Goal: Task Accomplishment & Management: Use online tool/utility

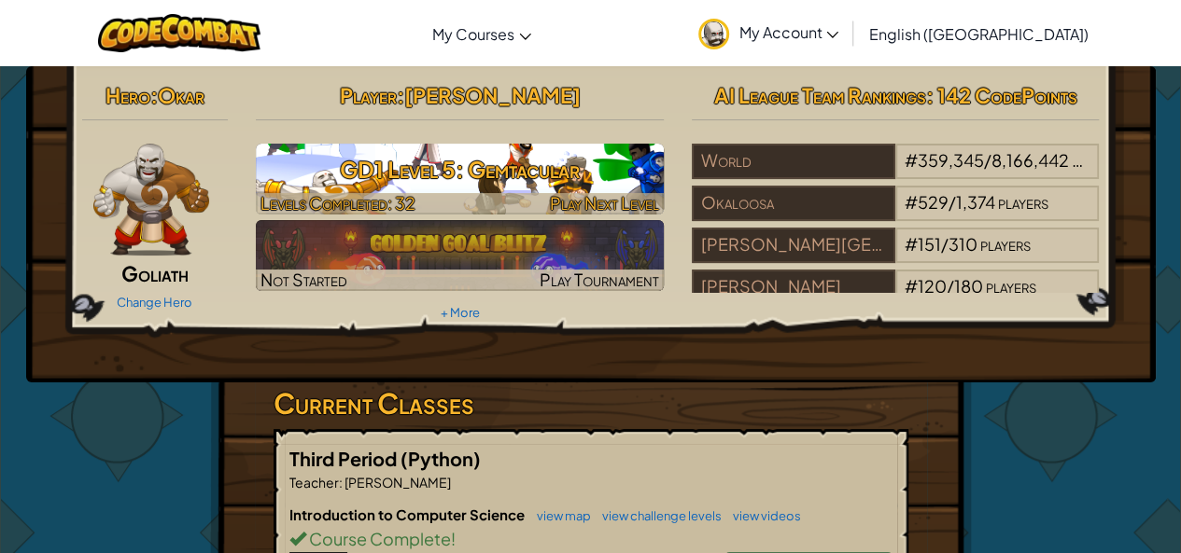
click at [459, 189] on h3 "GD1 Level 5: Gemtacular" at bounding box center [460, 169] width 408 height 42
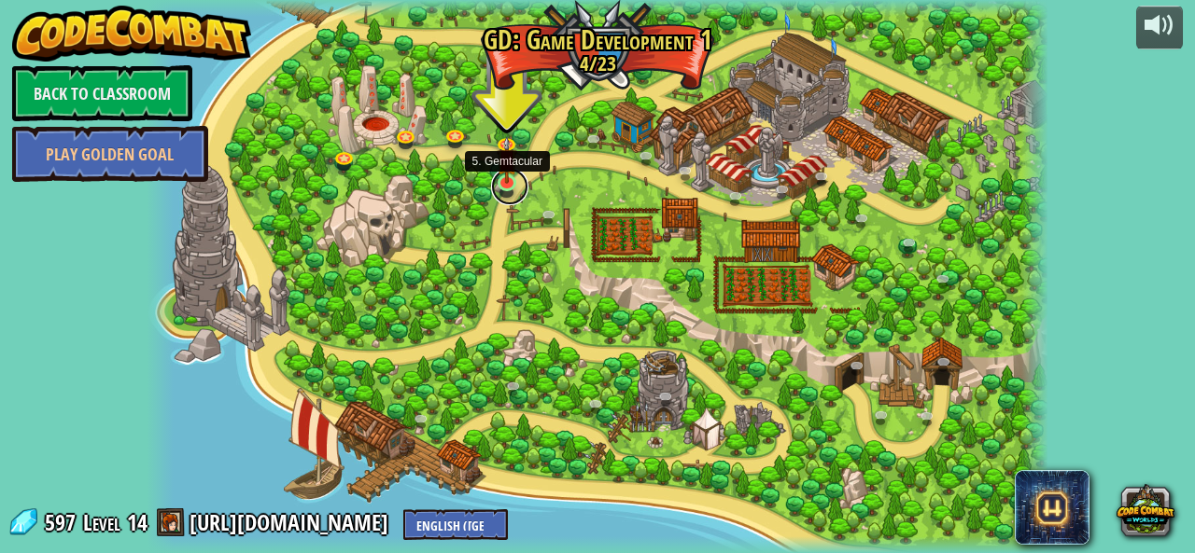
click at [510, 184] on link at bounding box center [509, 186] width 37 height 37
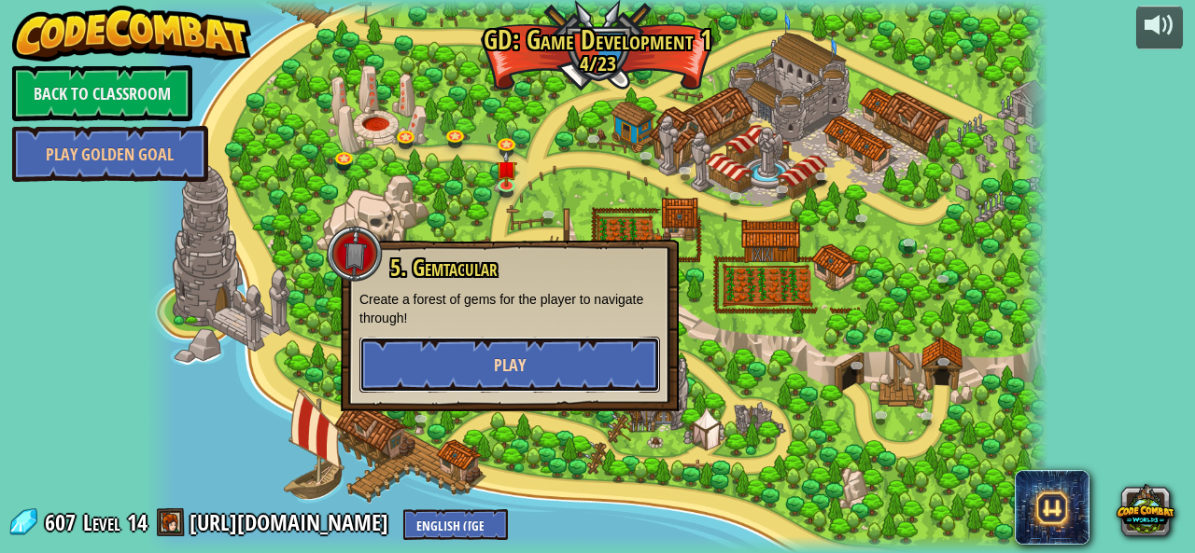
drag, startPoint x: 551, startPoint y: 371, endPoint x: 485, endPoint y: 374, distance: 65.4
click at [485, 374] on button "Play" at bounding box center [509, 365] width 301 height 56
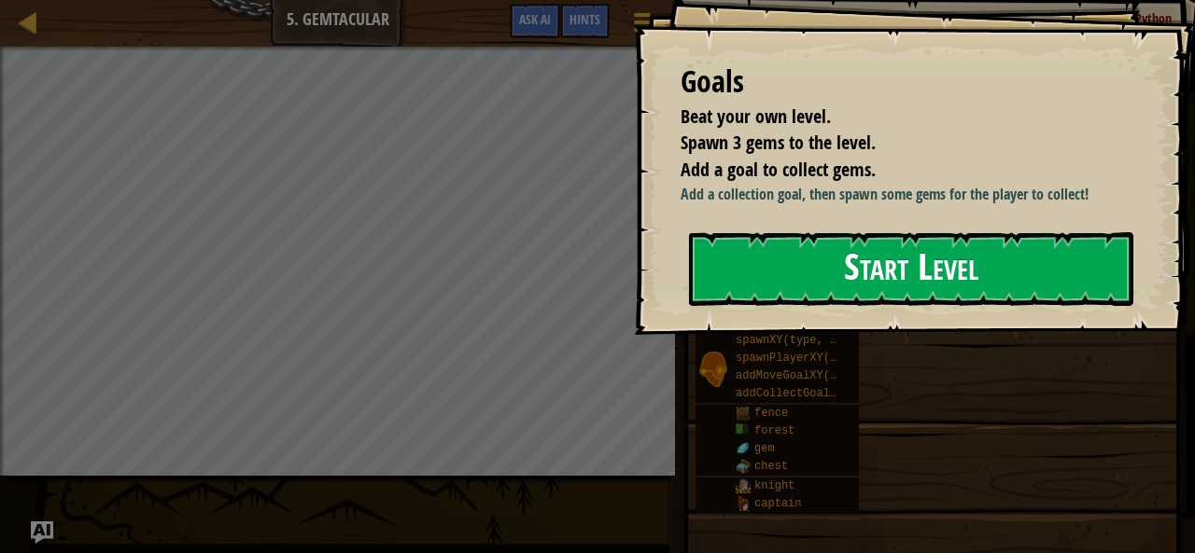
click at [825, 280] on button "Start Level" at bounding box center [911, 269] width 444 height 74
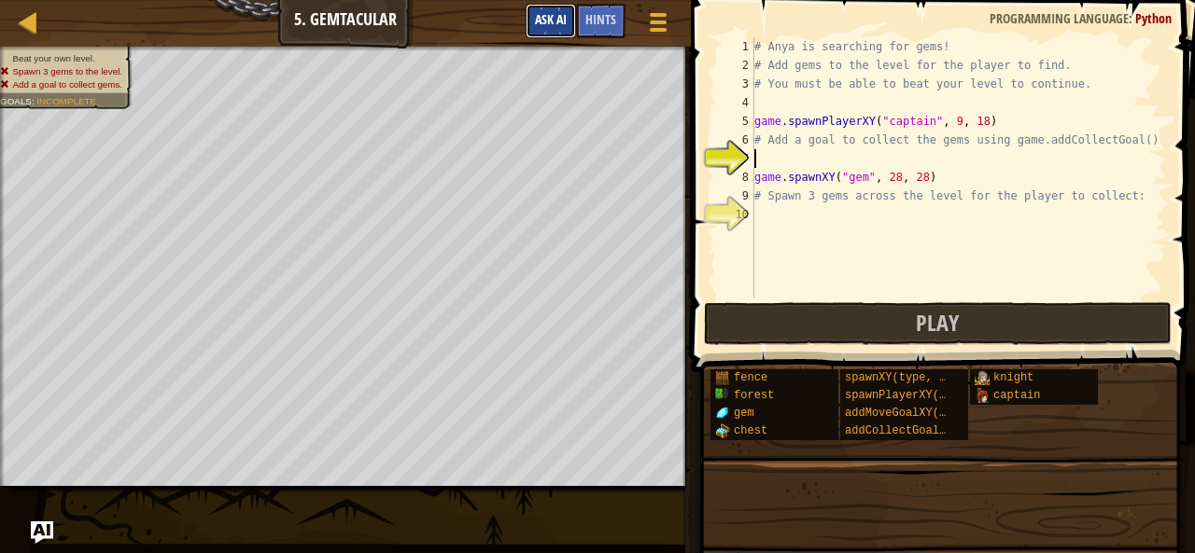
click at [549, 31] on button "Ask AI" at bounding box center [550, 21] width 50 height 35
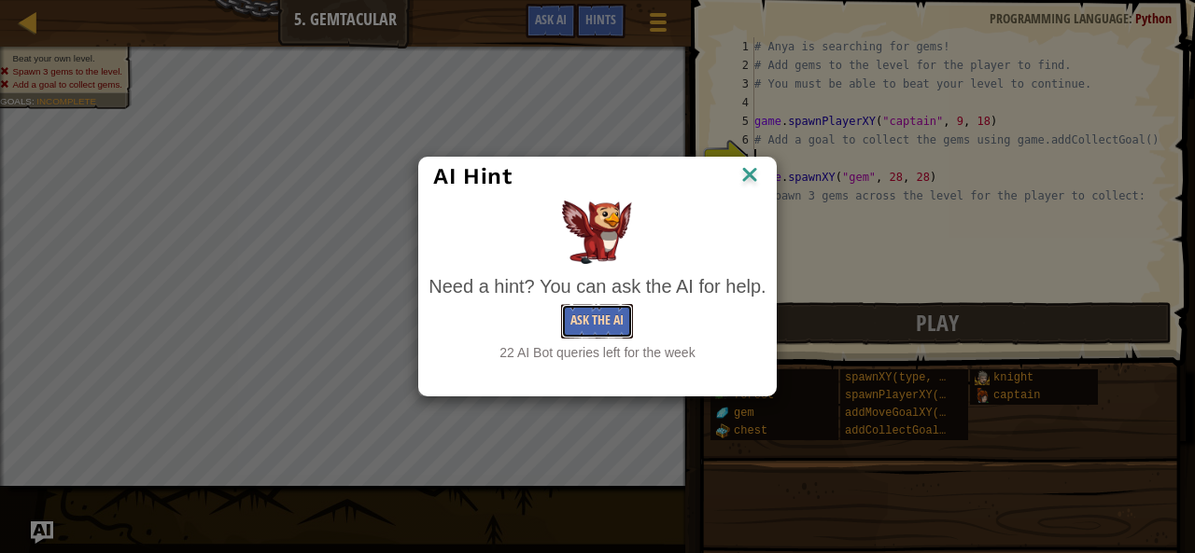
click at [617, 315] on button "Ask the AI" at bounding box center [597, 321] width 72 height 35
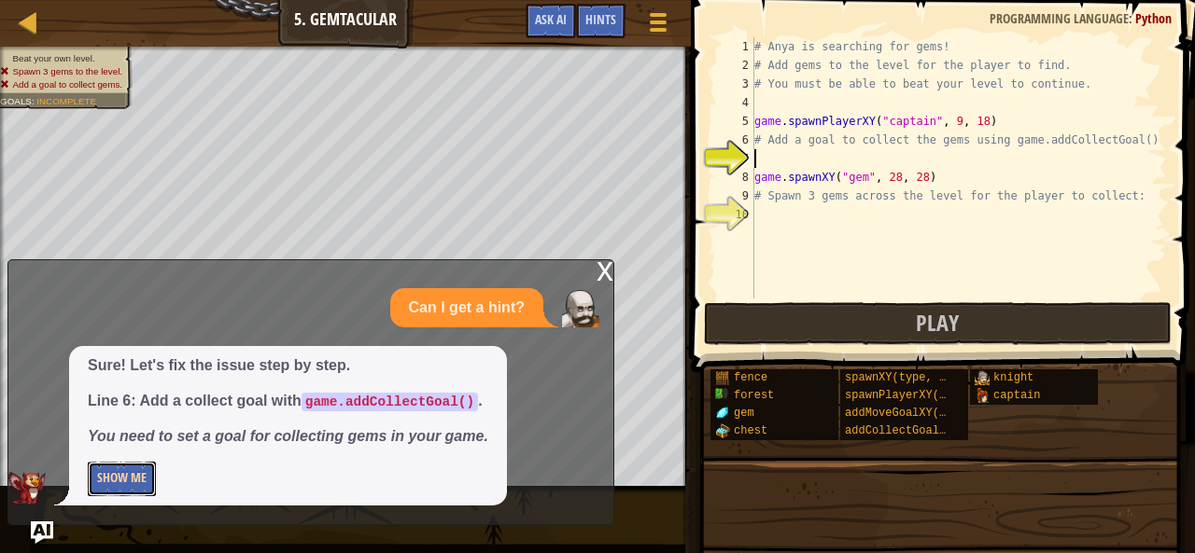
click at [94, 486] on button "Show Me" at bounding box center [122, 479] width 68 height 35
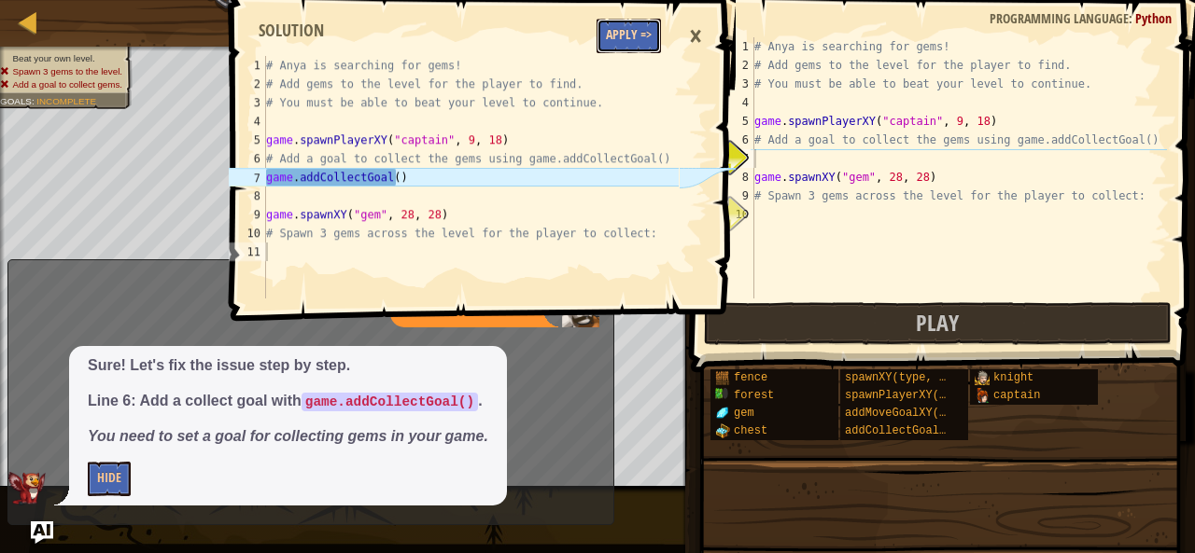
click at [602, 25] on button "Apply =>" at bounding box center [628, 36] width 64 height 35
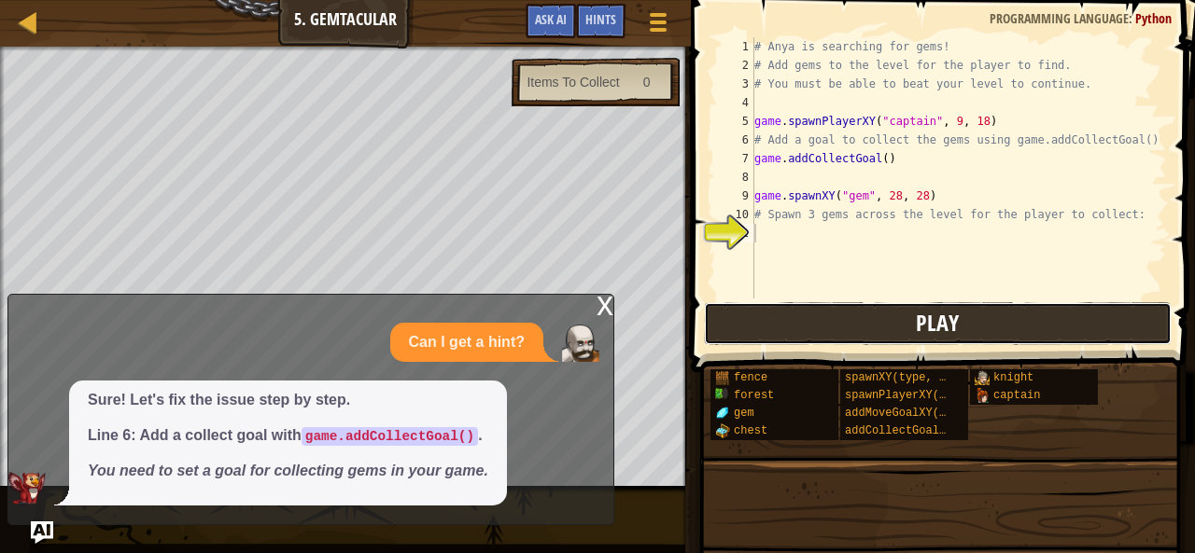
click at [793, 325] on button "Play" at bounding box center [938, 323] width 468 height 43
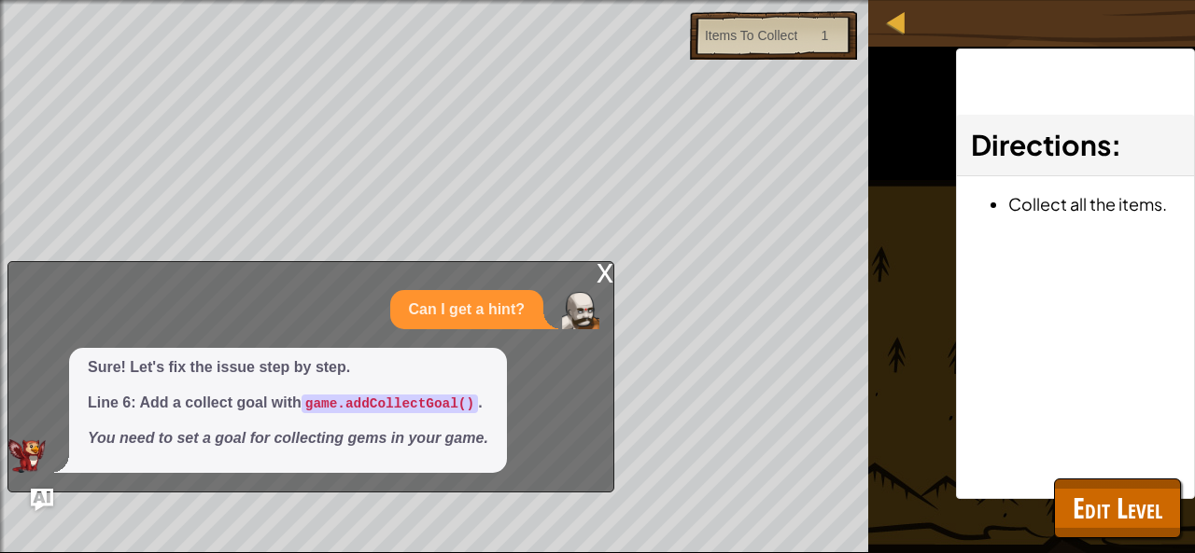
click at [602, 277] on div "x" at bounding box center [604, 271] width 17 height 19
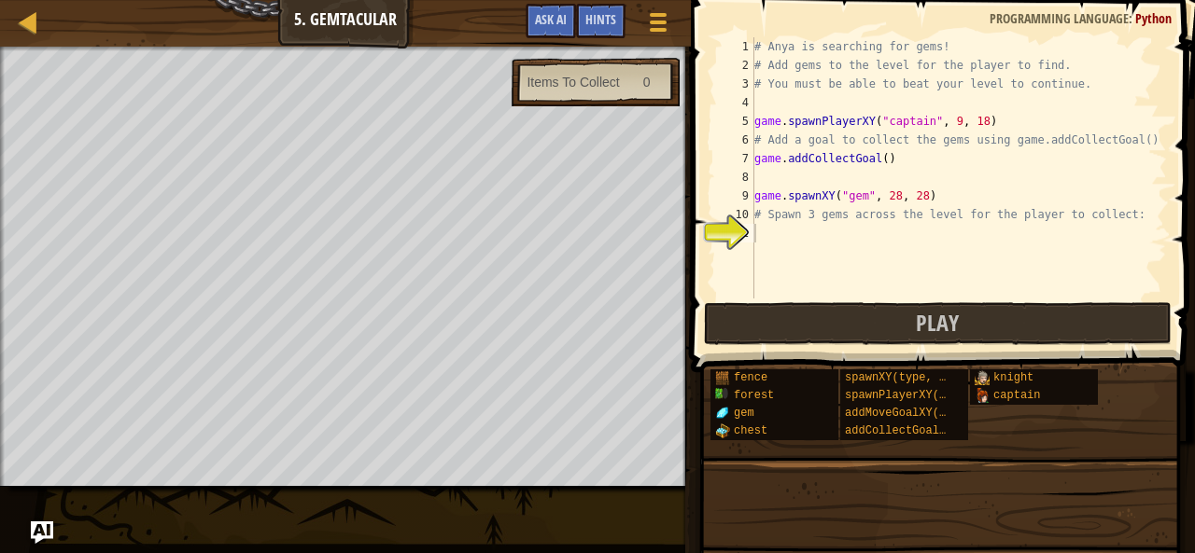
click at [474, 492] on div "Map Game Development 1 5. Gemtacular Game Menu Done Hints Ask AI 1 2 3 4 5 6 7 …" at bounding box center [597, 276] width 1195 height 553
click at [557, 21] on span "Ask AI" at bounding box center [551, 19] width 32 height 18
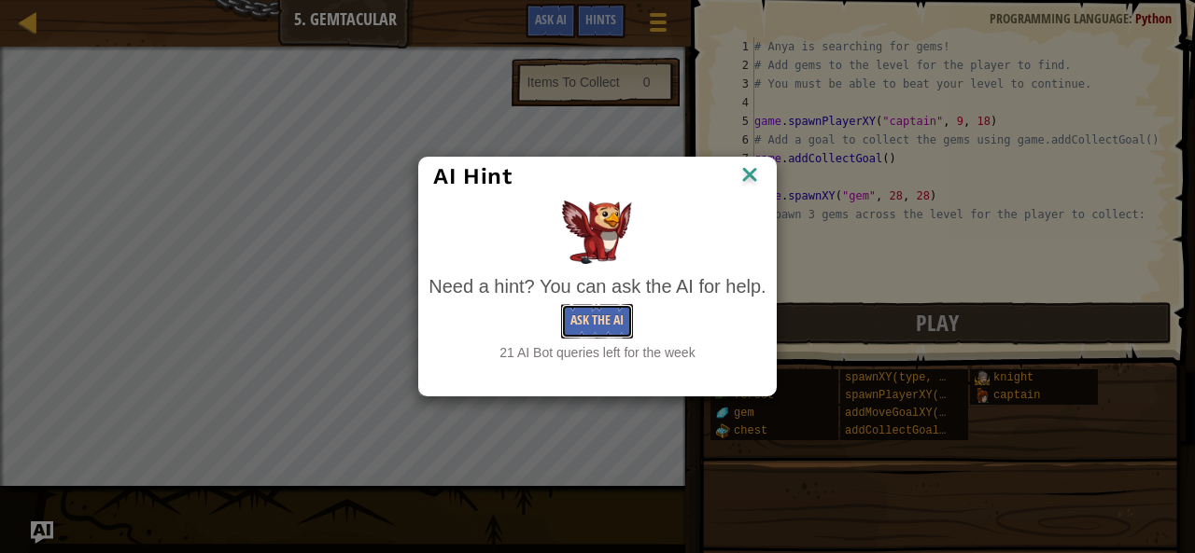
click at [584, 314] on button "Ask the AI" at bounding box center [597, 321] width 72 height 35
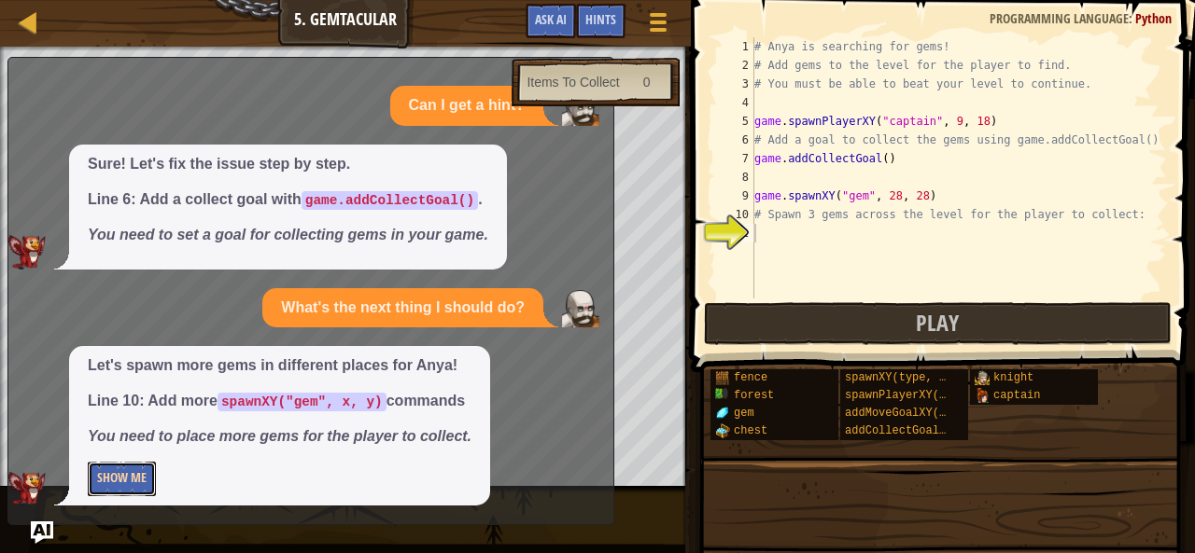
click at [125, 483] on button "Show Me" at bounding box center [122, 479] width 68 height 35
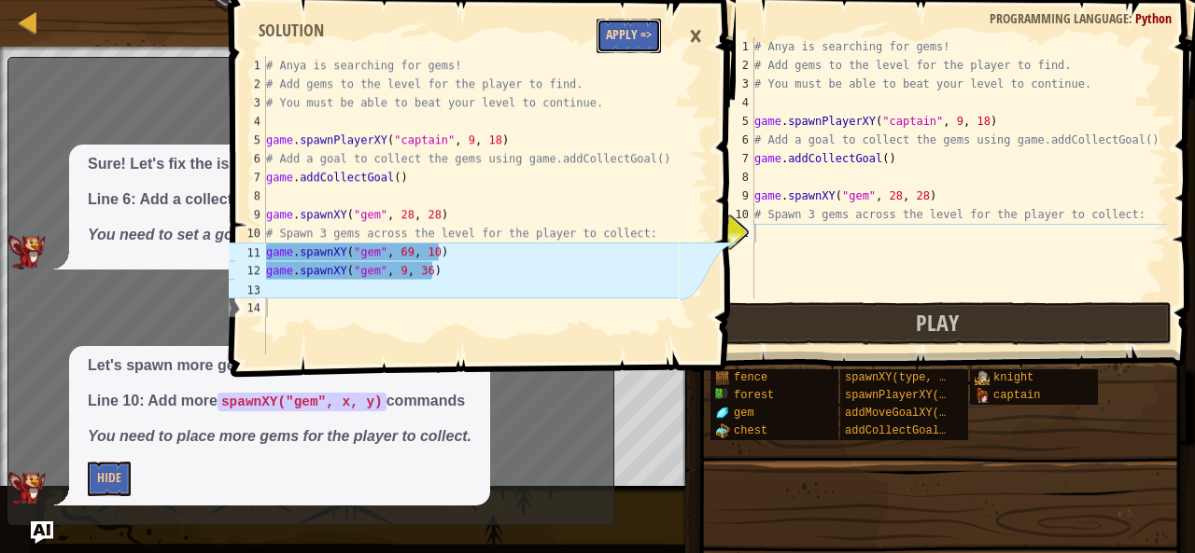
click at [609, 47] on button "Apply =>" at bounding box center [628, 36] width 64 height 35
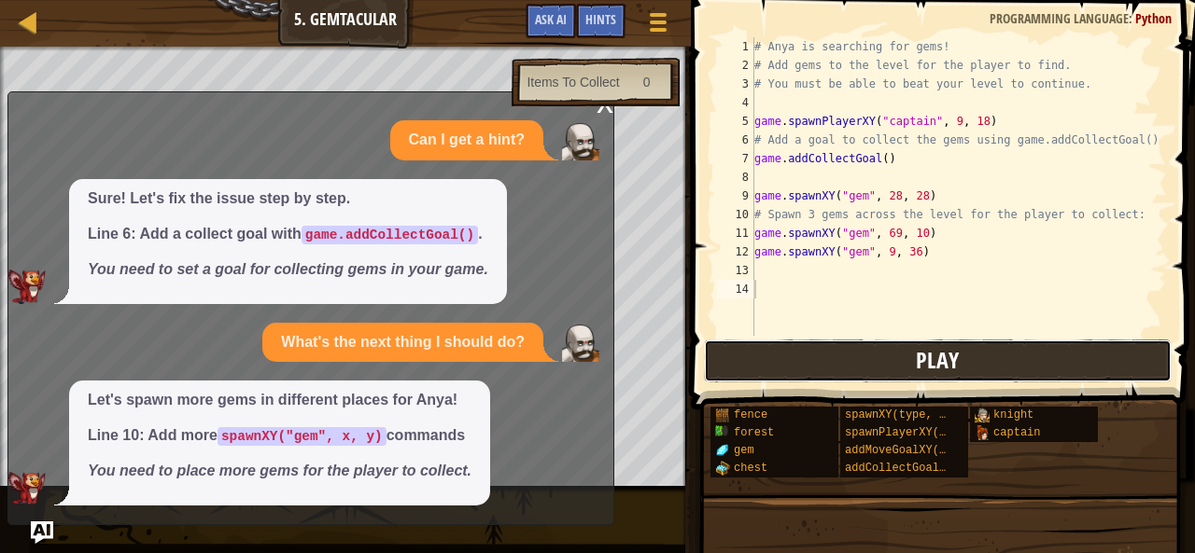
click at [836, 347] on button "Play" at bounding box center [938, 361] width 468 height 43
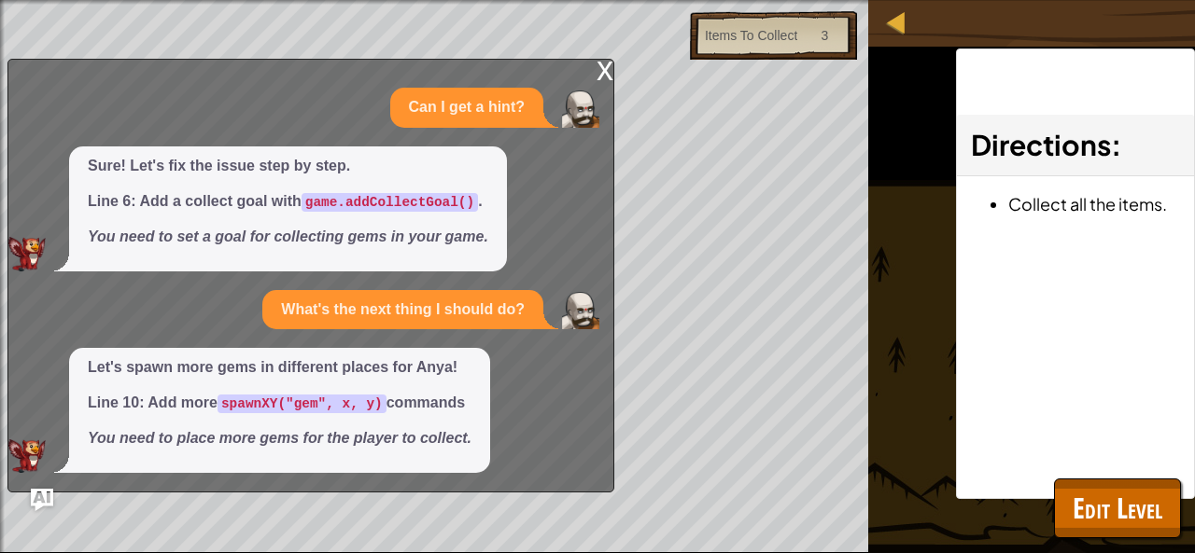
click at [597, 70] on div "x" at bounding box center [604, 69] width 17 height 19
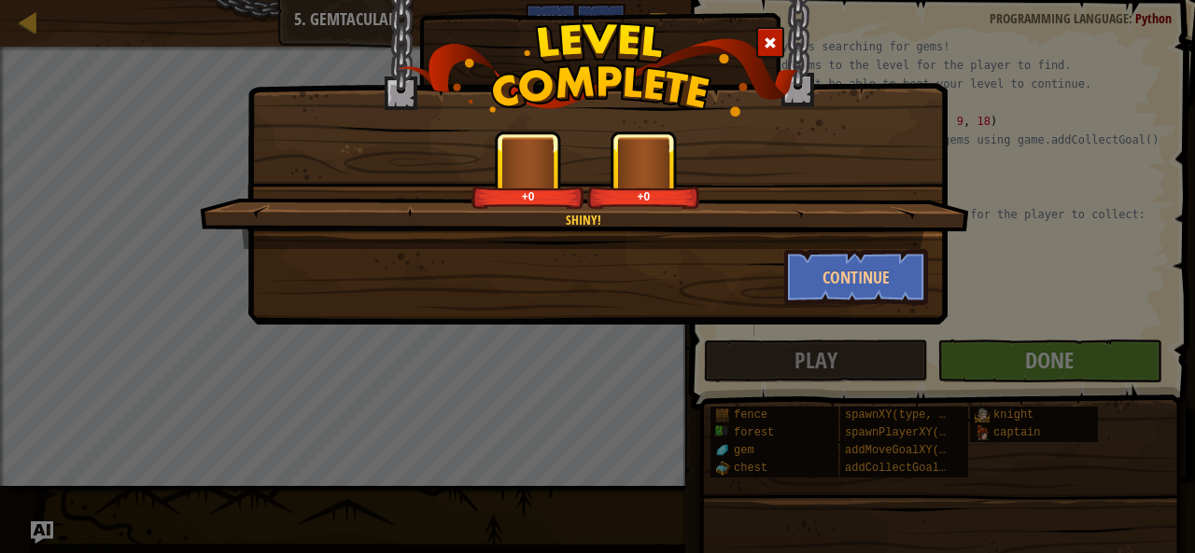
click at [1048, 361] on div "Shiny! +0 +0 Continue" at bounding box center [597, 276] width 1195 height 553
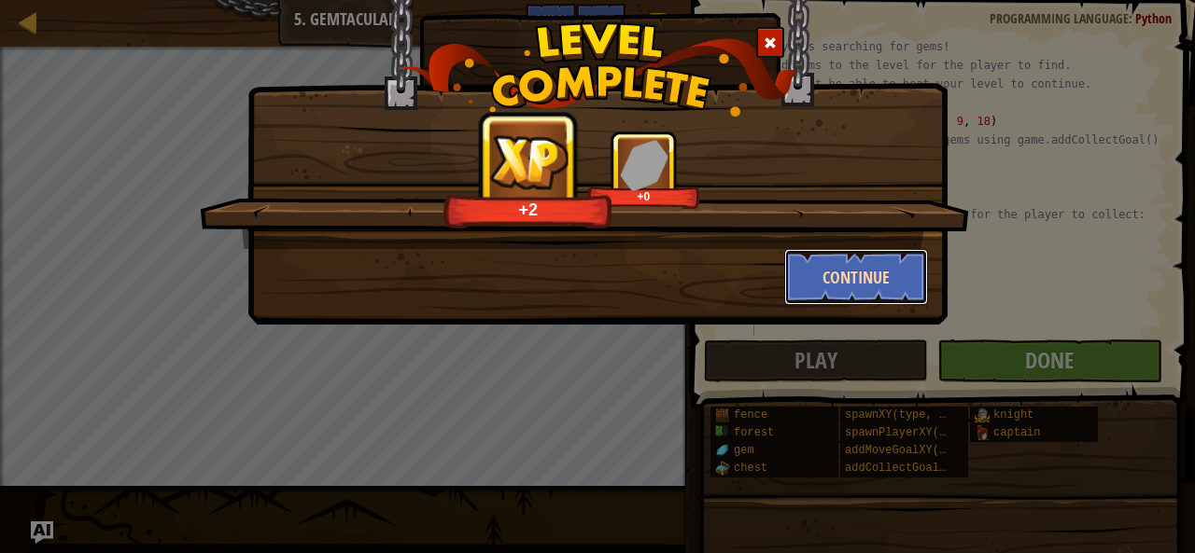
click at [830, 292] on button "Continue" at bounding box center [856, 277] width 145 height 56
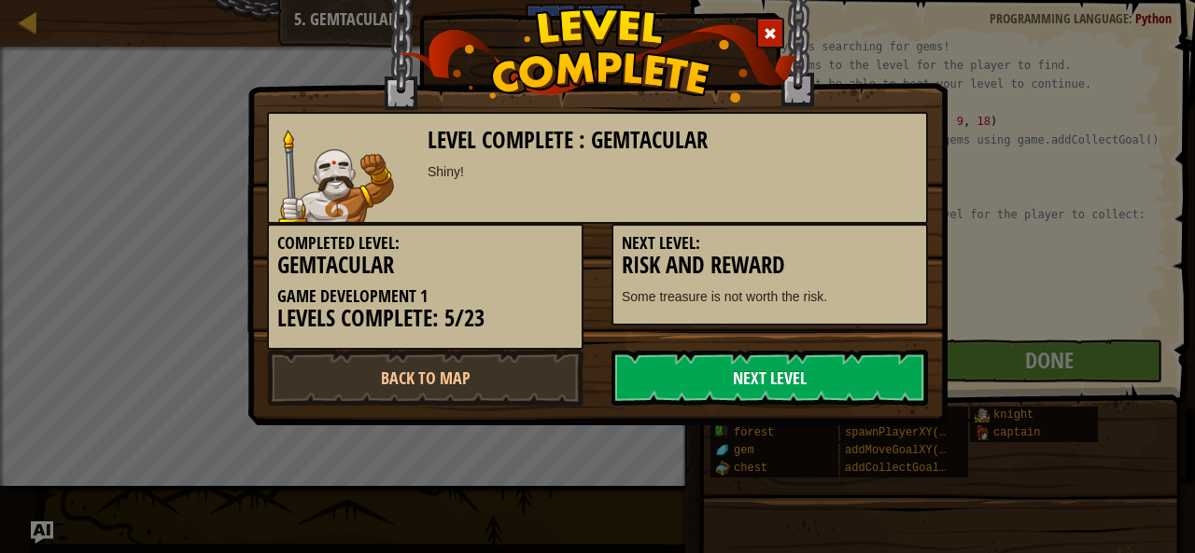
click at [850, 376] on link "Next Level" at bounding box center [769, 378] width 316 height 56
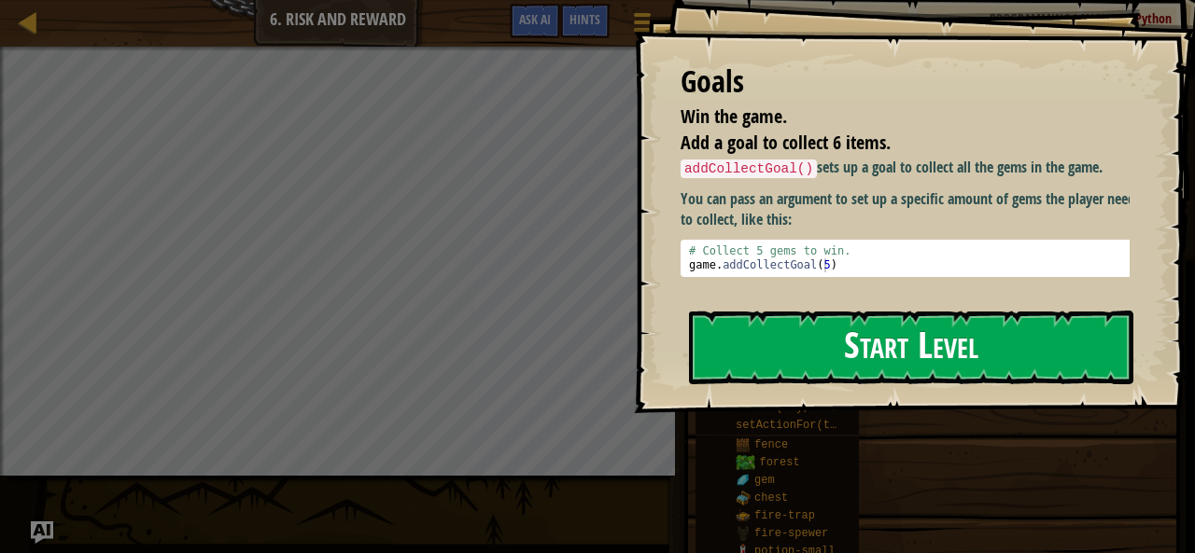
click at [793, 353] on button "Start Level" at bounding box center [911, 348] width 444 height 74
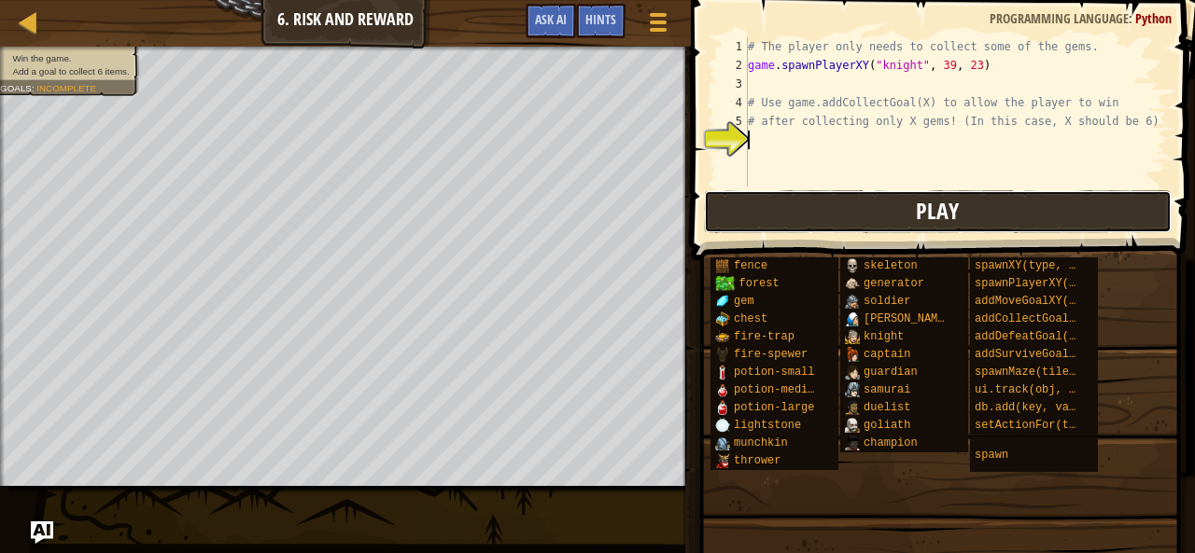
click at [905, 218] on button "Play" at bounding box center [938, 211] width 468 height 43
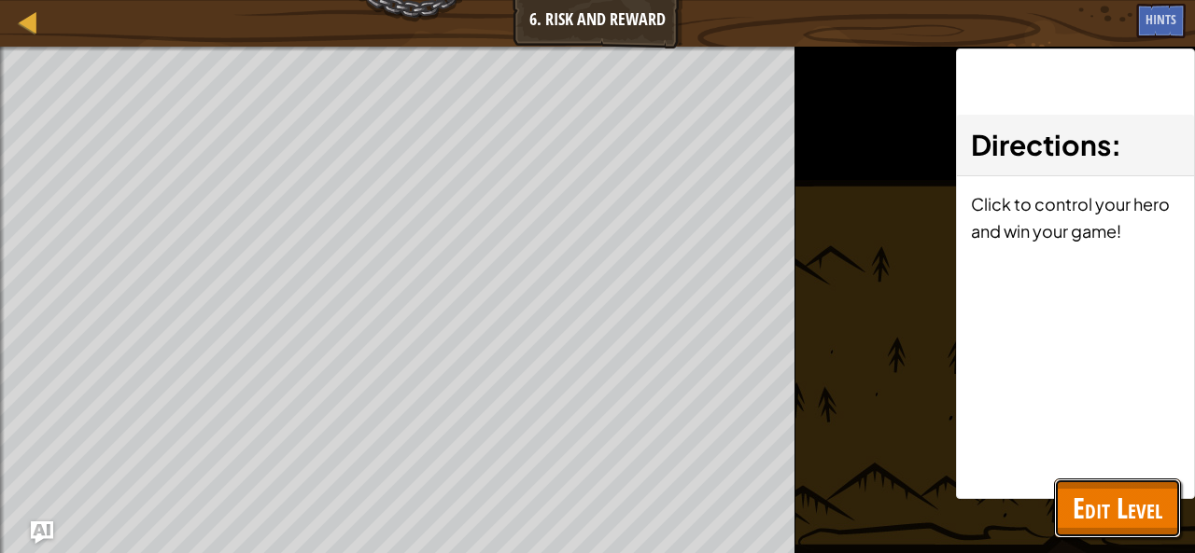
click at [1120, 491] on span "Edit Level" at bounding box center [1117, 508] width 90 height 38
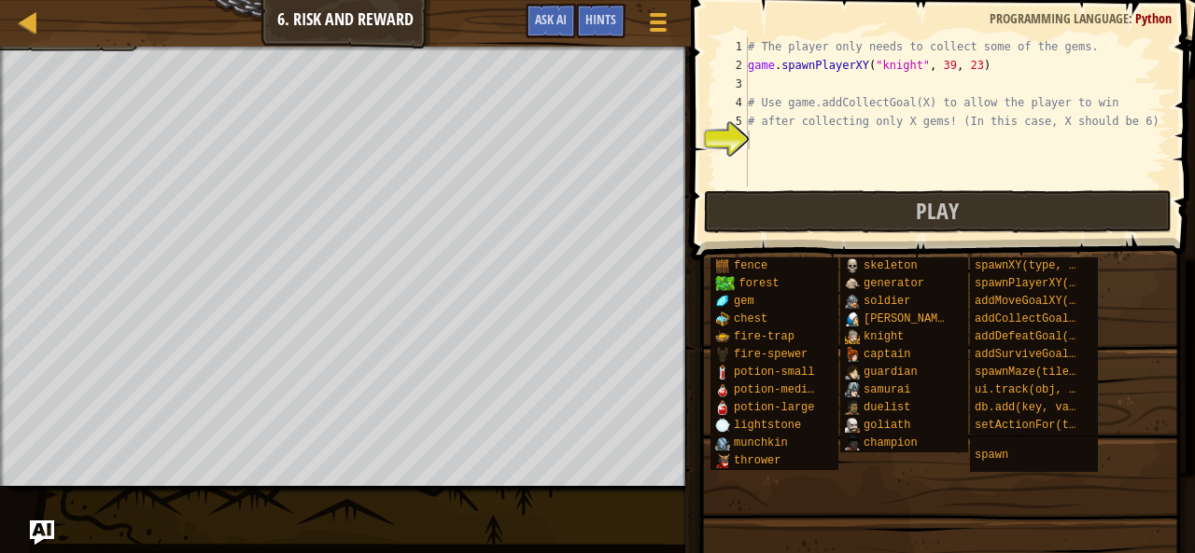
click at [42, 538] on img "Ask AI" at bounding box center [42, 533] width 24 height 24
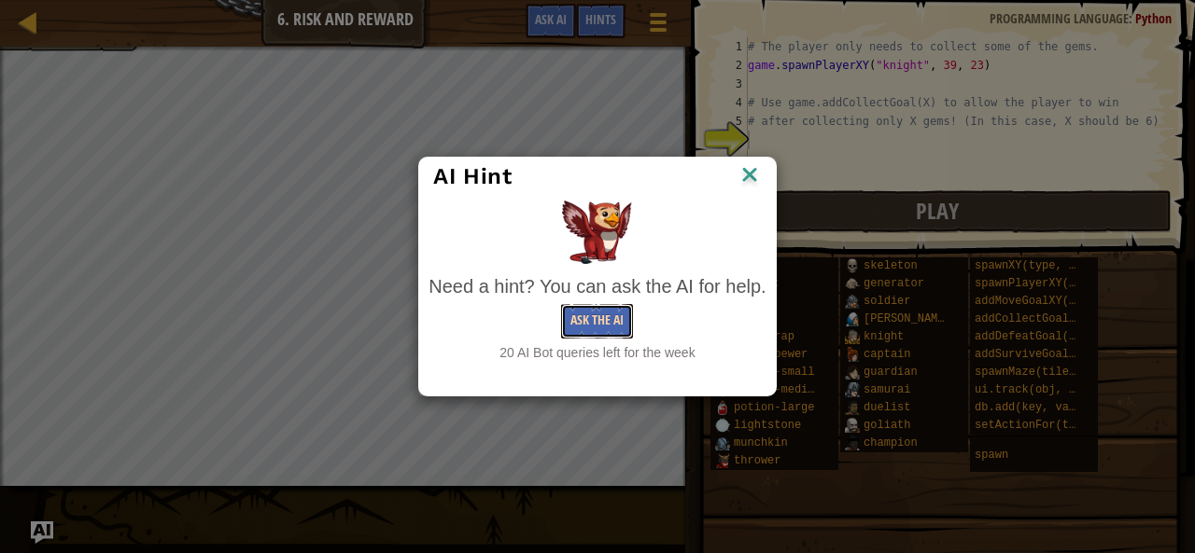
click at [597, 318] on button "Ask the AI" at bounding box center [597, 321] width 72 height 35
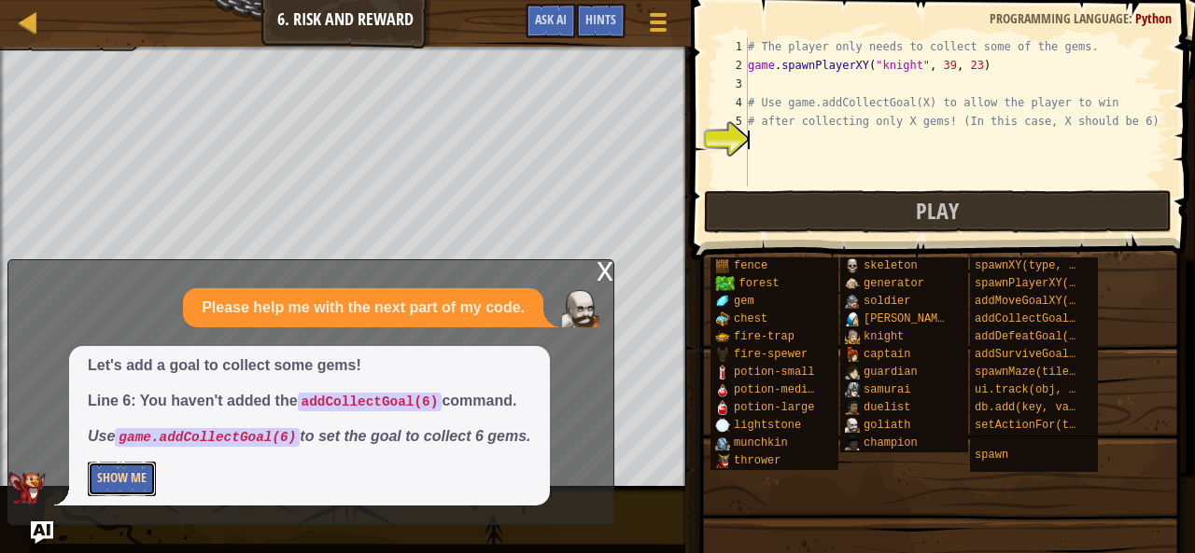
click at [118, 483] on button "Show Me" at bounding box center [122, 479] width 68 height 35
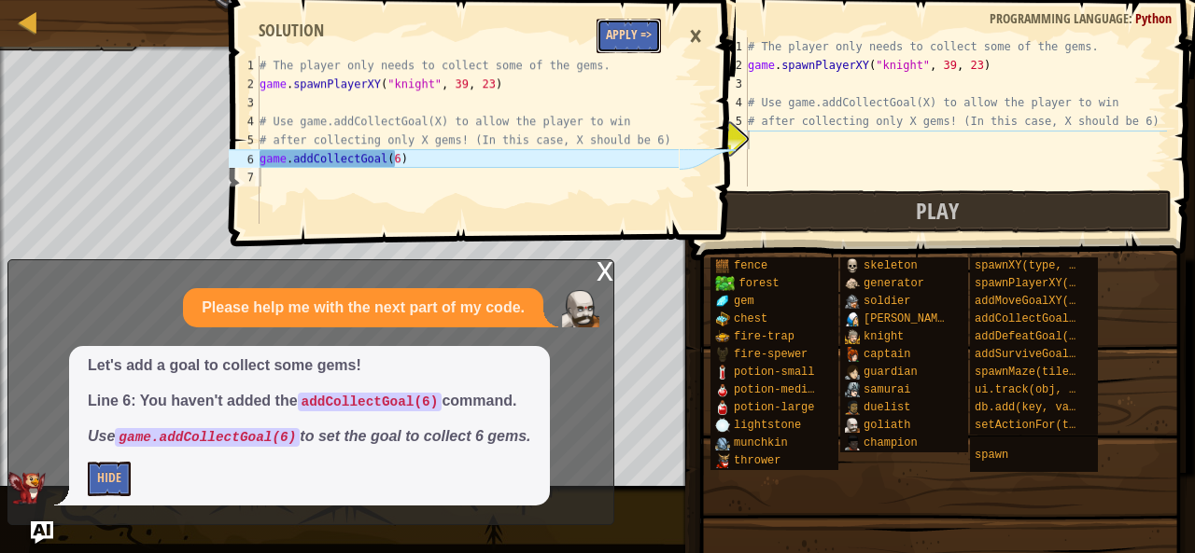
click at [648, 29] on button "Apply =>" at bounding box center [628, 36] width 64 height 35
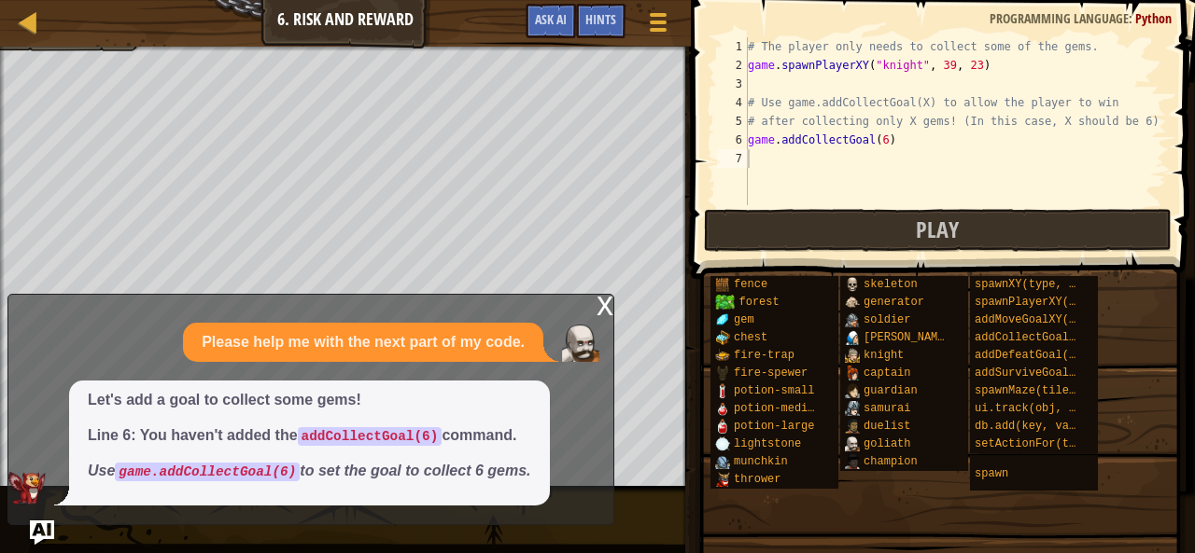
click at [39, 535] on img "Ask AI" at bounding box center [42, 533] width 24 height 24
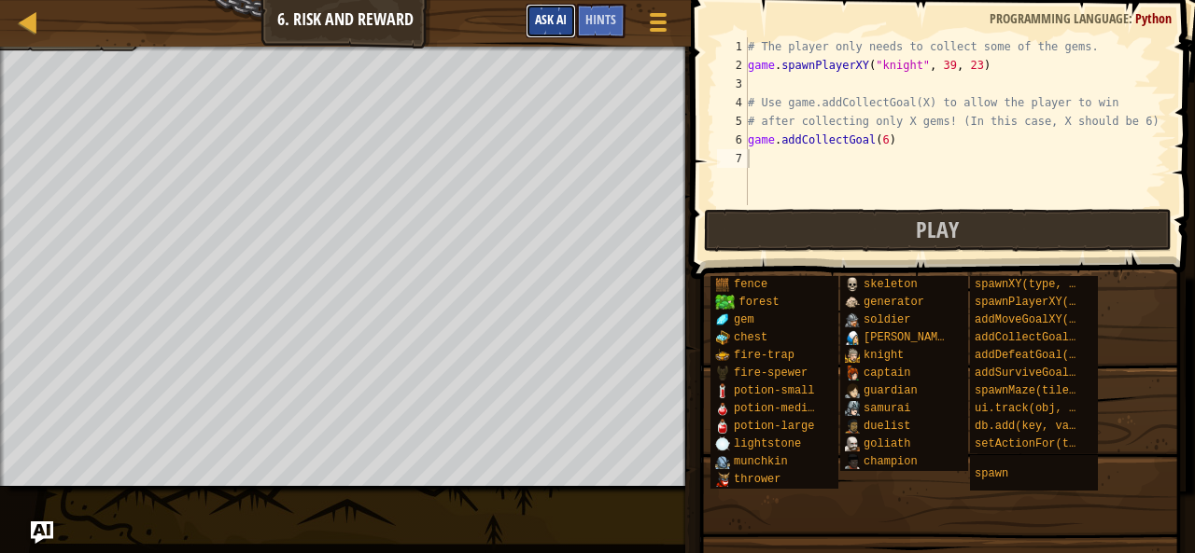
click at [564, 33] on button "Ask AI" at bounding box center [550, 21] width 50 height 35
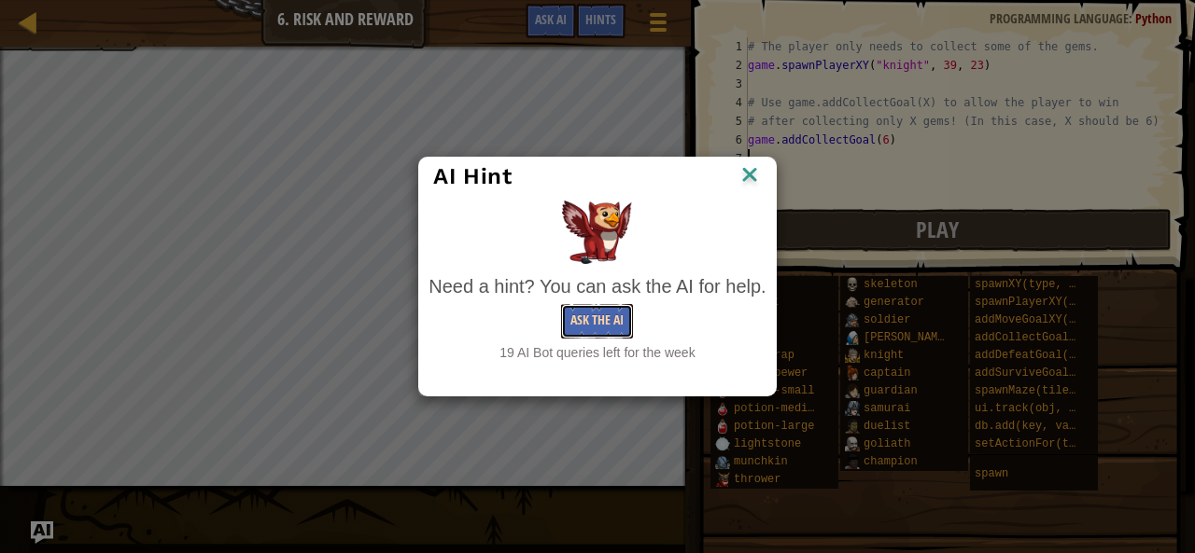
click at [579, 318] on button "Ask the AI" at bounding box center [597, 321] width 72 height 35
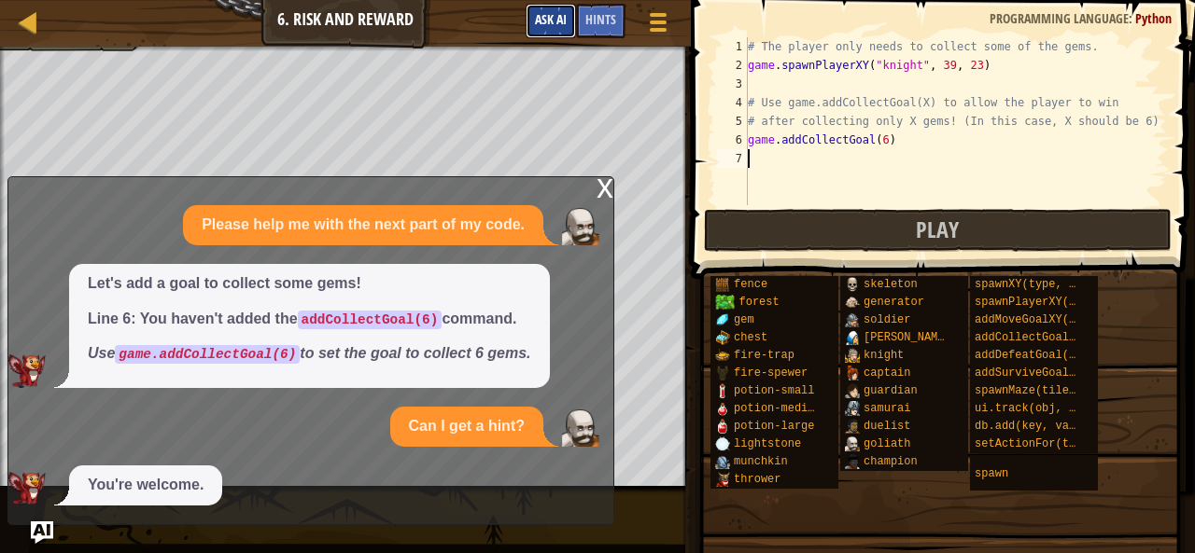
click at [551, 23] on span "Ask AI" at bounding box center [551, 19] width 32 height 18
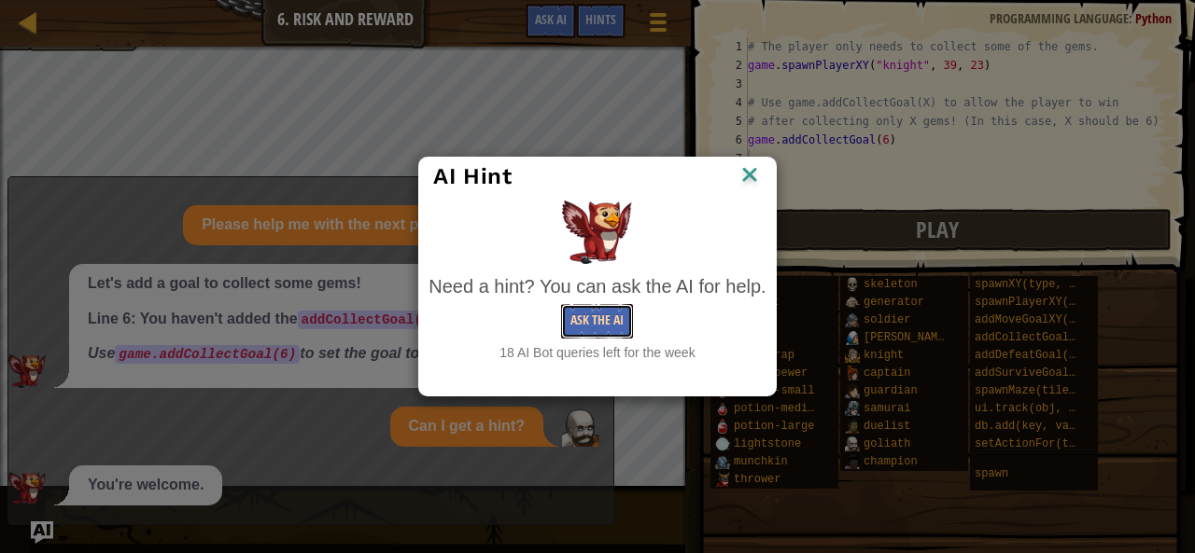
click at [596, 316] on button "Ask the AI" at bounding box center [597, 321] width 72 height 35
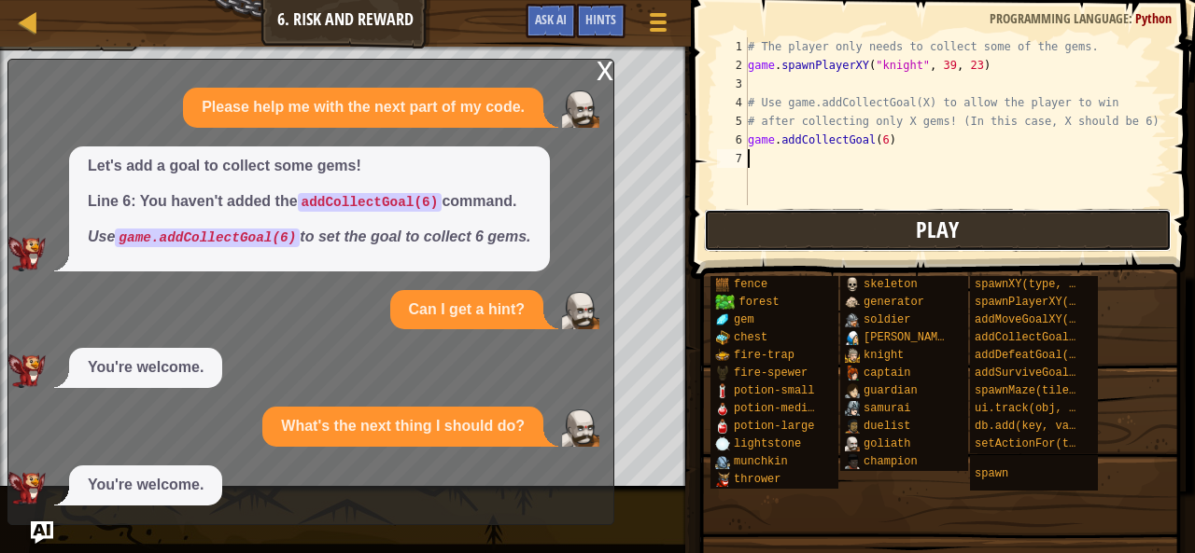
click at [851, 234] on button "Play" at bounding box center [938, 230] width 468 height 43
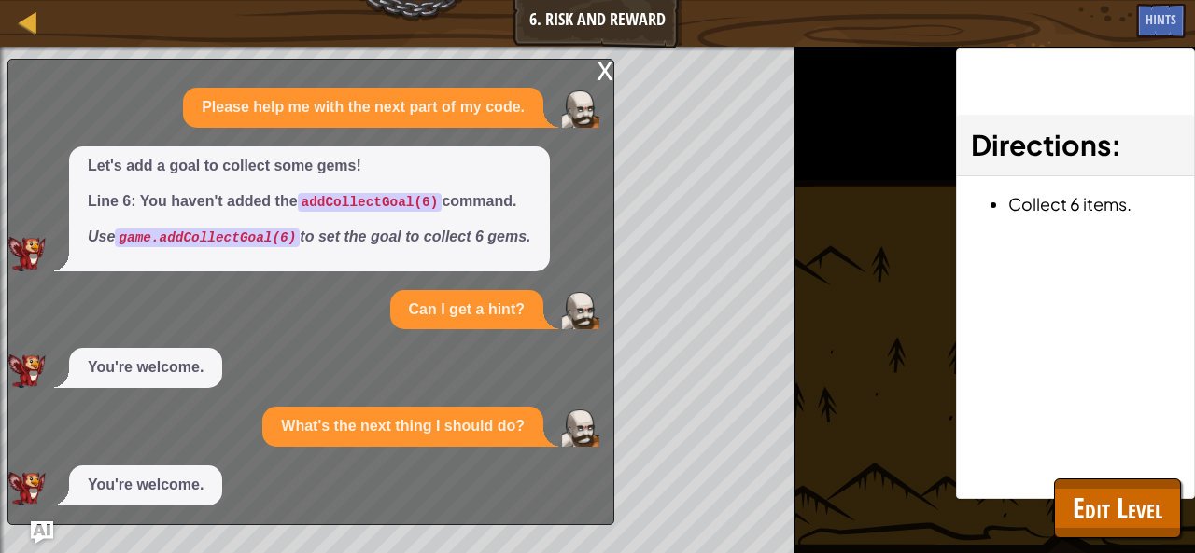
click at [610, 71] on div "x" at bounding box center [604, 69] width 17 height 19
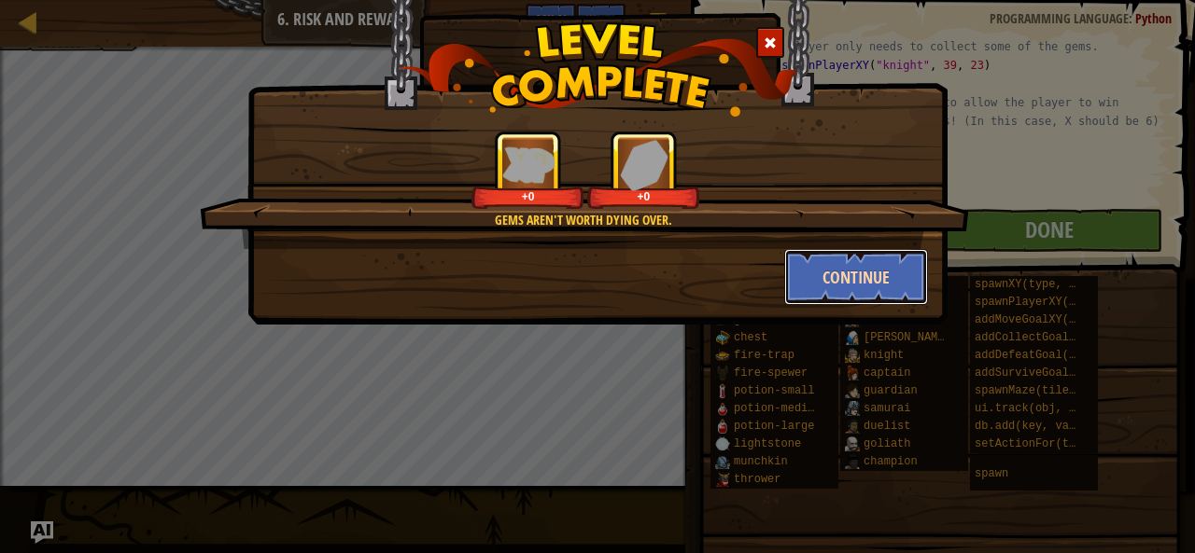
click at [852, 270] on button "Continue" at bounding box center [856, 277] width 145 height 56
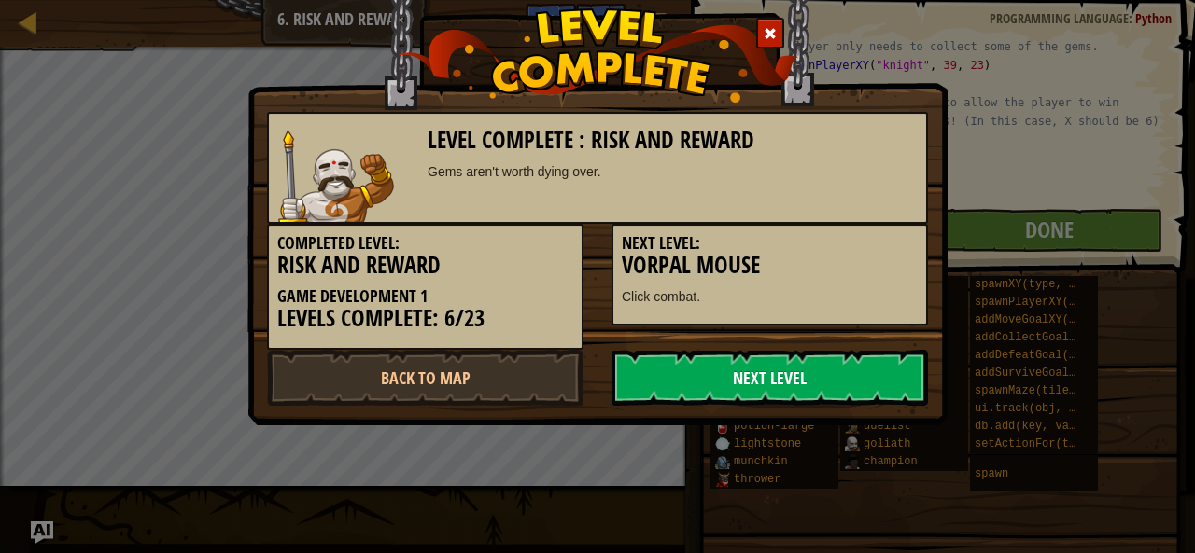
click at [778, 367] on link "Next Level" at bounding box center [769, 378] width 316 height 56
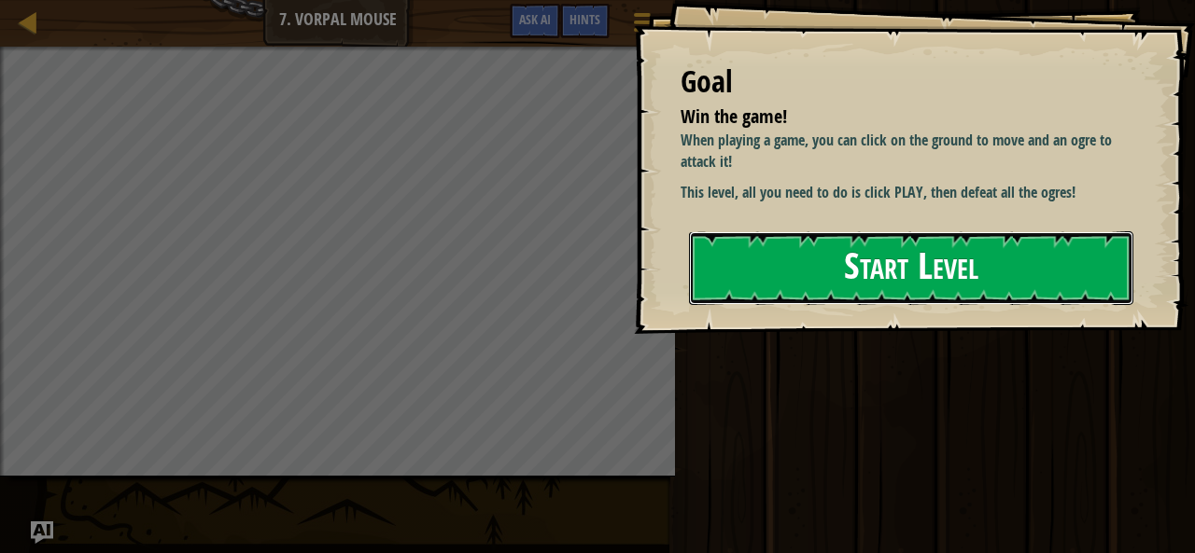
click at [880, 285] on button "Start Level" at bounding box center [911, 268] width 444 height 74
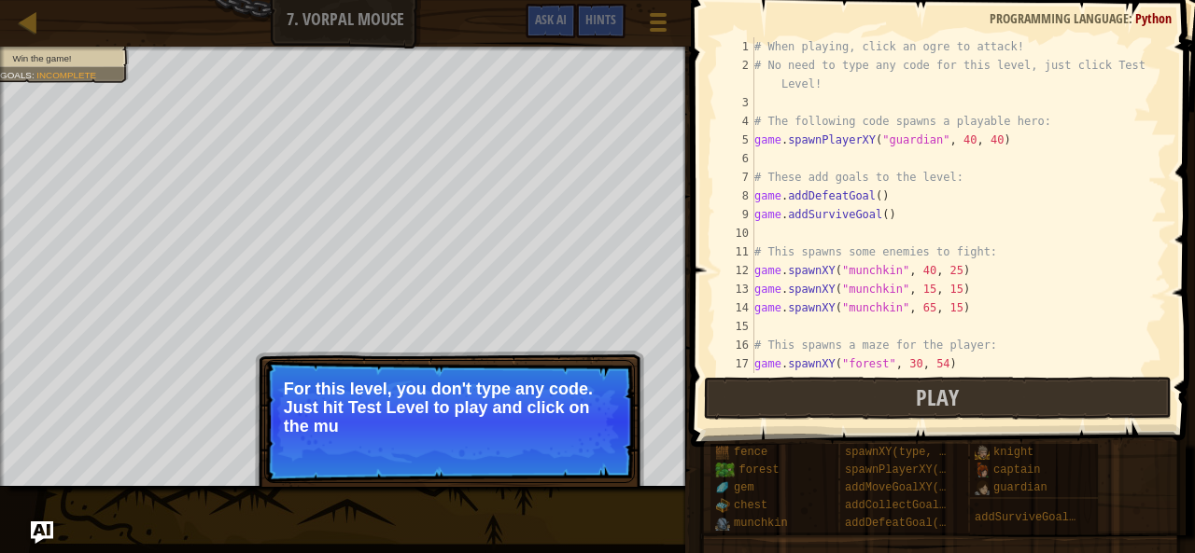
click at [568, 443] on p "Skip (esc) Continue For this level, you don't type any code. Just hit Test Leve…" at bounding box center [449, 421] width 371 height 123
click at [568, 443] on button "Continue" at bounding box center [580, 452] width 77 height 24
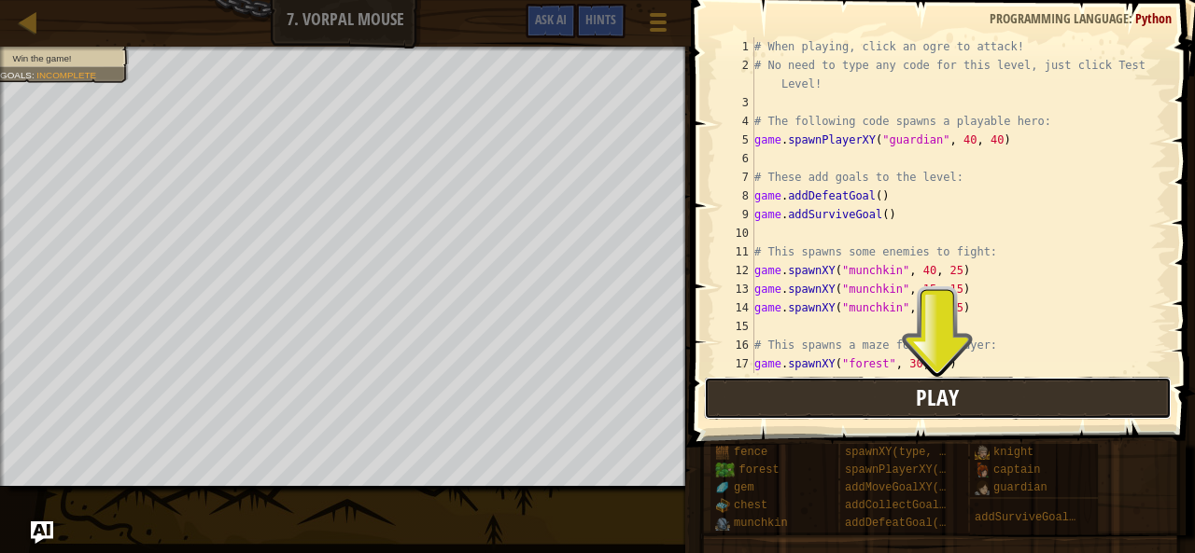
click at [853, 393] on button "Play" at bounding box center [938, 398] width 468 height 43
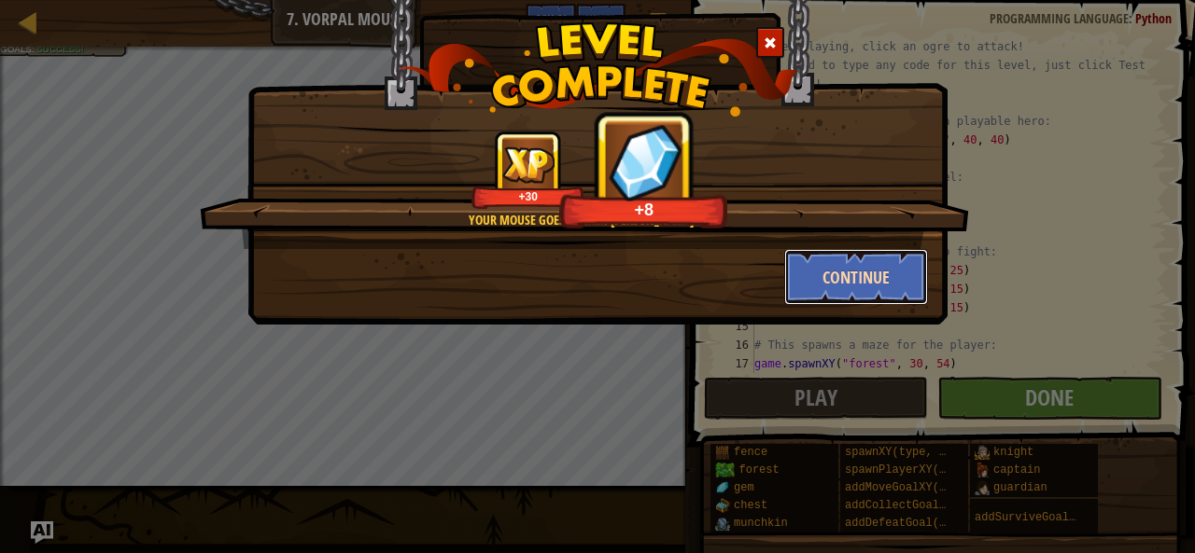
drag, startPoint x: 849, startPoint y: 273, endPoint x: 838, endPoint y: 279, distance: 12.5
click at [838, 279] on button "Continue" at bounding box center [856, 277] width 145 height 56
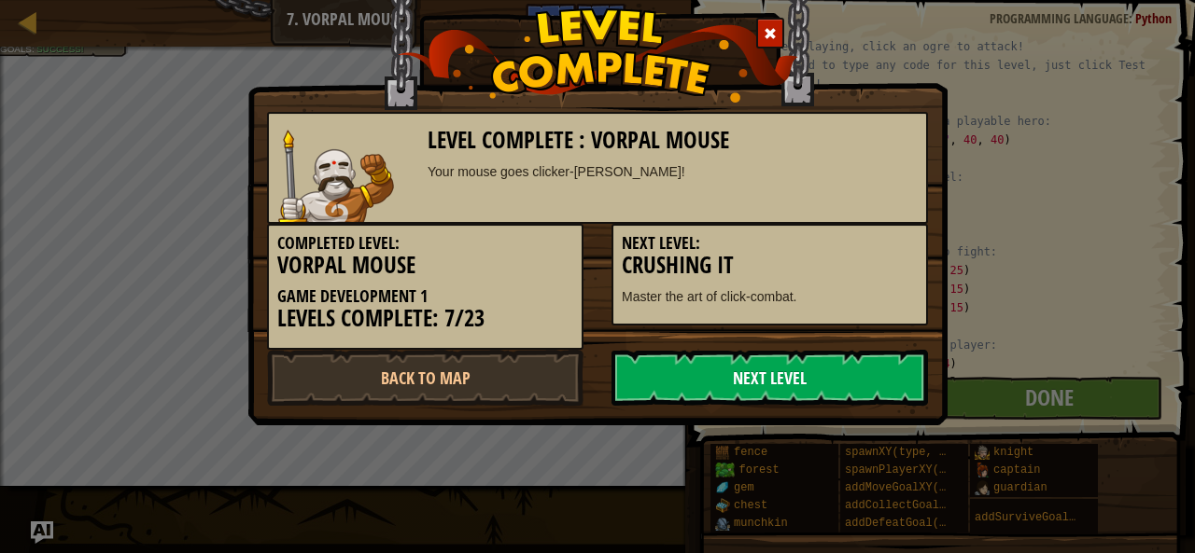
click at [849, 399] on link "Next Level" at bounding box center [769, 378] width 316 height 56
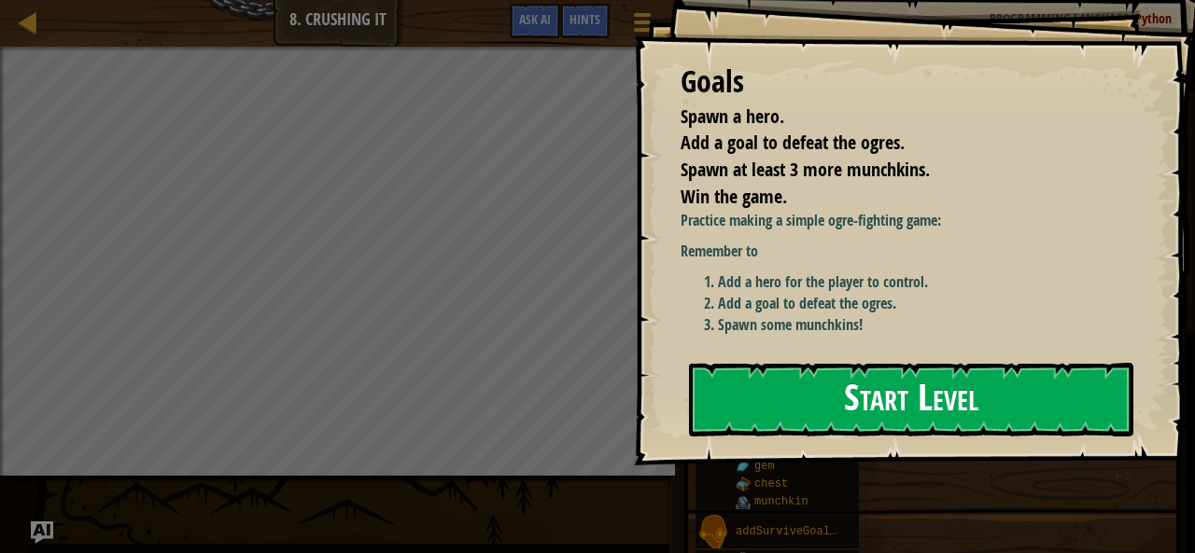
click at [849, 399] on button "Start Level" at bounding box center [911, 400] width 444 height 74
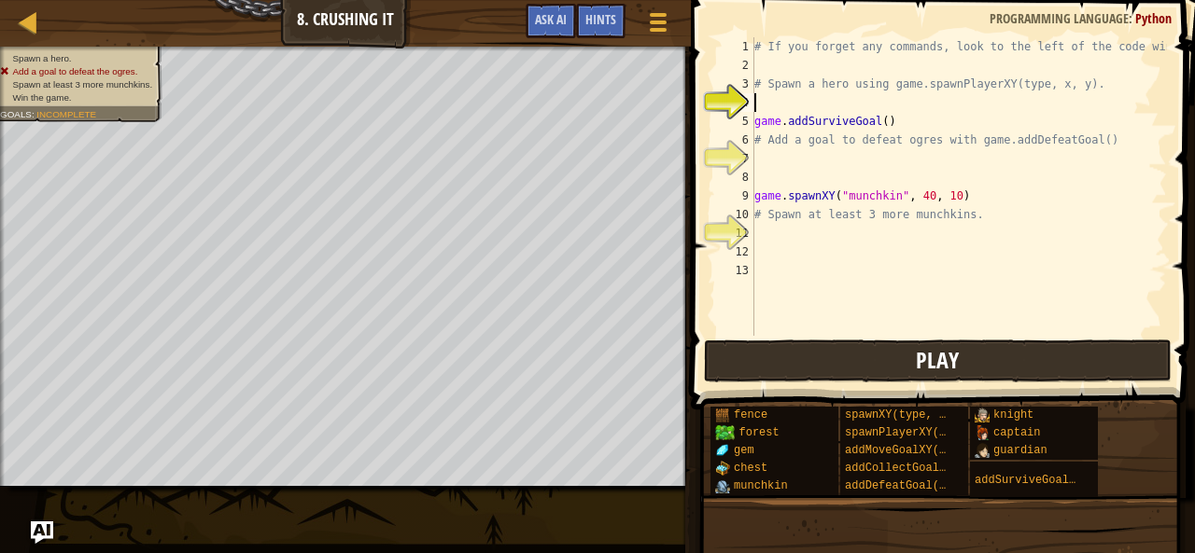
drag, startPoint x: 897, startPoint y: 357, endPoint x: 911, endPoint y: 357, distance: 14.0
drag, startPoint x: 911, startPoint y: 357, endPoint x: 962, endPoint y: 365, distance: 52.0
click at [962, 365] on button "Play" at bounding box center [938, 361] width 468 height 43
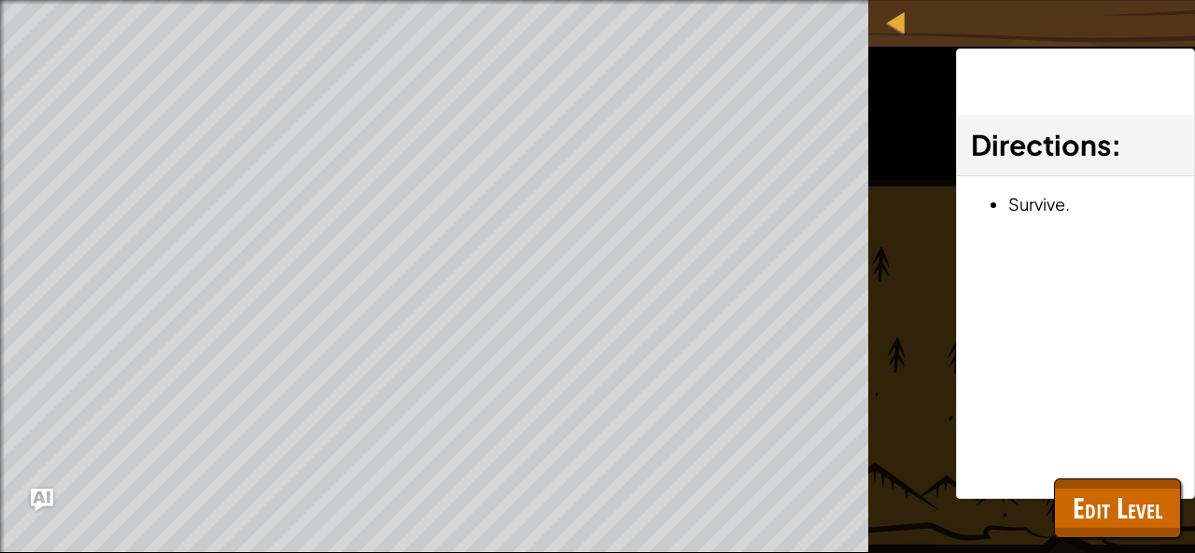
click at [1097, 467] on div "Directions : Survive." at bounding box center [1075, 274] width 239 height 451
click at [1116, 499] on span "Edit Level" at bounding box center [1117, 508] width 90 height 38
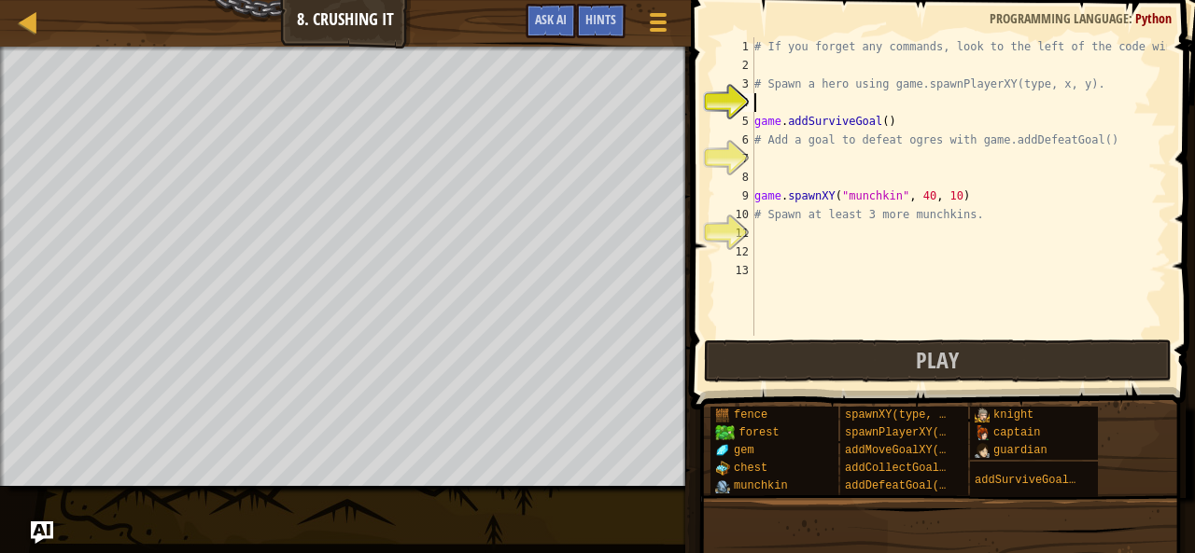
click at [873, 111] on div "# If you forget any commands, look to the left of the code window! # Spawn a he…" at bounding box center [958, 205] width 416 height 336
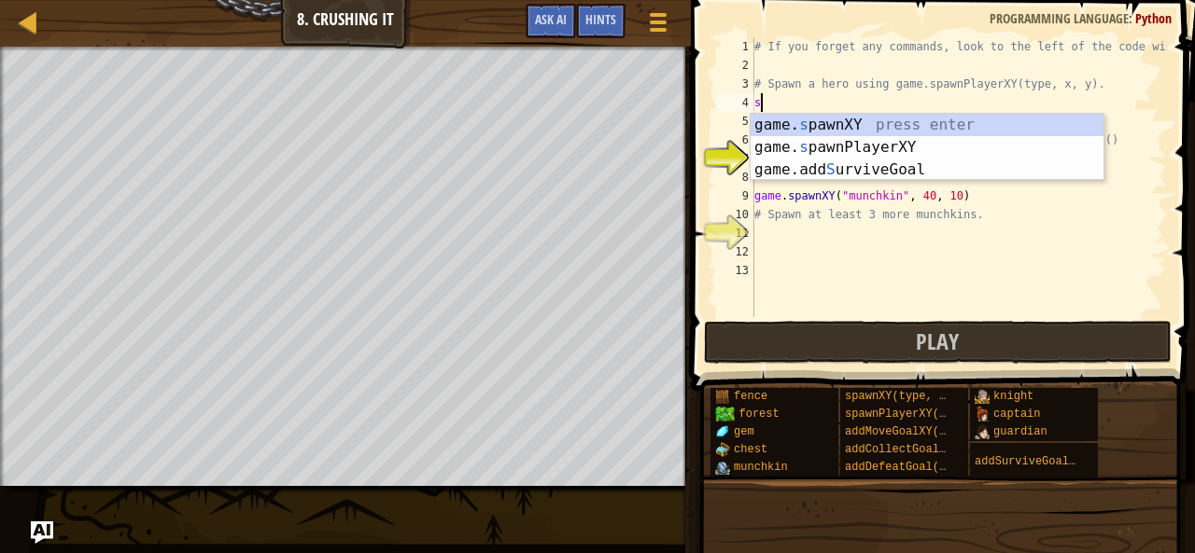
scroll to position [8, 0]
click at [876, 147] on div "game. s pawnXY press enter game. s pawnPlayerXY press enter game.add S urviveGo…" at bounding box center [927, 170] width 354 height 112
type textarea "player = game.spawnPlayerXY("captain", 36, 30)"
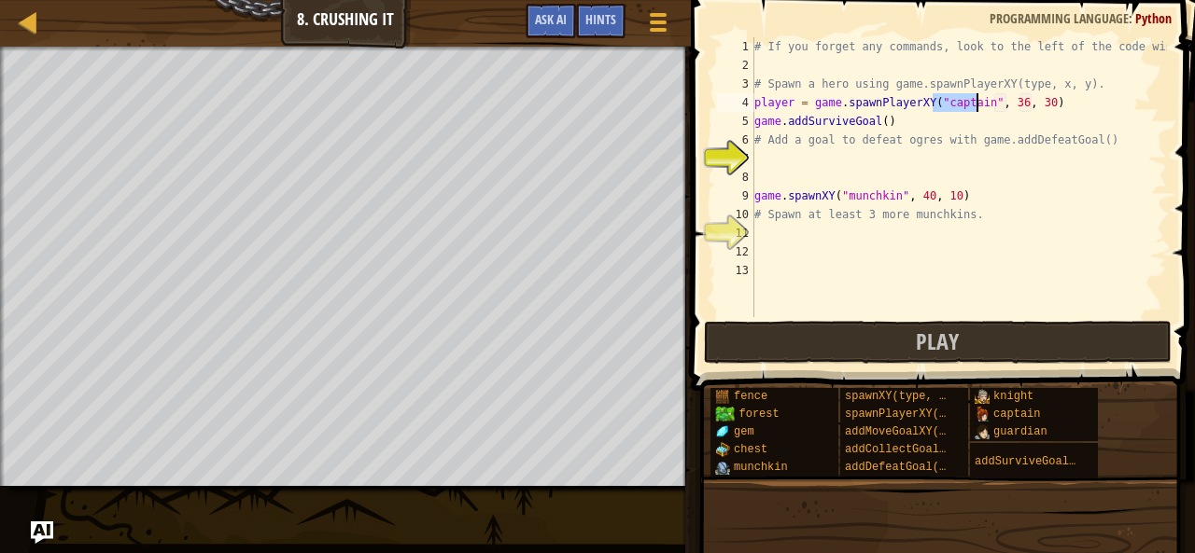
click at [982, 169] on div "# If you forget any commands, look to the left of the code window! # Spawn a he…" at bounding box center [958, 195] width 416 height 317
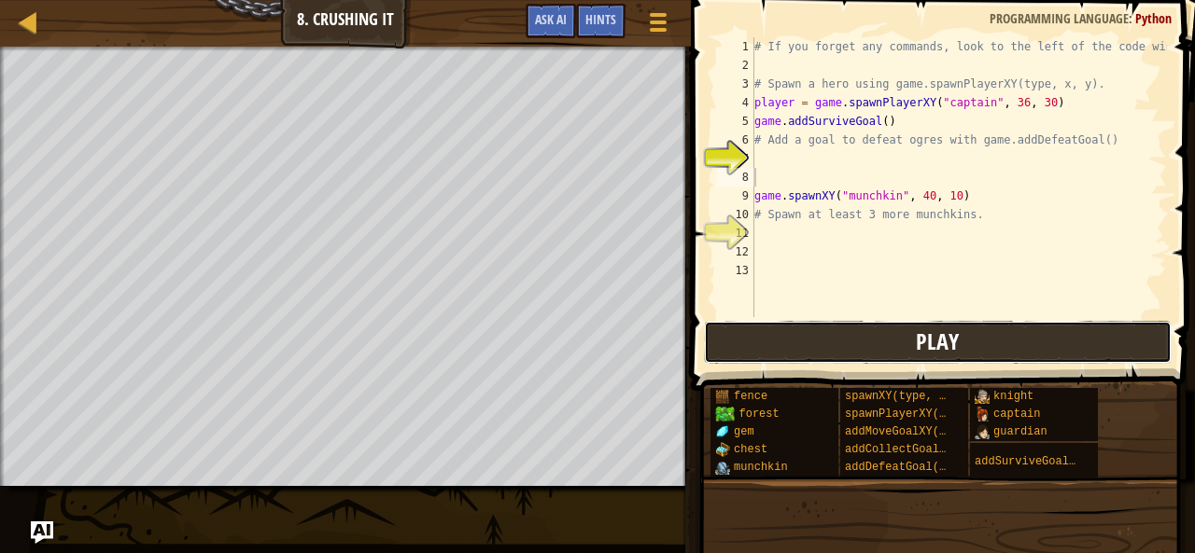
click at [933, 348] on span "Play" at bounding box center [937, 342] width 43 height 30
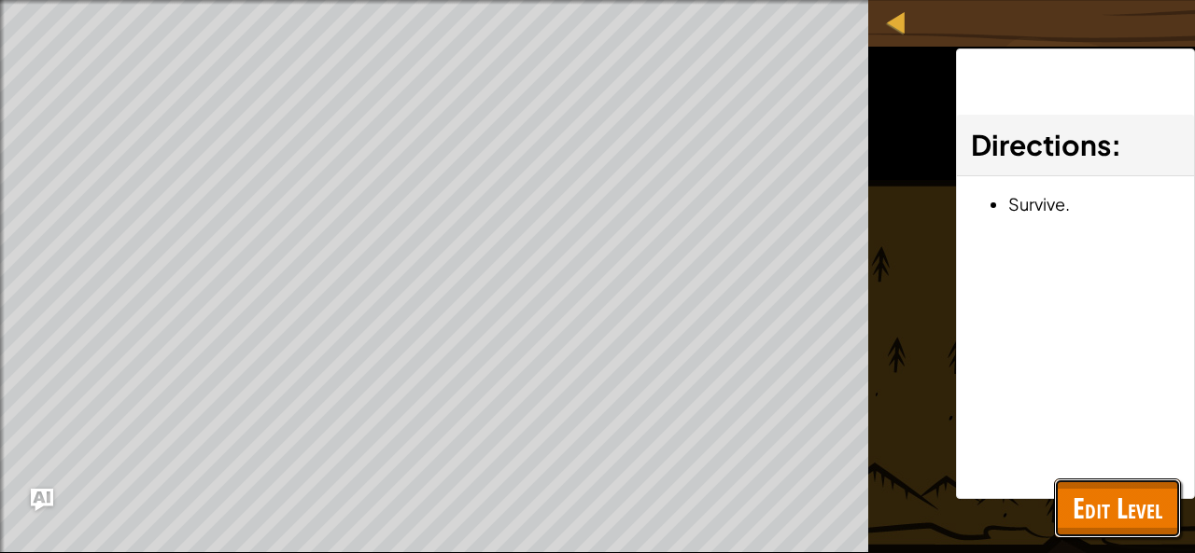
click at [1130, 528] on button "Edit Level" at bounding box center [1117, 509] width 127 height 60
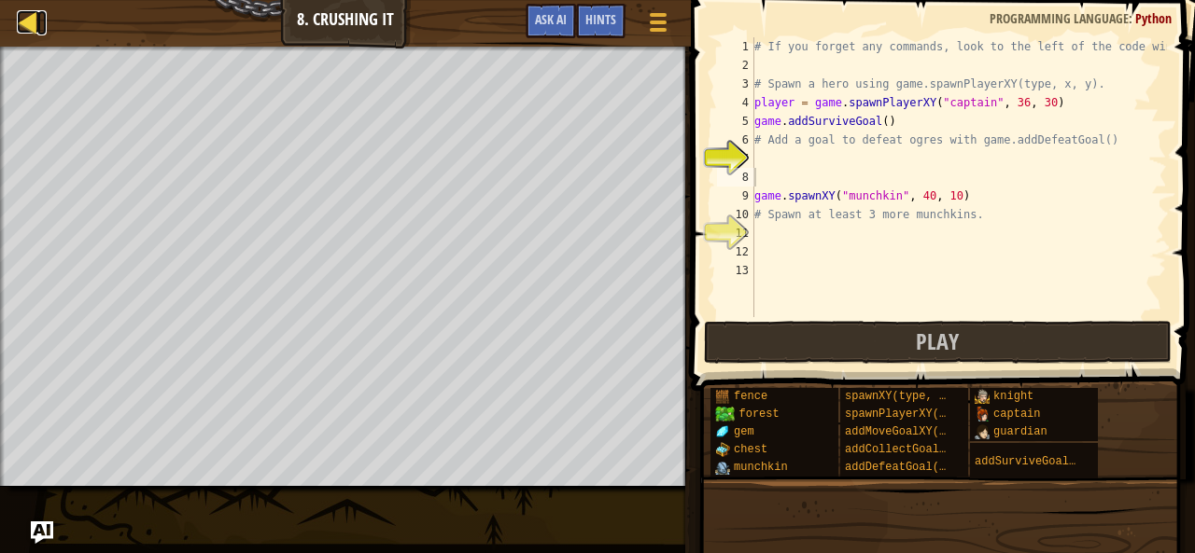
click at [18, 23] on div at bounding box center [28, 21] width 23 height 23
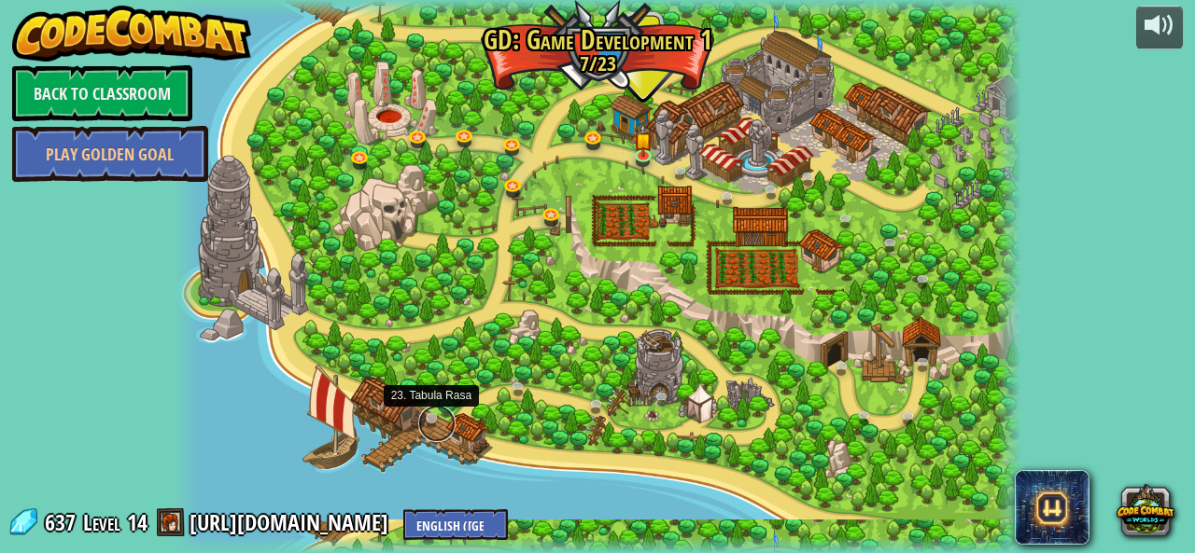
click at [430, 421] on link at bounding box center [436, 423] width 37 height 37
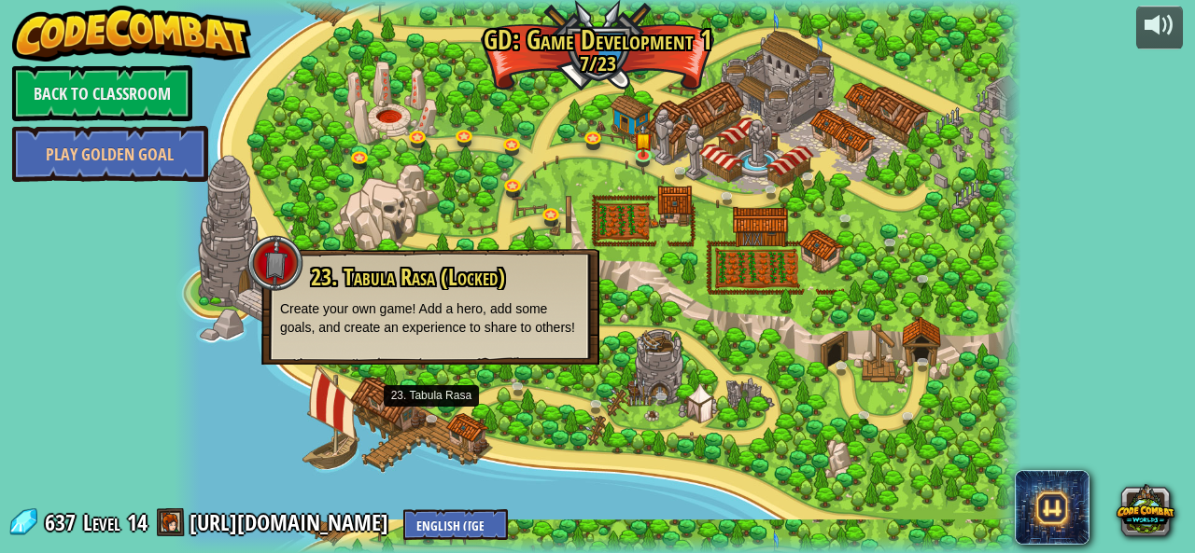
click at [532, 415] on div at bounding box center [597, 276] width 847 height 553
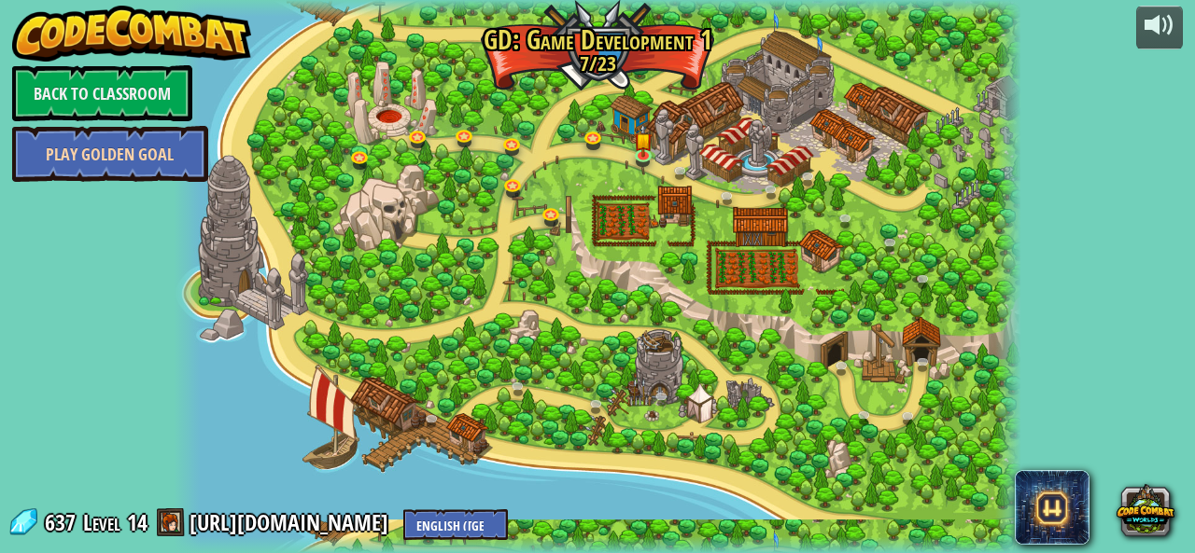
click at [158, 162] on link "Play Golden Goal" at bounding box center [110, 154] width 196 height 56
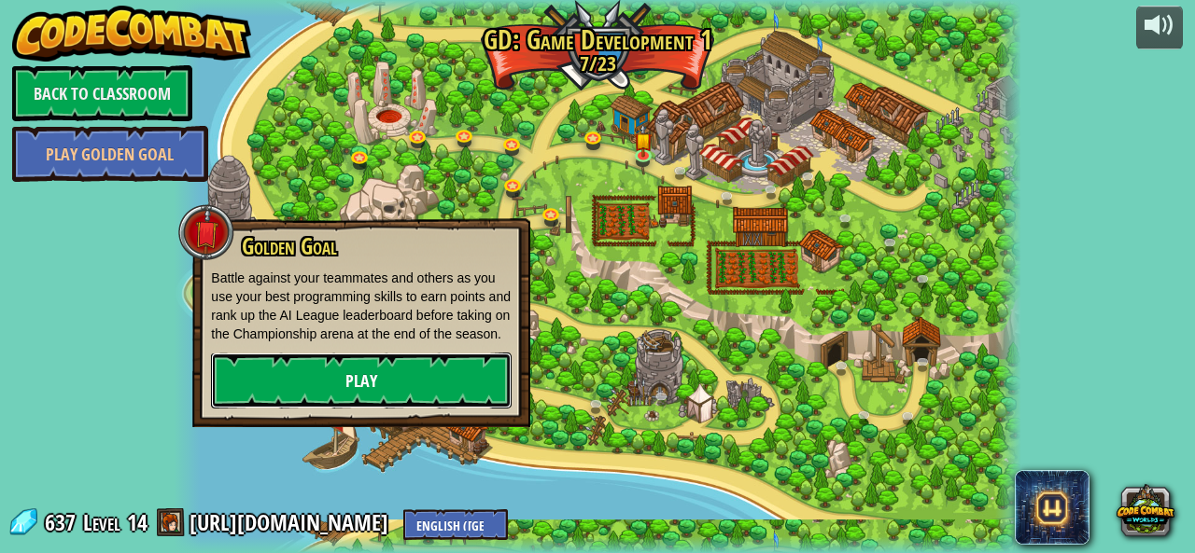
click at [358, 385] on link "Play" at bounding box center [361, 381] width 301 height 56
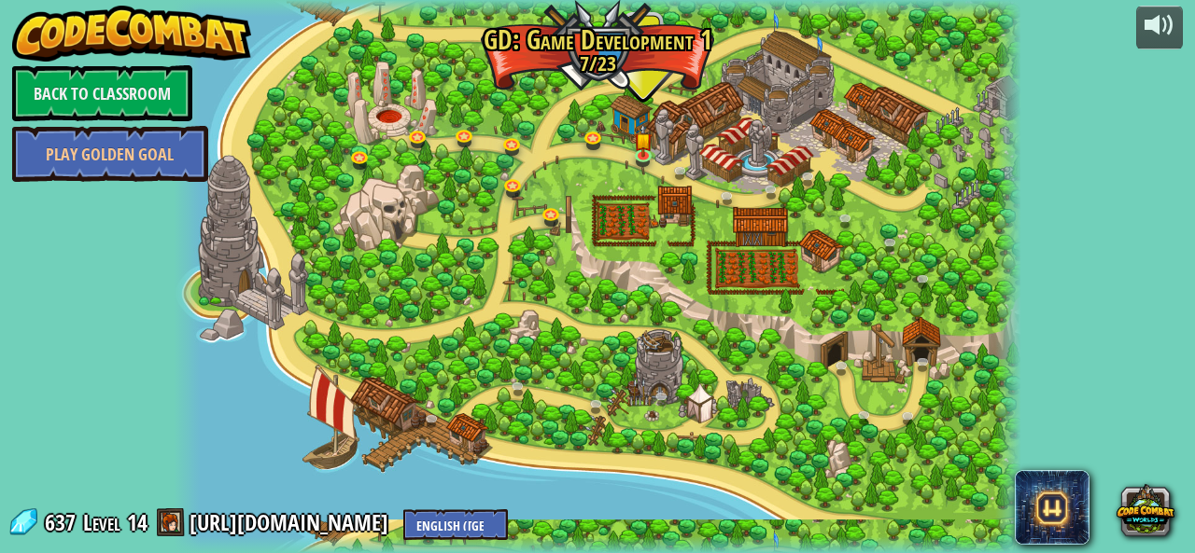
click at [151, 528] on div "637 Level 14 [URL][DOMAIN_NAME] English ([GEOGRAPHIC_DATA]) English ([GEOGRAPHI…" at bounding box center [257, 524] width 500 height 33
click at [175, 520] on span at bounding box center [171, 523] width 28 height 28
click at [212, 524] on link "[URL][DOMAIN_NAME]" at bounding box center [291, 523] width 204 height 30
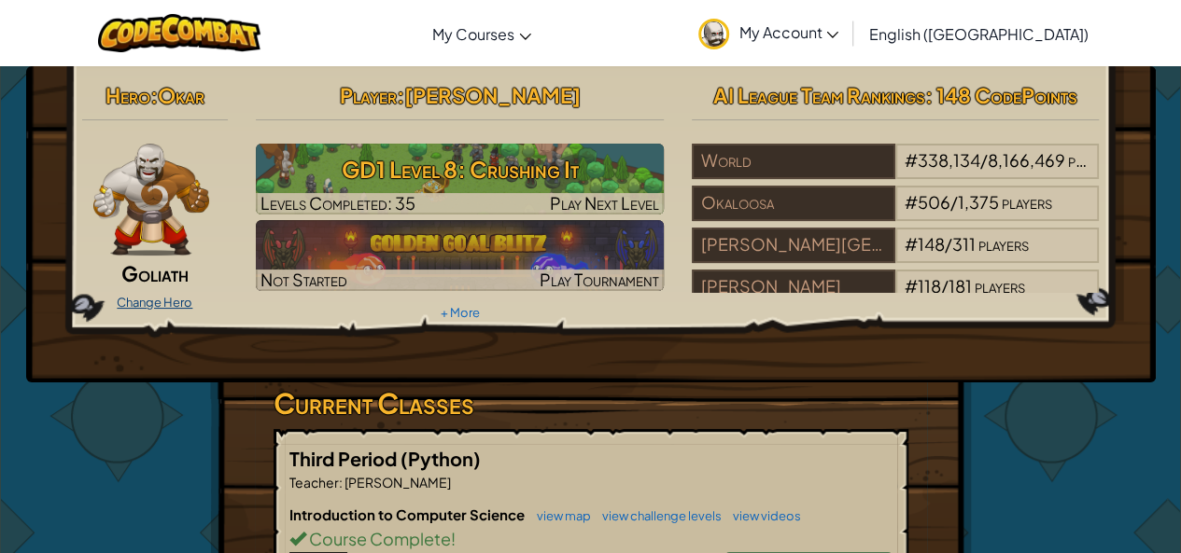
click at [149, 301] on link "Change Hero" at bounding box center [155, 302] width 76 height 15
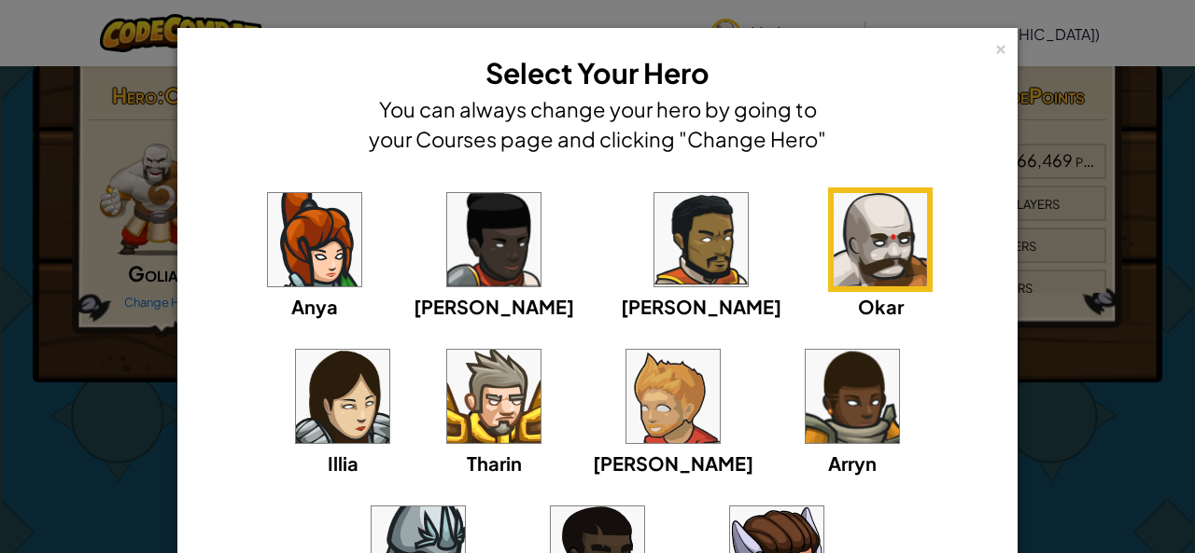
click at [626, 385] on img at bounding box center [672, 396] width 93 height 93
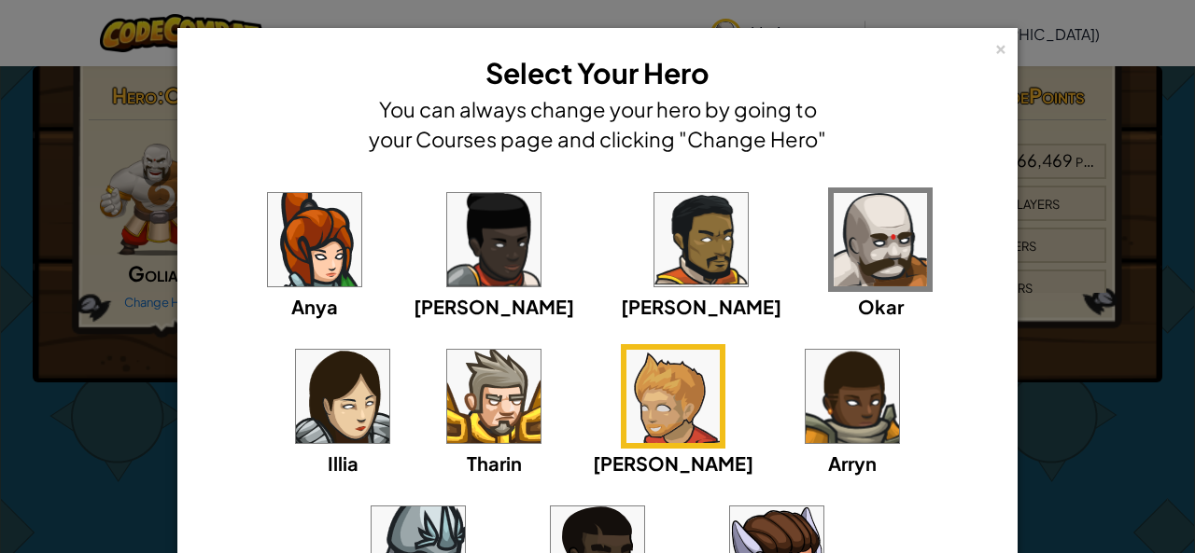
scroll to position [249, 0]
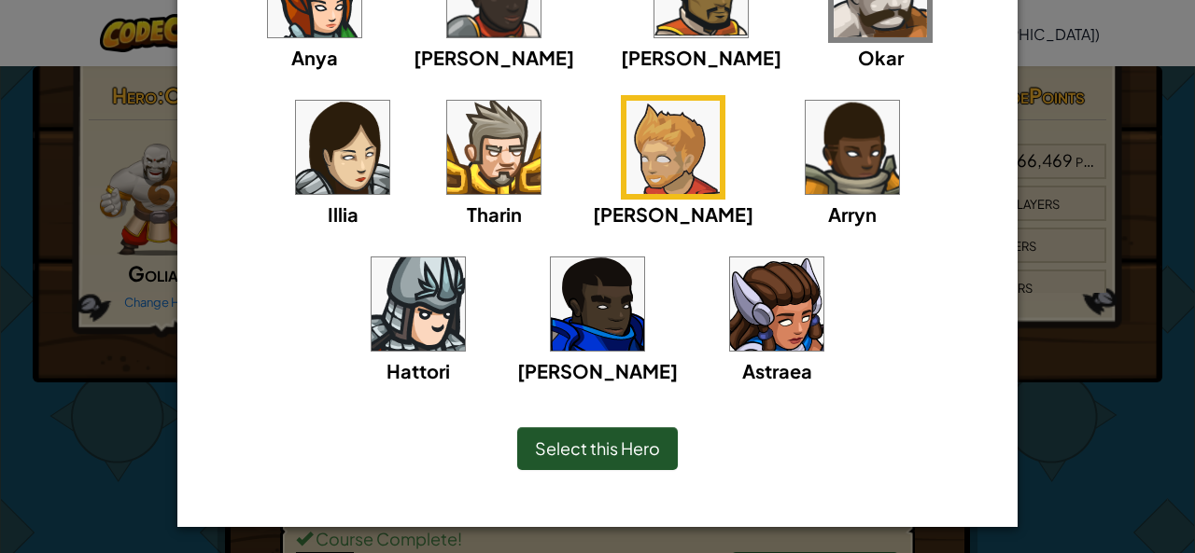
click at [548, 459] on div "Select this Hero" at bounding box center [597, 448] width 161 height 43
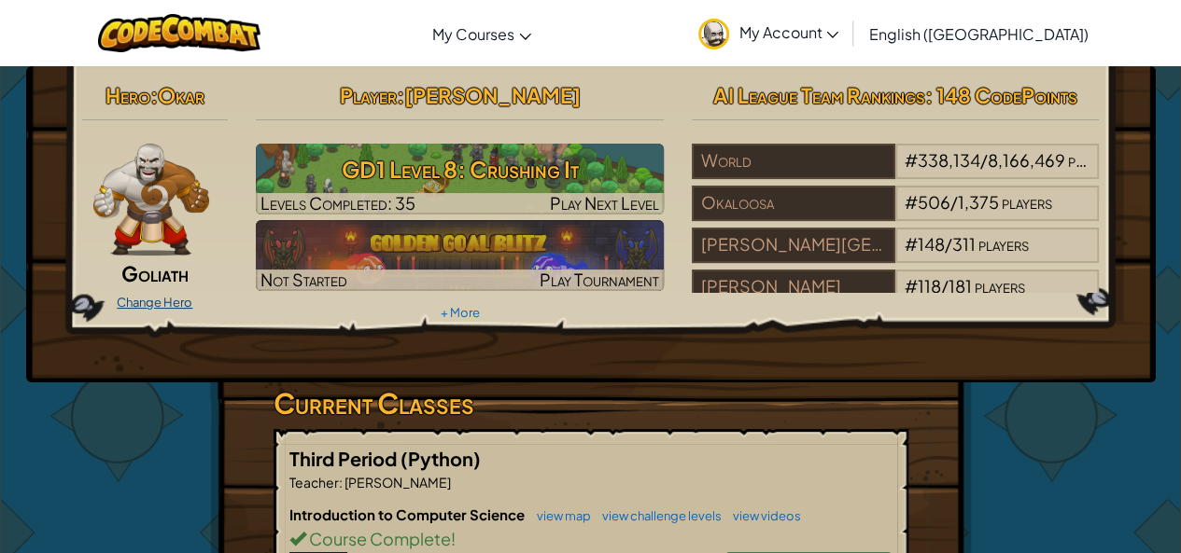
click at [167, 303] on link "Change Hero" at bounding box center [155, 302] width 76 height 15
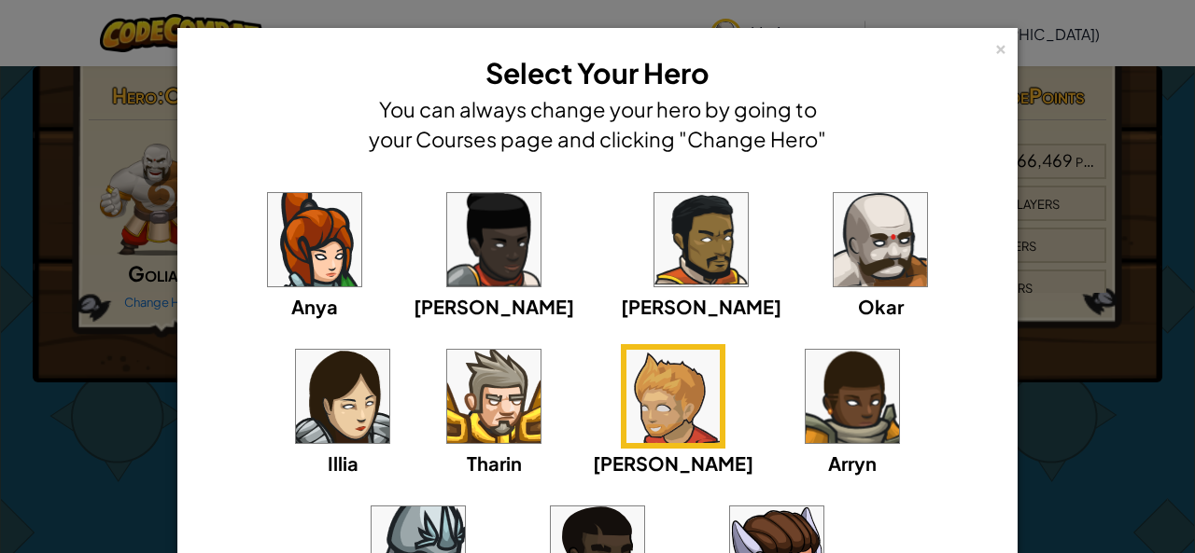
click at [626, 432] on img at bounding box center [672, 396] width 93 height 93
click at [828, 286] on div "Okar" at bounding box center [880, 254] width 105 height 133
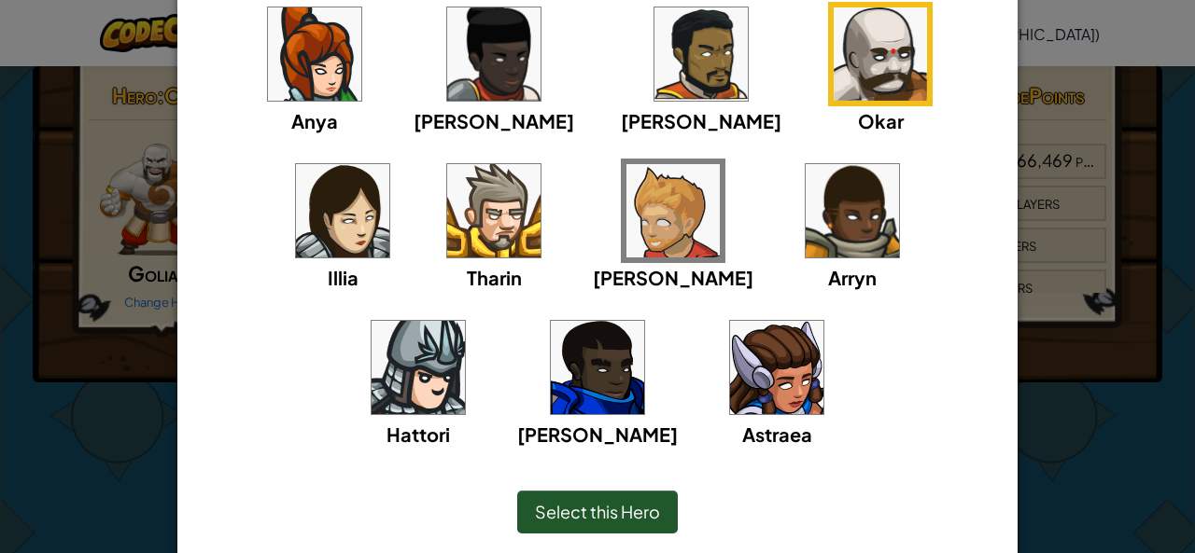
scroll to position [188, 0]
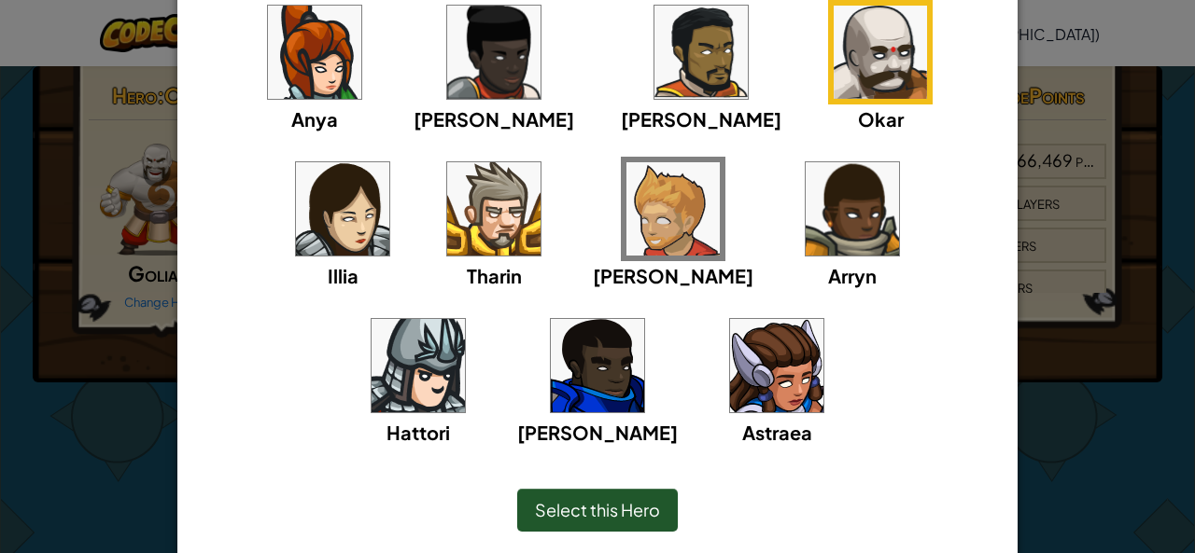
click at [583, 518] on span "Select this Hero" at bounding box center [597, 509] width 125 height 21
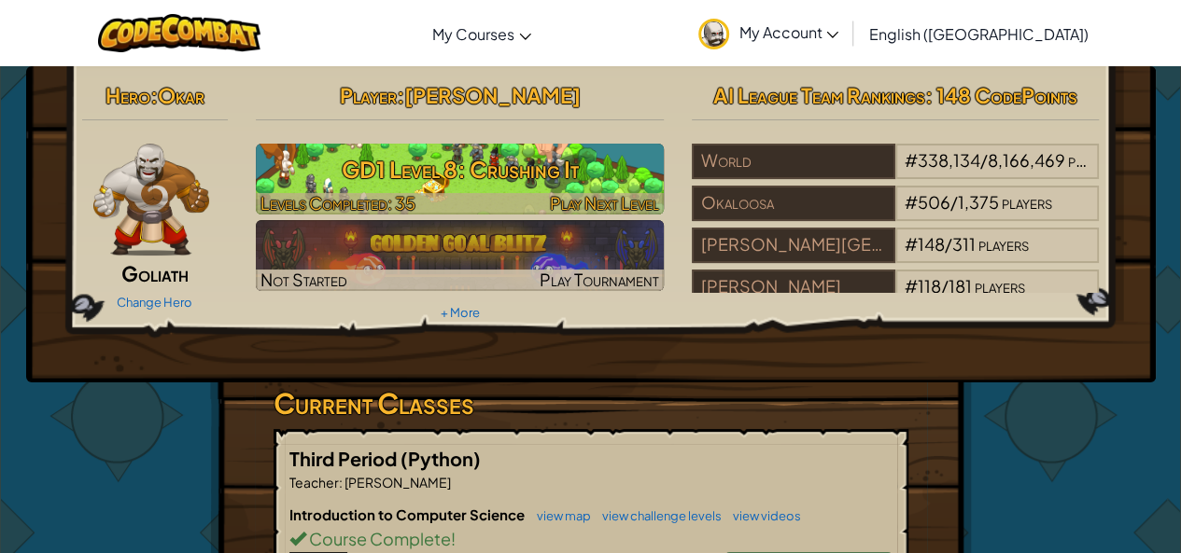
click at [604, 175] on h3 "GD1 Level 8: Crushing It" at bounding box center [460, 169] width 408 height 42
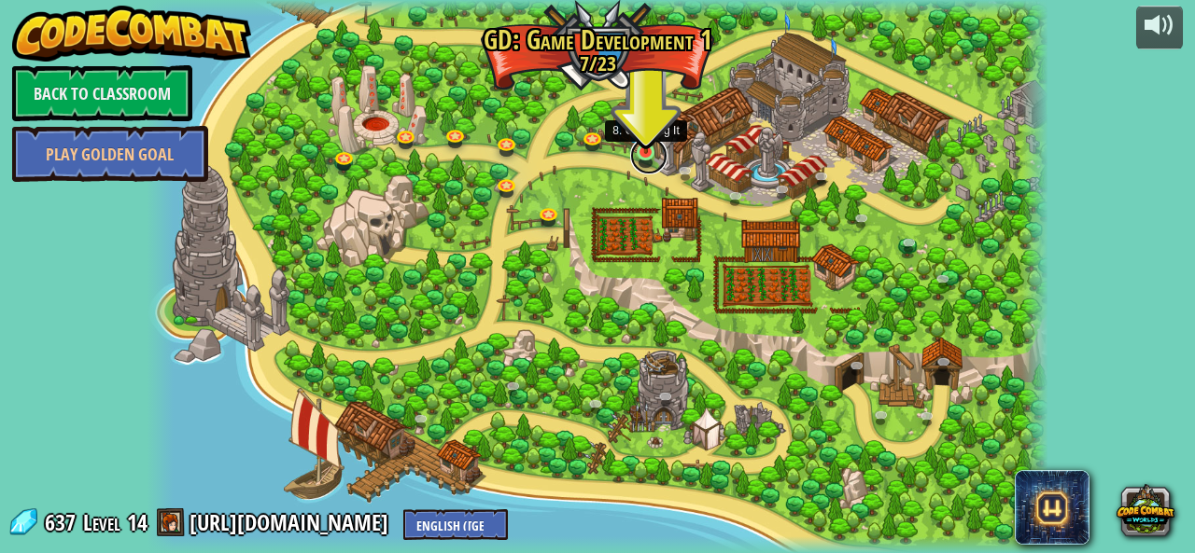
click at [647, 153] on link at bounding box center [648, 155] width 37 height 37
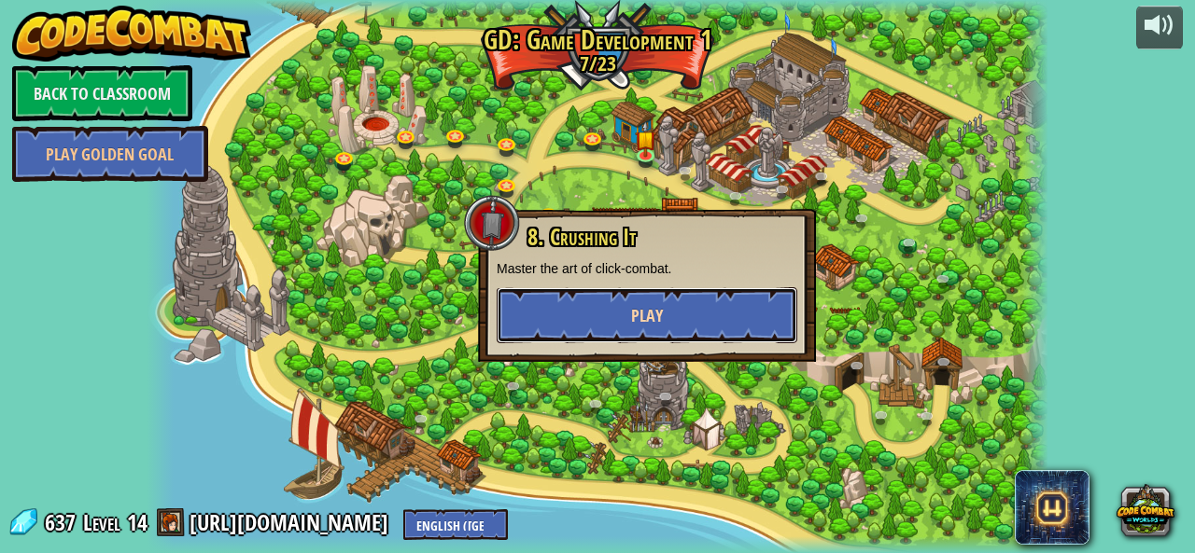
click at [635, 308] on span "Play" at bounding box center [647, 315] width 32 height 23
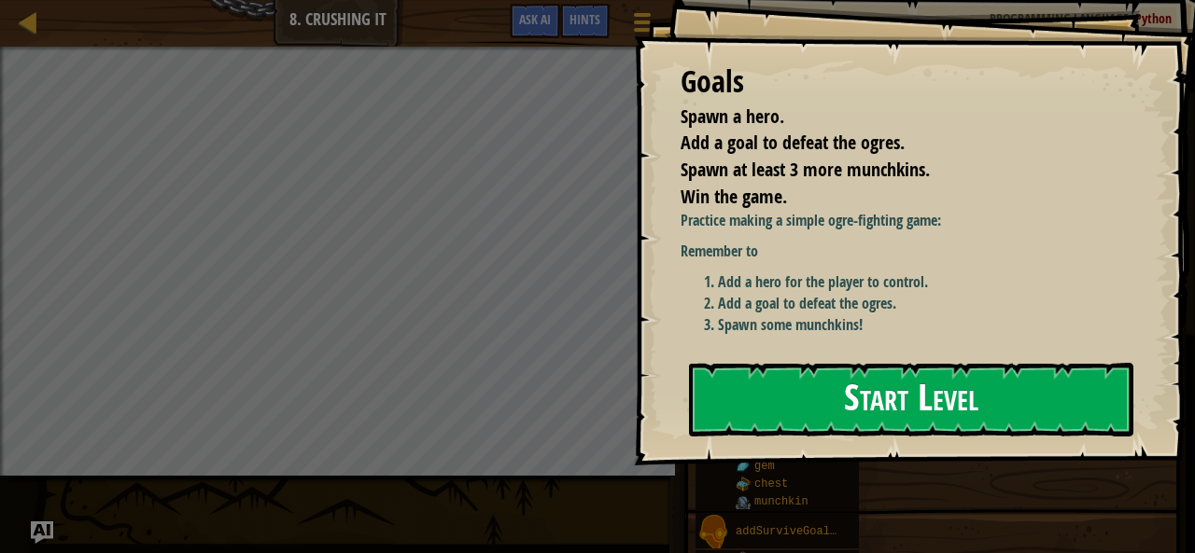
click at [749, 375] on button "Start Level" at bounding box center [911, 400] width 444 height 74
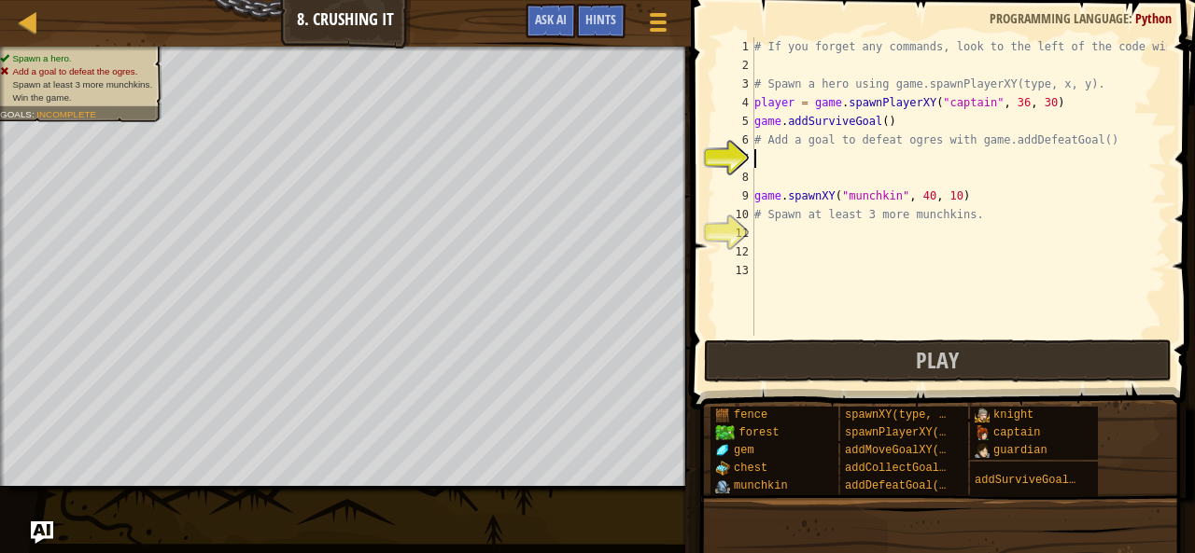
click at [852, 167] on div "# If you forget any commands, look to the left of the code window! # Spawn a he…" at bounding box center [958, 205] width 416 height 336
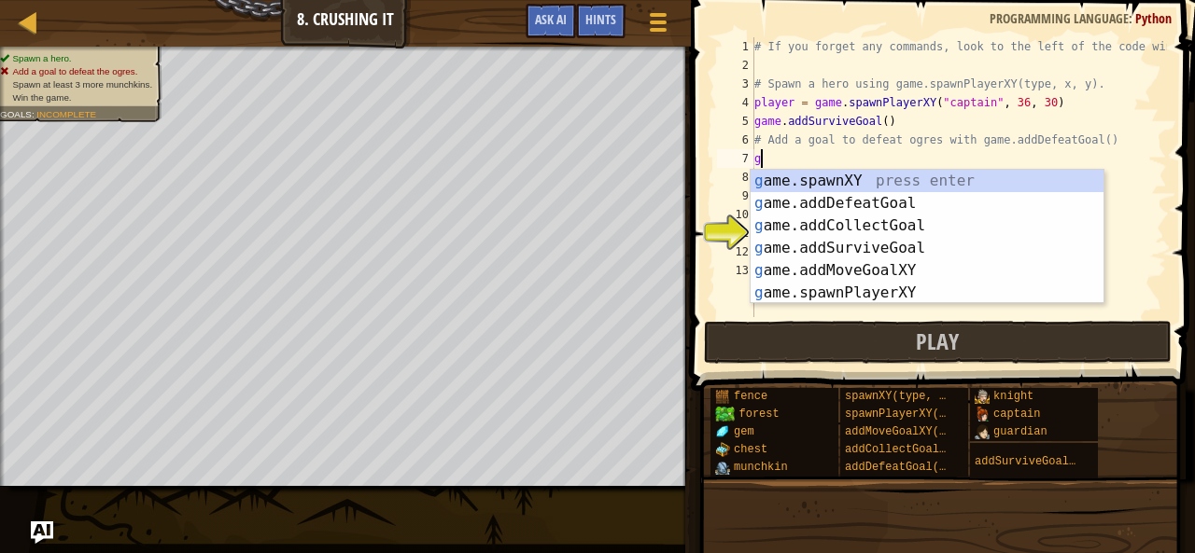
scroll to position [8, 0]
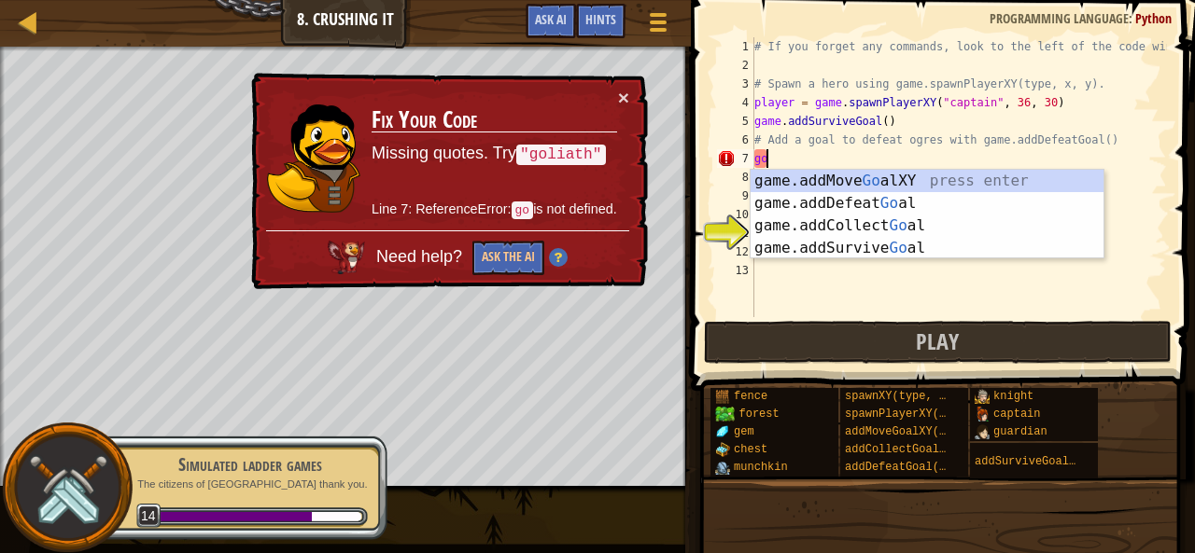
type textarea "go"
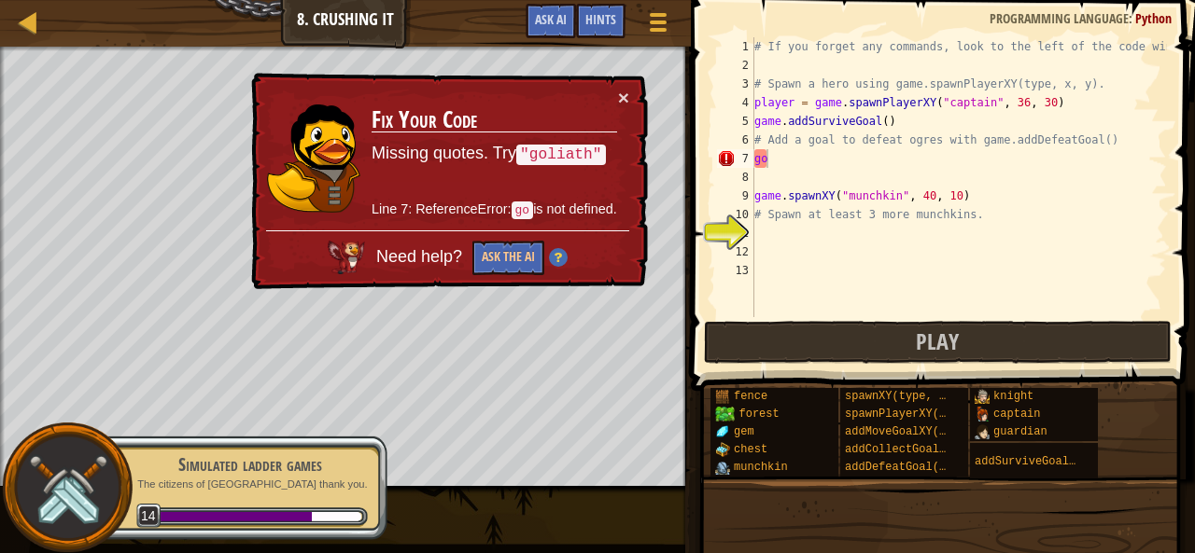
click at [570, 151] on code ""goliath"" at bounding box center [560, 155] width 89 height 21
click at [511, 262] on button "Ask the AI" at bounding box center [508, 258] width 72 height 35
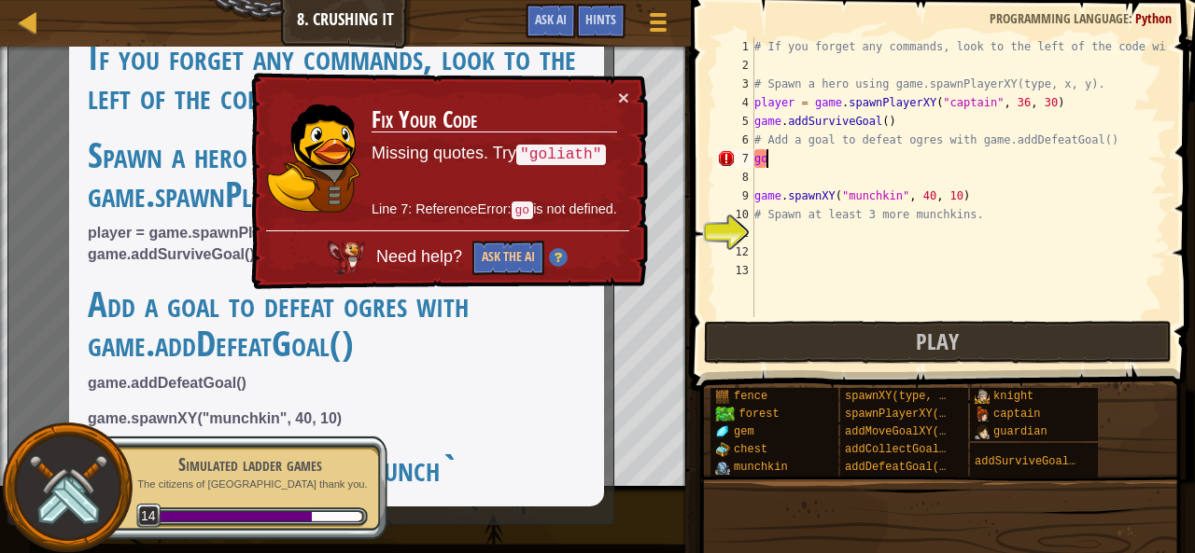
scroll to position [0, 0]
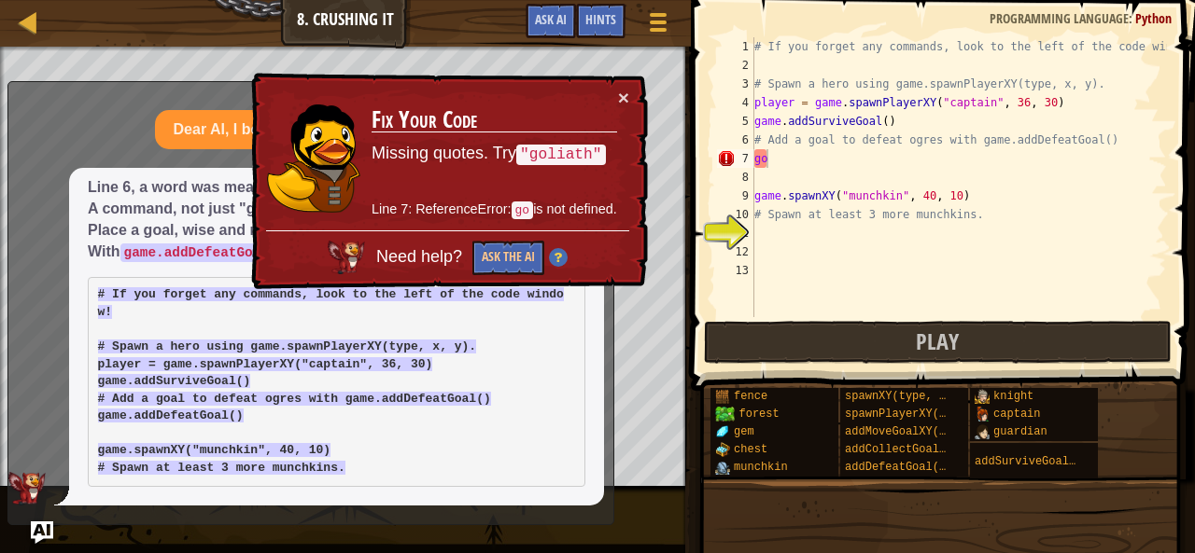
click at [468, 388] on pre "# If you forget any commands, look to the left of the code window! # Spawn a he…" at bounding box center [336, 382] width 497 height 210
click at [528, 241] on button "Ask the AI" at bounding box center [508, 258] width 72 height 35
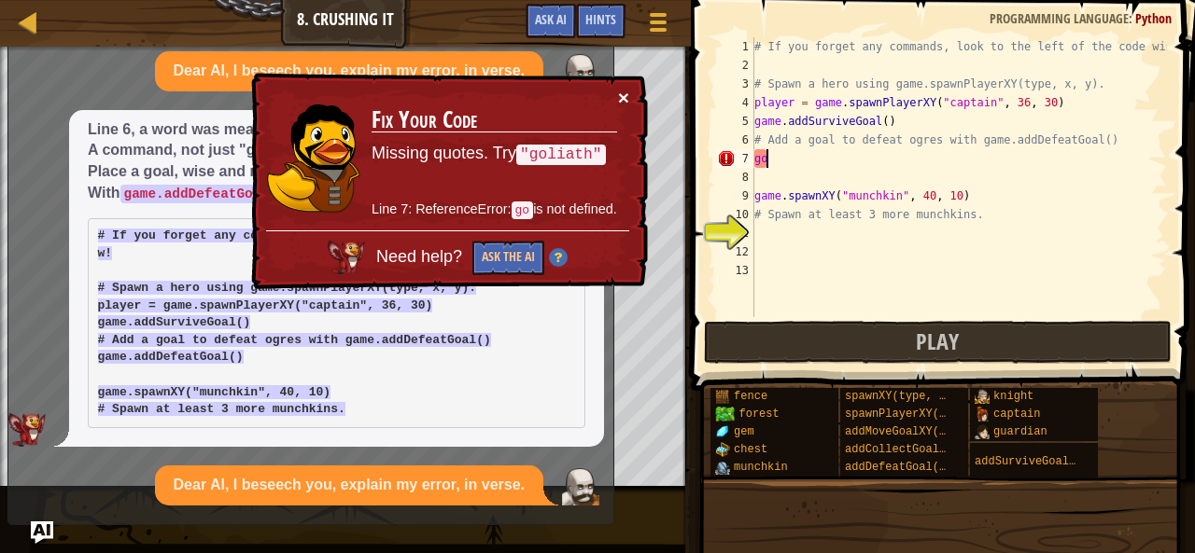
click at [626, 92] on button "×" at bounding box center [623, 98] width 11 height 20
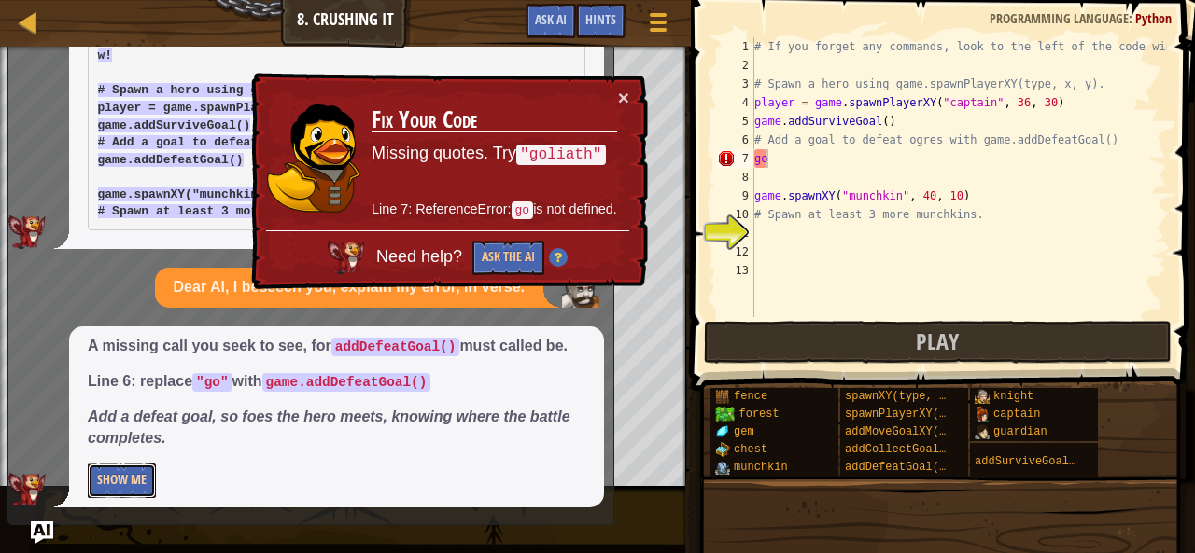
click at [133, 489] on button "Show Me" at bounding box center [122, 481] width 68 height 35
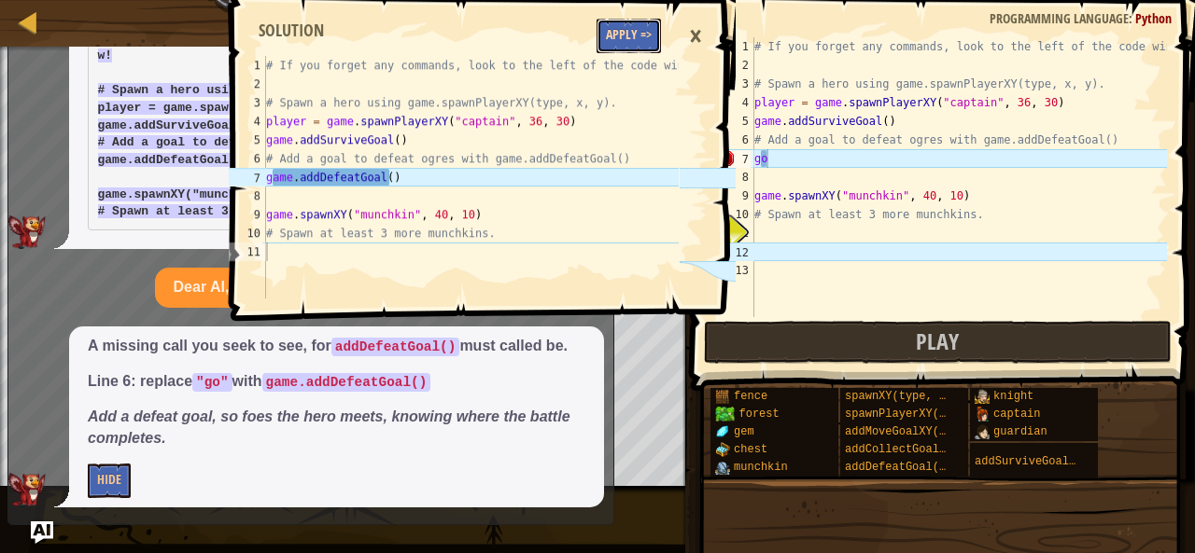
click at [641, 33] on button "Apply =>" at bounding box center [628, 36] width 64 height 35
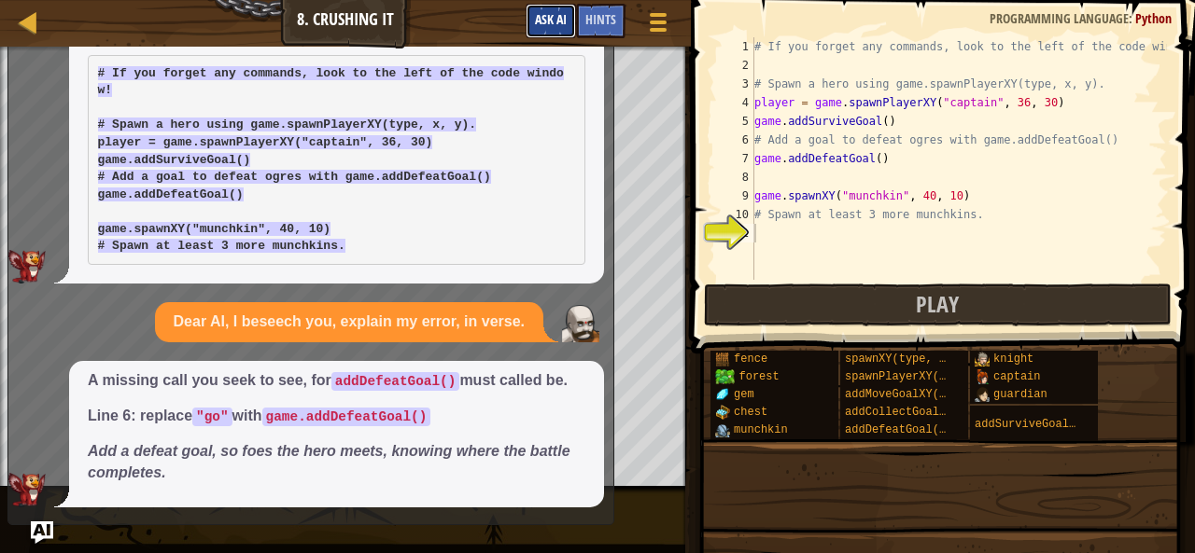
click at [548, 15] on span "Ask AI" at bounding box center [551, 19] width 32 height 18
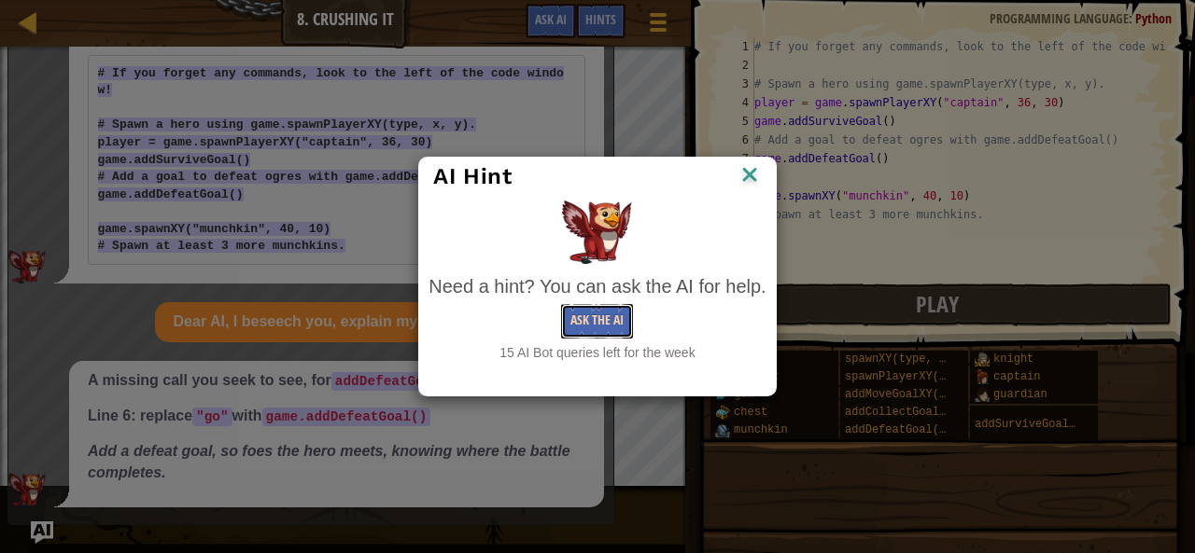
click at [581, 333] on button "Ask the AI" at bounding box center [597, 321] width 72 height 35
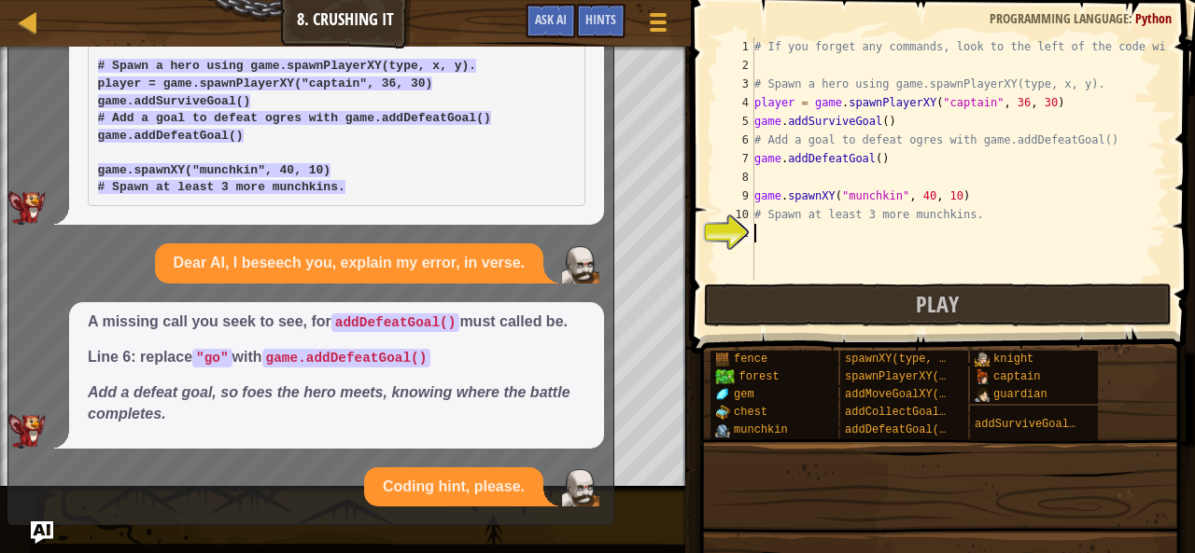
scroll to position [343, 0]
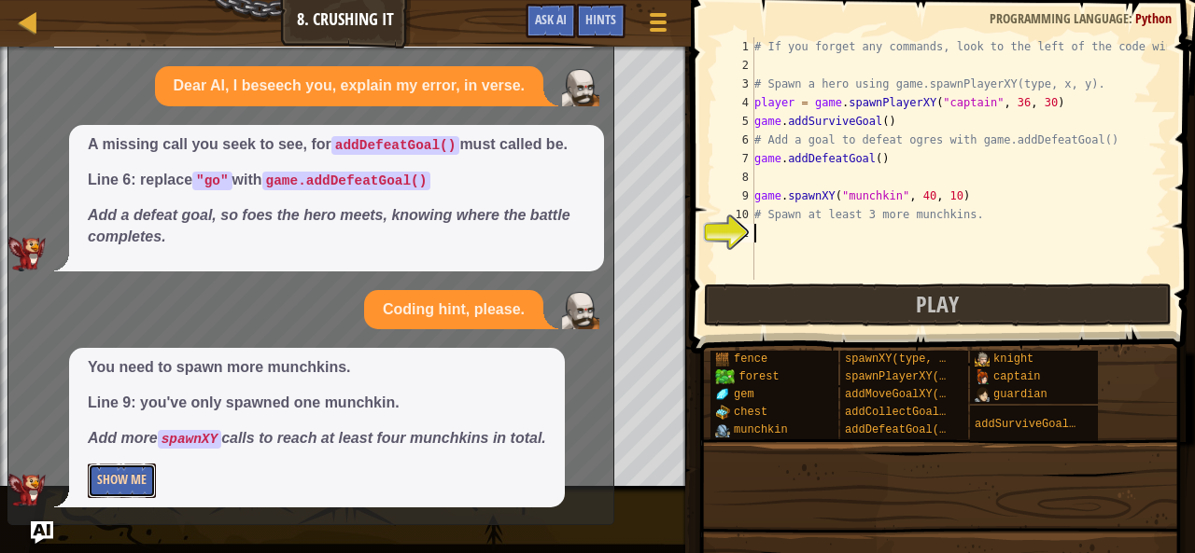
click at [138, 481] on button "Show Me" at bounding box center [122, 481] width 68 height 35
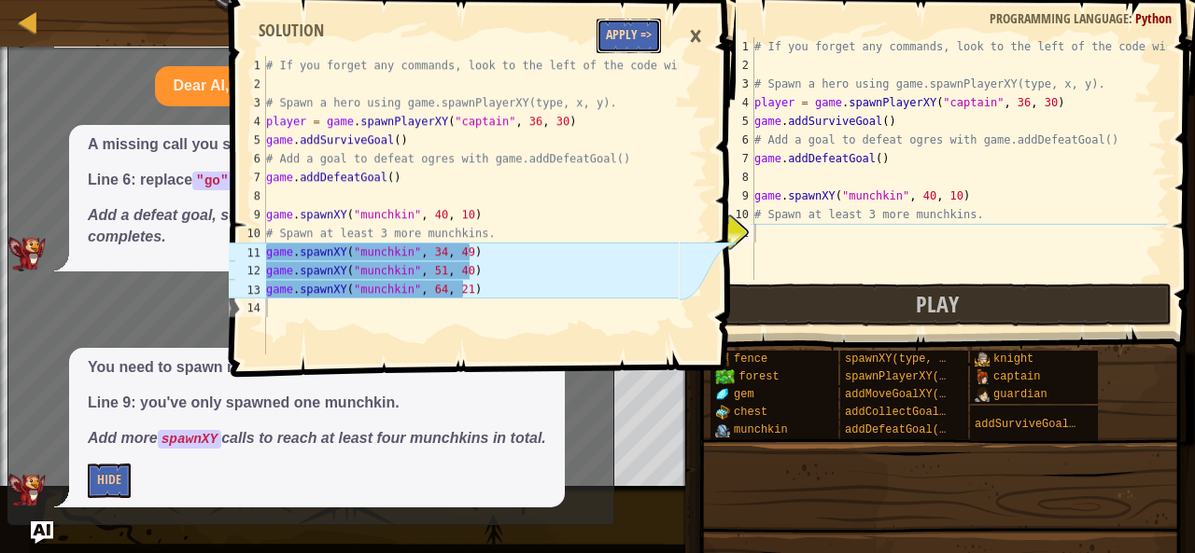
click at [651, 36] on button "Apply =>" at bounding box center [628, 36] width 64 height 35
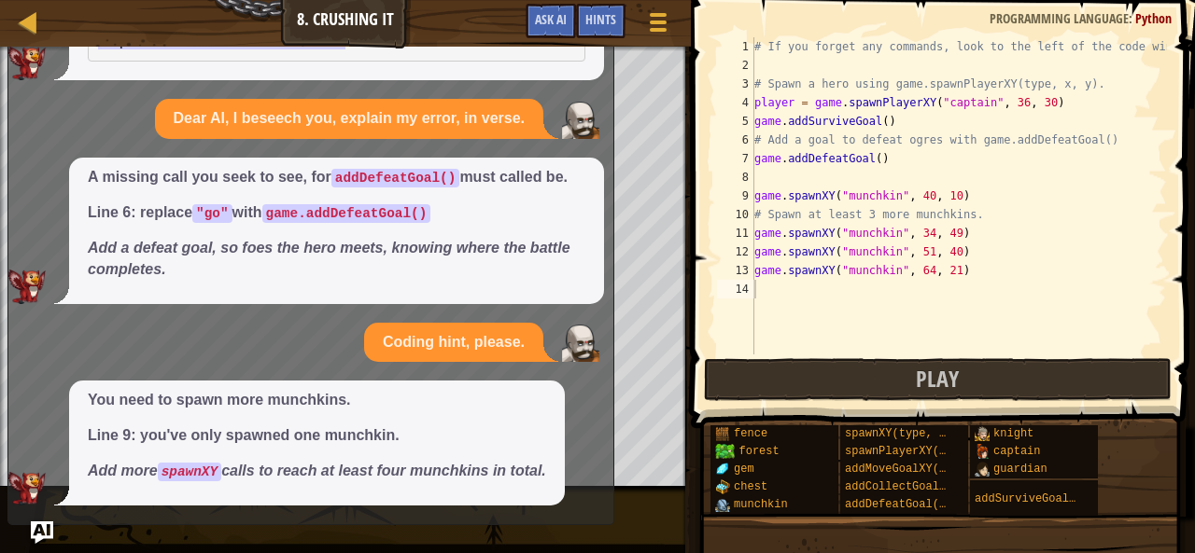
scroll to position [308, 0]
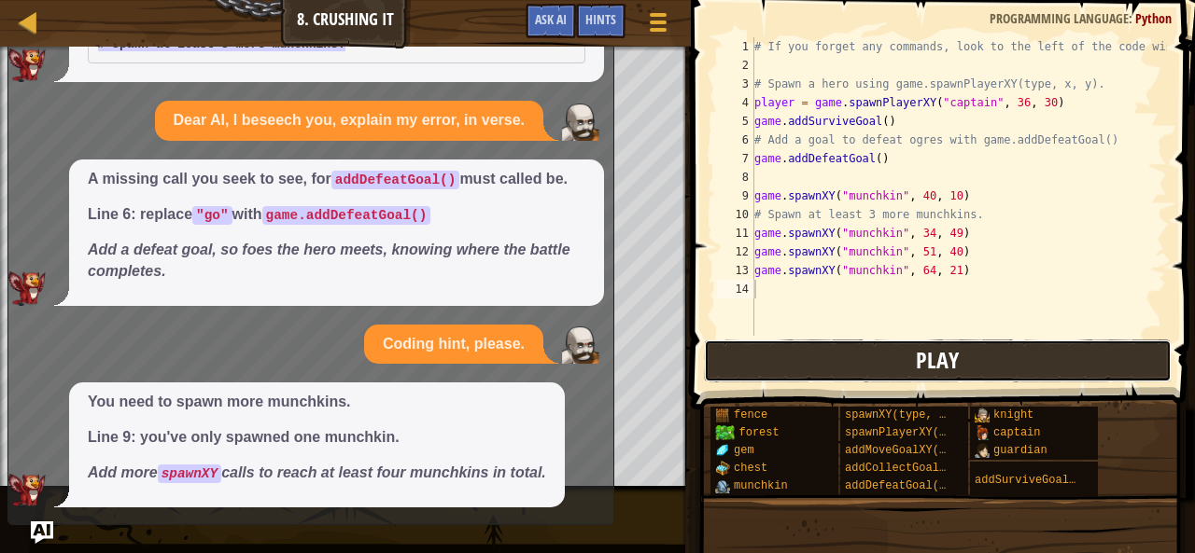
click at [751, 341] on button "Play" at bounding box center [938, 361] width 468 height 43
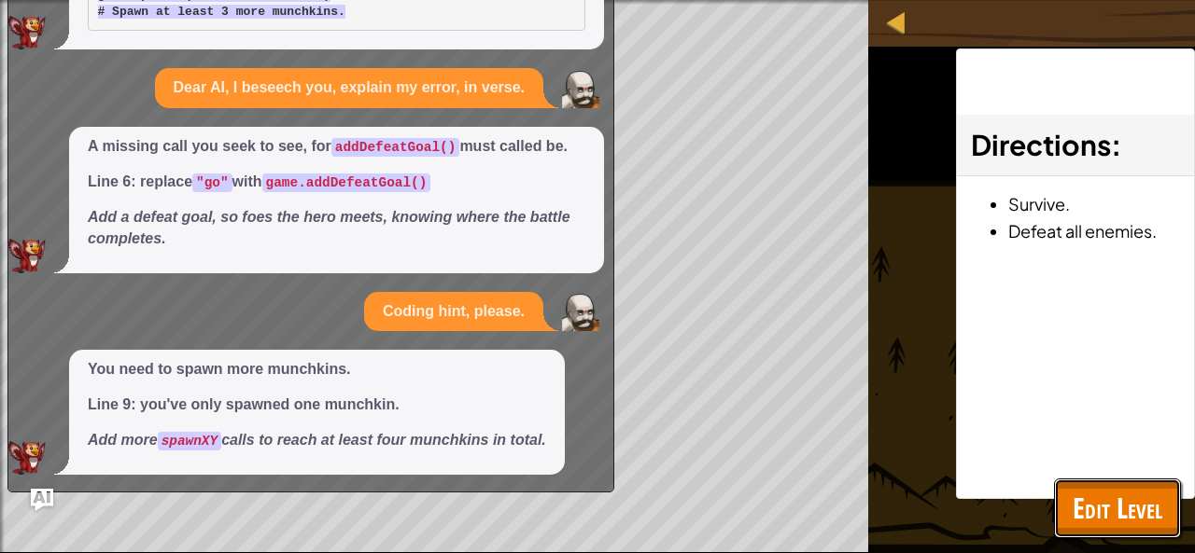
click at [1091, 489] on span "Edit Level" at bounding box center [1117, 508] width 90 height 38
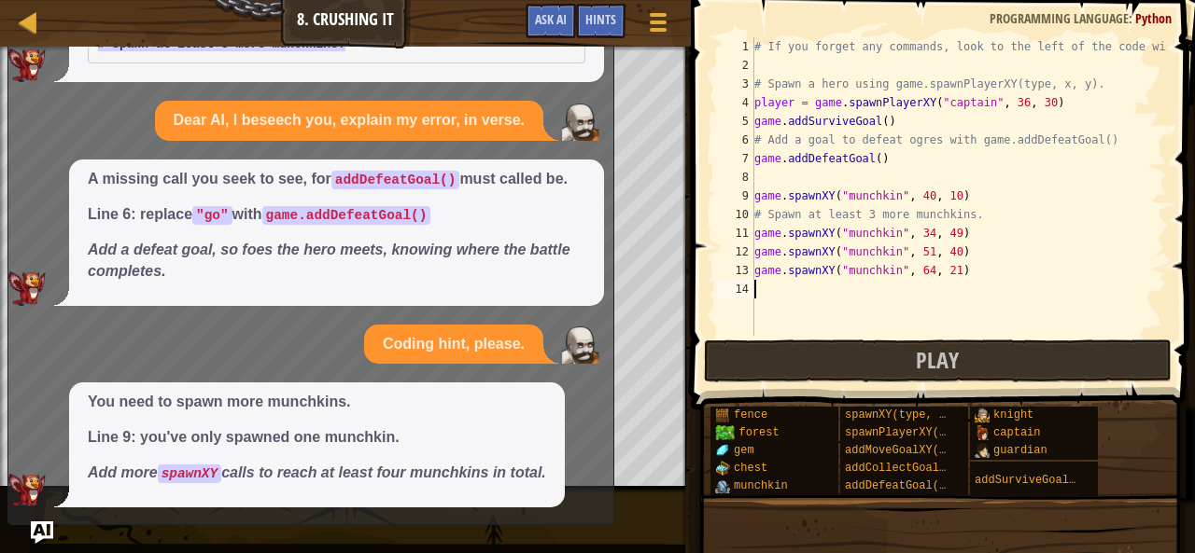
scroll to position [0, 0]
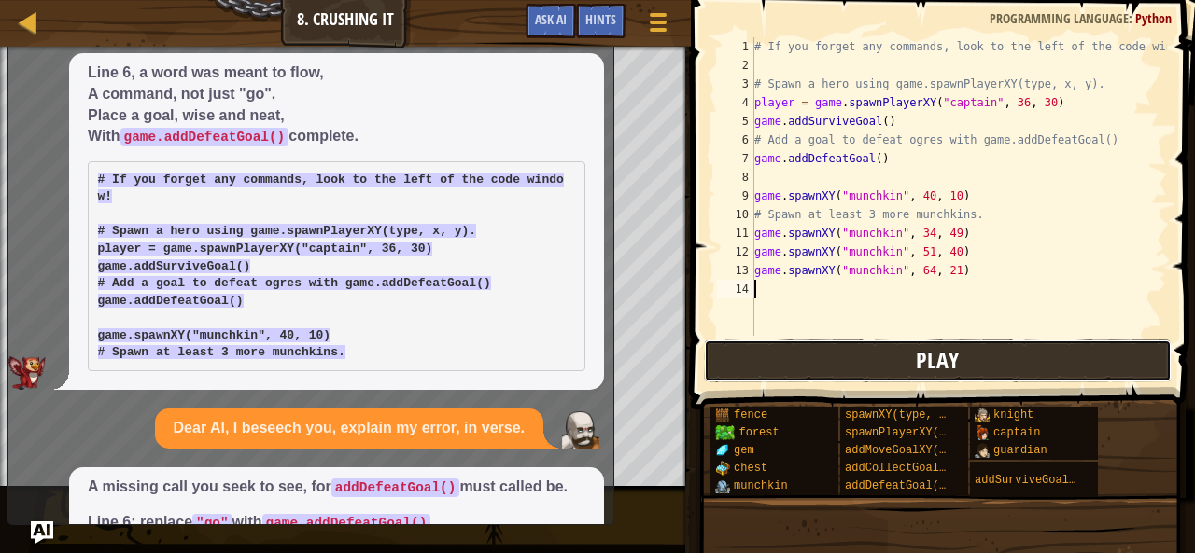
click at [848, 346] on button "Play" at bounding box center [938, 361] width 468 height 43
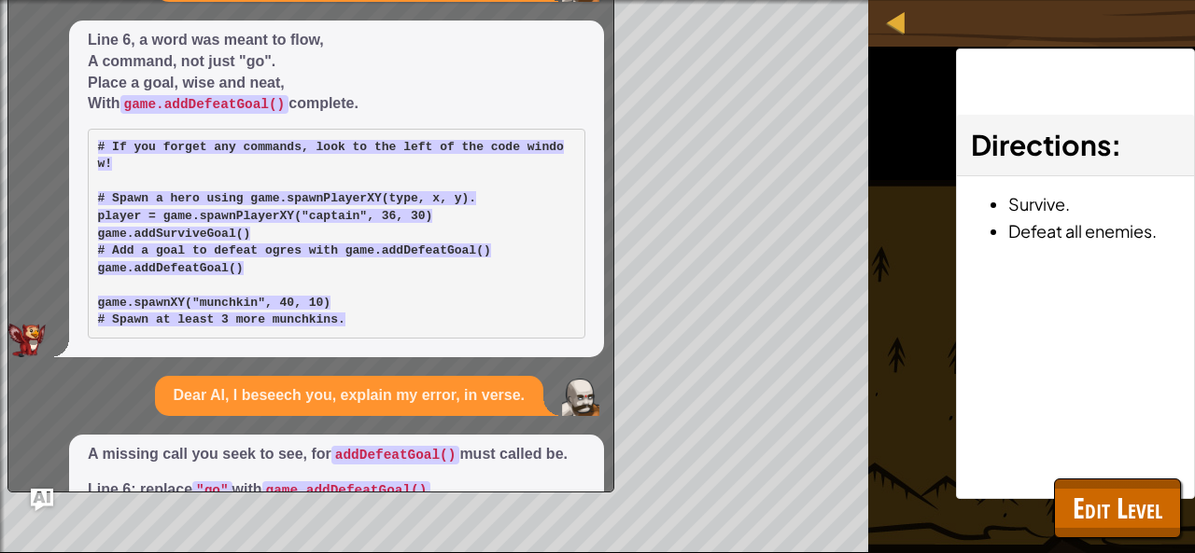
click at [595, 6] on div "Dear AI, I beseech you, explain my error, in verse. Line 6, a word was meant to…" at bounding box center [305, 372] width 595 height 821
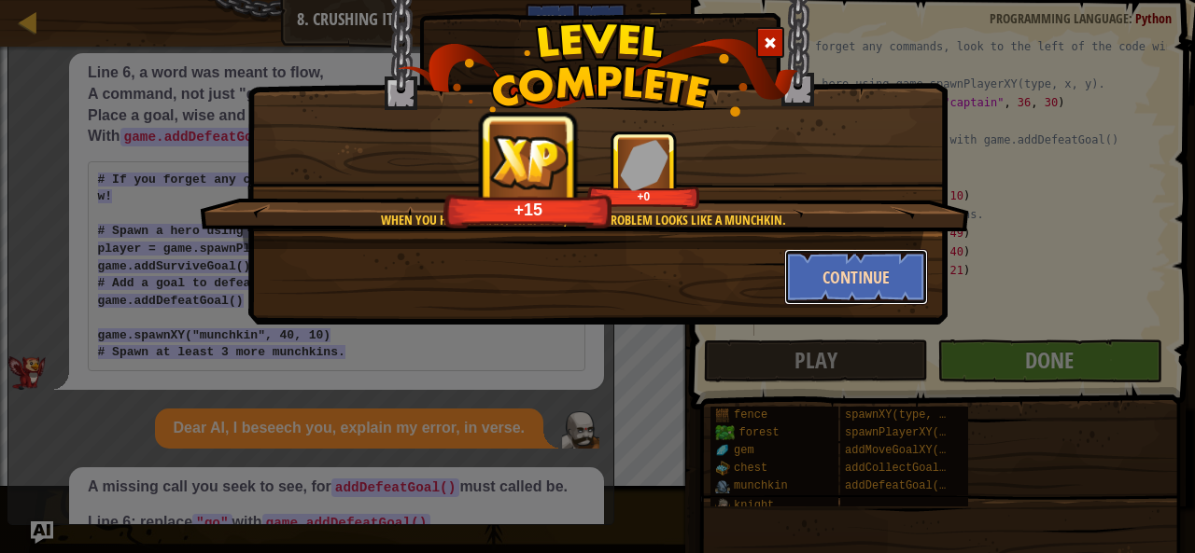
drag, startPoint x: 849, startPoint y: 278, endPoint x: 816, endPoint y: 275, distance: 33.7
click at [816, 275] on button "Continue" at bounding box center [856, 277] width 145 height 56
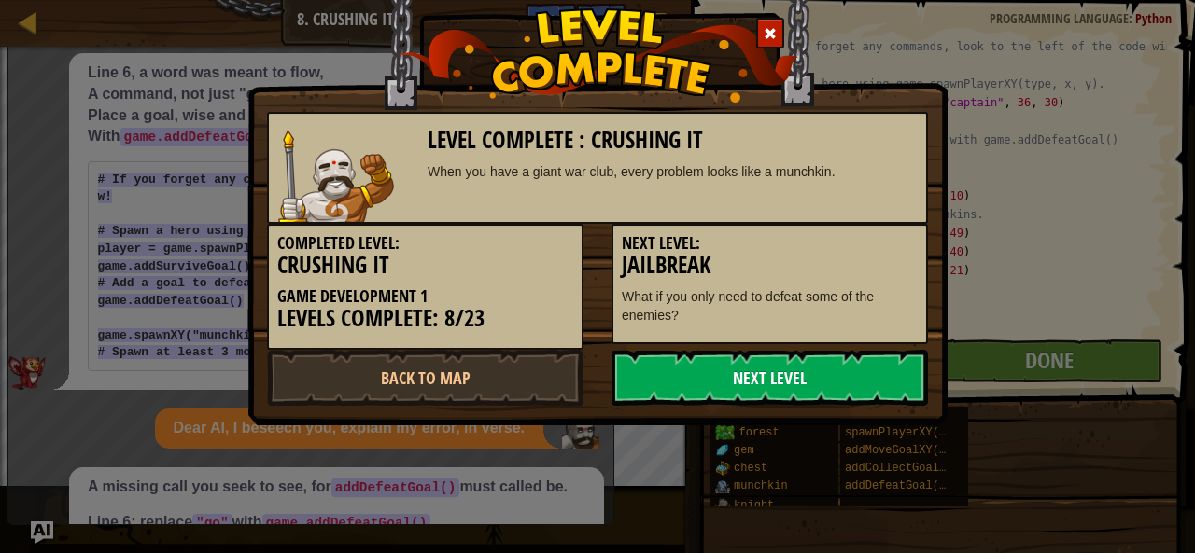
click at [715, 372] on link "Next Level" at bounding box center [769, 378] width 316 height 56
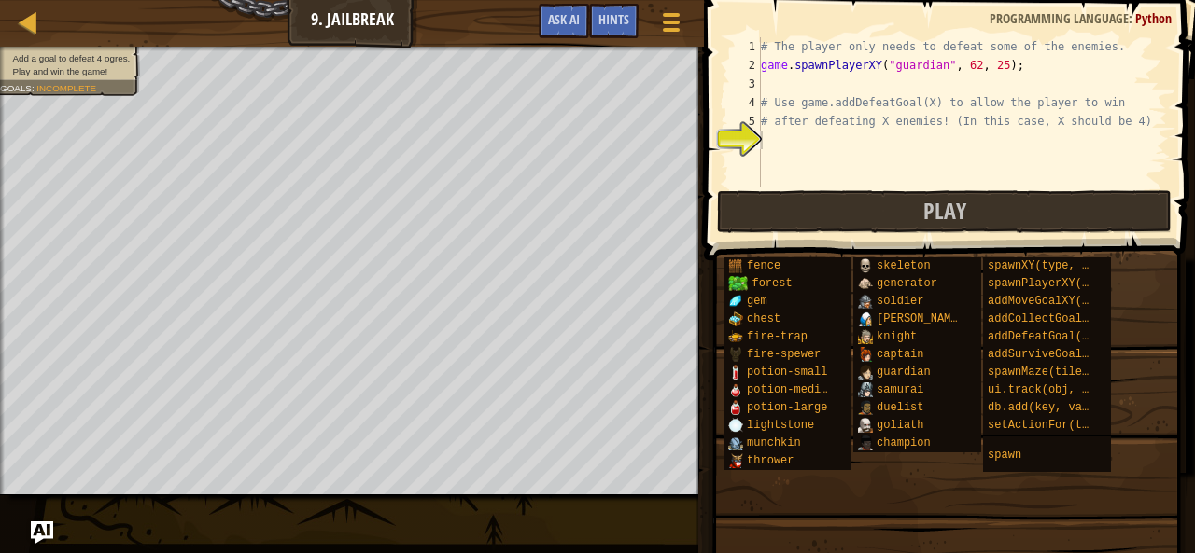
click at [928, 68] on div "# The player only needs to defeat some of the enemies. game . spawnPlayerXY ( "…" at bounding box center [962, 130] width 410 height 187
click at [929, 69] on div "# The player only needs to defeat some of the enemies. game . spawnPlayerXY ( "…" at bounding box center [962, 130] width 410 height 187
click at [931, 70] on div "# The player only needs to defeat some of the enemies. game . spawnPlayerXY ( "…" at bounding box center [962, 130] width 410 height 187
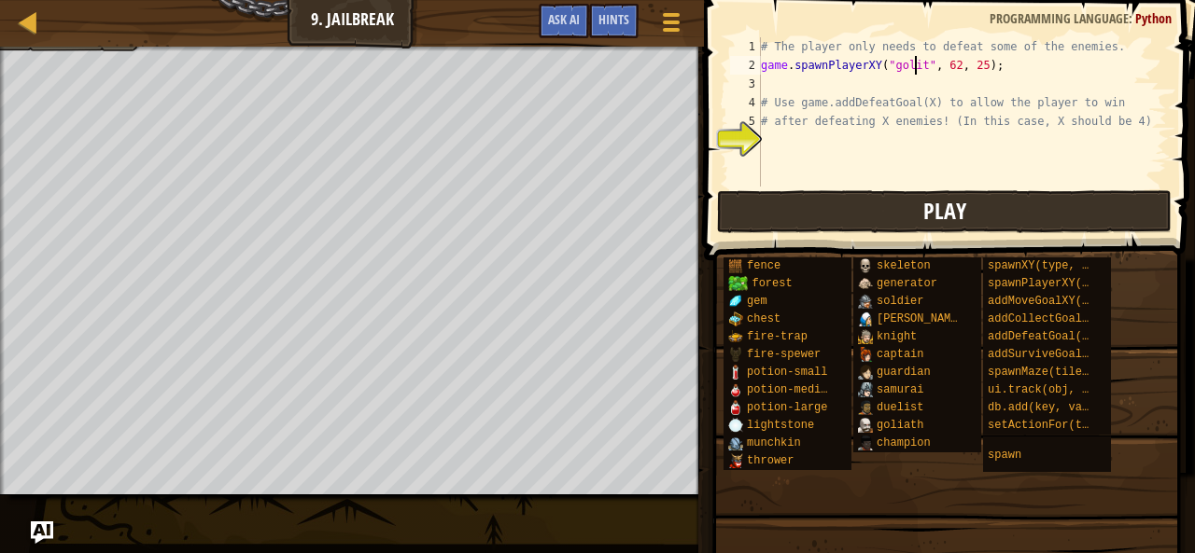
scroll to position [8, 13]
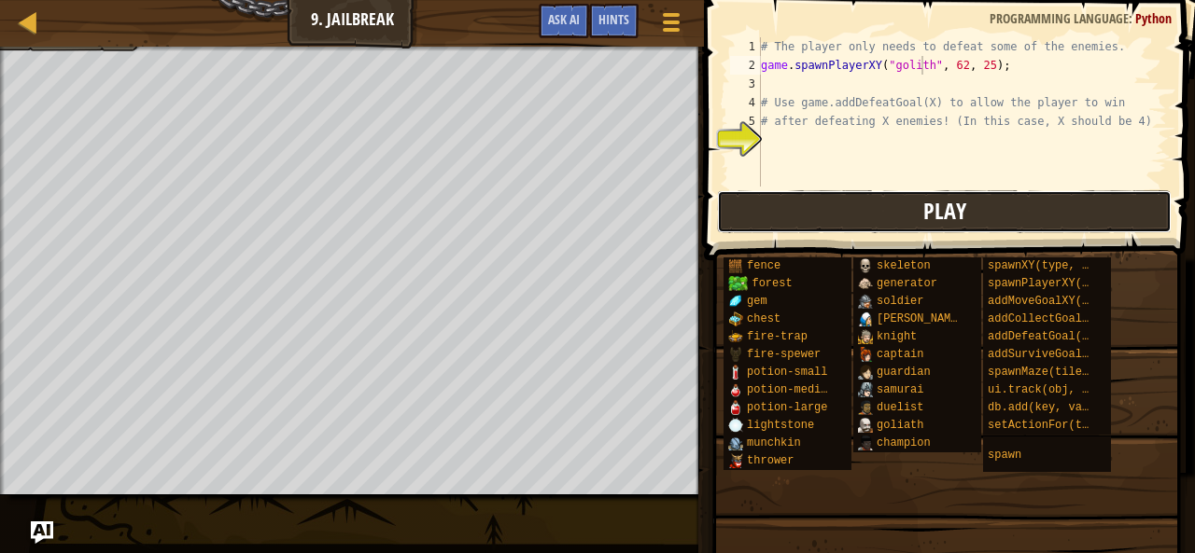
click at [985, 212] on button "Play" at bounding box center [944, 211] width 455 height 43
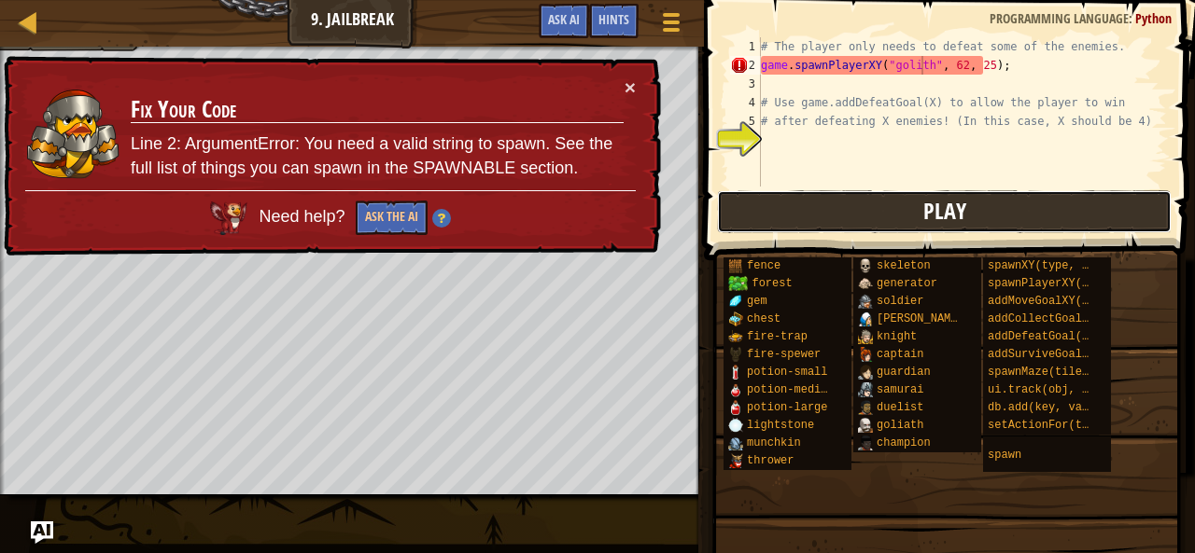
click at [771, 217] on button "Play" at bounding box center [944, 211] width 455 height 43
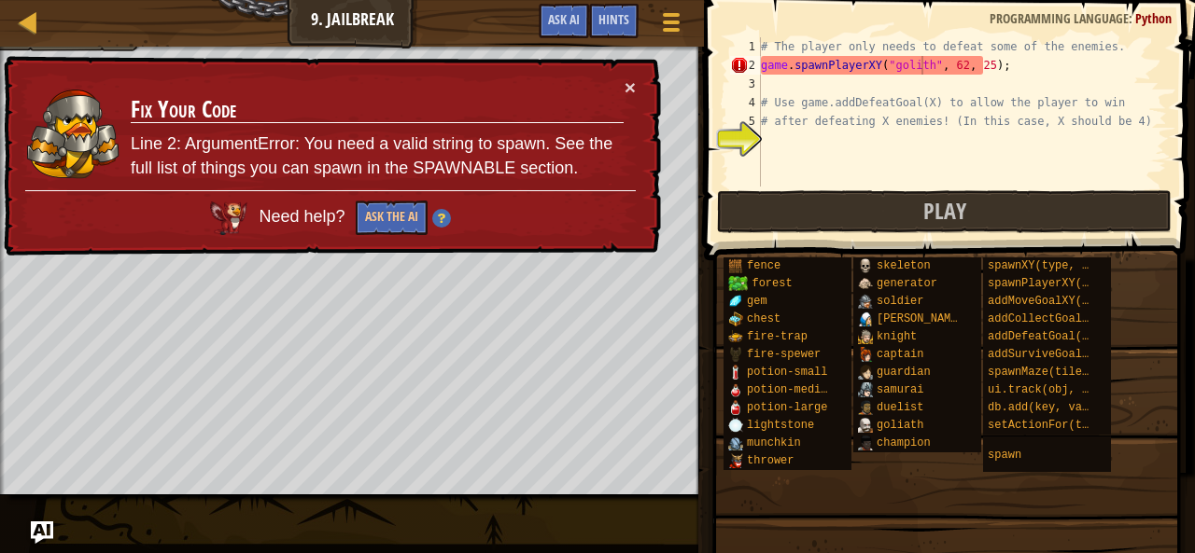
click at [623, 90] on td "Fix Your Code Line 2: ArgumentError: You need a valid string to spawn. See the …" at bounding box center [377, 133] width 495 height 113
click at [626, 86] on button "×" at bounding box center [629, 87] width 11 height 20
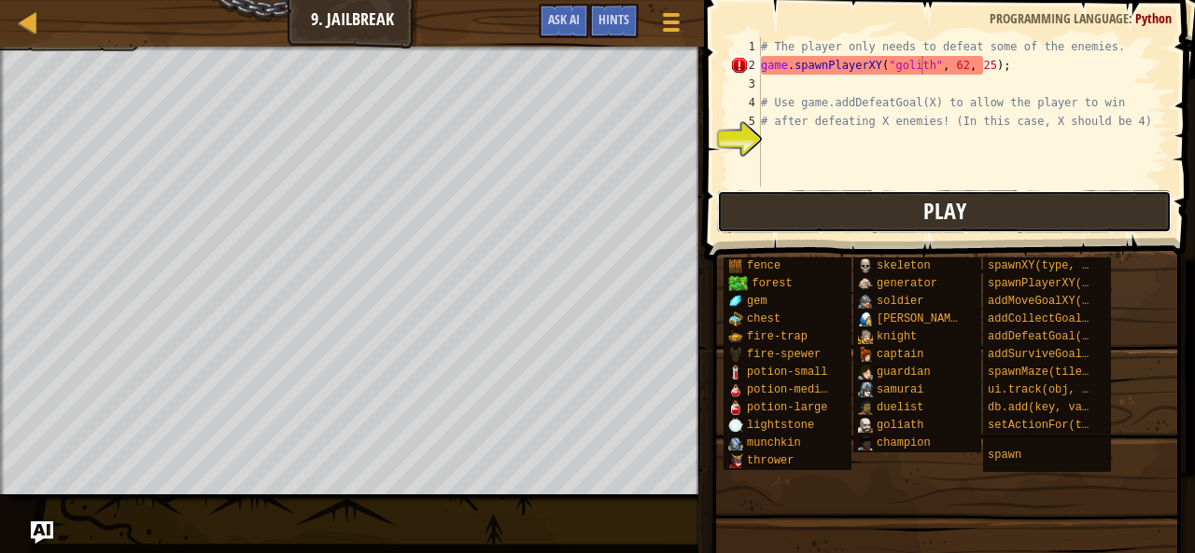
click at [782, 203] on button "Play" at bounding box center [944, 211] width 455 height 43
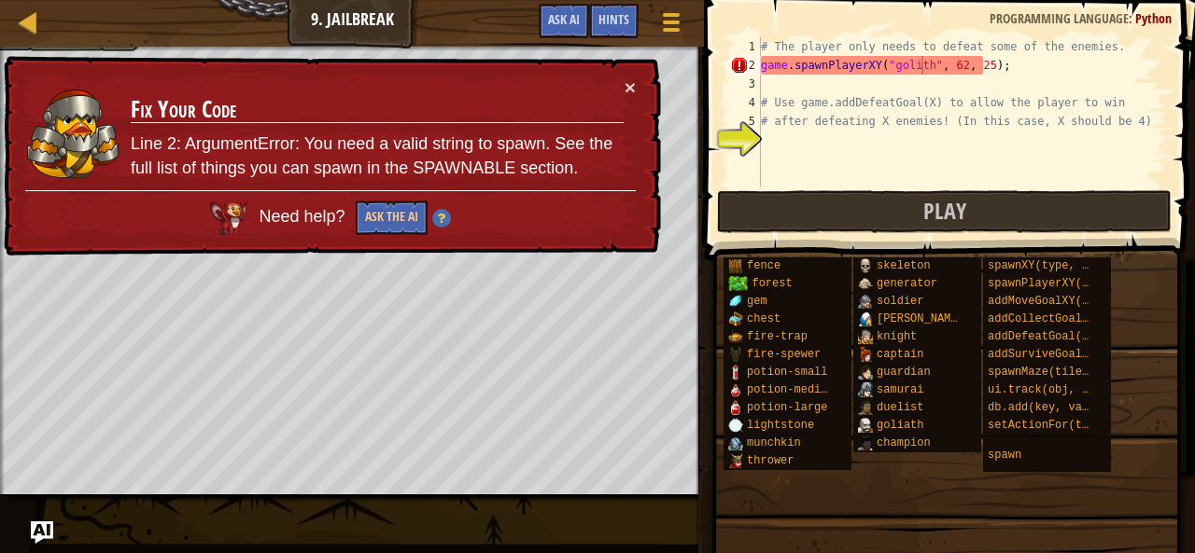
click at [917, 63] on div "# The player only needs to defeat some of the enemies. game . spawnPlayerXY ( "…" at bounding box center [962, 130] width 410 height 187
click at [907, 66] on div "# The player only needs to defeat some of the enemies. game . spawnPlayerXY ( "…" at bounding box center [962, 130] width 410 height 187
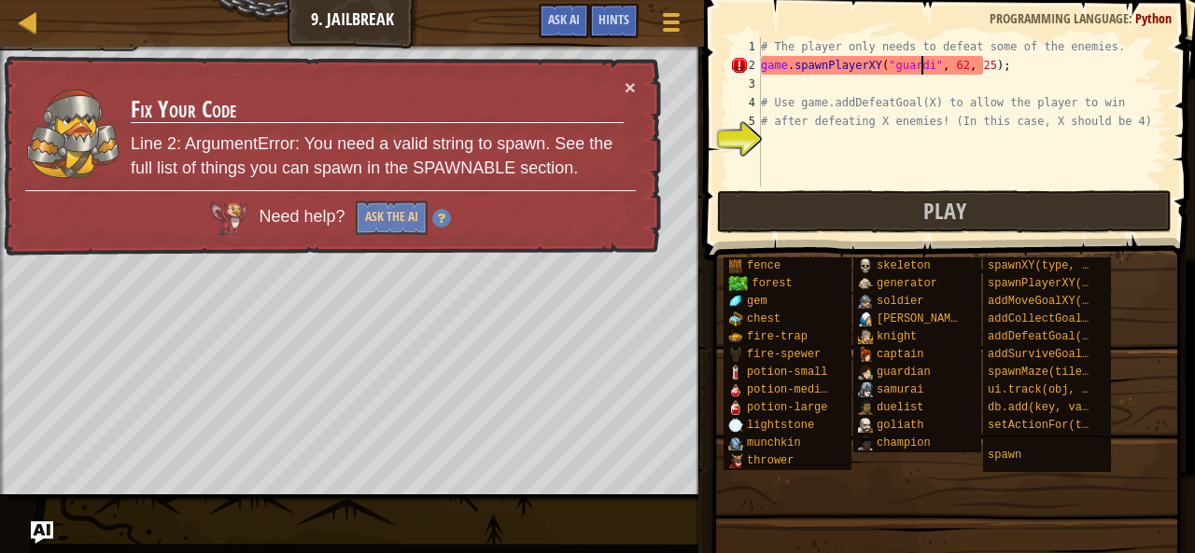
scroll to position [8, 14]
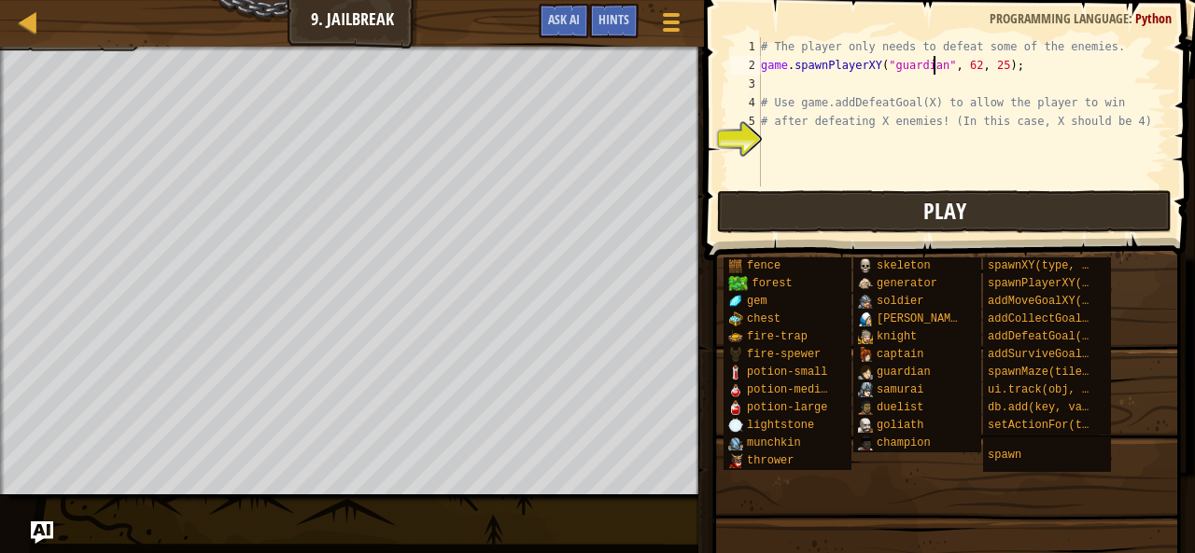
type textarea "game.spawnPlayerXY("guardian", 62, 25);"
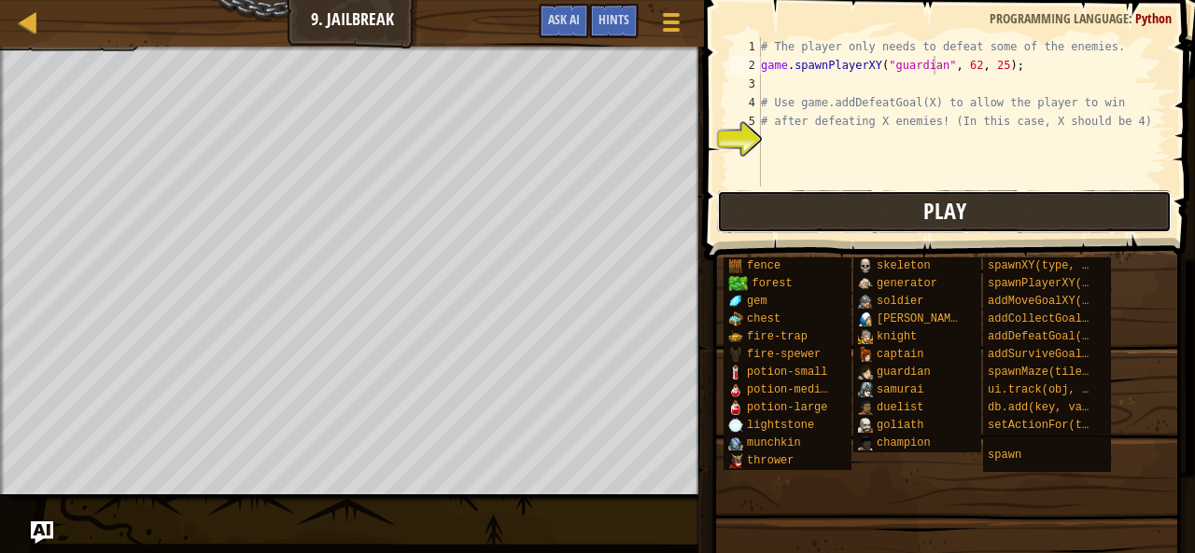
click at [999, 202] on button "Play" at bounding box center [944, 211] width 455 height 43
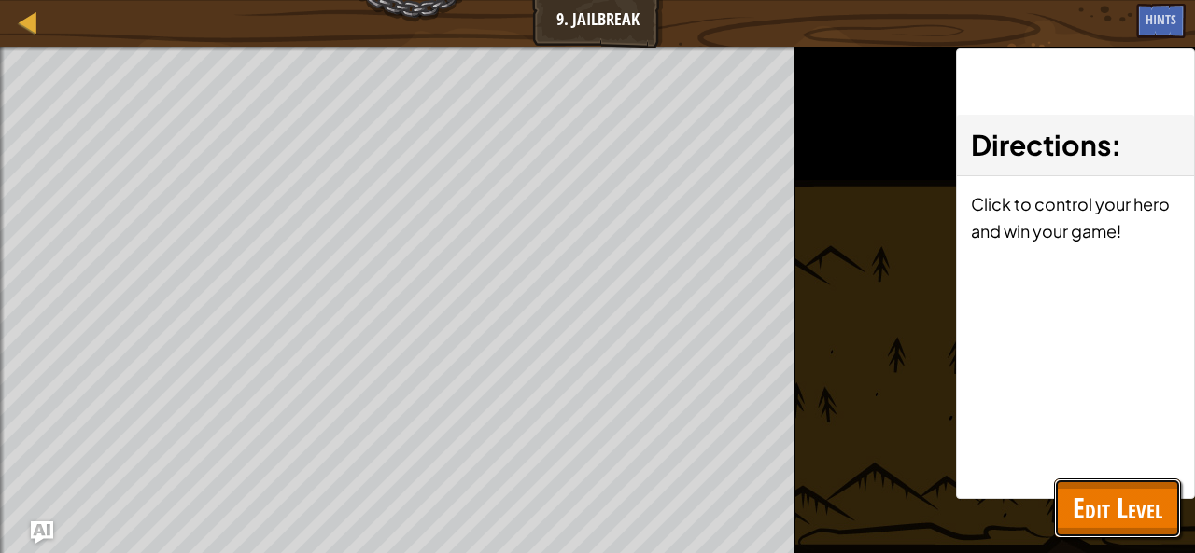
click at [1128, 492] on span "Edit Level" at bounding box center [1117, 508] width 90 height 38
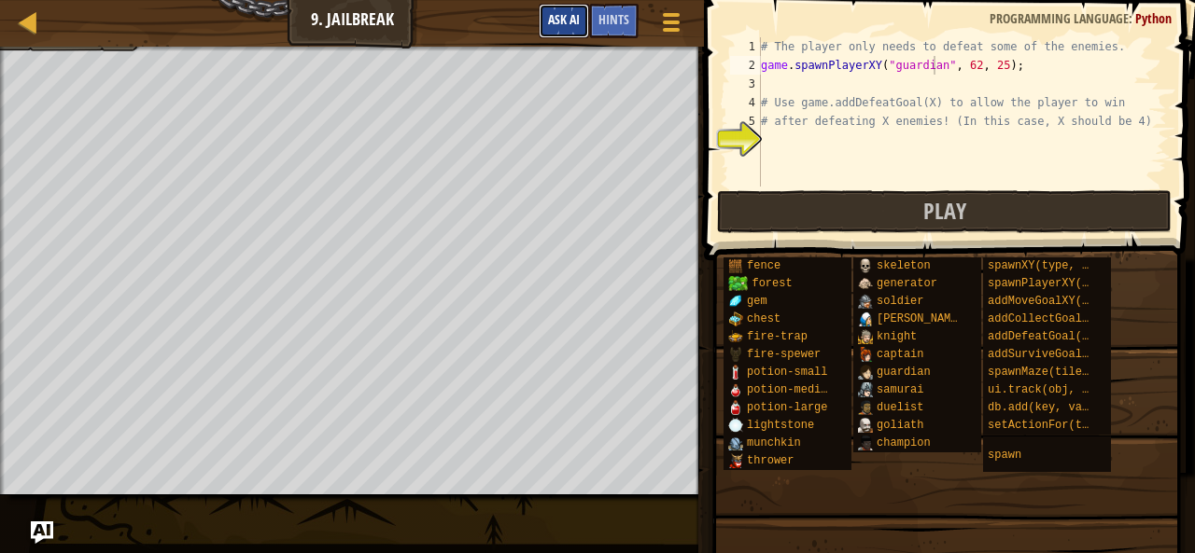
click at [560, 21] on span "Ask AI" at bounding box center [564, 19] width 32 height 18
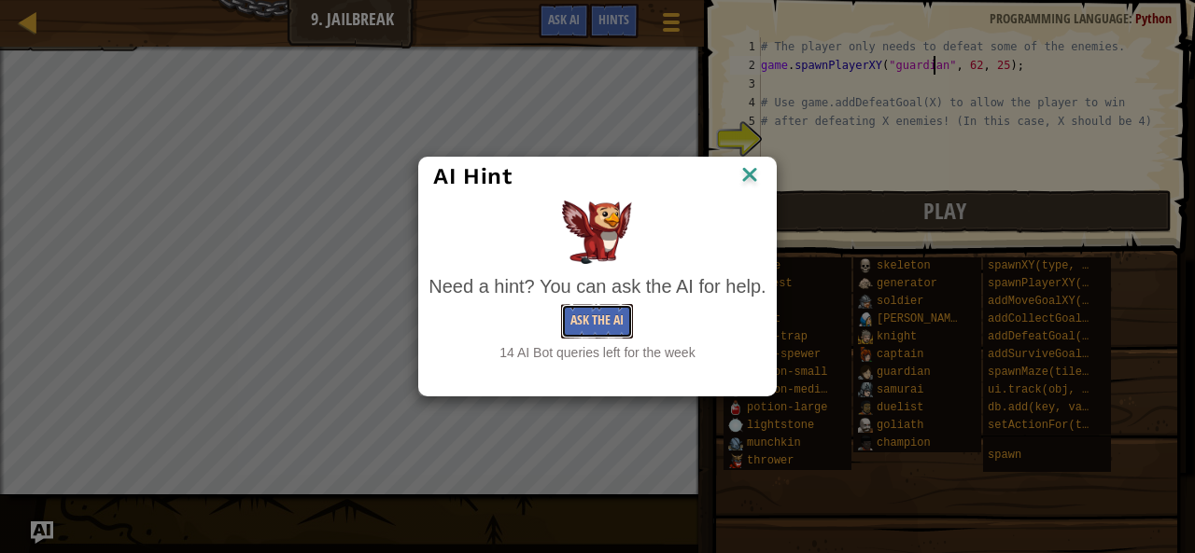
click at [588, 315] on button "Ask the AI" at bounding box center [597, 321] width 72 height 35
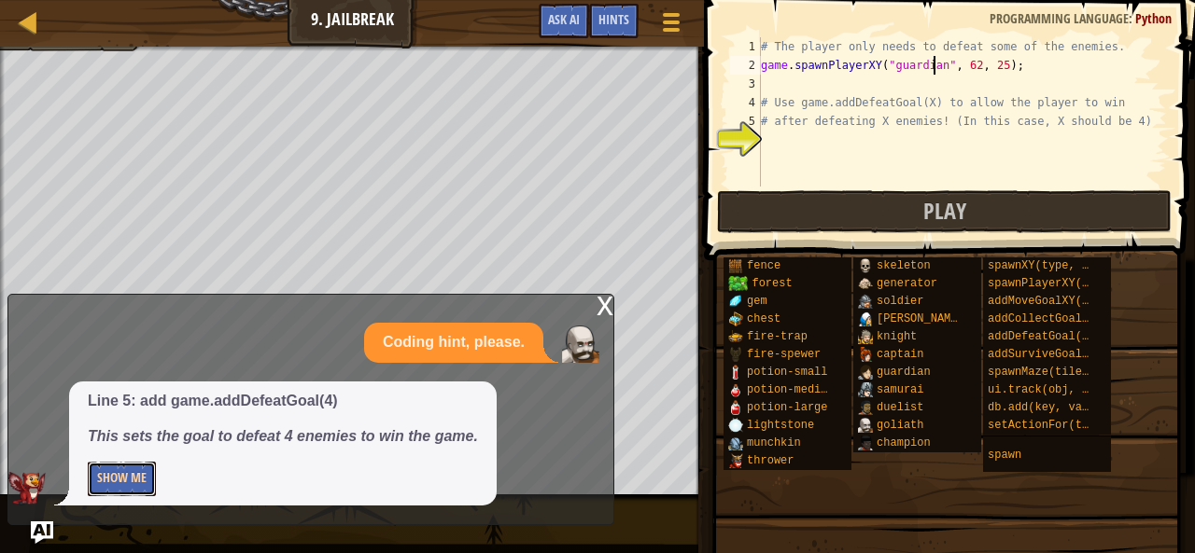
click at [141, 479] on button "Show Me" at bounding box center [122, 479] width 68 height 35
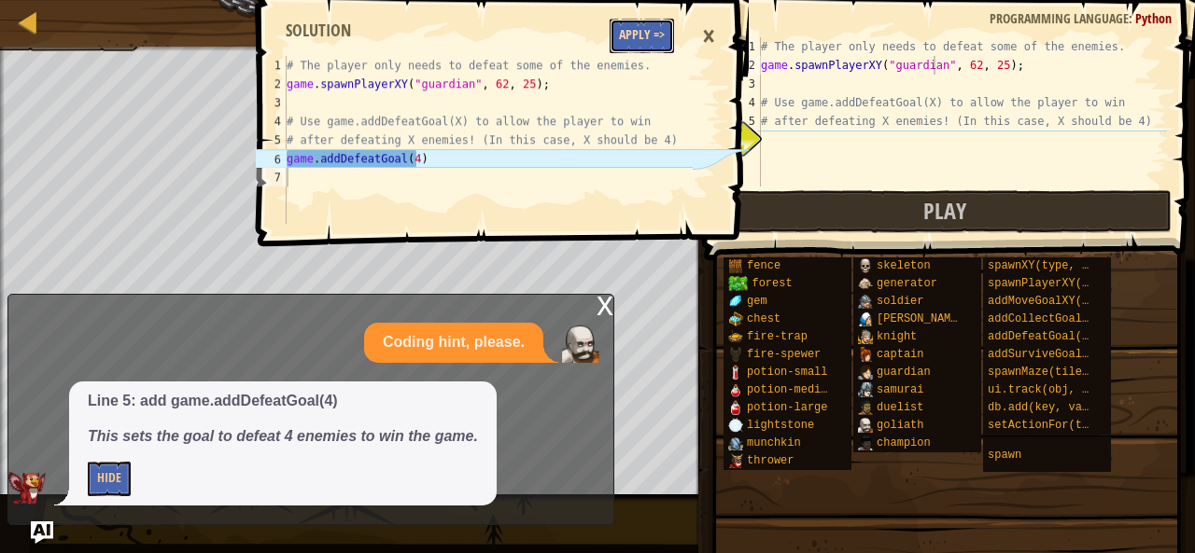
click at [637, 52] on button "Apply =>" at bounding box center [641, 36] width 64 height 35
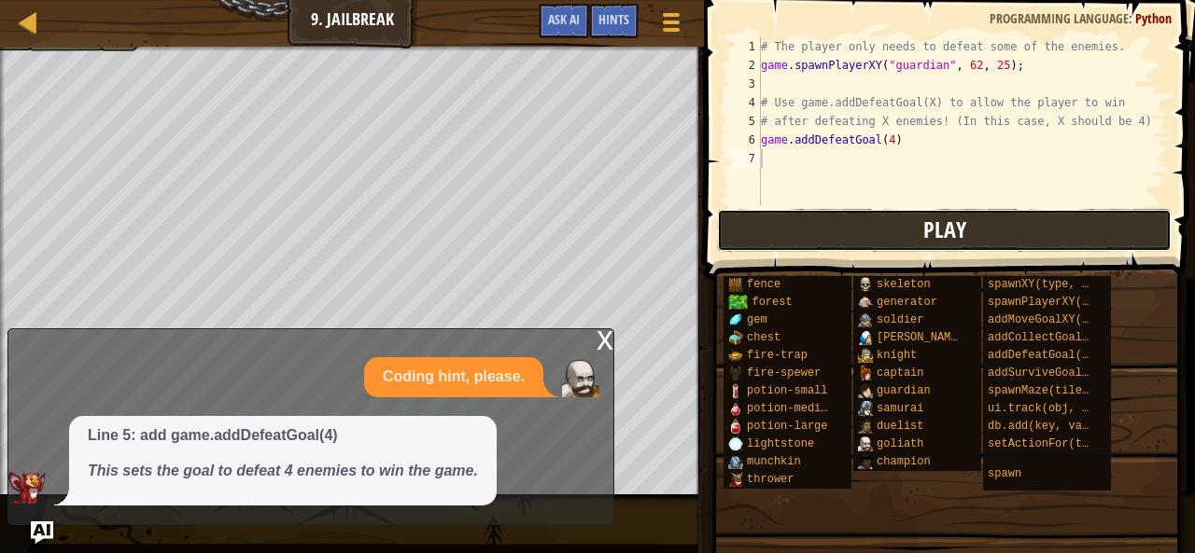
click at [794, 229] on button "Play" at bounding box center [944, 230] width 455 height 43
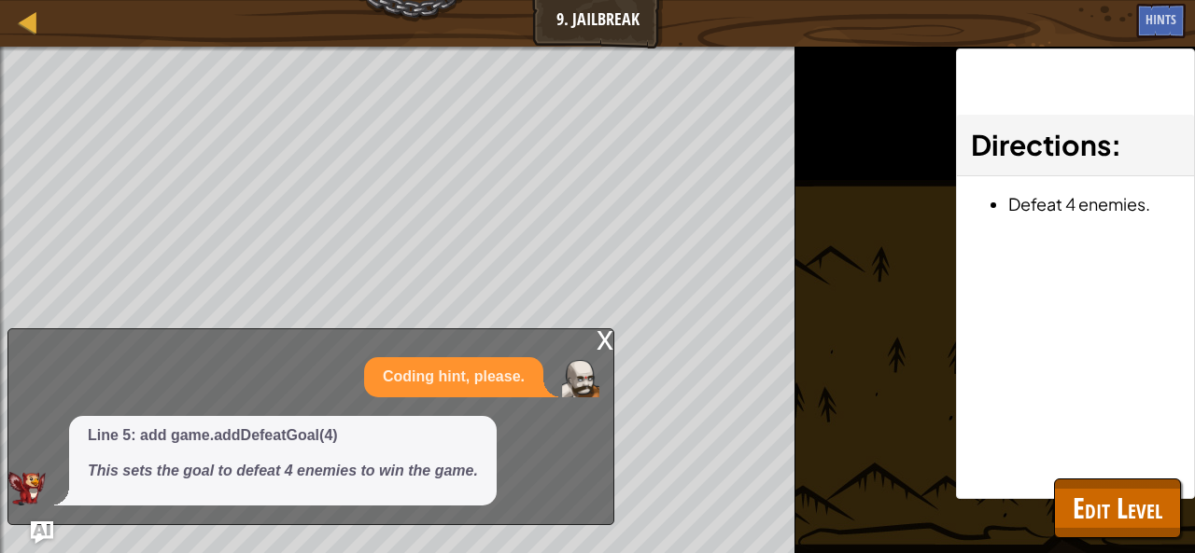
click at [611, 341] on div "x" at bounding box center [604, 338] width 17 height 19
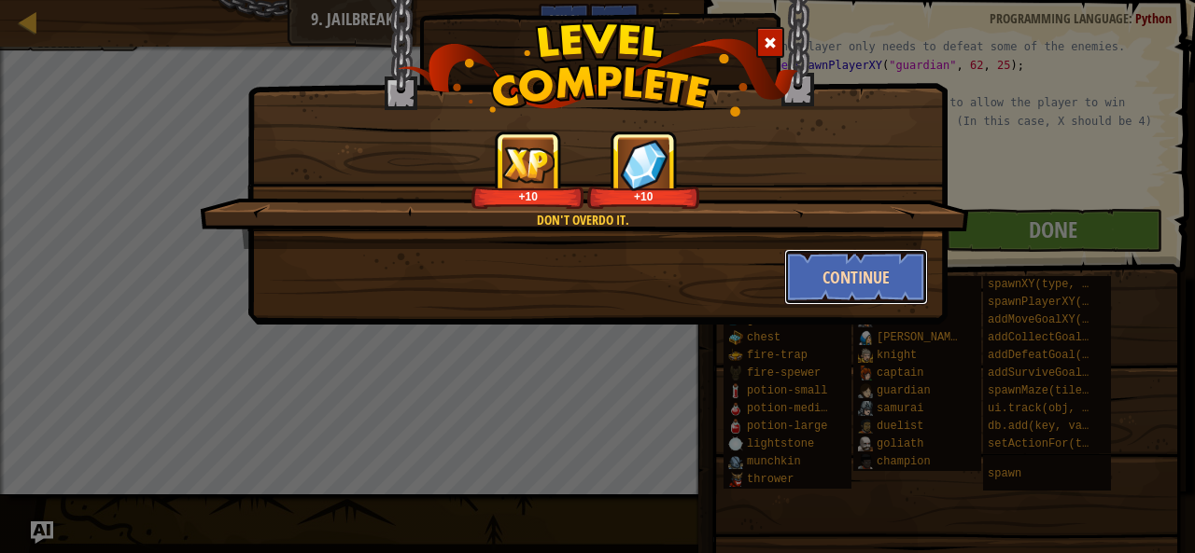
click at [813, 273] on button "Continue" at bounding box center [856, 277] width 145 height 56
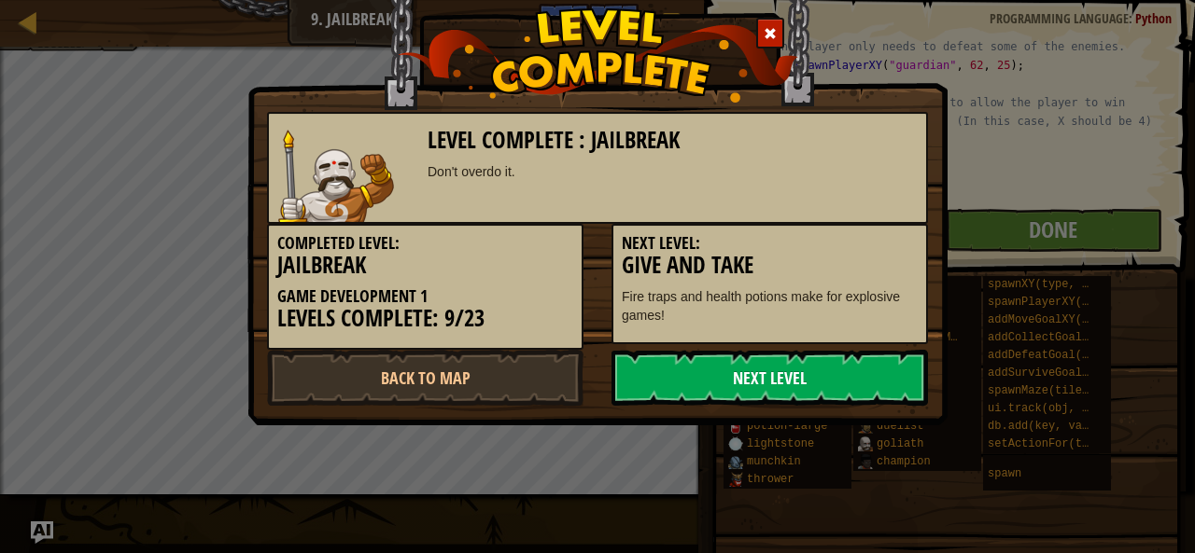
click at [774, 376] on link "Next Level" at bounding box center [769, 378] width 316 height 56
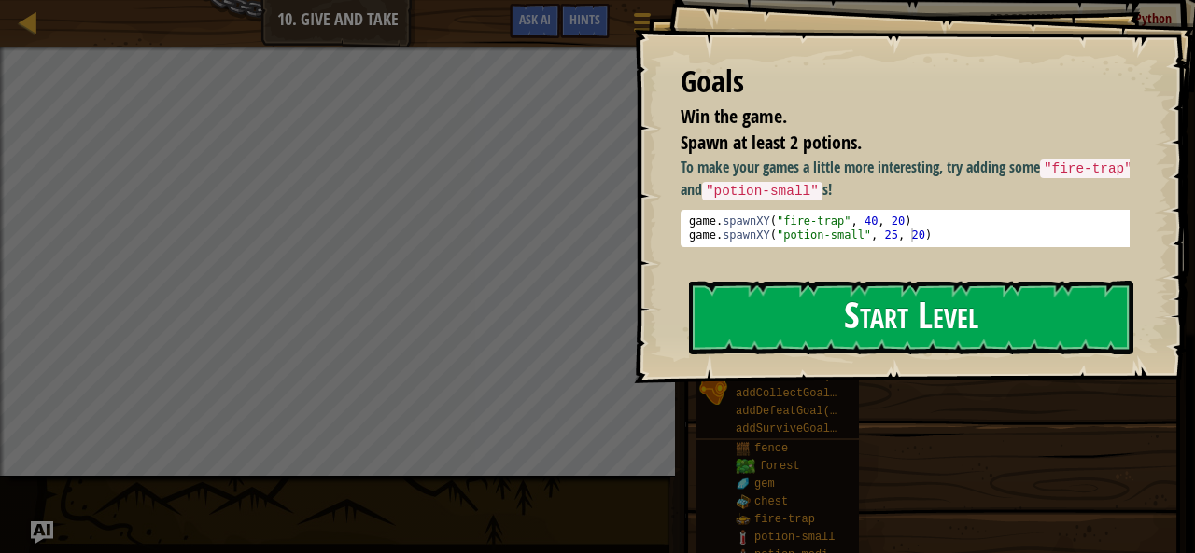
click at [717, 321] on button "Start Level" at bounding box center [911, 318] width 444 height 74
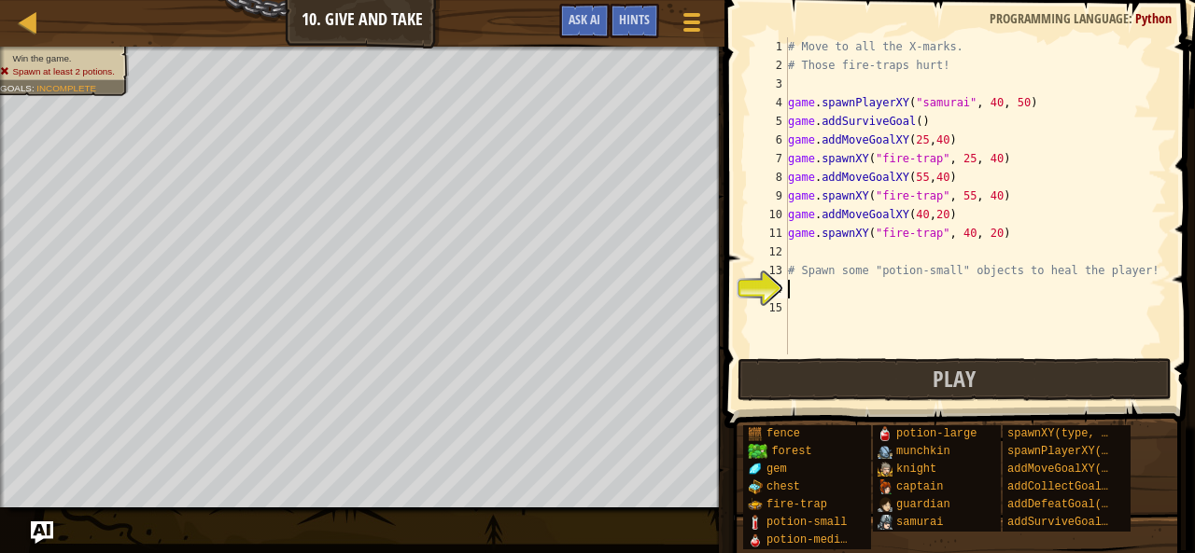
scroll to position [8, 0]
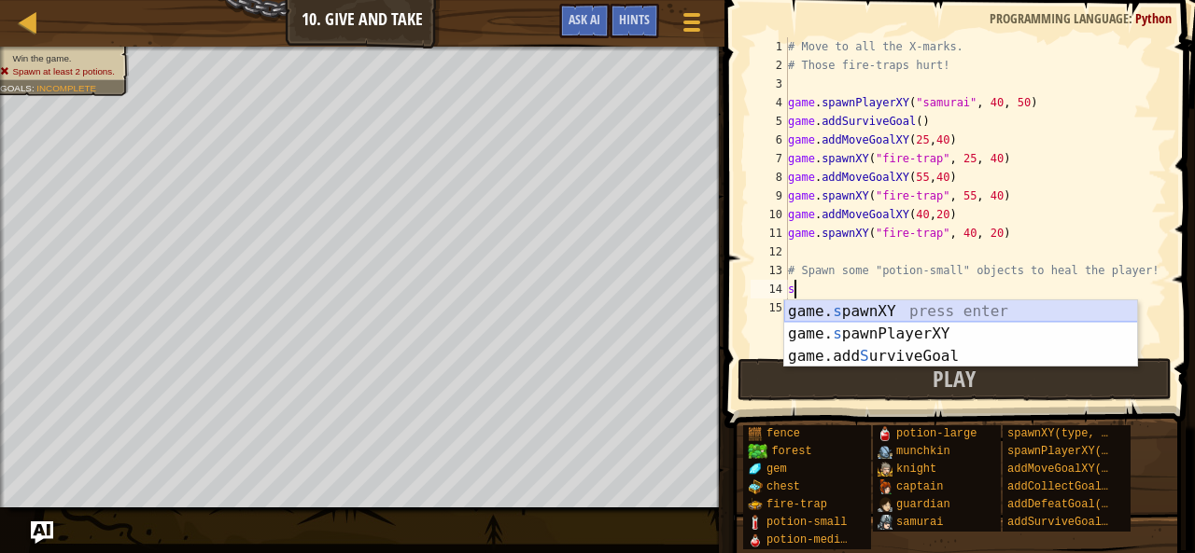
click at [833, 315] on div "game. s pawnXY press enter game. s pawnPlayerXY press enter game.add S urviveGo…" at bounding box center [961, 357] width 354 height 112
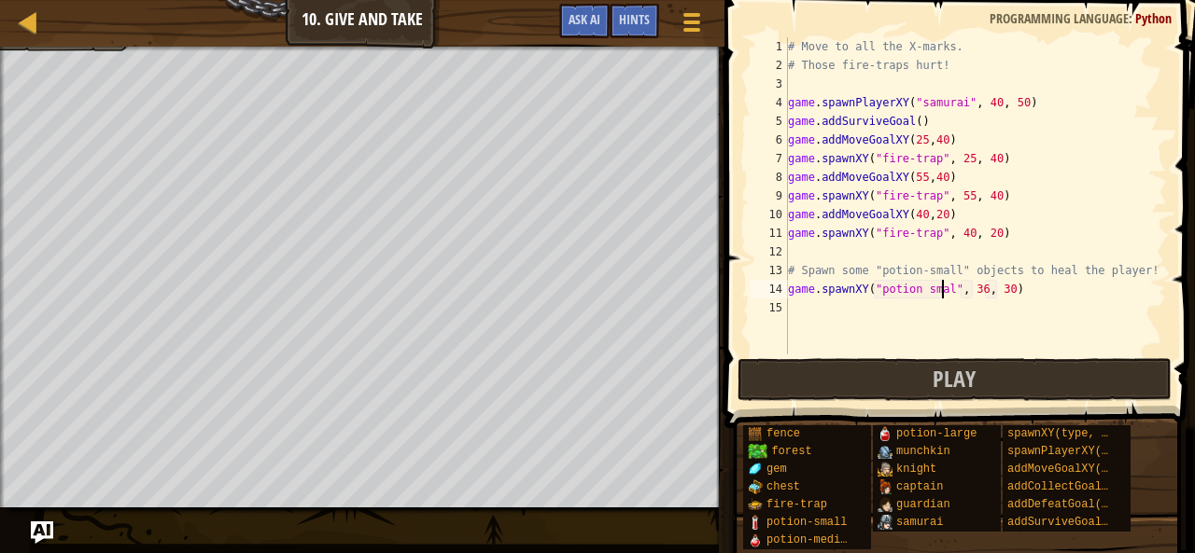
scroll to position [8, 13]
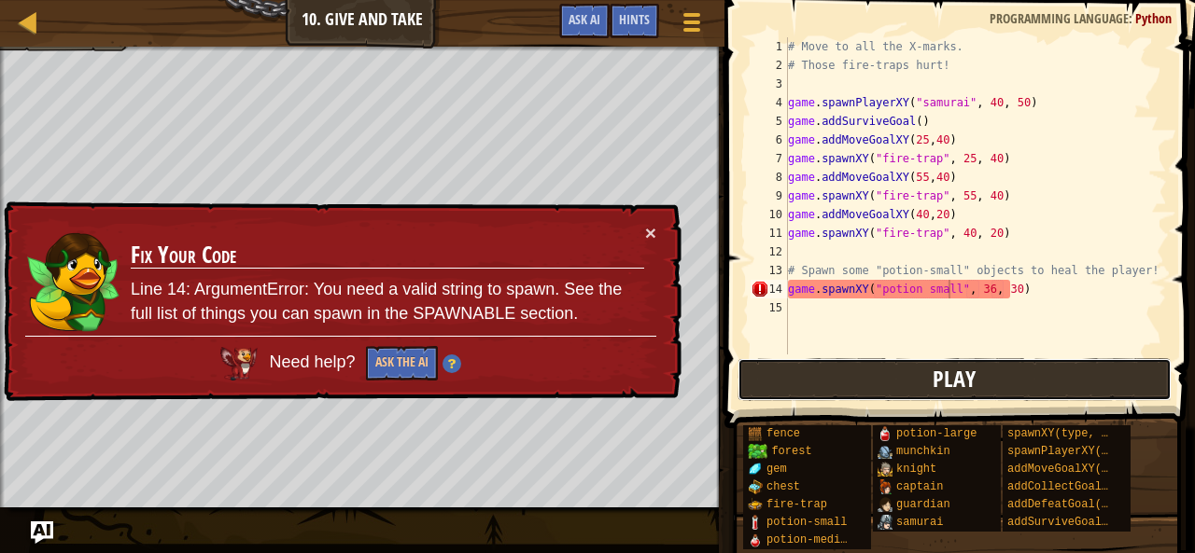
click at [937, 370] on span "Play" at bounding box center [953, 379] width 43 height 30
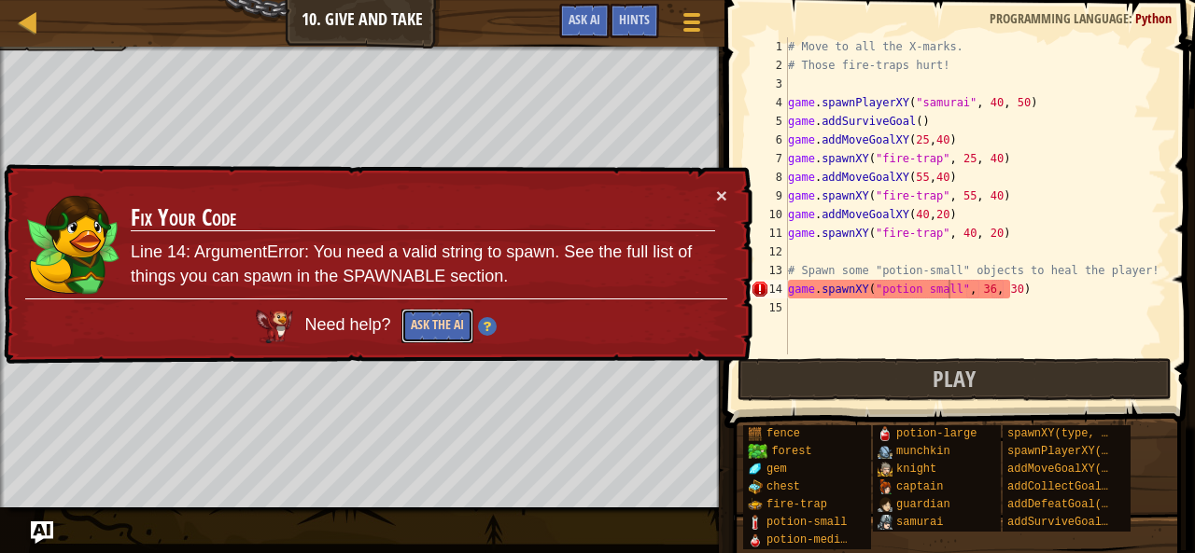
click at [421, 331] on button "Ask the AI" at bounding box center [437, 326] width 72 height 35
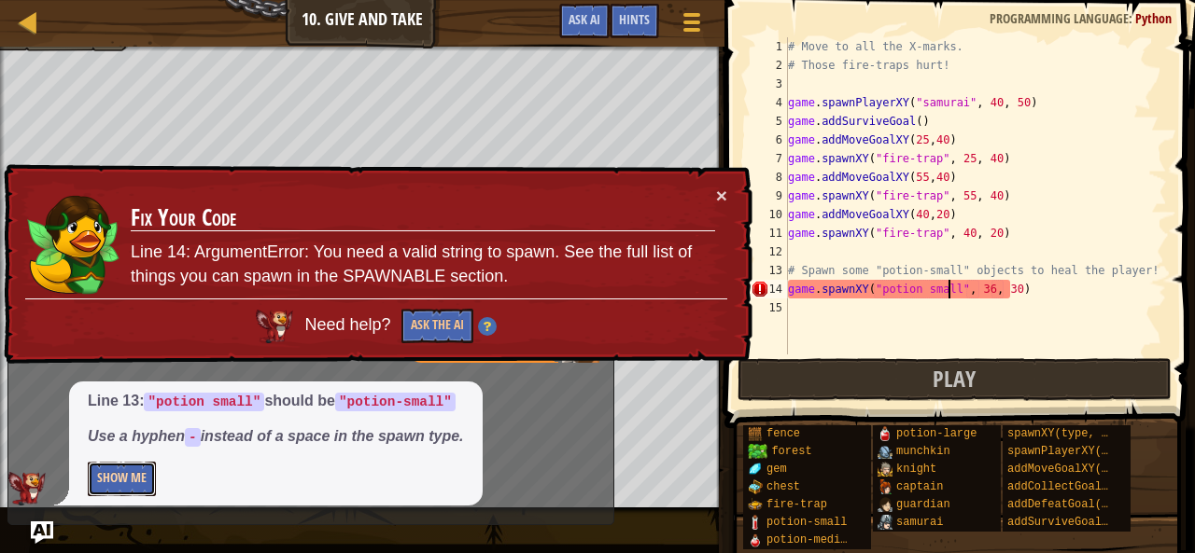
click at [140, 479] on button "Show Me" at bounding box center [122, 479] width 68 height 35
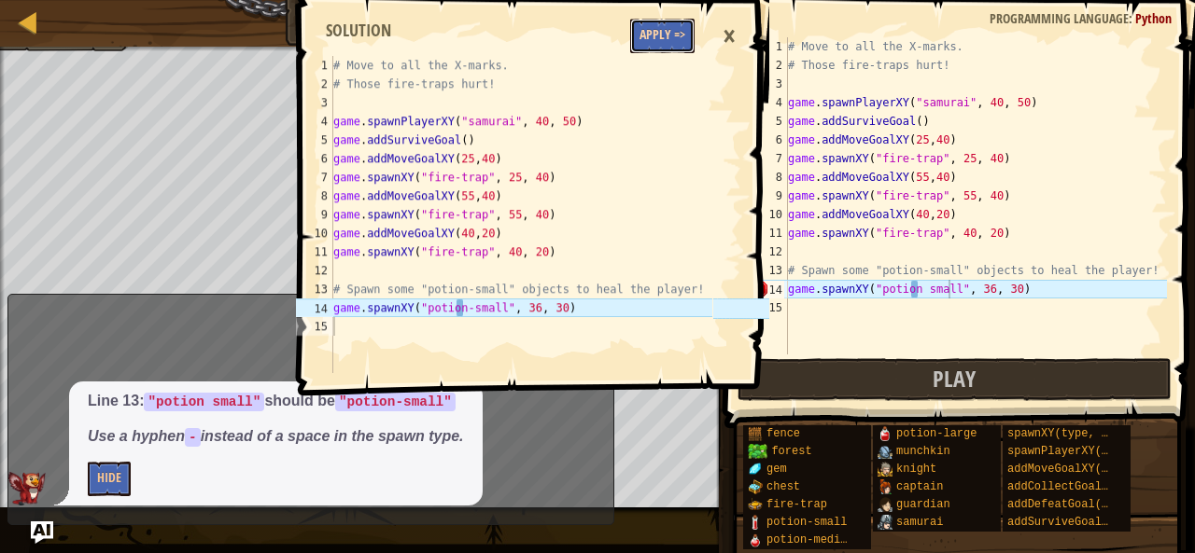
click at [670, 22] on button "Apply =>" at bounding box center [662, 36] width 64 height 35
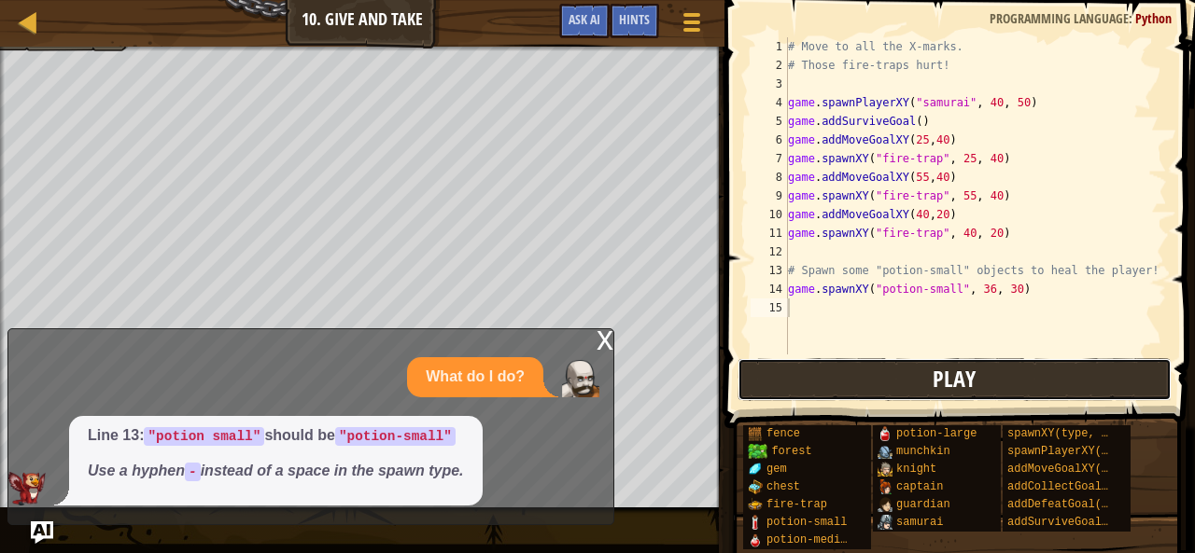
click at [927, 379] on button "Play" at bounding box center [954, 379] width 435 height 43
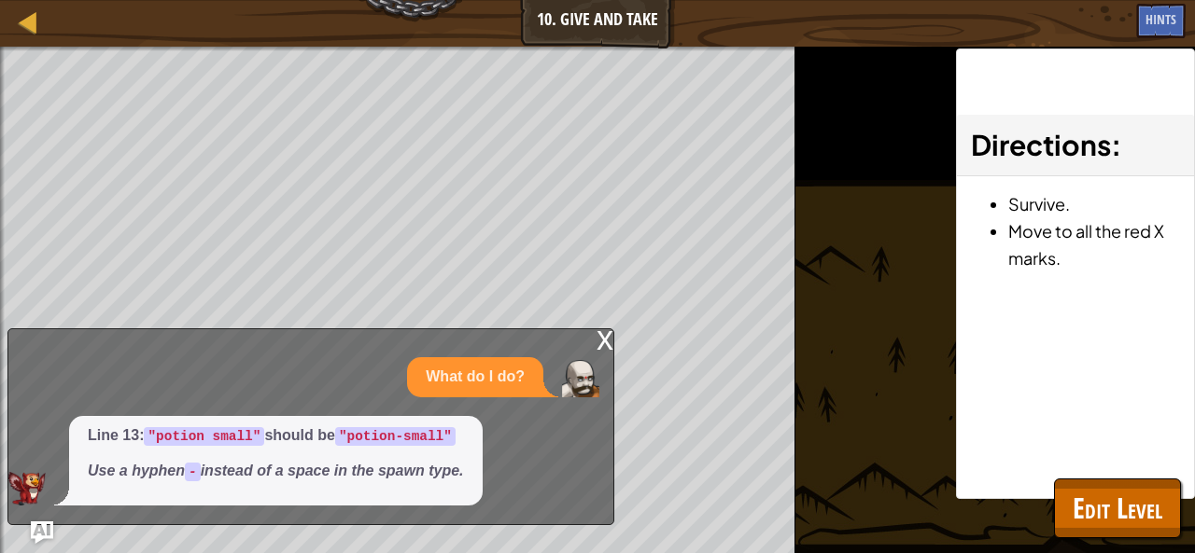
click at [603, 339] on div "x" at bounding box center [604, 338] width 17 height 19
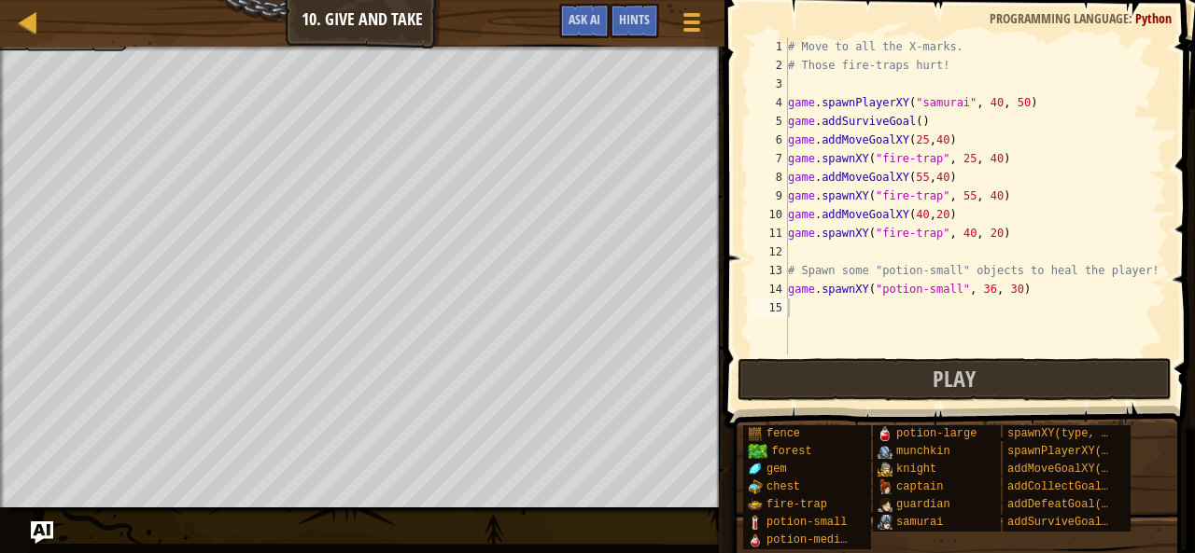
click at [831, 318] on div "# Move to all the X-marks. # Those fire-traps hurt! game . spawnPlayerXY ( "sam…" at bounding box center [975, 214] width 383 height 355
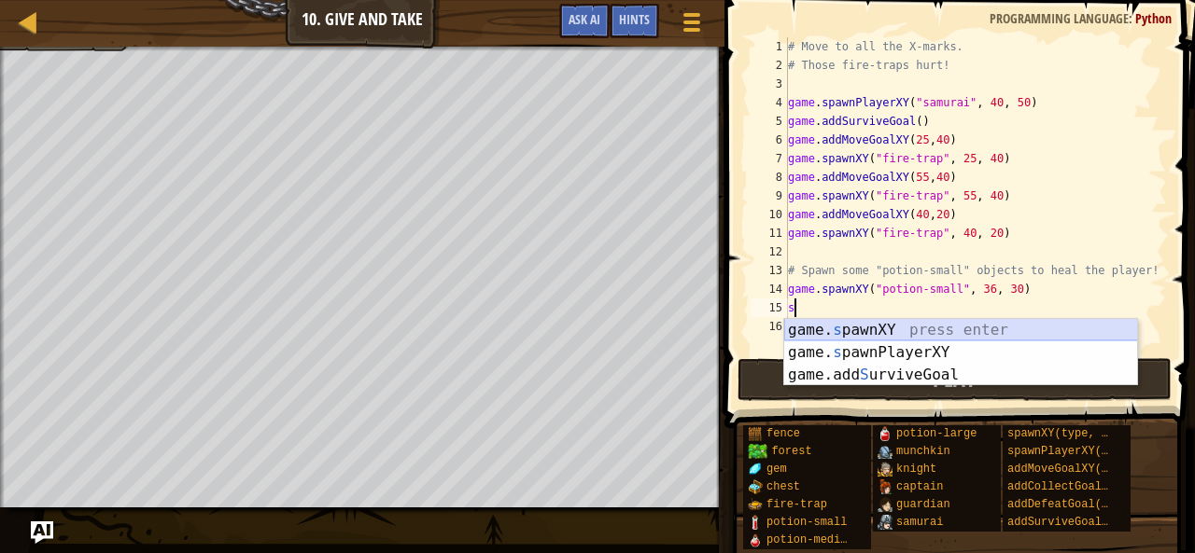
click at [836, 330] on div "game. s pawnXY press enter game. s pawnPlayerXY press enter game.add S urviveGo…" at bounding box center [961, 375] width 354 height 112
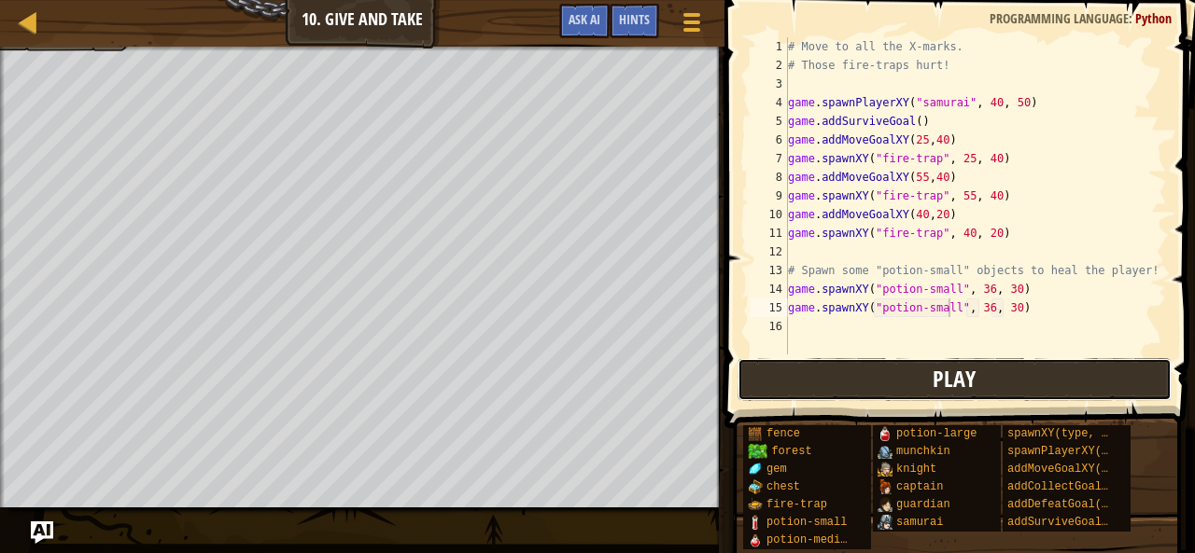
click at [992, 371] on button "Play" at bounding box center [954, 379] width 435 height 43
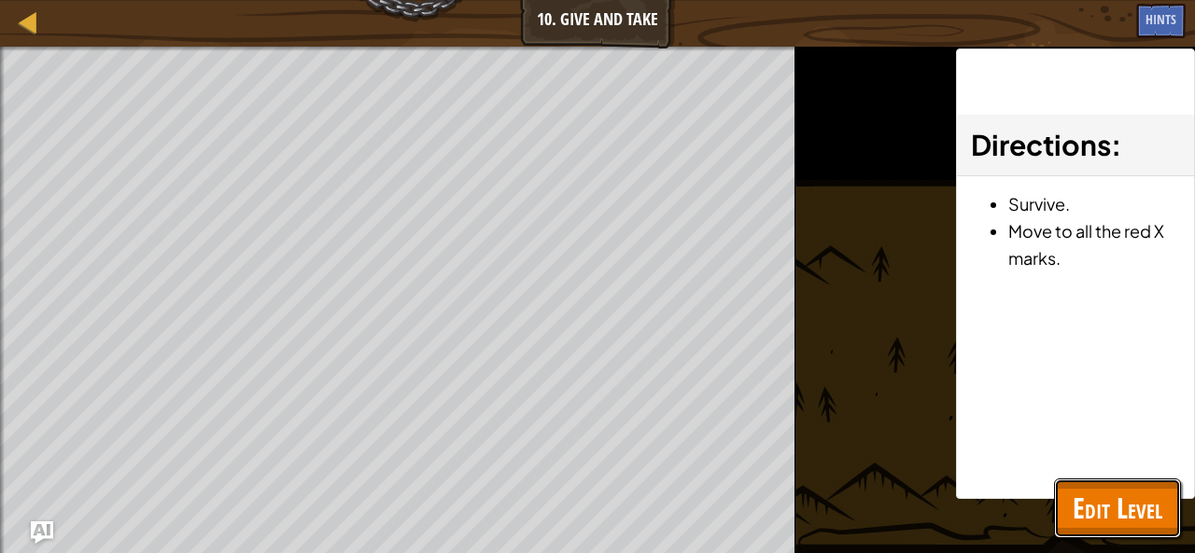
click at [1111, 511] on span "Edit Level" at bounding box center [1117, 508] width 90 height 38
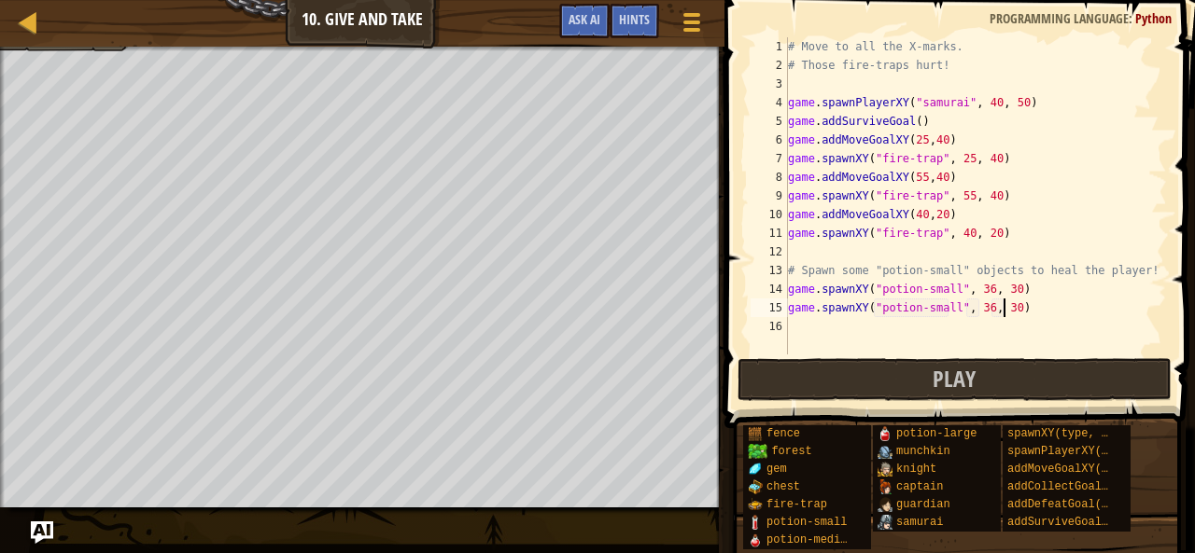
click at [1002, 306] on div "# Move to all the X-marks. # Those fire-traps hurt! game . spawnPlayerXY ( "sam…" at bounding box center [975, 214] width 383 height 355
type textarea "game.spawnXY("potion-small", 36, 32)"
click at [1028, 377] on button "Play" at bounding box center [954, 379] width 435 height 43
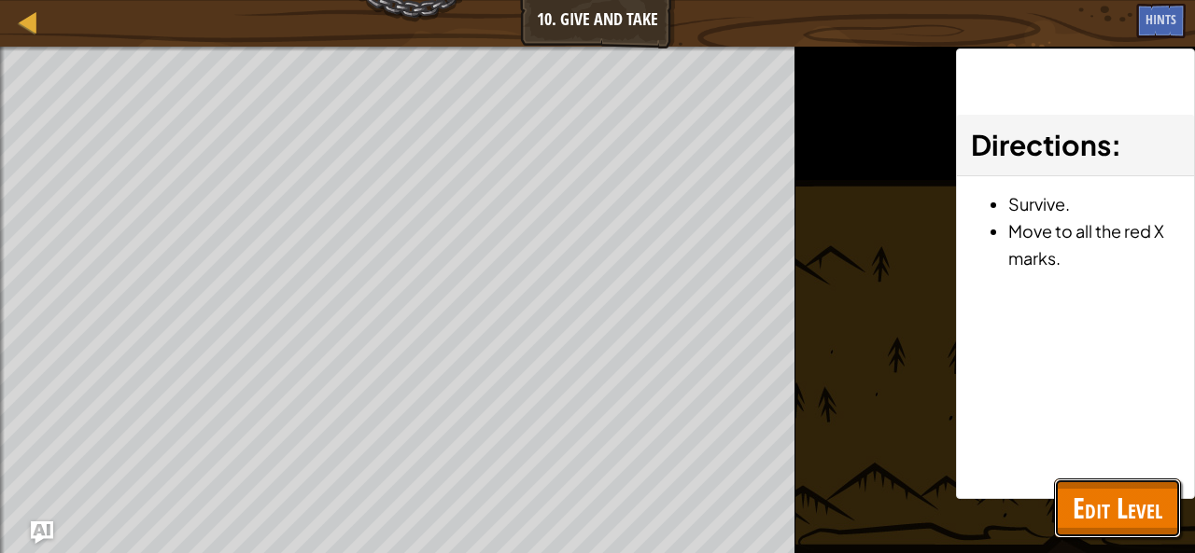
click at [1132, 498] on span "Edit Level" at bounding box center [1117, 508] width 90 height 38
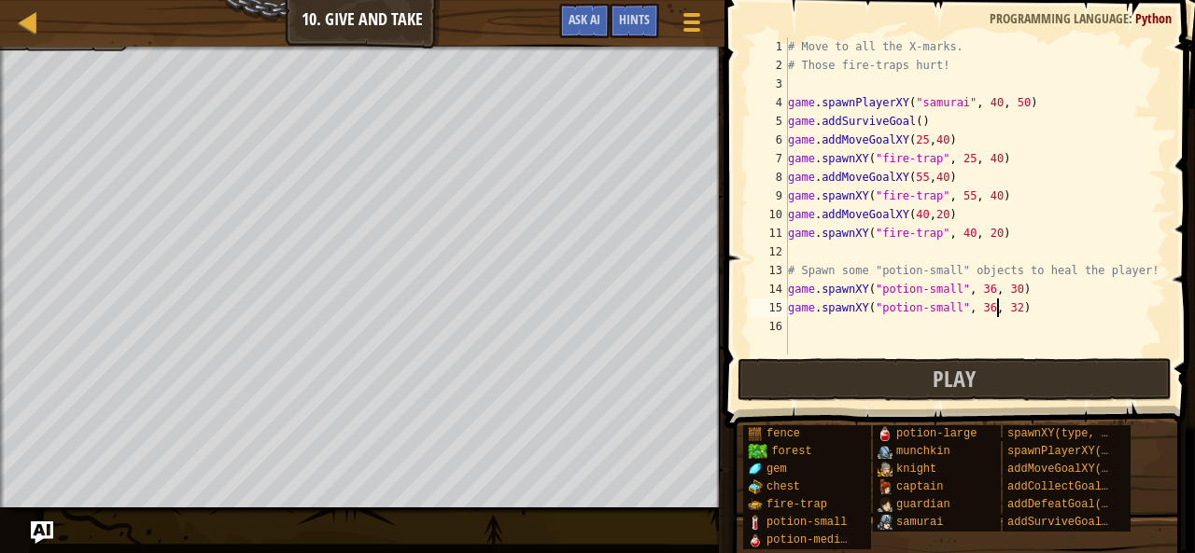
scroll to position [8, 1]
drag, startPoint x: 1001, startPoint y: 307, endPoint x: 1043, endPoint y: 351, distance: 60.7
click at [1043, 351] on div "# Move to all the X-marks. # Those fire-traps hurt! game . spawnPlayerXY ( "sam…" at bounding box center [975, 214] width 383 height 355
click at [1009, 307] on div "# Move to all the X-marks. # Those fire-traps hurt! game . spawnPlayerXY ( "sam…" at bounding box center [975, 214] width 383 height 355
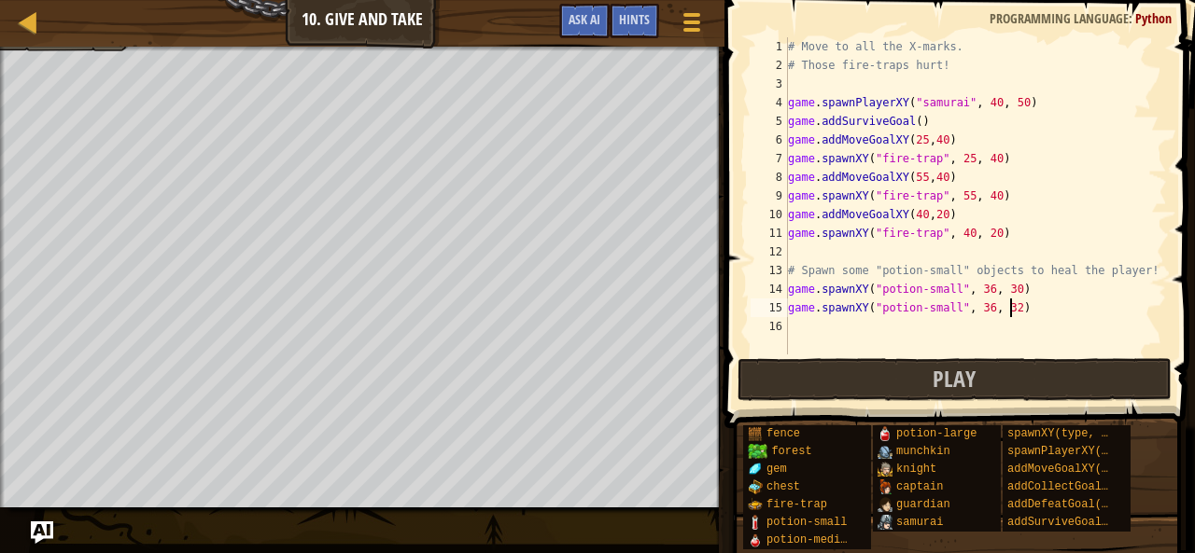
type textarea "game.spawnXY("potion-small", 36, 32)"
click at [999, 315] on div "# Move to all the X-marks. # Those fire-traps hurt! game . spawnPlayerXY ( "sam…" at bounding box center [975, 214] width 383 height 355
click at [1001, 317] on div "# Move to all the X-marks. # Those fire-traps hurt! game . spawnPlayerXY ( "sam…" at bounding box center [975, 214] width 383 height 355
click at [1001, 310] on div "# Move to all the X-marks. # Those fire-traps hurt! game . spawnPlayerXY ( "sam…" at bounding box center [975, 214] width 383 height 355
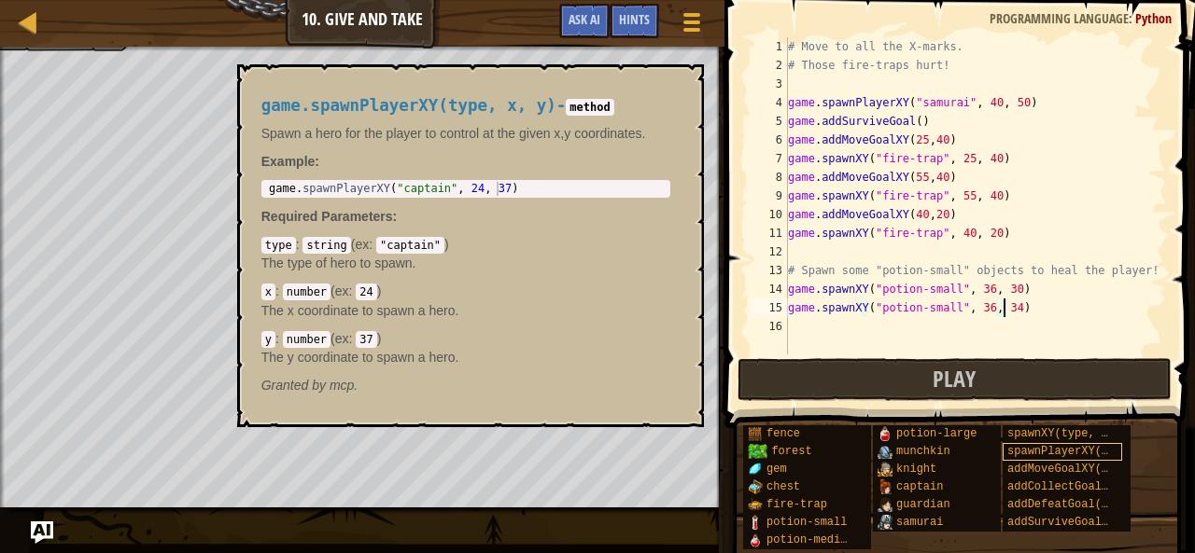
scroll to position [8, 17]
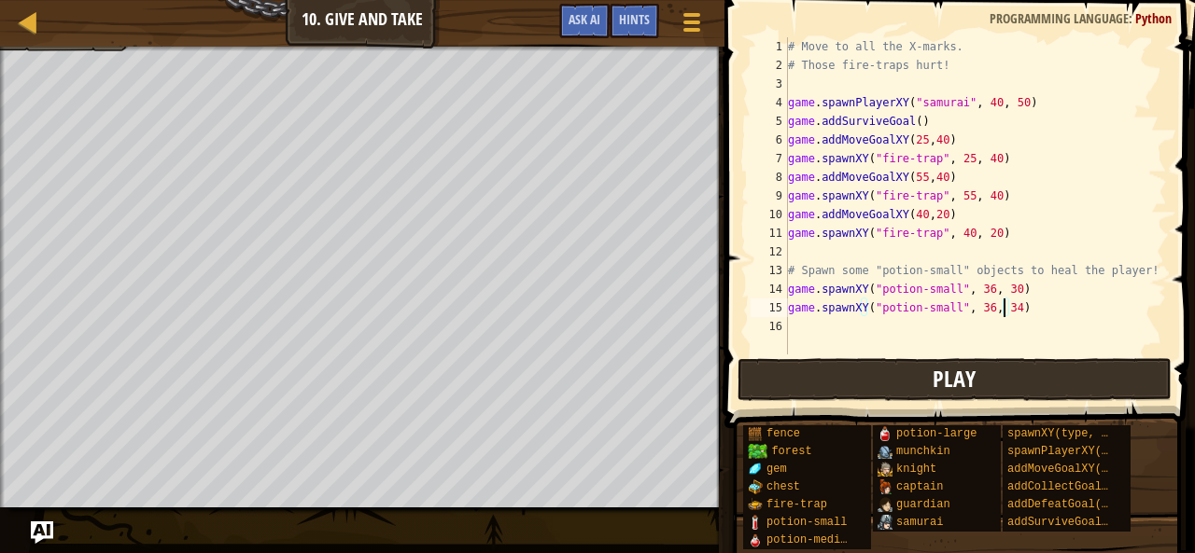
type textarea "game.spawnXY("potion-small", 36, 34)"
click at [989, 392] on button "Play" at bounding box center [954, 379] width 435 height 43
drag, startPoint x: 1093, startPoint y: 194, endPoint x: 1081, endPoint y: 196, distance: 12.3
click at [1081, 196] on div "Map Game Development 1 10. Give and Take Game Menu Done Hints Ask AI 1 2 3 4 5 …" at bounding box center [597, 276] width 1195 height 553
click at [966, 327] on div "# Move to all the X-marks. # Those fire-traps hurt! game . spawnPlayerXY ( "sam…" at bounding box center [975, 214] width 383 height 355
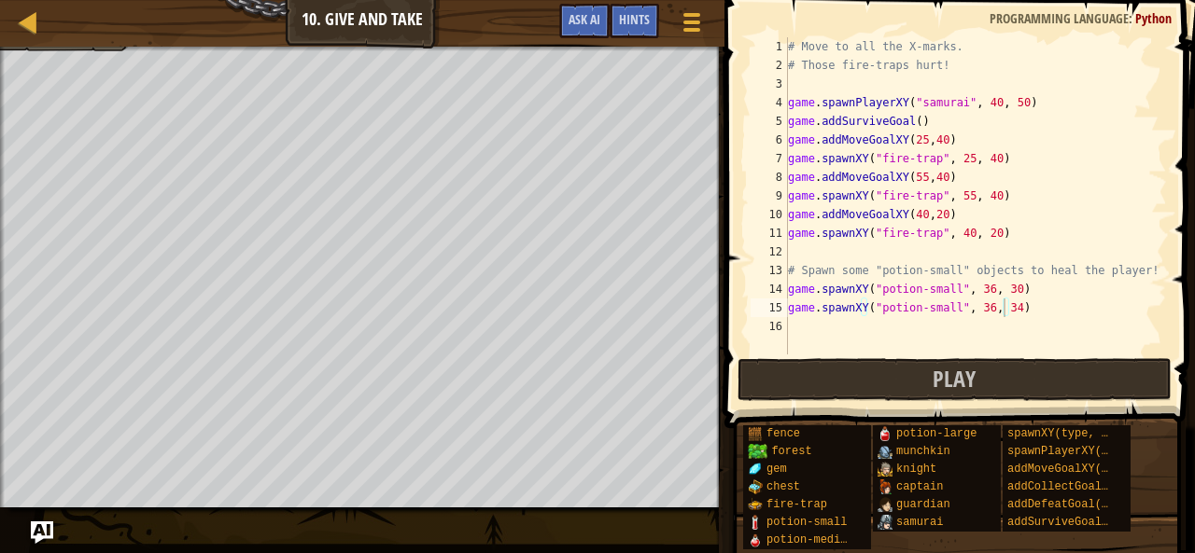
scroll to position [8, 0]
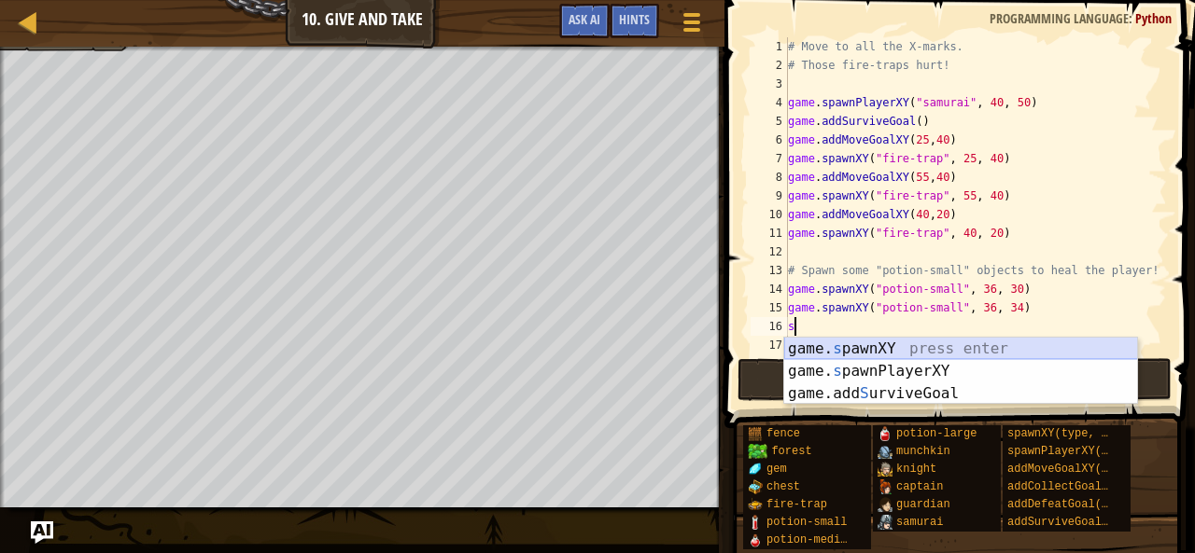
click at [916, 343] on div "game. s pawnXY press enter game. s pawnPlayerXY press enter game.add S urviveGo…" at bounding box center [961, 394] width 354 height 112
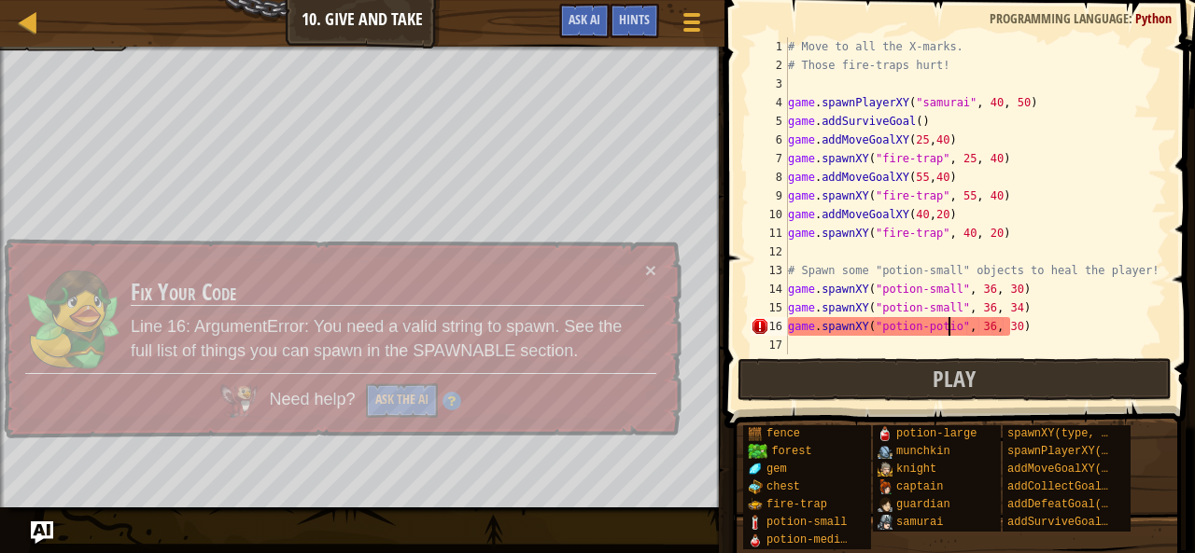
scroll to position [8, 14]
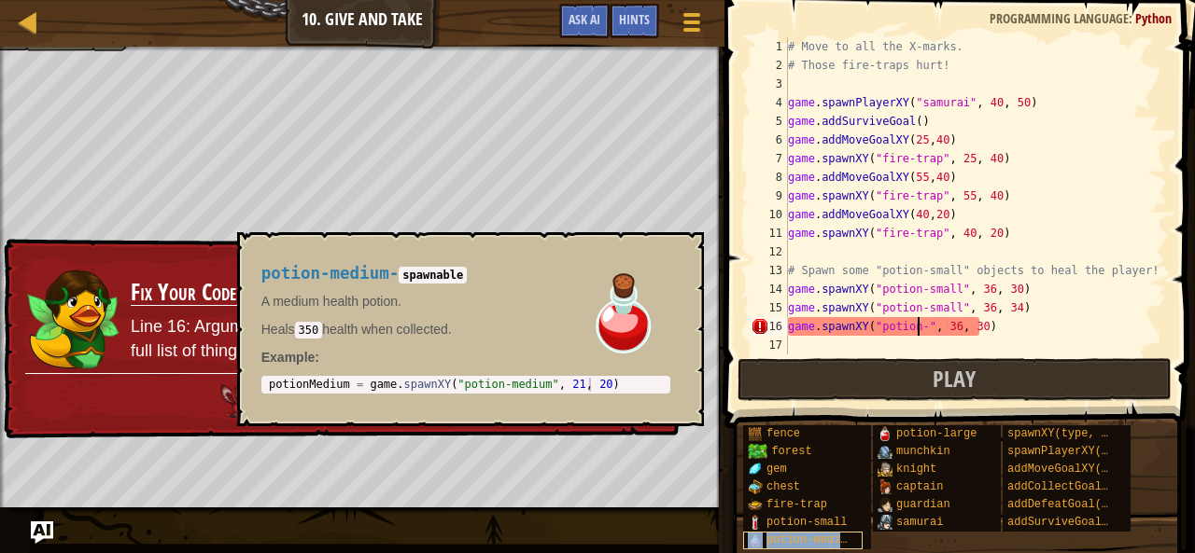
click at [825, 547] on div "potion-medium" at bounding box center [802, 541] width 119 height 18
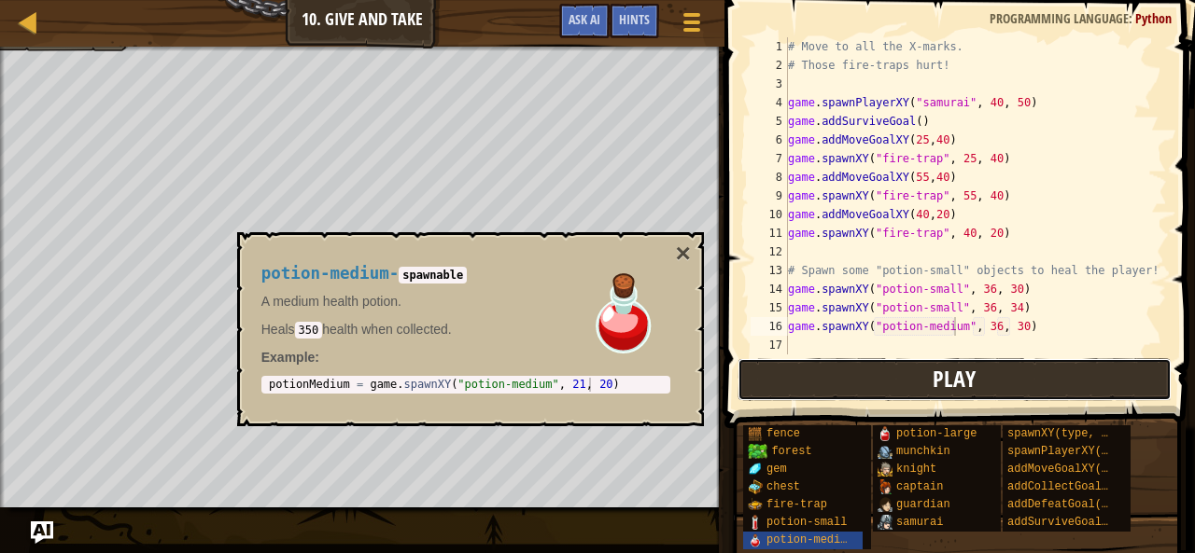
click at [930, 381] on button "Play" at bounding box center [954, 379] width 435 height 43
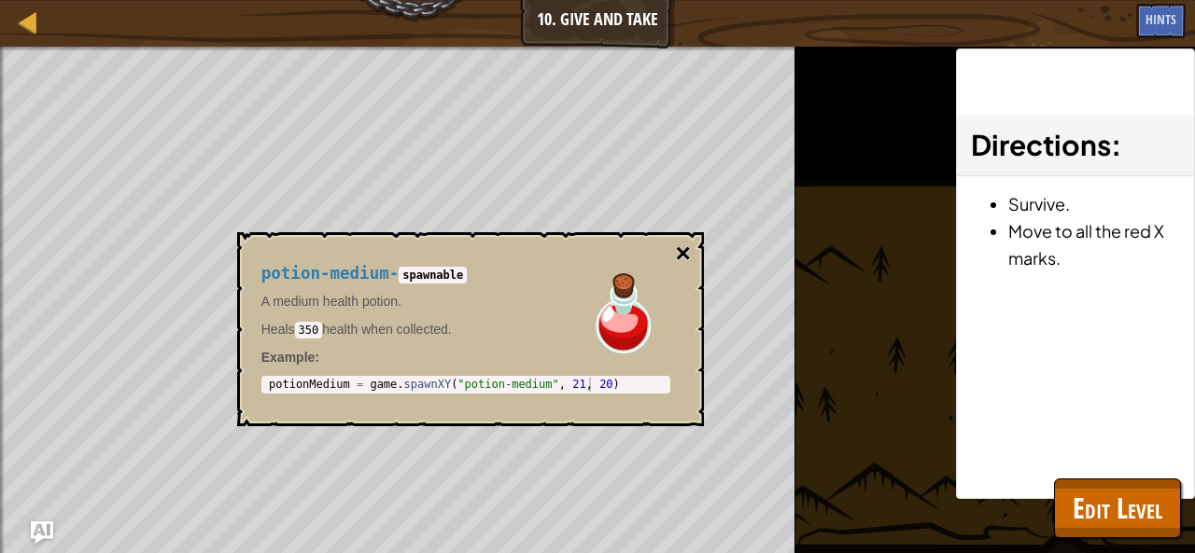
click at [685, 254] on button "×" at bounding box center [682, 254] width 15 height 26
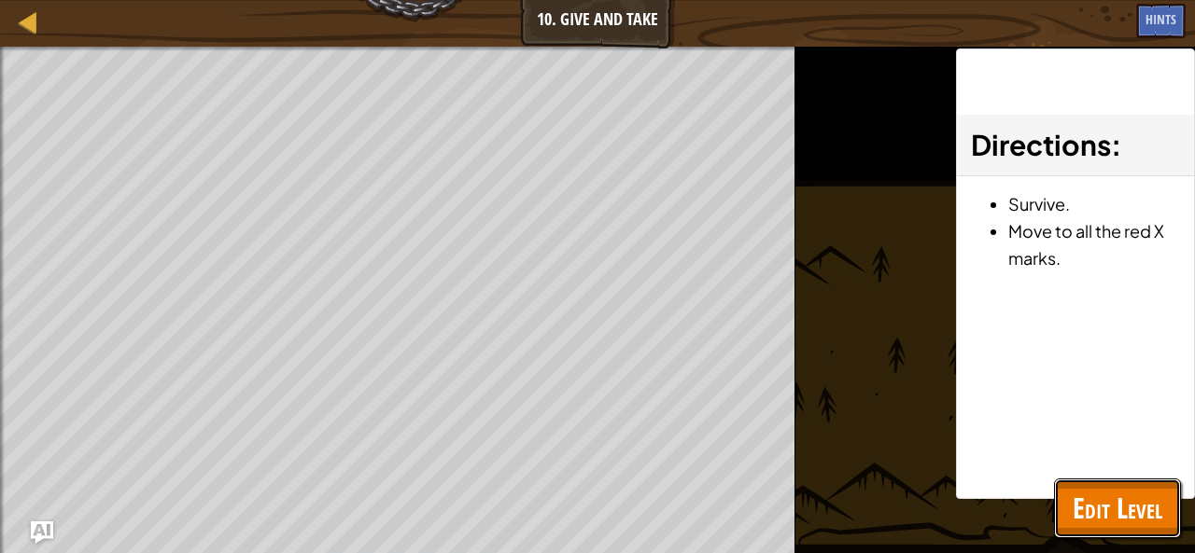
click at [1121, 483] on button "Edit Level" at bounding box center [1117, 509] width 127 height 60
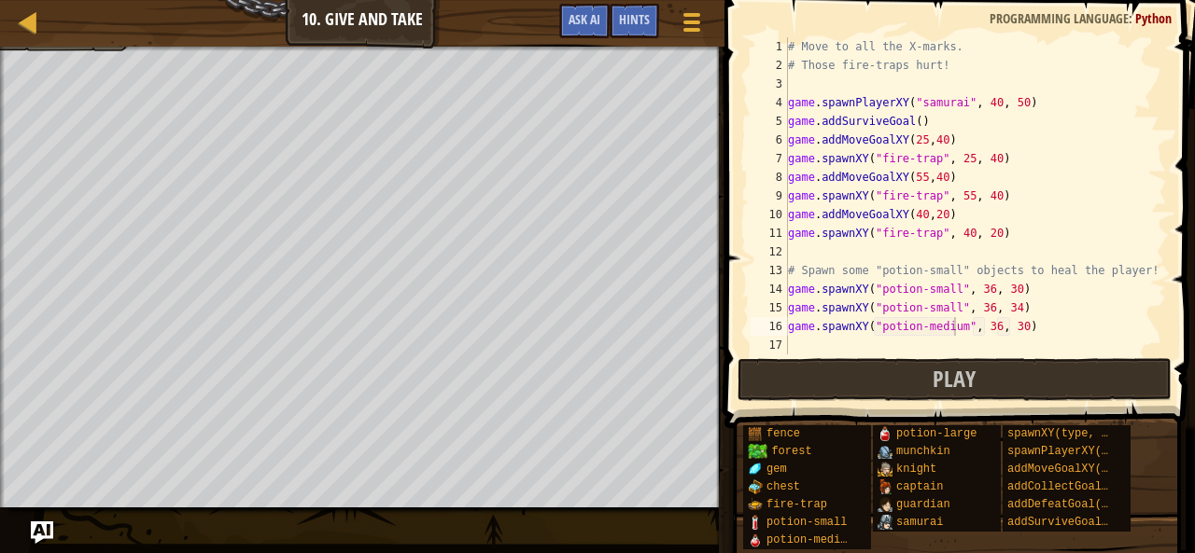
click at [985, 324] on div "# Move to all the X-marks. # Those fire-traps hurt! game . spawnPlayerXY ( "sam…" at bounding box center [975, 214] width 383 height 355
type textarea "game.spawnXY("potion-medium", 40, 30)"
click at [973, 384] on span "Play" at bounding box center [953, 379] width 43 height 30
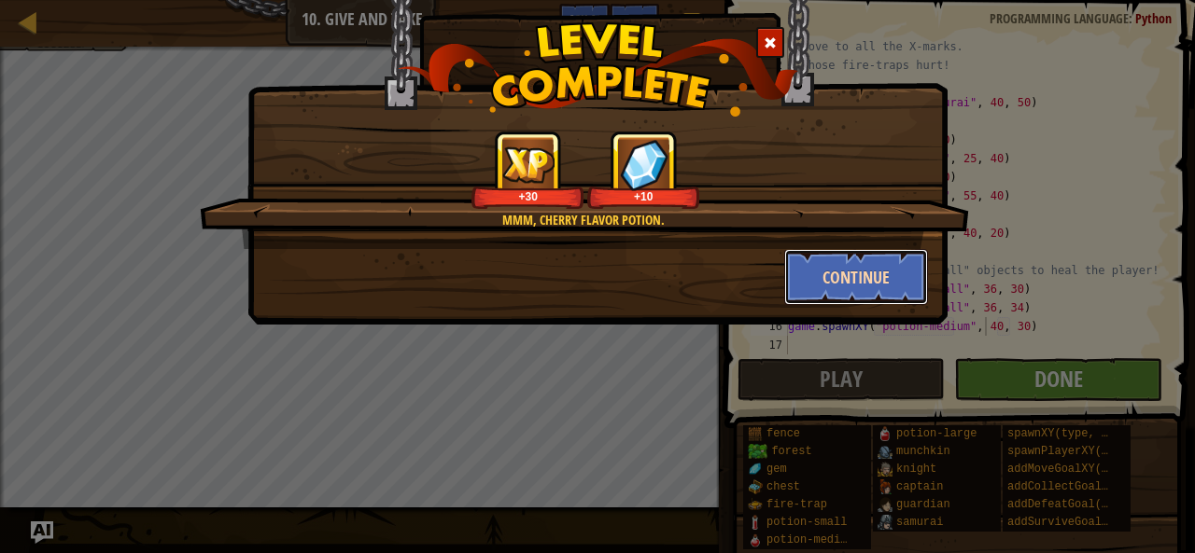
click at [811, 279] on button "Continue" at bounding box center [856, 277] width 145 height 56
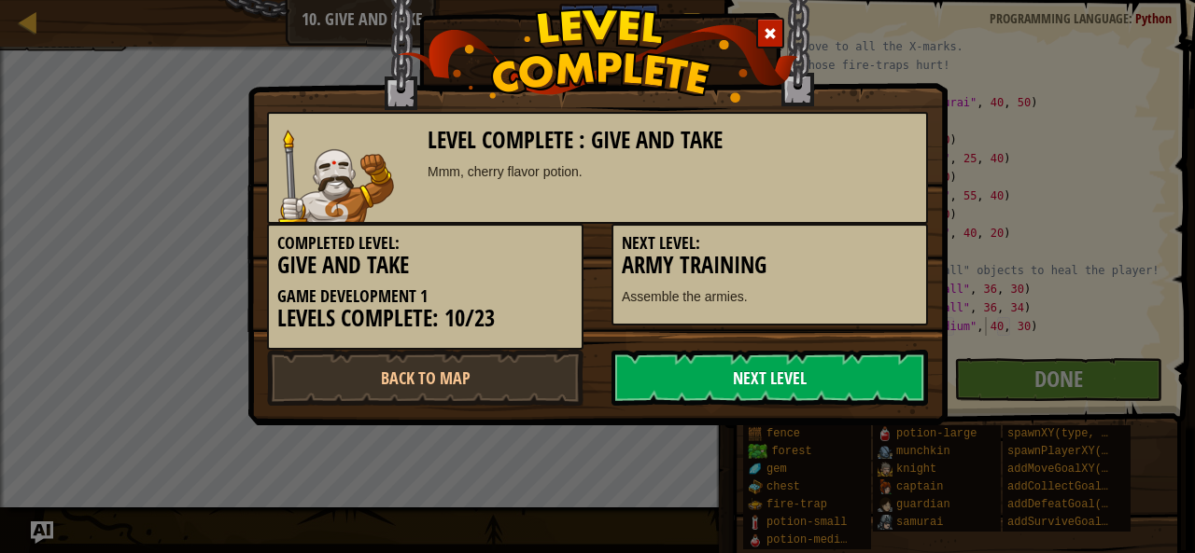
click at [739, 385] on link "Next Level" at bounding box center [769, 378] width 316 height 56
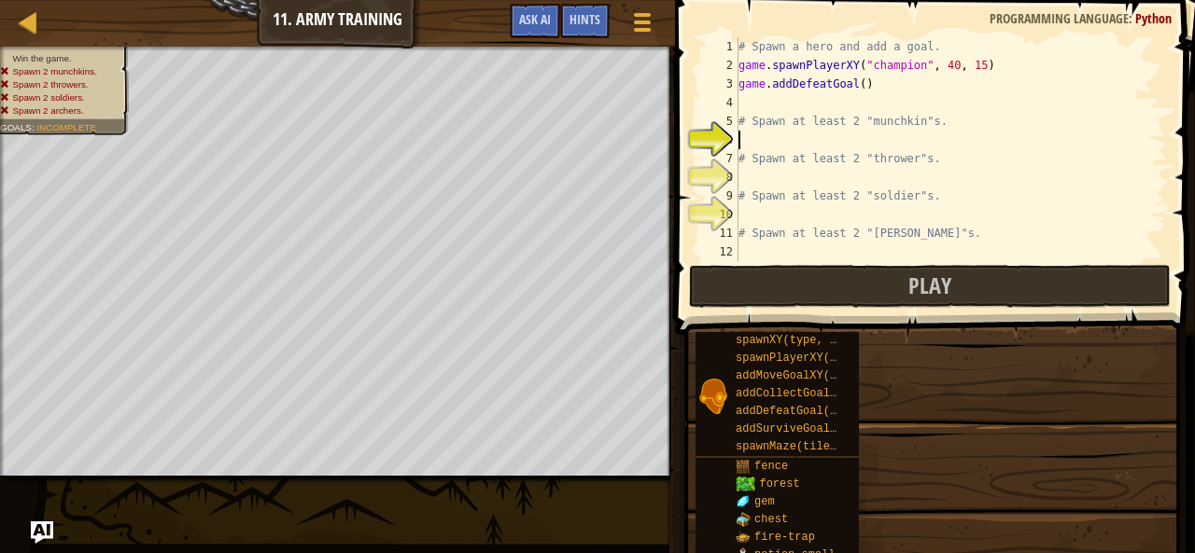
drag, startPoint x: 739, startPoint y: 385, endPoint x: 739, endPoint y: 412, distance: 26.1
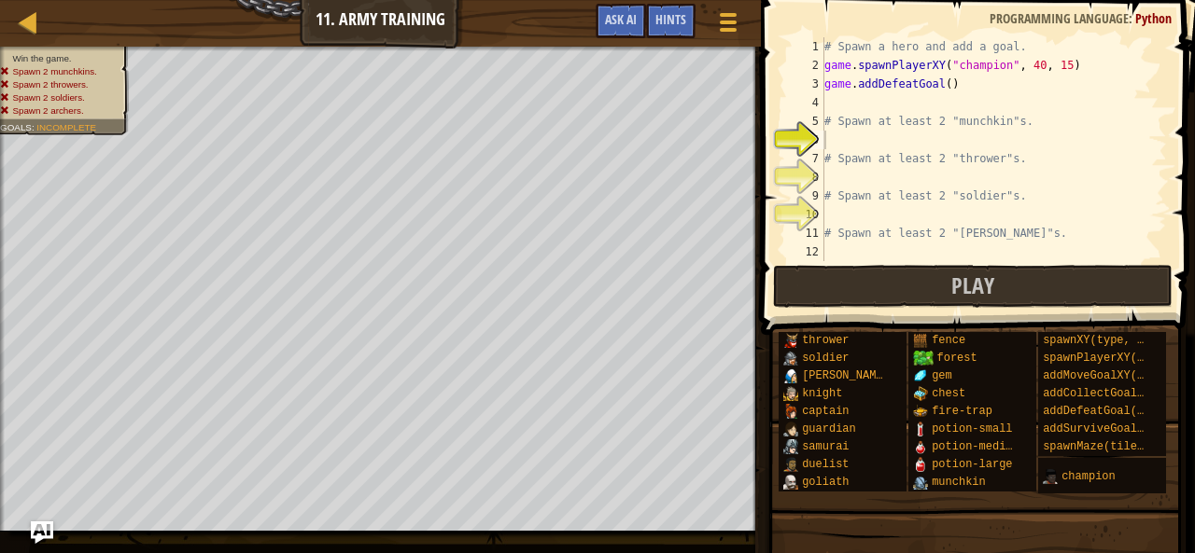
type textarea "# Spawn at least 2 "[PERSON_NAME]"s."
click at [880, 233] on div "# Spawn a hero and add a goal. game . spawnPlayerXY ( "champion" , 40 , 15 ) ga…" at bounding box center [1036, 167] width 433 height 261
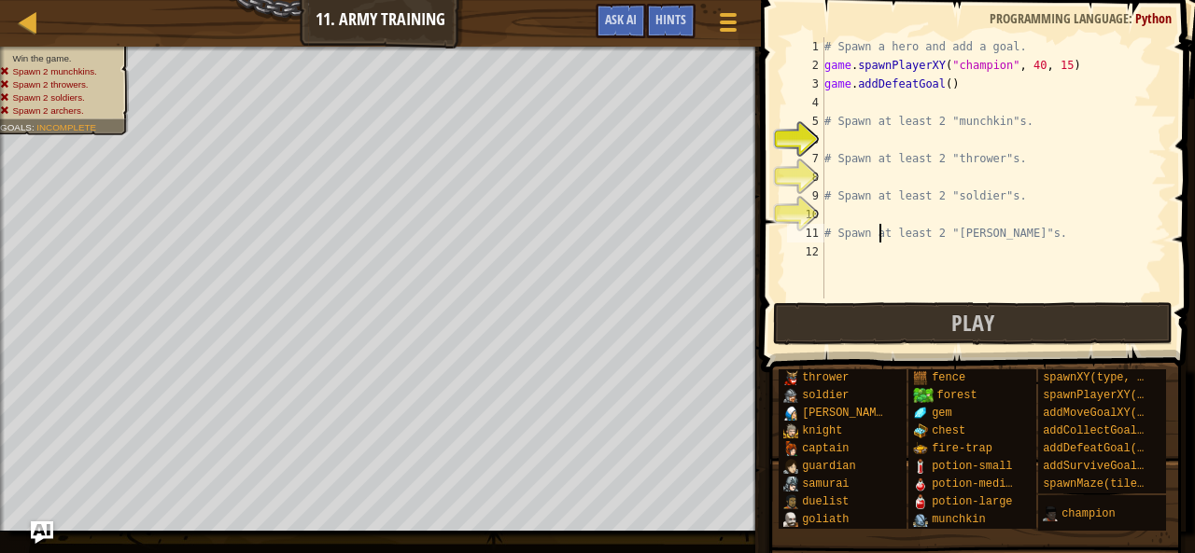
click at [883, 216] on div "# Spawn a hero and add a goal. game . spawnPlayerXY ( "champion" , 40 , 15 ) ga…" at bounding box center [993, 186] width 346 height 299
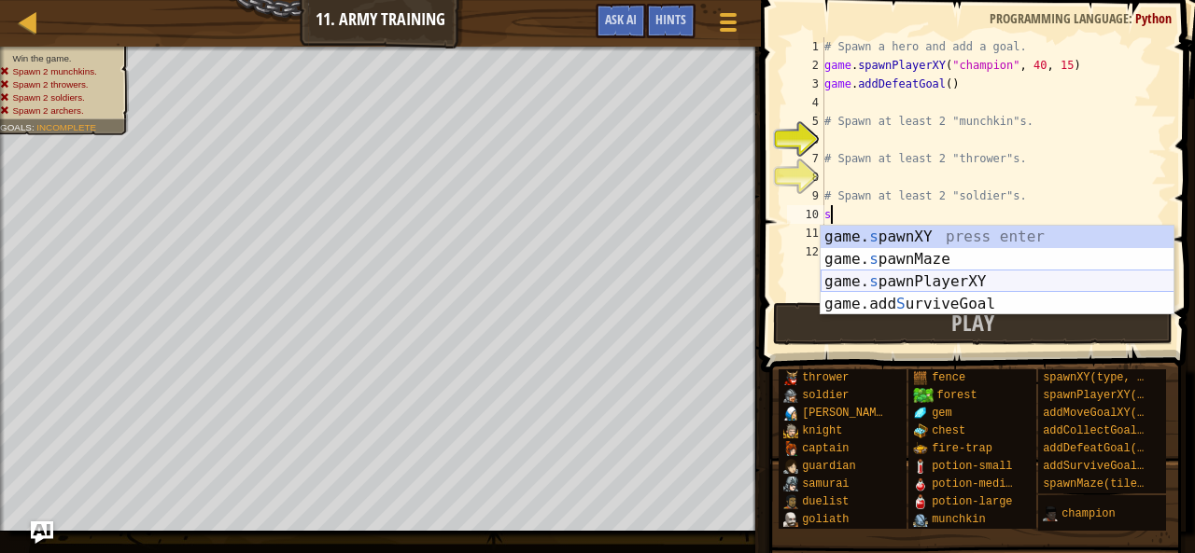
click at [950, 278] on div "game. s pawnXY press enter game. s pawnMaze press enter game. s pawnPlayerXY pr…" at bounding box center [997, 293] width 354 height 134
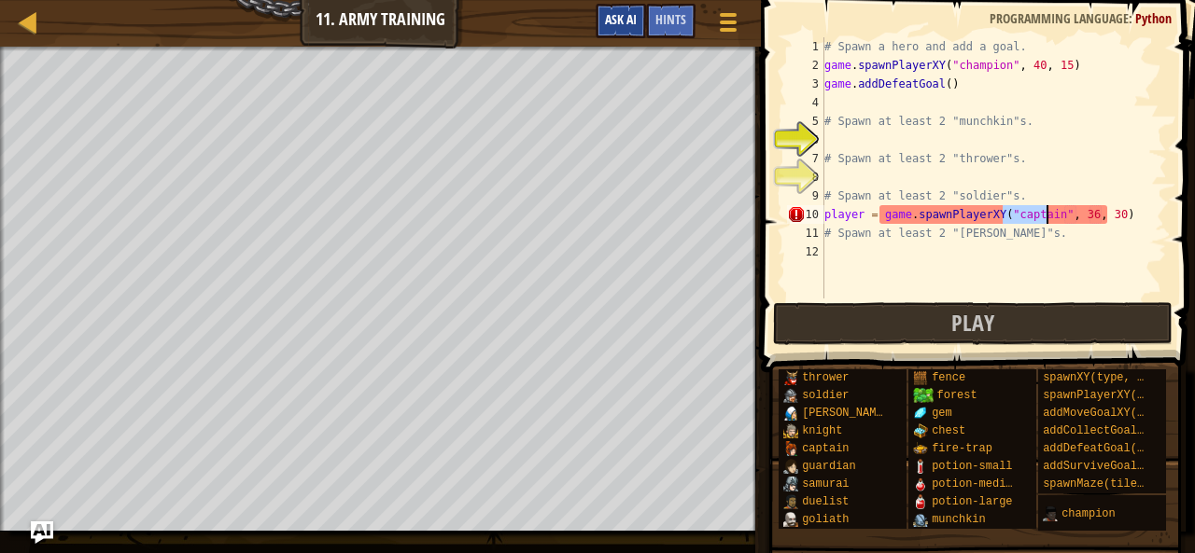
type textarea "player = game.spawnPlayerXY("captain", 36, 30)"
click at [625, 16] on span "Ask AI" at bounding box center [621, 19] width 32 height 18
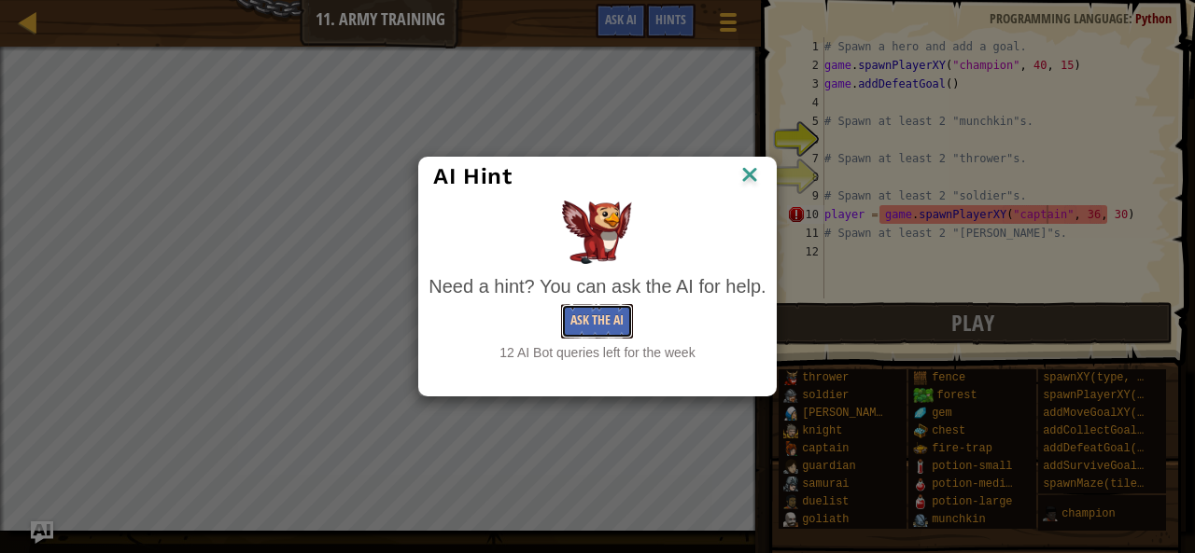
click at [612, 324] on button "Ask the AI" at bounding box center [597, 321] width 72 height 35
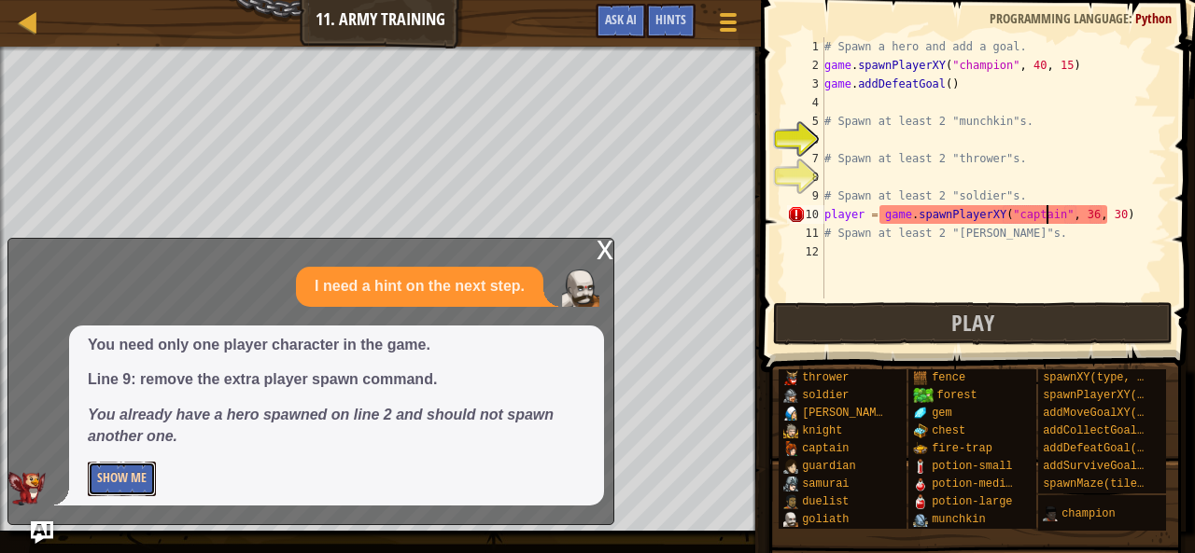
click at [129, 483] on button "Show Me" at bounding box center [122, 479] width 68 height 35
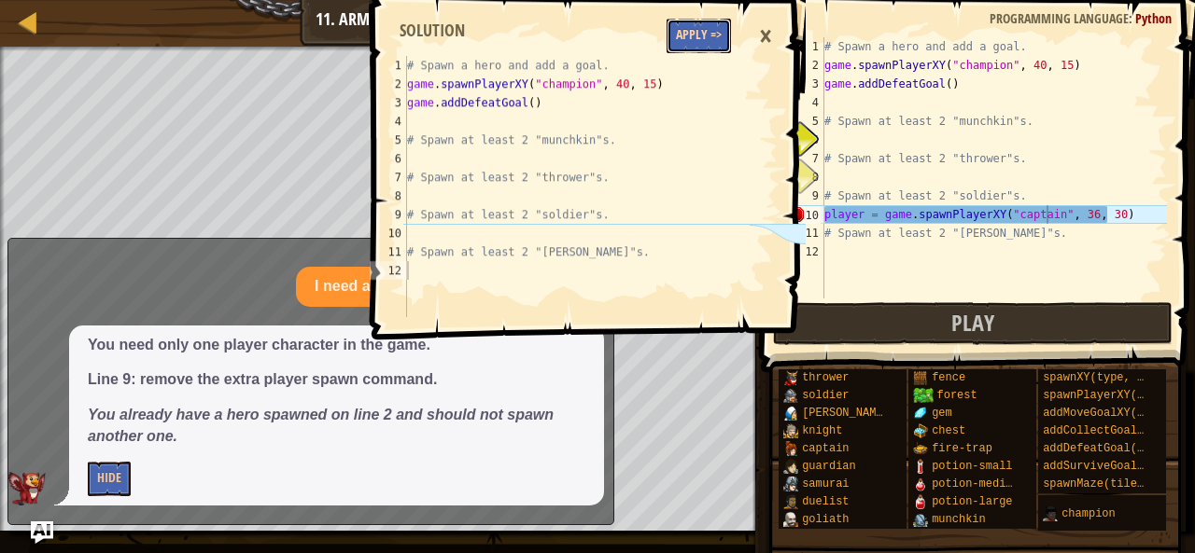
click at [700, 31] on button "Apply =>" at bounding box center [698, 36] width 64 height 35
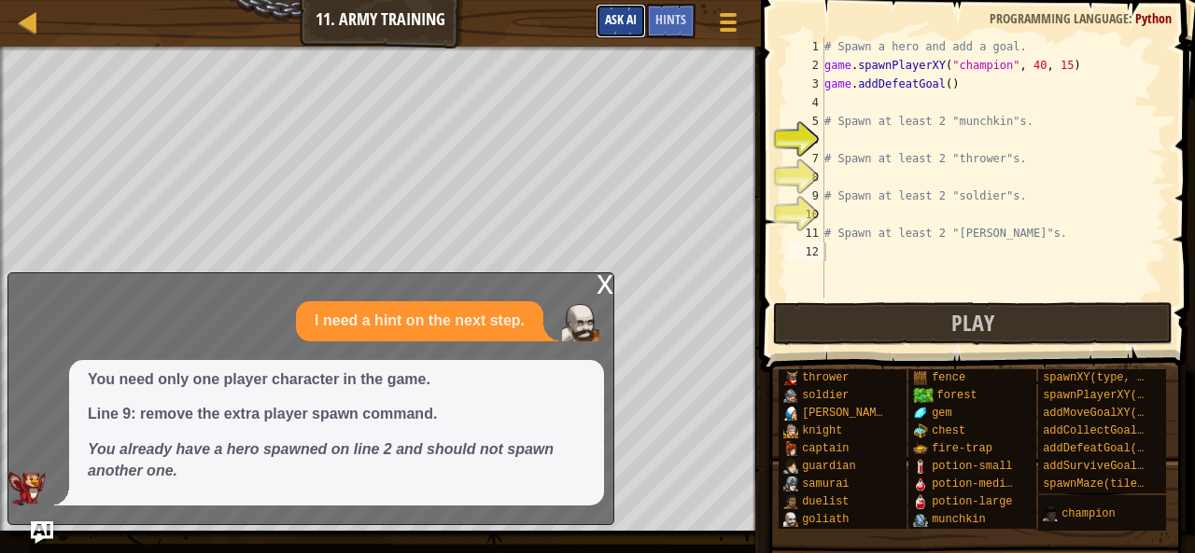
click at [619, 27] on span "Ask AI" at bounding box center [621, 19] width 32 height 18
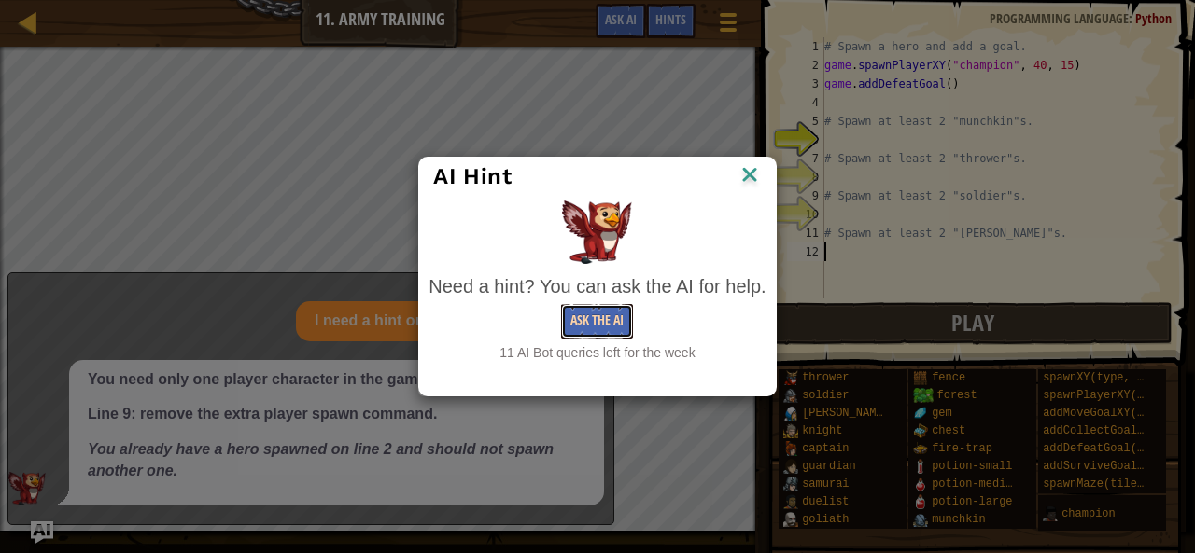
click at [598, 323] on button "Ask the AI" at bounding box center [597, 321] width 72 height 35
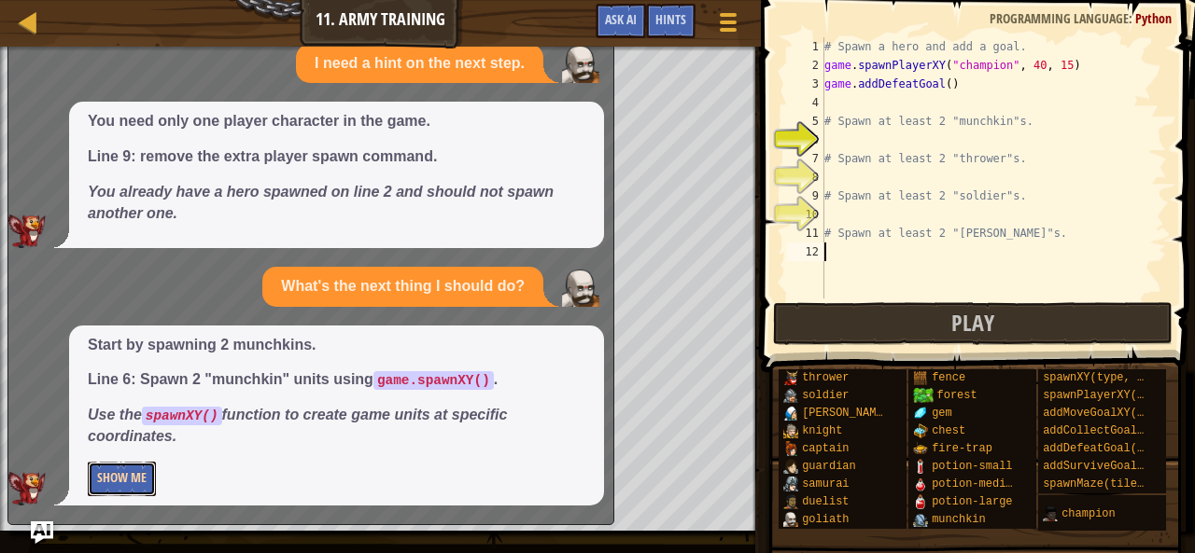
click at [139, 482] on button "Show Me" at bounding box center [122, 479] width 68 height 35
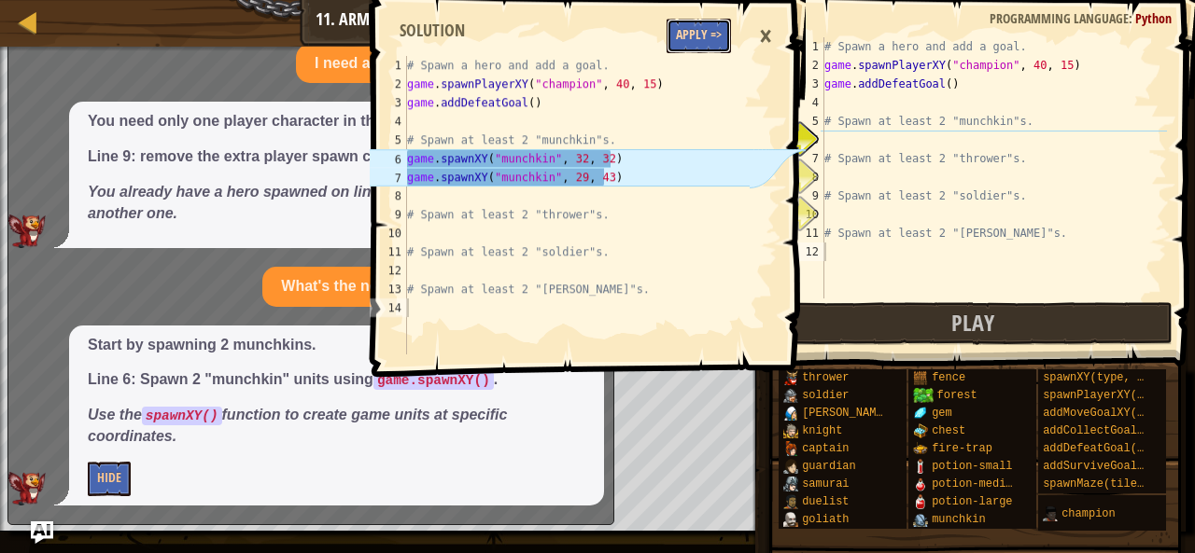
click at [709, 30] on button "Apply =>" at bounding box center [698, 36] width 64 height 35
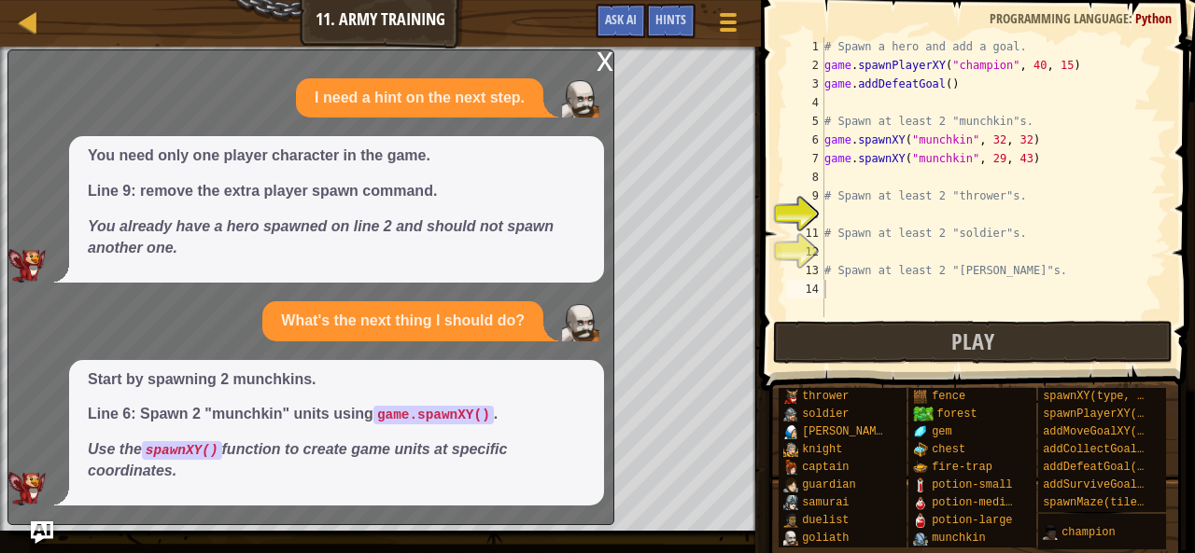
click at [607, 61] on div "x" at bounding box center [604, 59] width 17 height 19
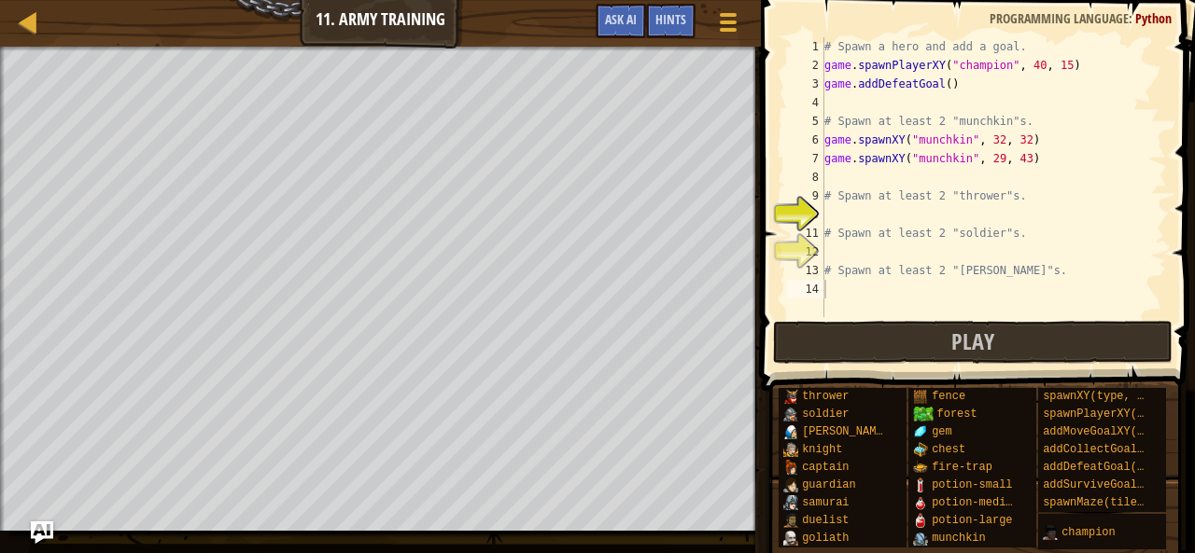
click at [974, 217] on div "# Spawn a hero and add a goal. game . spawnPlayerXY ( "champion" , 40 , 15 ) ga…" at bounding box center [993, 195] width 346 height 317
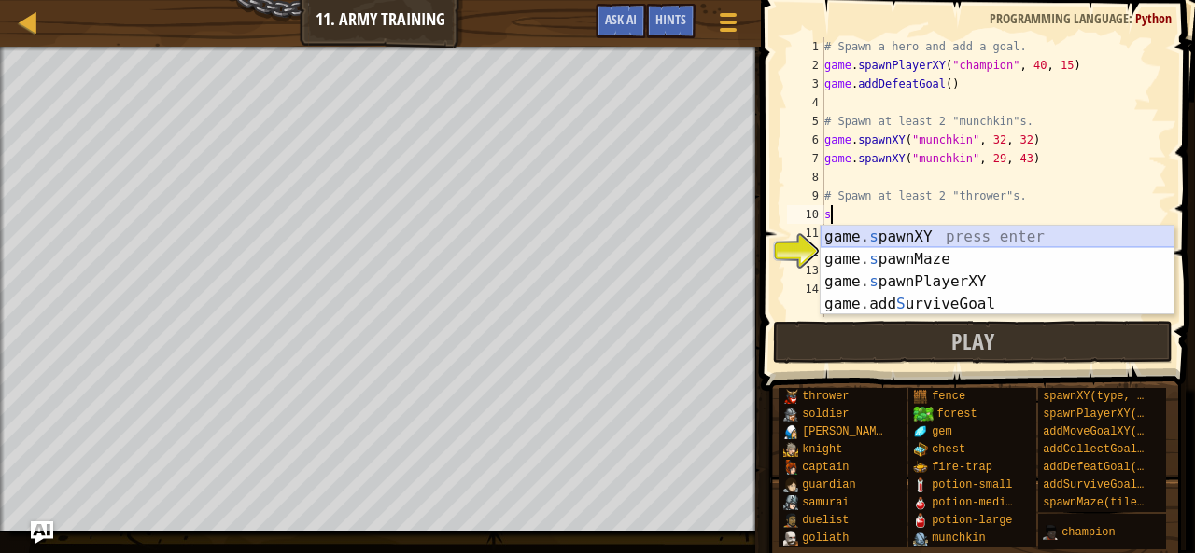
click at [933, 242] on div "game. s pawnXY press enter game. s pawnMaze press enter game. s pawnPlayerXY pr…" at bounding box center [997, 293] width 354 height 134
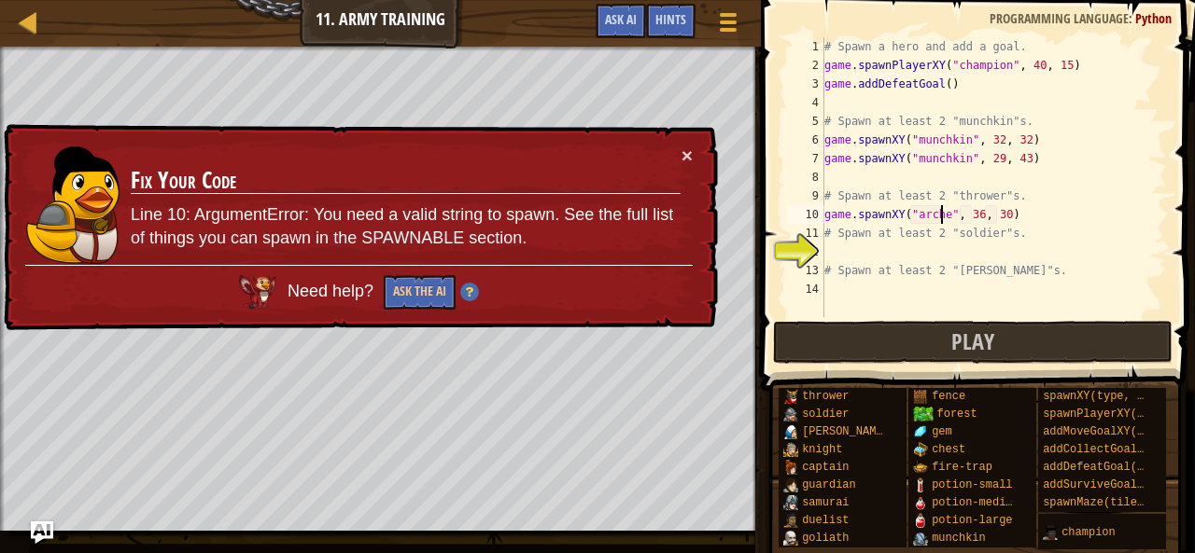
scroll to position [8, 10]
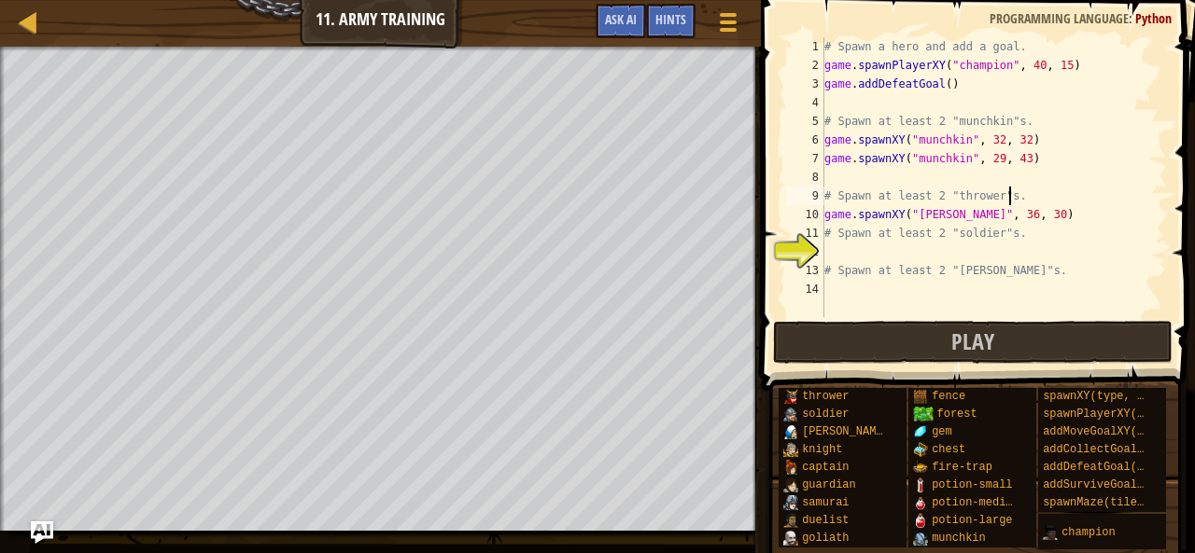
click at [1014, 199] on div "# Spawn a hero and add a goal. game . spawnPlayerXY ( "champion" , 40 , 15 ) ga…" at bounding box center [993, 195] width 346 height 317
type textarea "#"
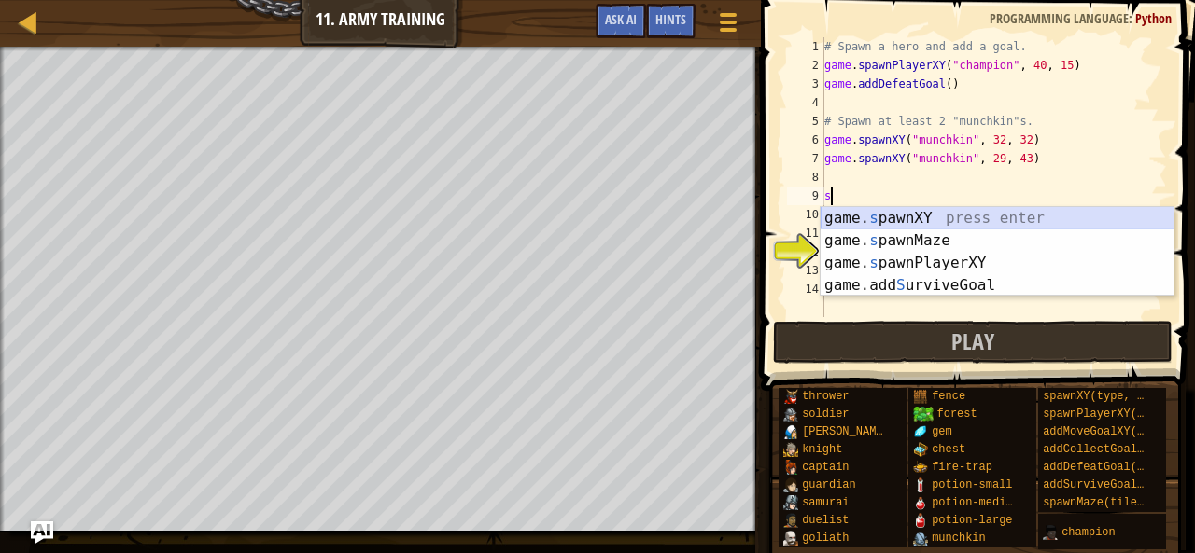
click at [991, 223] on div "game. s pawnXY press enter game. s pawnMaze press enter game. s pawnPlayerXY pr…" at bounding box center [997, 274] width 354 height 134
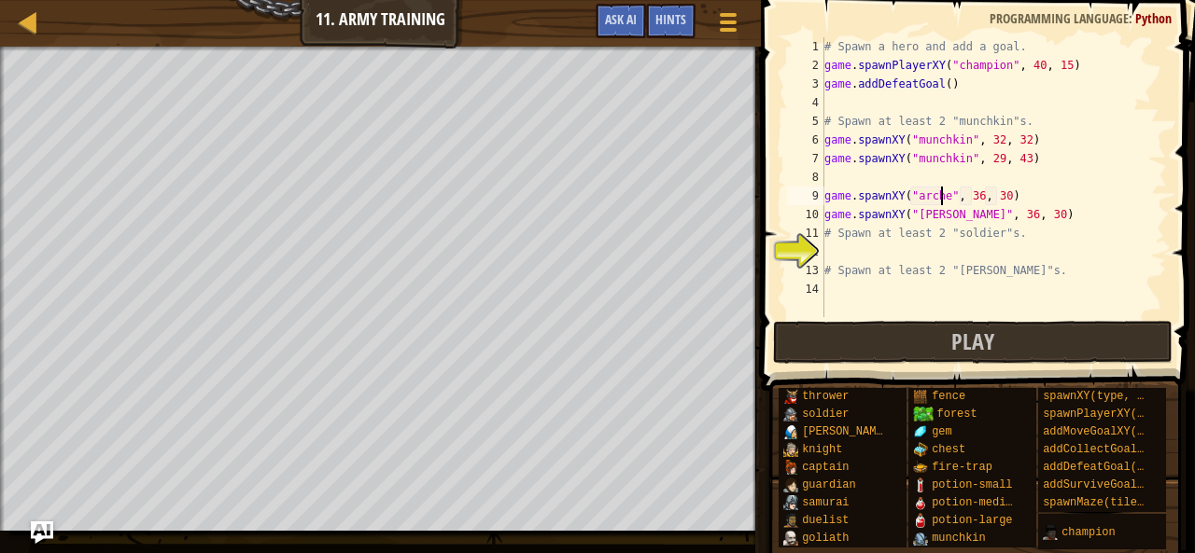
type textarea "game.spawnXY("[PERSON_NAME]", 36, 30)"
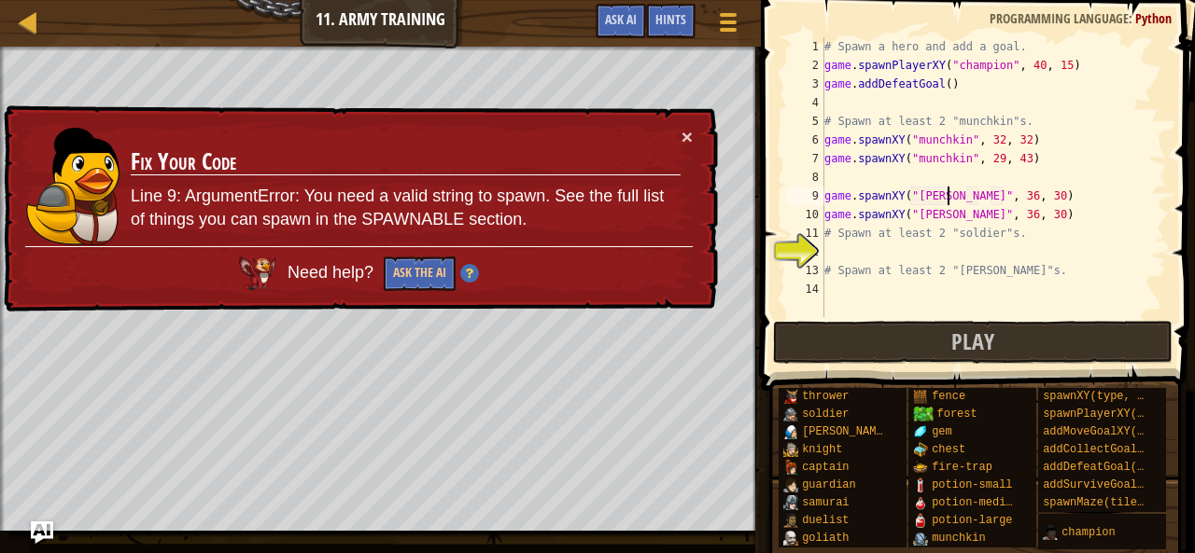
click at [959, 258] on div "# Spawn a hero and add a goal. game . spawnPlayerXY ( "champion" , 40 , 15 ) ga…" at bounding box center [993, 195] width 346 height 317
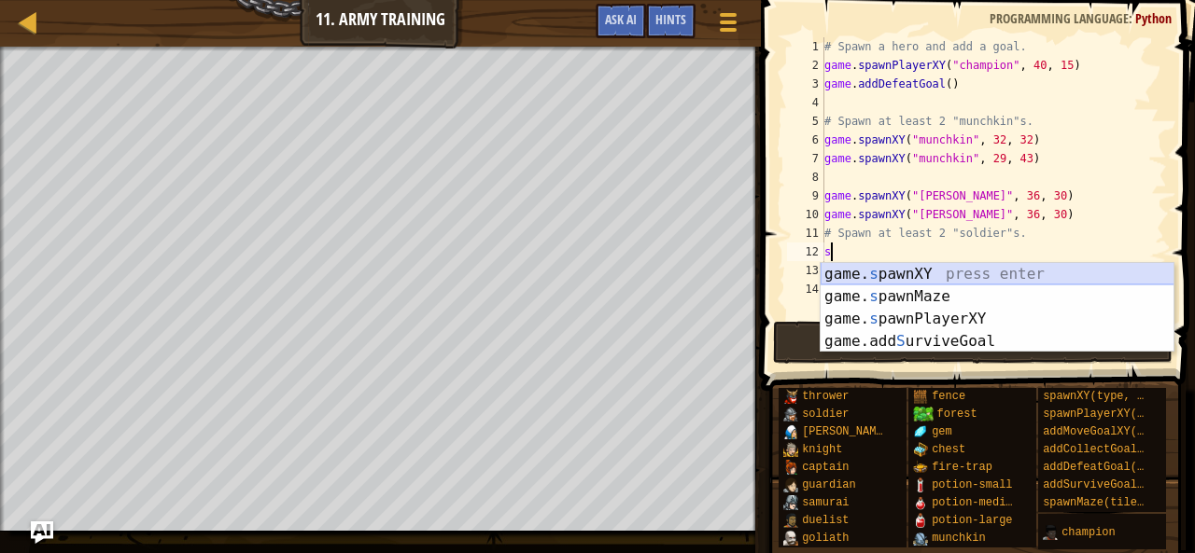
click at [955, 272] on div "game. s pawnXY press enter game. s pawnMaze press enter game. s pawnPlayerXY pr…" at bounding box center [997, 330] width 354 height 134
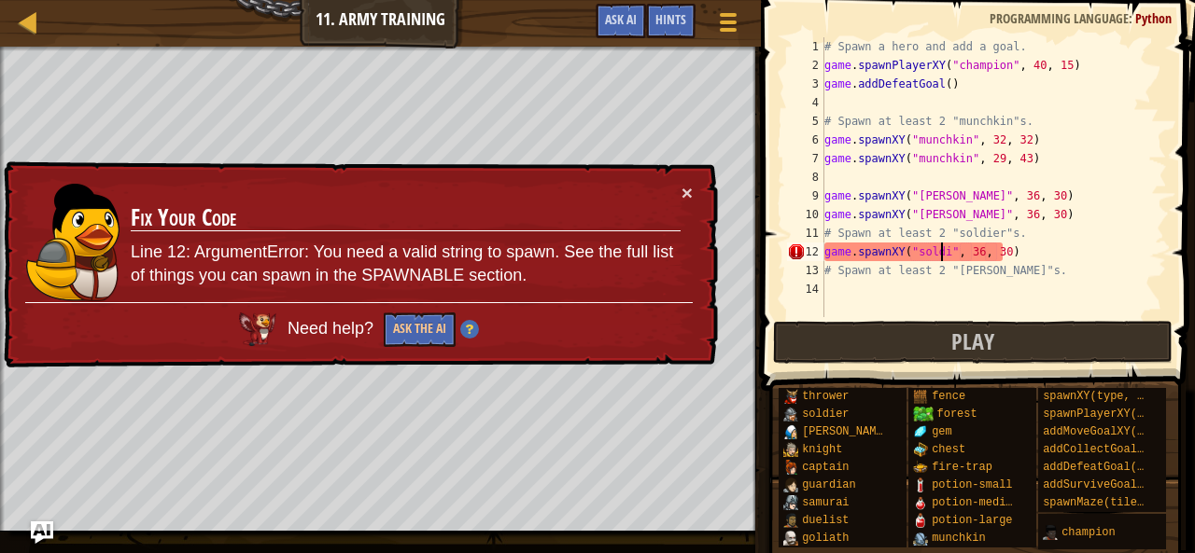
scroll to position [8, 10]
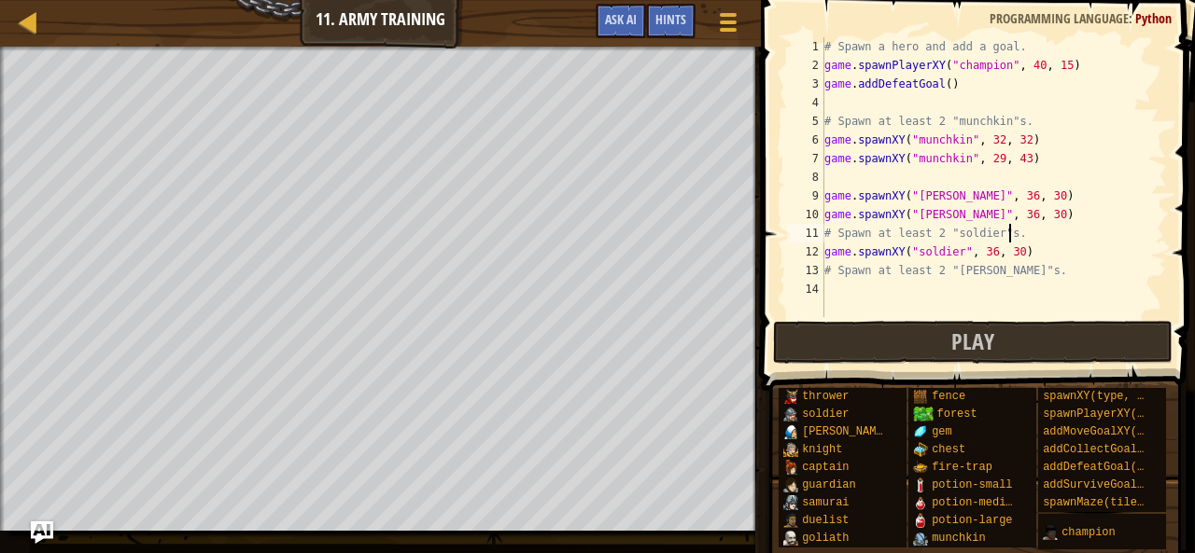
click at [1025, 232] on div "# Spawn a hero and add a goal. game . spawnPlayerXY ( "champion" , 40 , 15 ) ga…" at bounding box center [993, 195] width 346 height 317
type textarea "#"
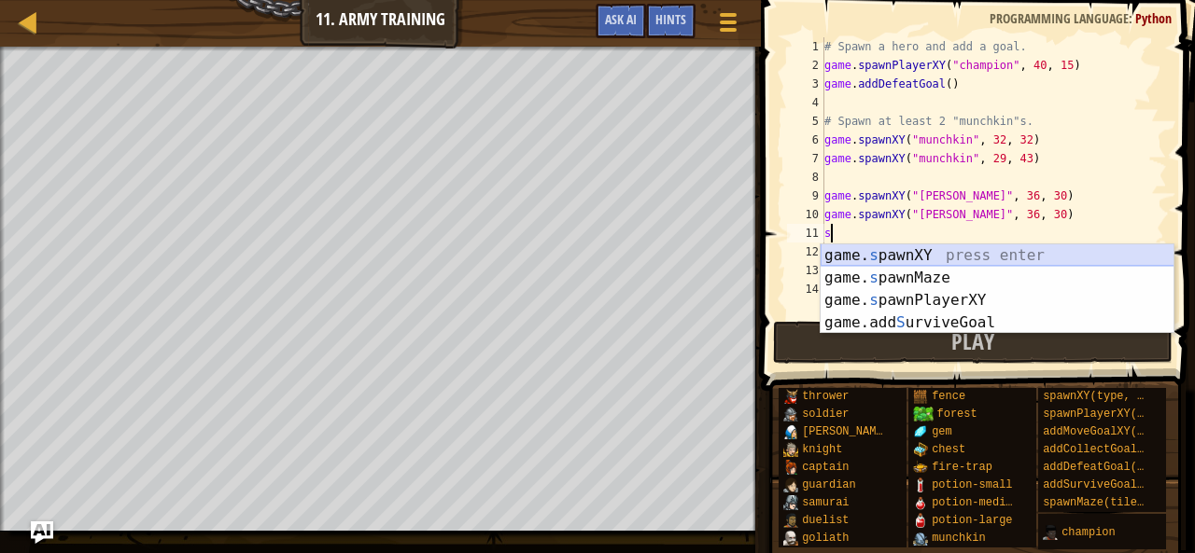
click at [997, 253] on div "game. s pawnXY press enter game. s pawnMaze press enter game. s pawnPlayerXY pr…" at bounding box center [997, 312] width 354 height 134
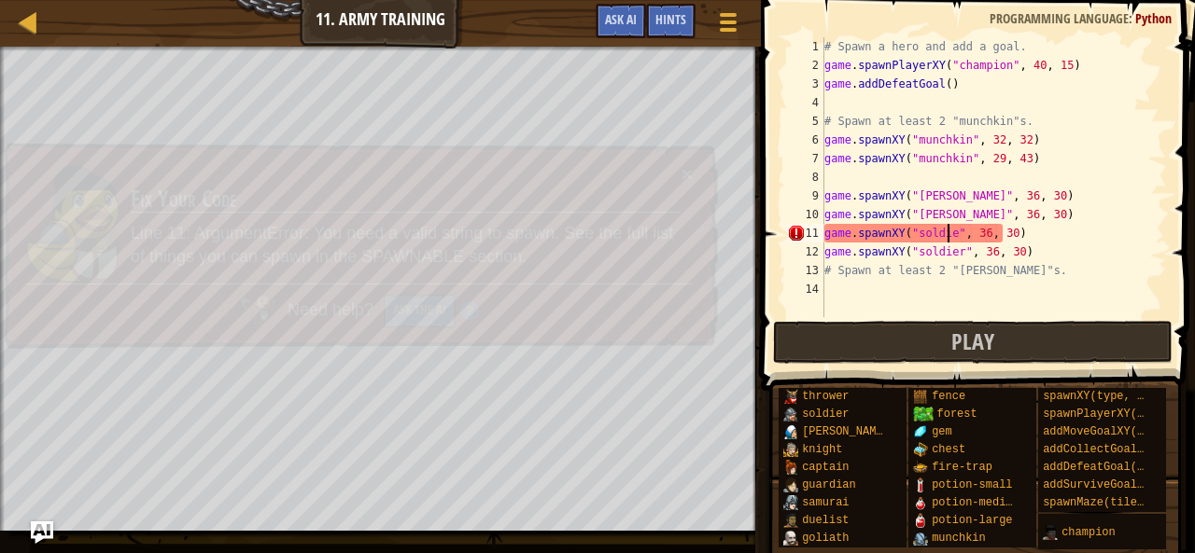
scroll to position [8, 10]
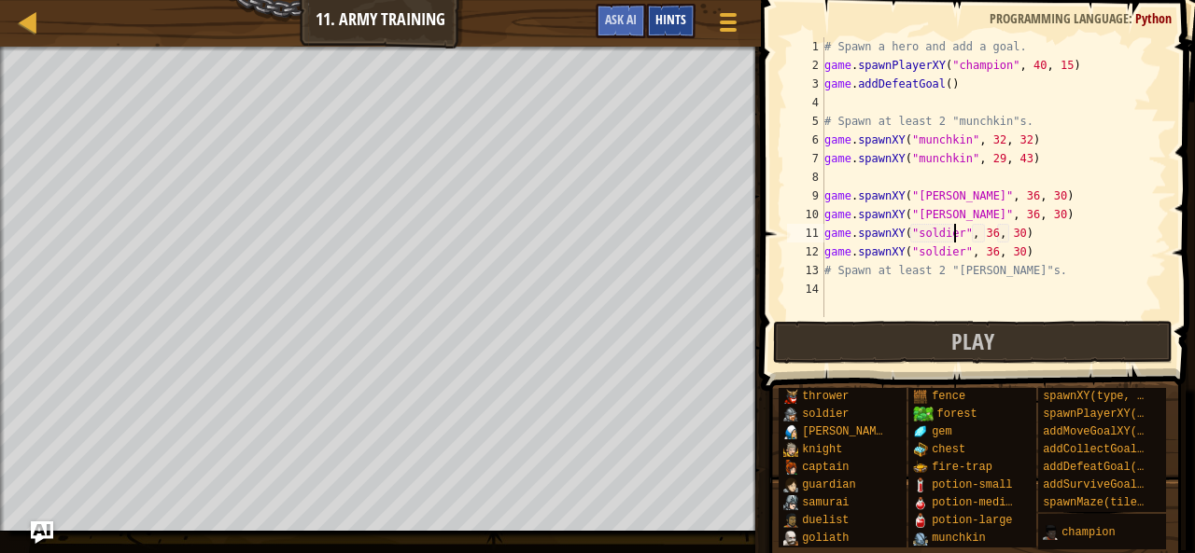
click at [676, 14] on span "Hints" at bounding box center [670, 19] width 31 height 18
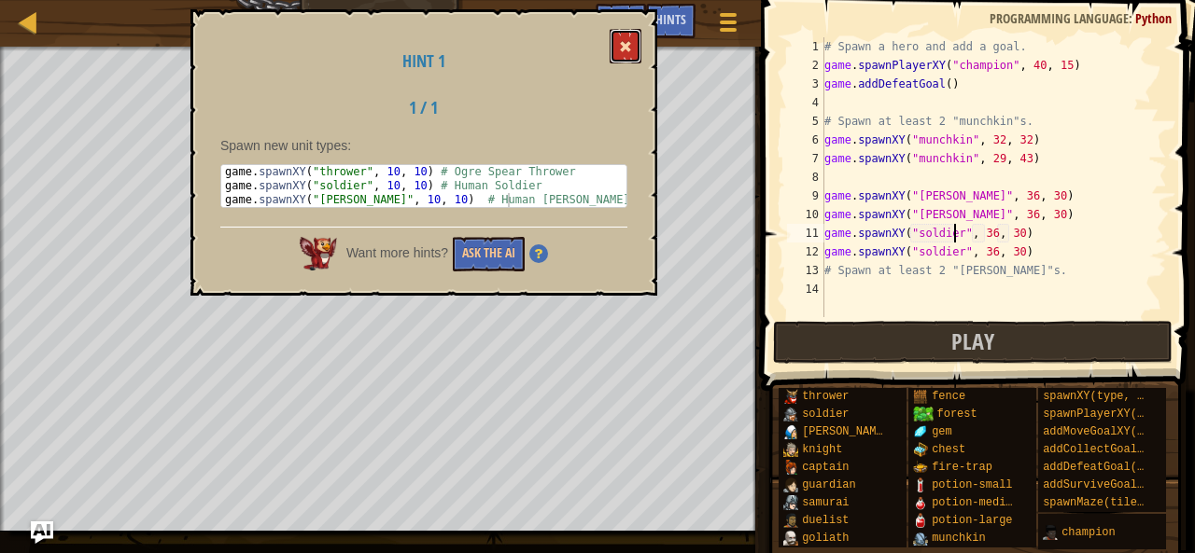
click at [633, 44] on button at bounding box center [625, 46] width 32 height 35
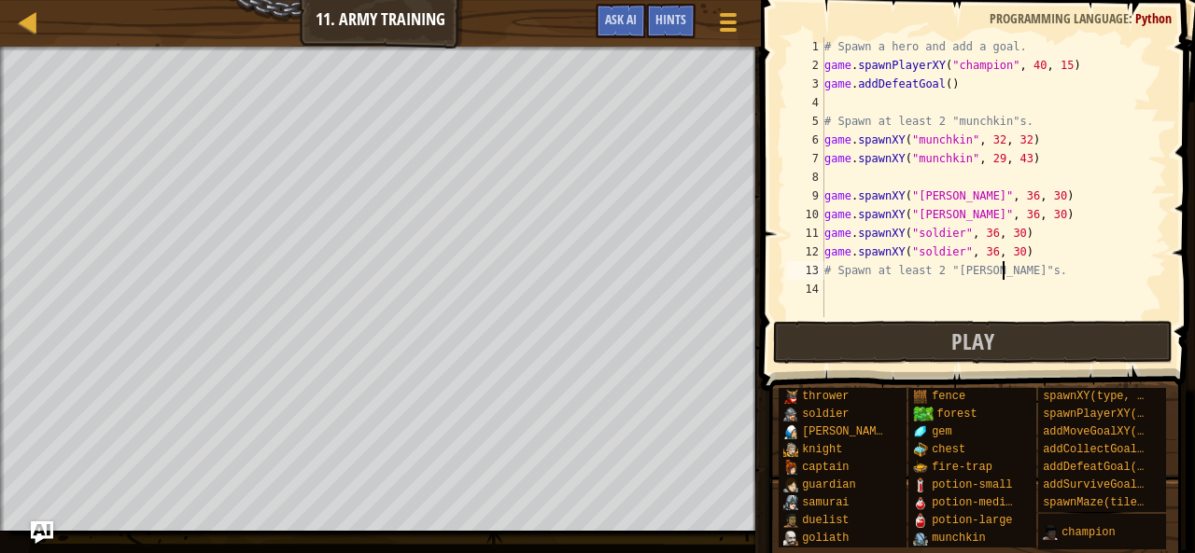
click at [1009, 273] on div "# Spawn a hero and add a goal. game . spawnPlayerXY ( "champion" , 40 , 15 ) ga…" at bounding box center [993, 195] width 346 height 317
type textarea "#"
type textarea "game.spawnXY("soldier", 36, 30)"
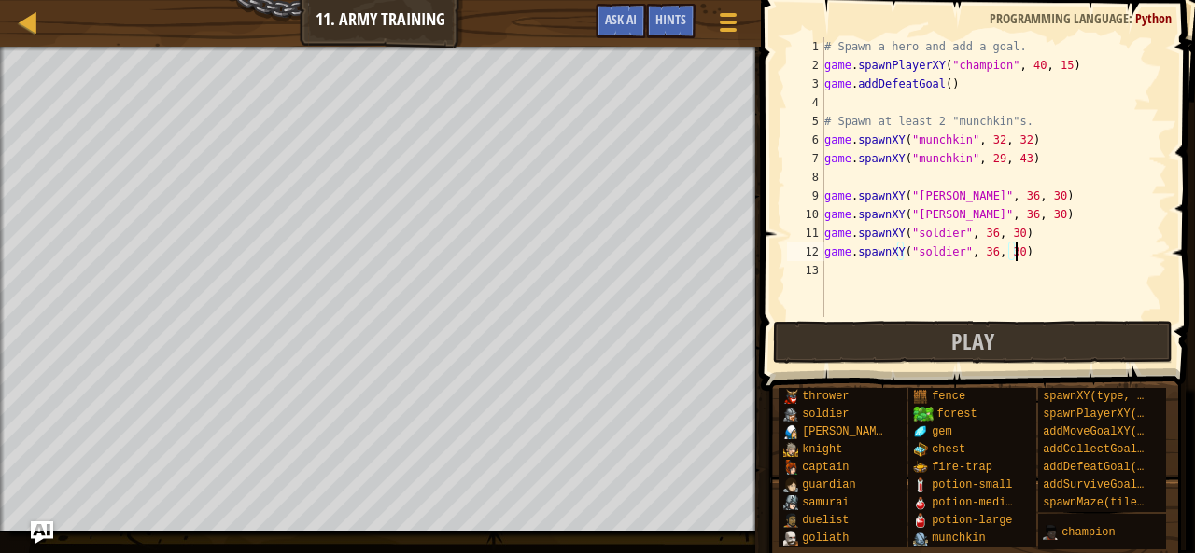
click at [941, 279] on div "# Spawn a hero and add a goal. game . spawnPlayerXY ( "champion" , 40 , 15 ) ga…" at bounding box center [993, 195] width 346 height 317
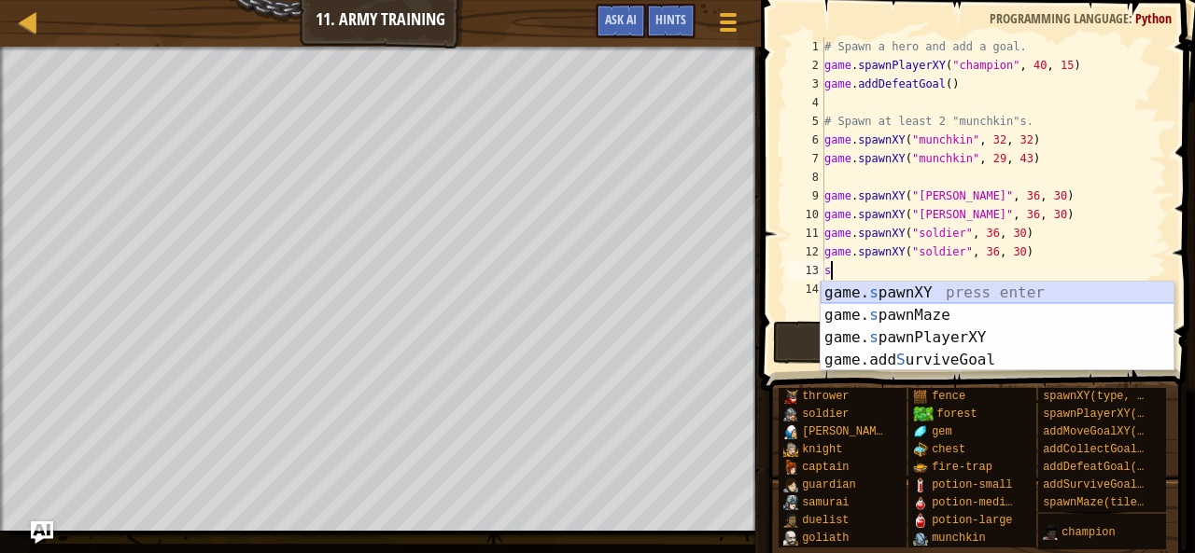
click at [926, 297] on div "game. s pawnXY press enter game. s pawnMaze press enter game. s pawnPlayerXY pr…" at bounding box center [997, 349] width 354 height 134
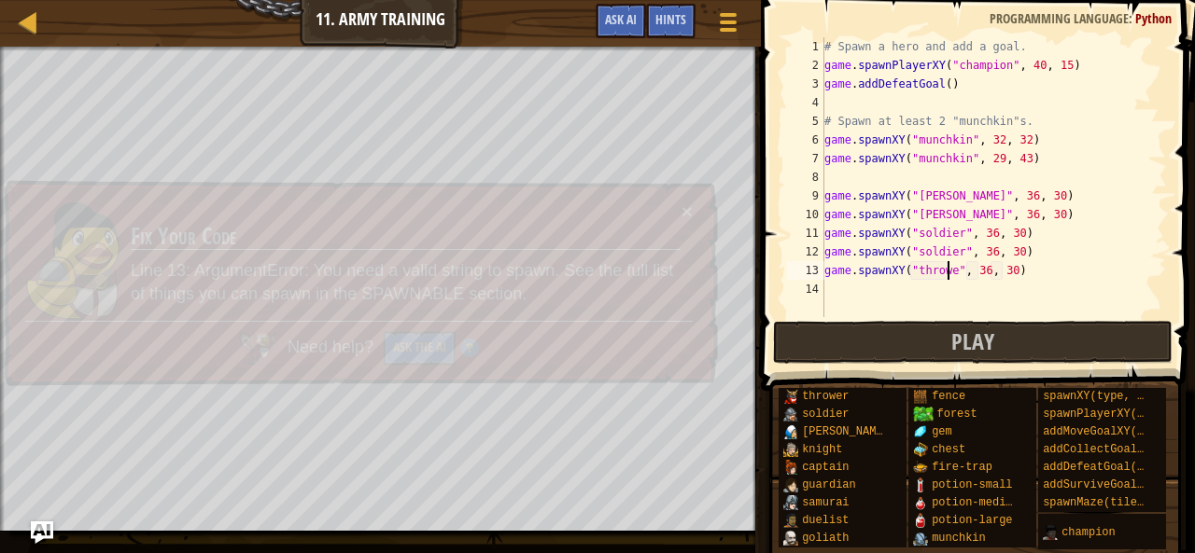
scroll to position [8, 10]
type textarea "game.spawnXY("thrower", 36, 30)"
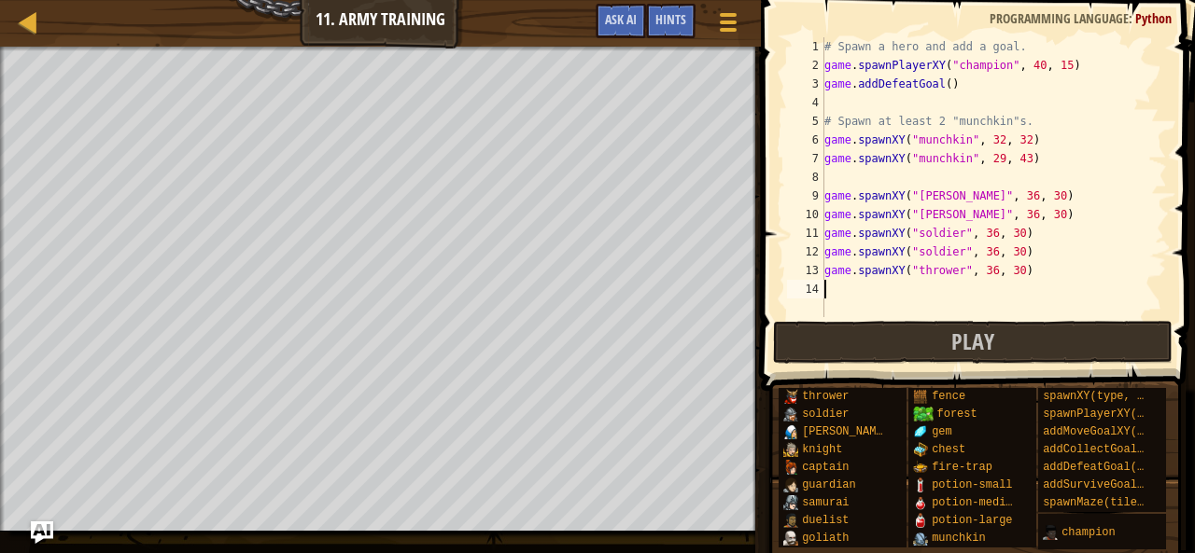
click at [941, 288] on div "# Spawn a hero and add a goal. game . spawnPlayerXY ( "champion" , 40 , 15 ) ga…" at bounding box center [993, 195] width 346 height 317
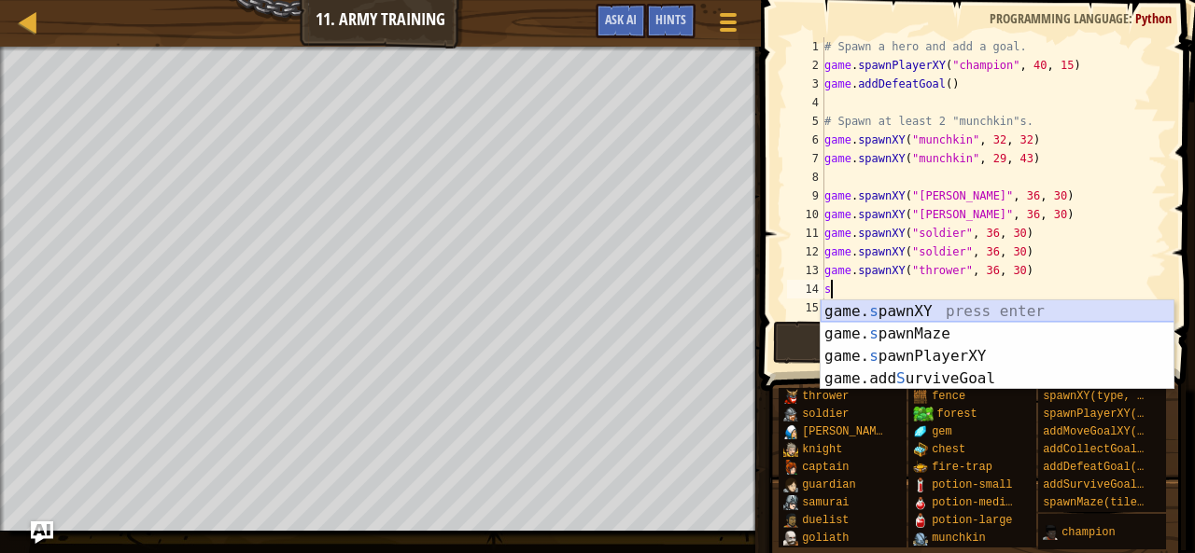
click at [909, 315] on div "game. s pawnXY press enter game. s pawnMaze press enter game. s pawnPlayerXY pr…" at bounding box center [997, 368] width 354 height 134
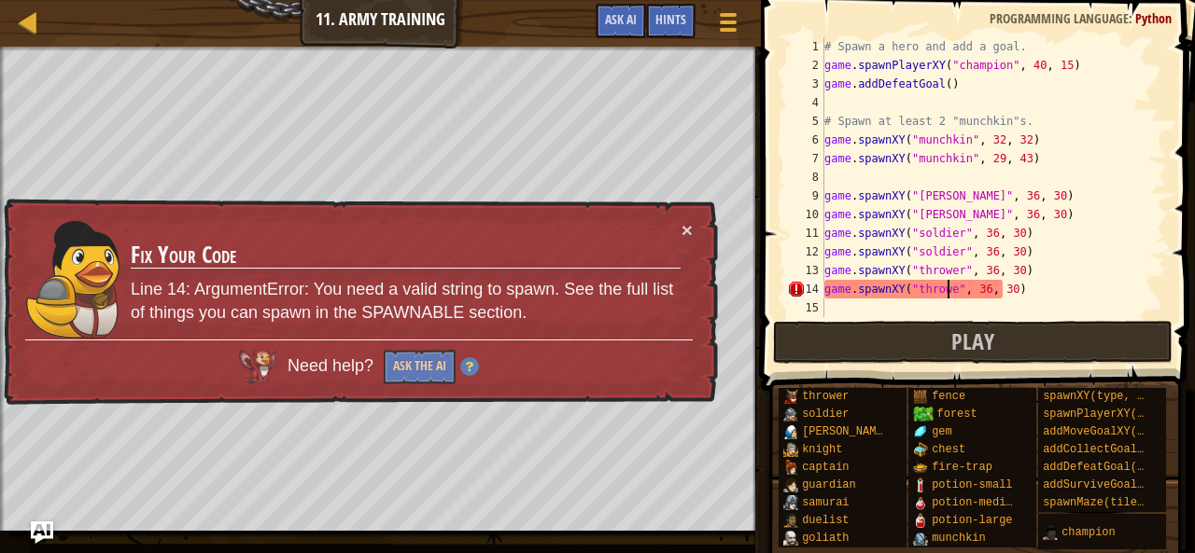
scroll to position [8, 10]
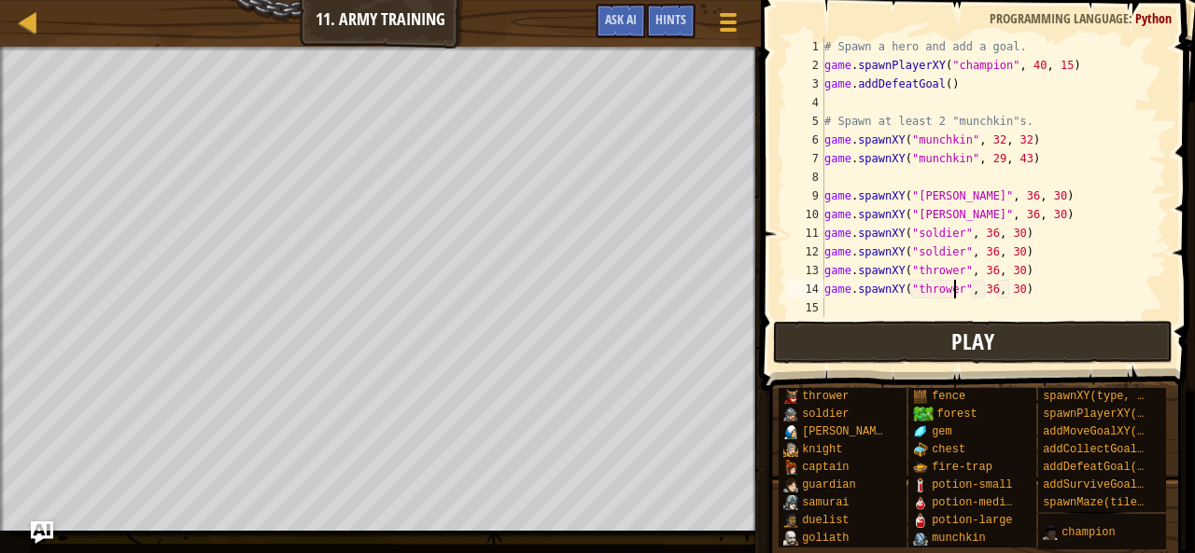
type textarea "game.spawnXY("thrower", 36, 30)"
click at [937, 341] on button "Play" at bounding box center [972, 342] width 399 height 43
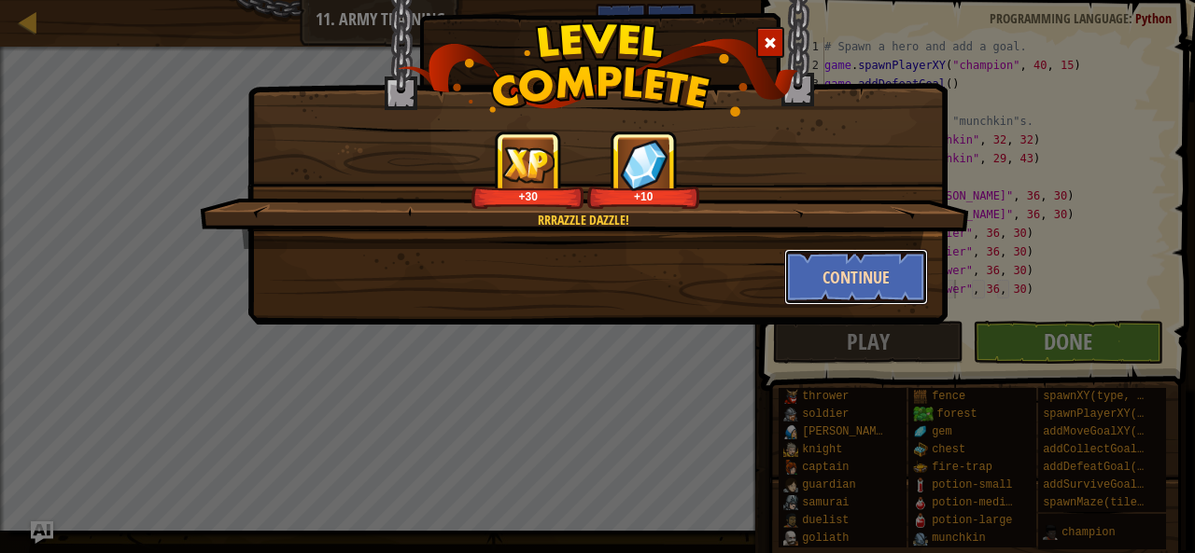
click at [839, 270] on button "Continue" at bounding box center [856, 277] width 145 height 56
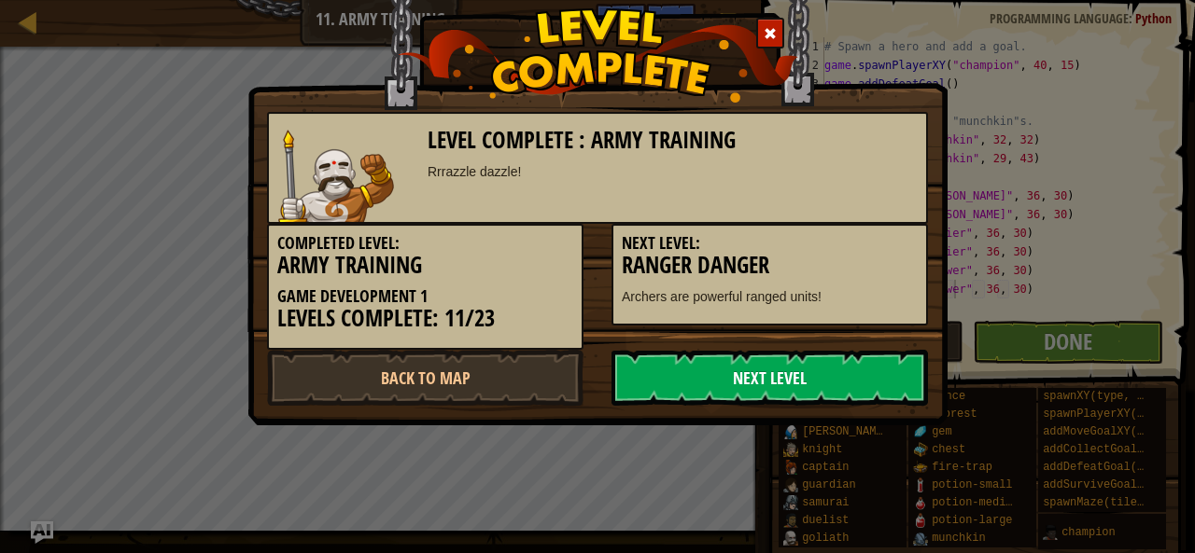
click at [709, 366] on link "Next Level" at bounding box center [769, 378] width 316 height 56
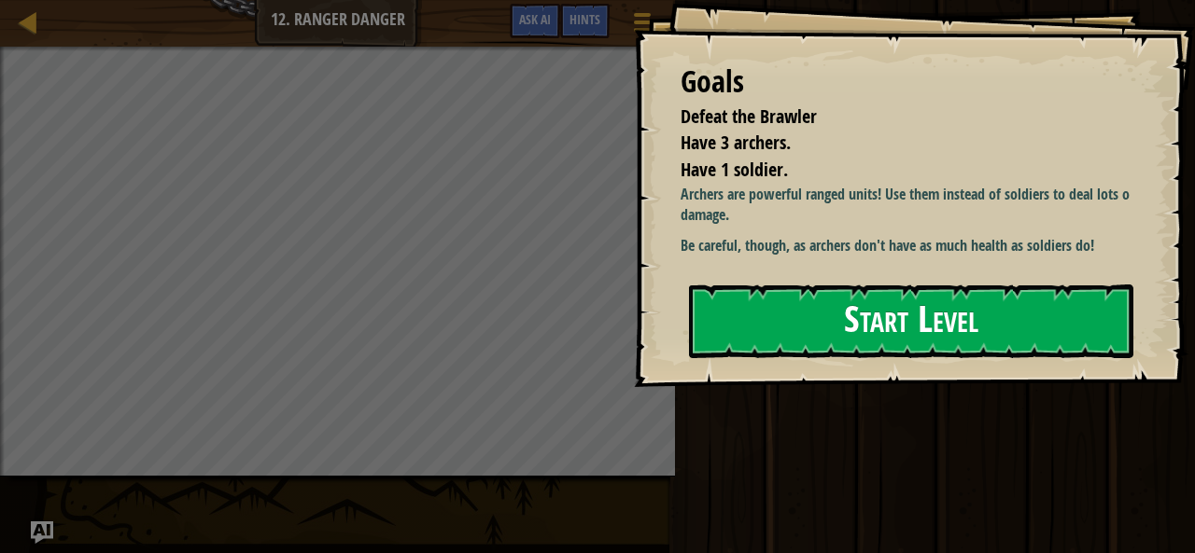
click at [775, 340] on button "Start Level" at bounding box center [911, 322] width 444 height 74
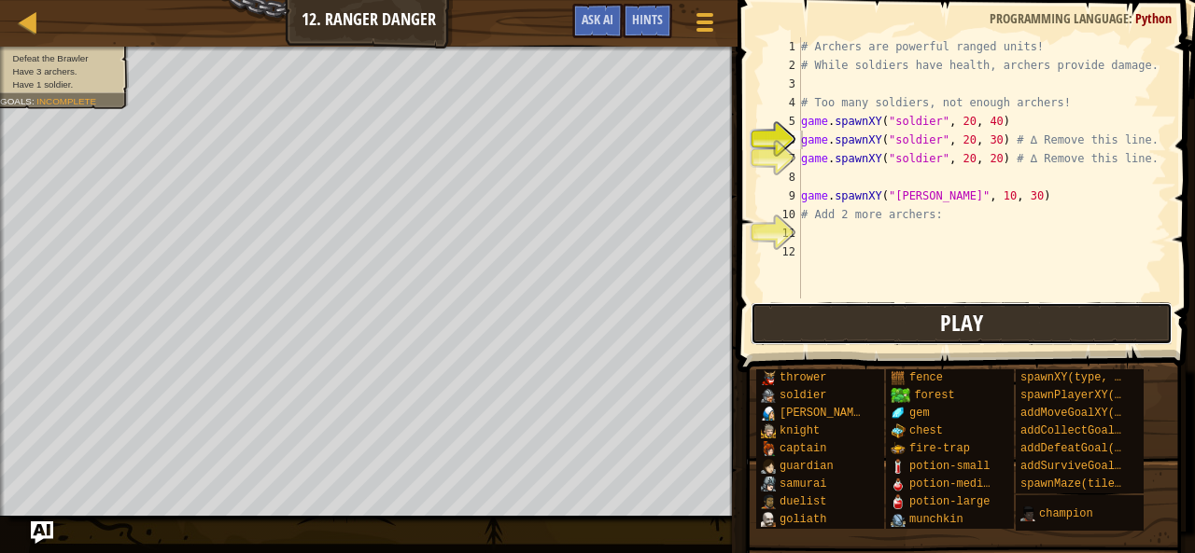
click at [894, 308] on button "Play" at bounding box center [961, 323] width 422 height 43
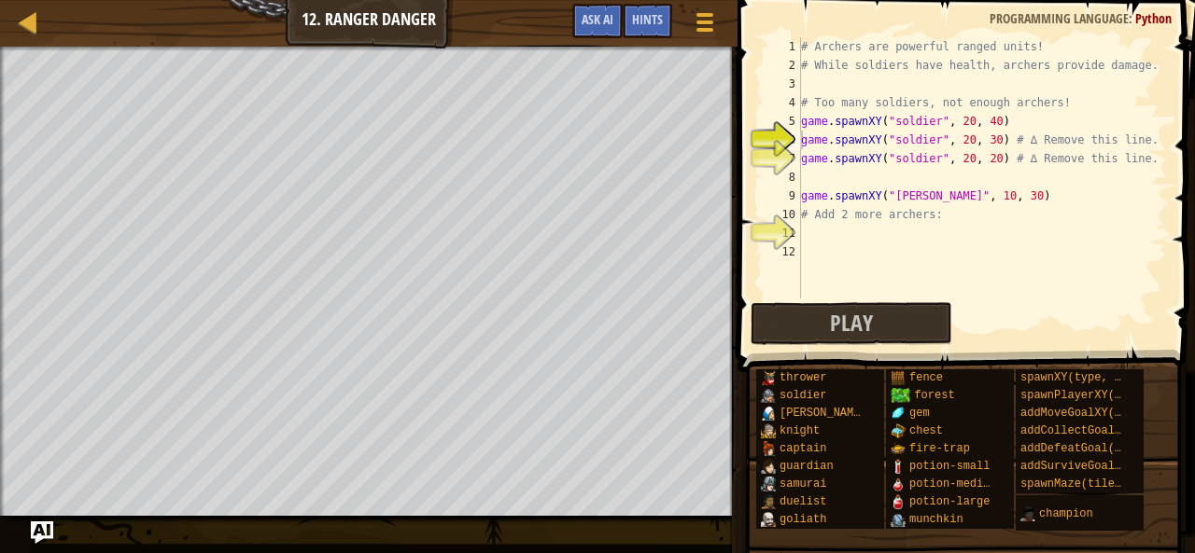
click at [828, 85] on div "# Archers are powerful ranged units! # While soldiers have health, archers prov…" at bounding box center [982, 186] width 370 height 299
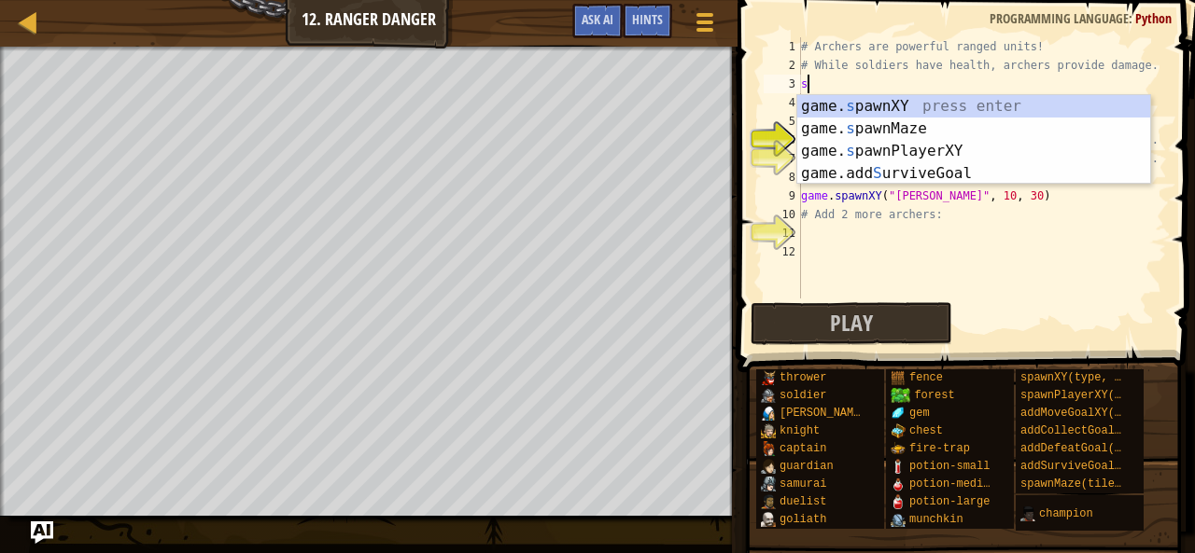
scroll to position [8, 0]
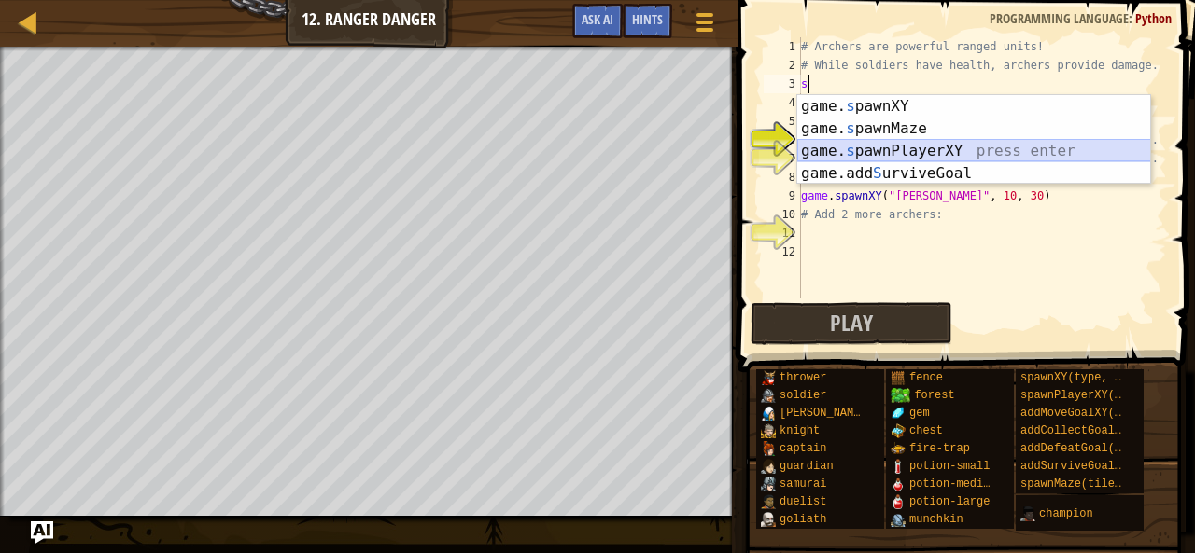
click at [922, 154] on div "game. s pawnXY press enter game. s pawnMaze press enter game. s pawnPlayerXY pr…" at bounding box center [974, 162] width 354 height 134
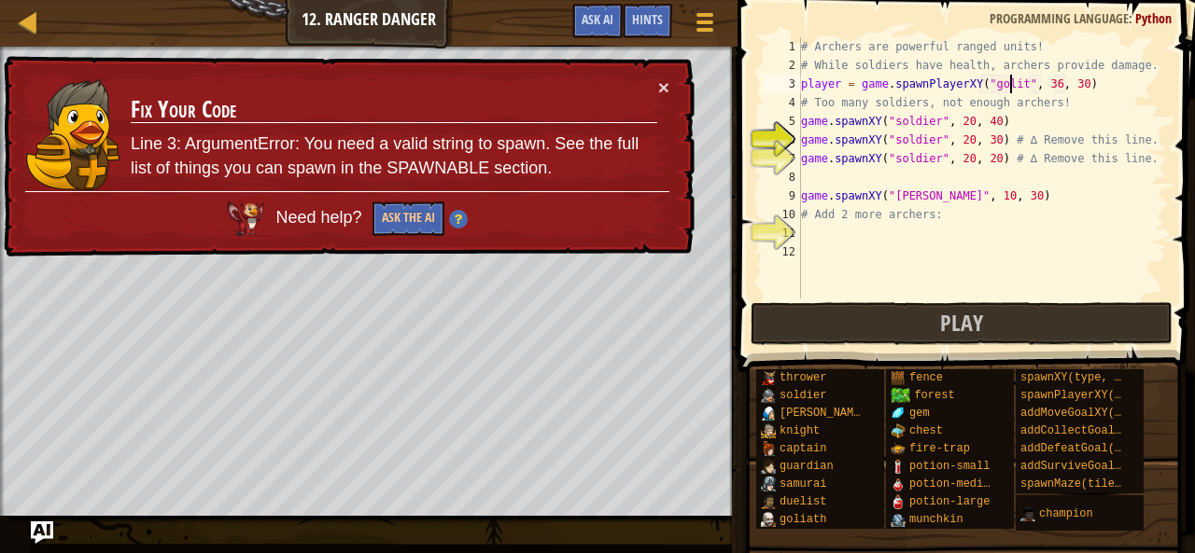
scroll to position [8, 17]
click at [1001, 77] on div "# Archers are powerful ranged units! # While soldiers have health, archers prov…" at bounding box center [982, 186] width 370 height 299
click at [1002, 85] on div "# Archers are powerful ranged units! # While soldiers have health, archers prov…" at bounding box center [982, 186] width 370 height 299
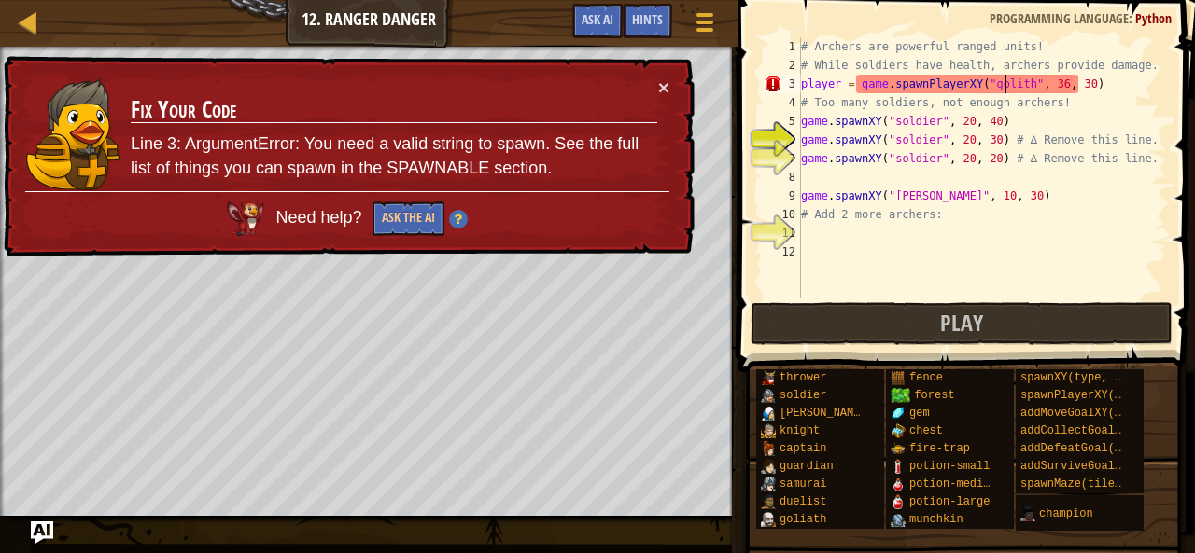
type textarea "player = game.spawnPlayerXY("goliath", 36, 30)"
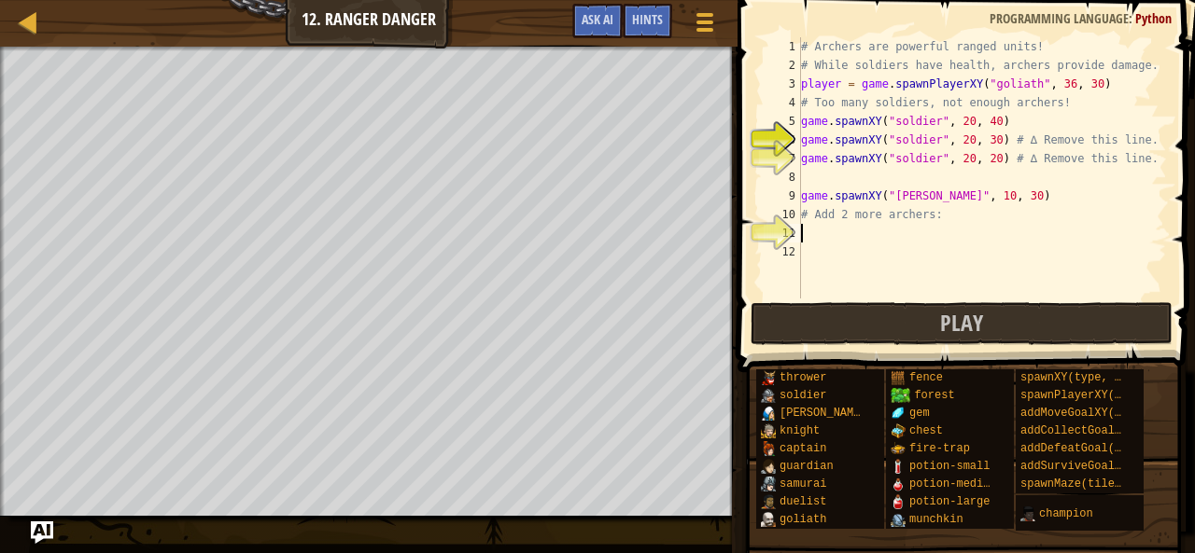
click at [825, 235] on div "# Archers are powerful ranged units! # While soldiers have health, archers prov…" at bounding box center [982, 186] width 370 height 299
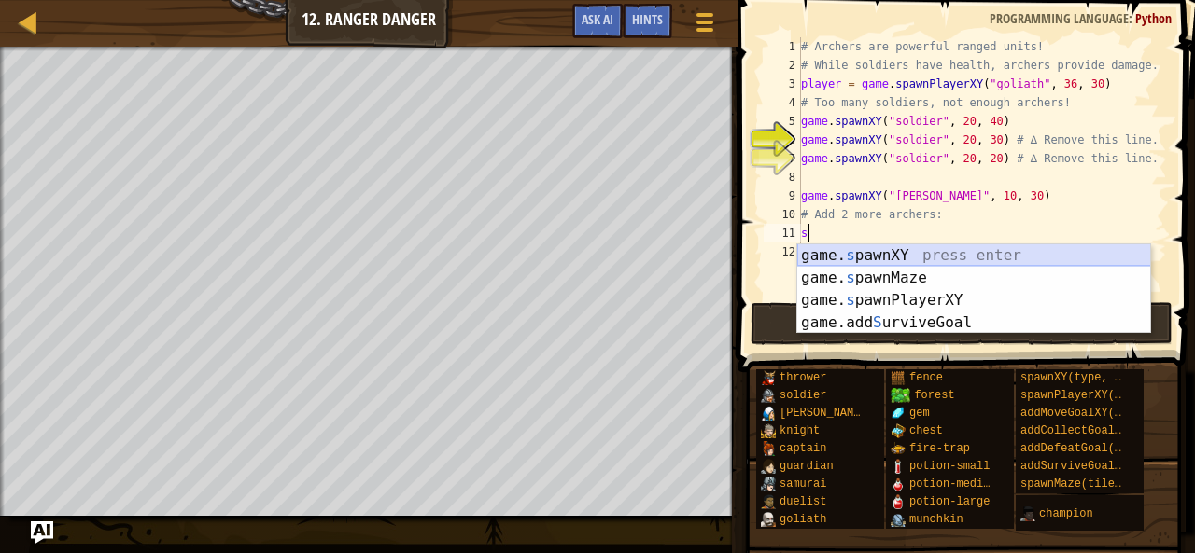
click at [852, 257] on div "game. s pawnXY press enter game. s pawnMaze press enter game. s pawnPlayerXY pr…" at bounding box center [974, 312] width 354 height 134
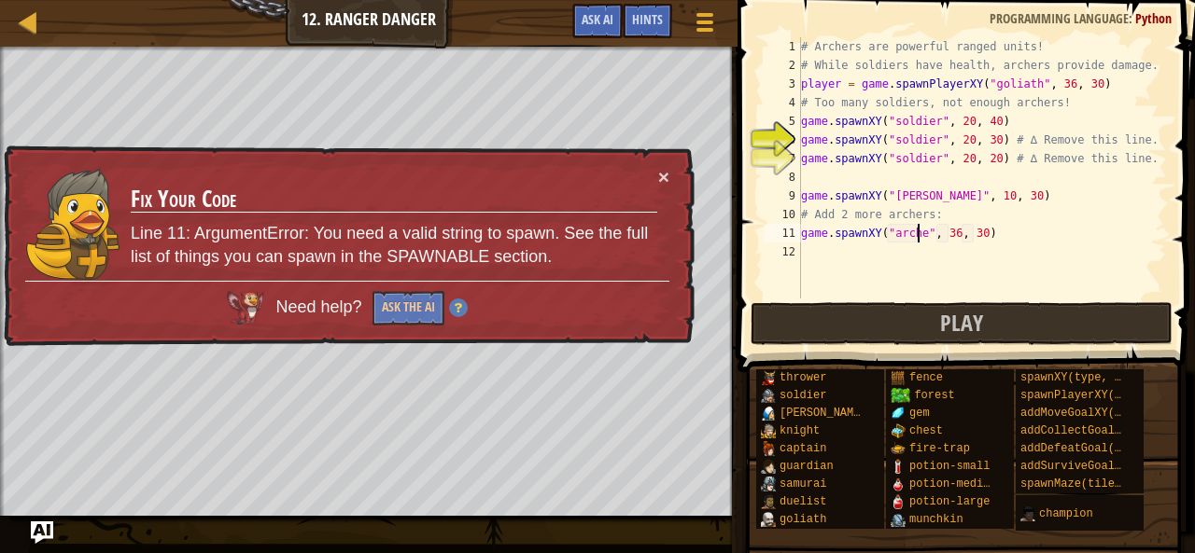
type textarea "game.spawnXY("[PERSON_NAME]", 36, 30)"
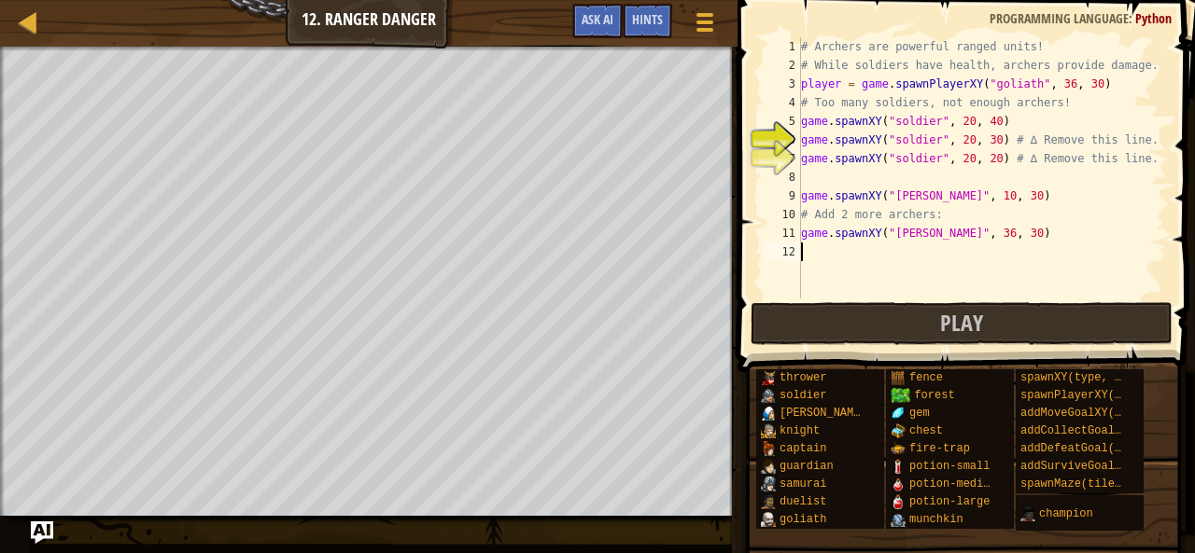
click at [894, 247] on div "# Archers are powerful ranged units! # While soldiers have health, archers prov…" at bounding box center [982, 186] width 370 height 299
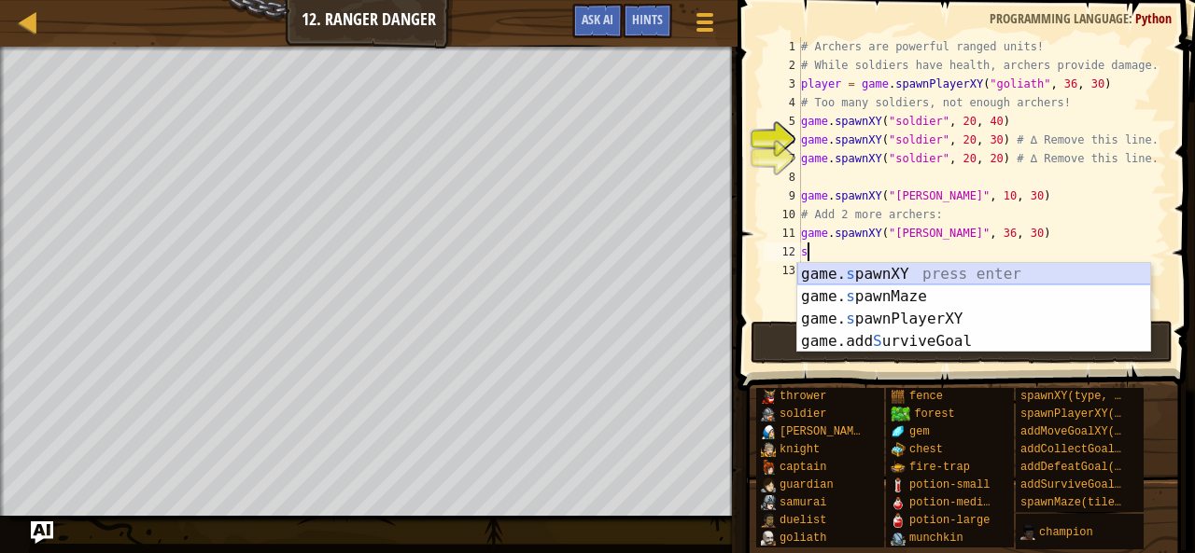
click at [918, 270] on div "game. s pawnXY press enter game. s pawnMaze press enter game. s pawnPlayerXY pr…" at bounding box center [974, 330] width 354 height 134
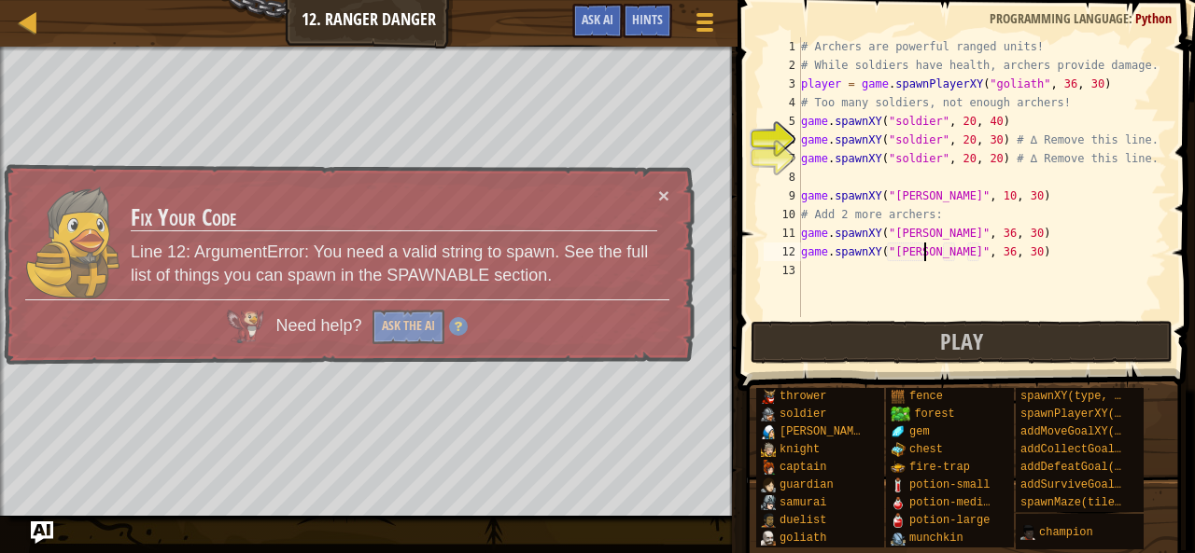
scroll to position [8, 10]
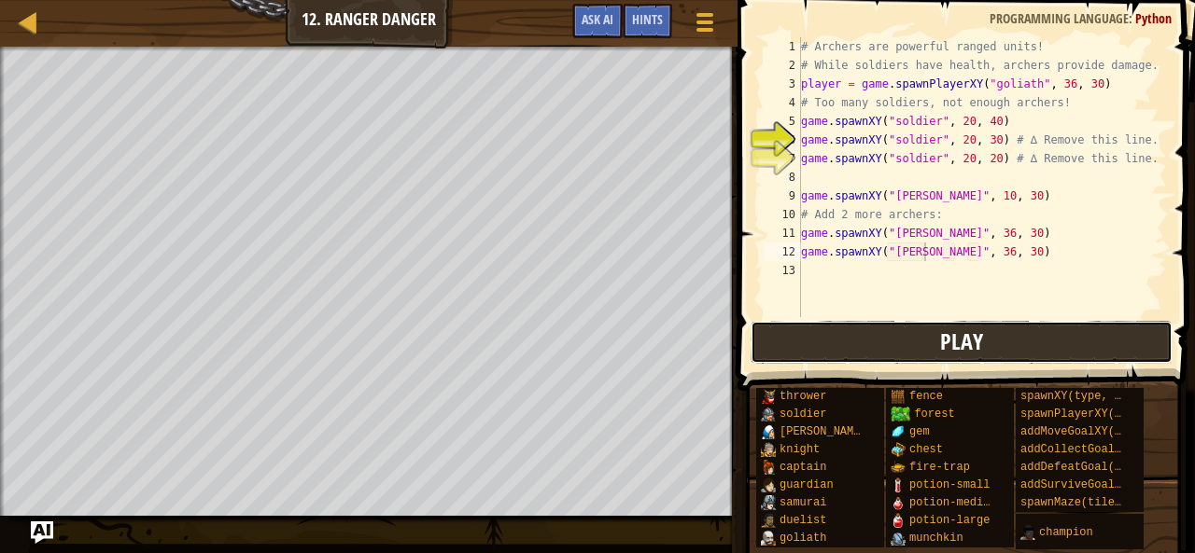
click at [931, 347] on button "Play" at bounding box center [961, 342] width 422 height 43
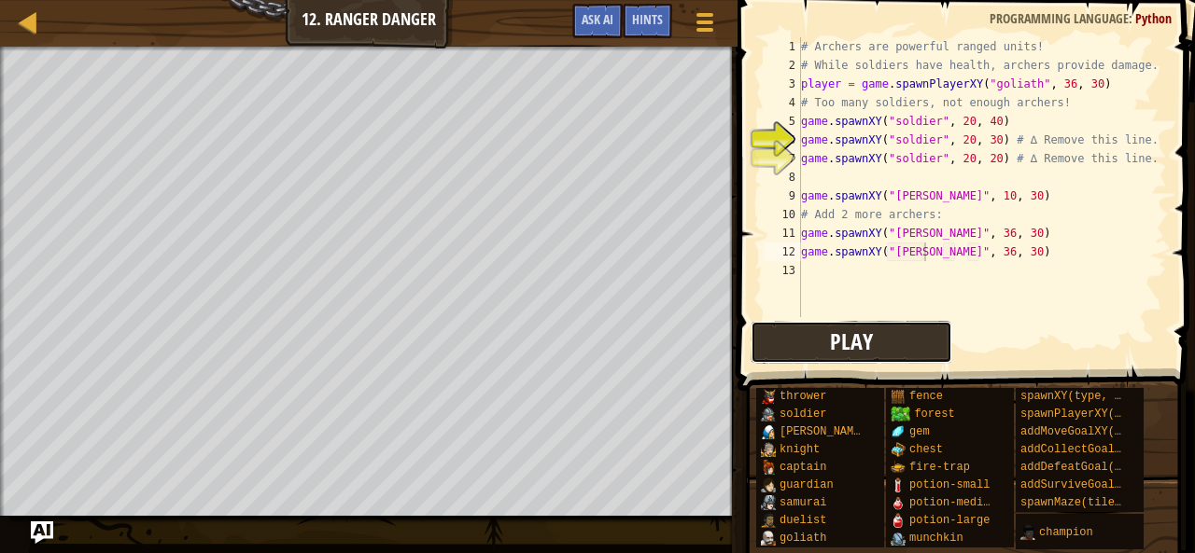
click at [827, 344] on button "Play" at bounding box center [851, 342] width 202 height 43
click at [816, 343] on button "Play" at bounding box center [851, 342] width 202 height 43
click at [802, 344] on button "Play" at bounding box center [851, 342] width 202 height 43
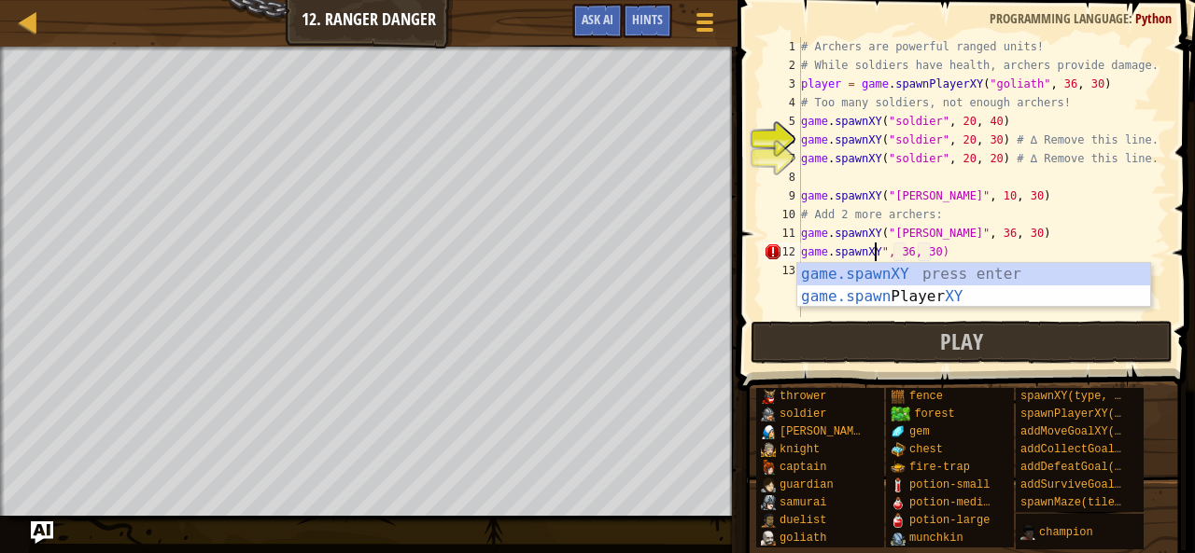
click at [994, 251] on div "# Archers are powerful ranged units! # While soldiers have health, archers prov…" at bounding box center [982, 195] width 370 height 317
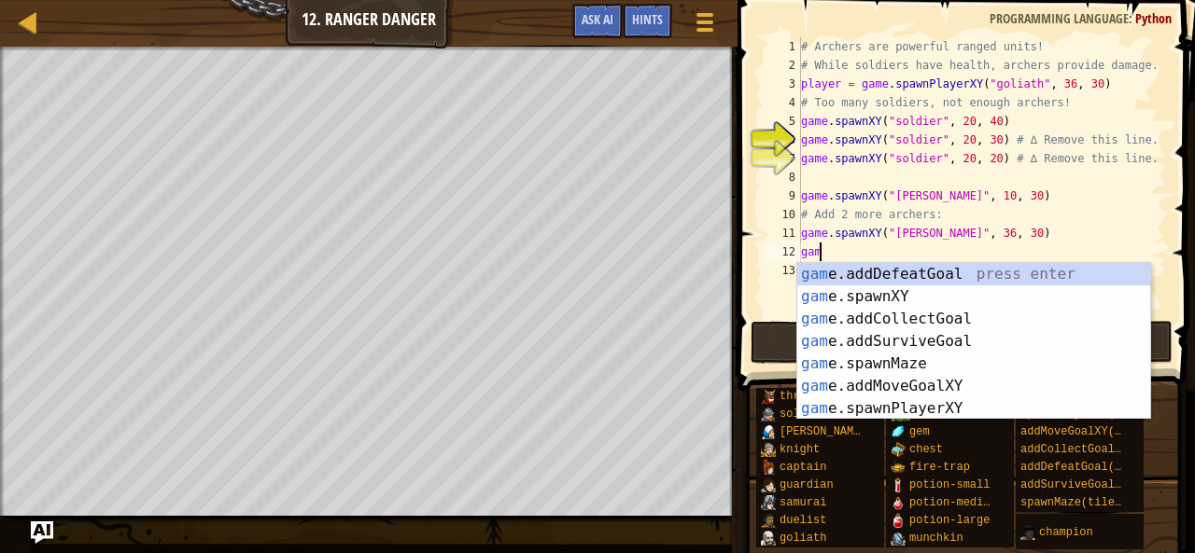
type textarea "g"
type textarea "game.spawnXY("[PERSON_NAME]", 36, 30)"
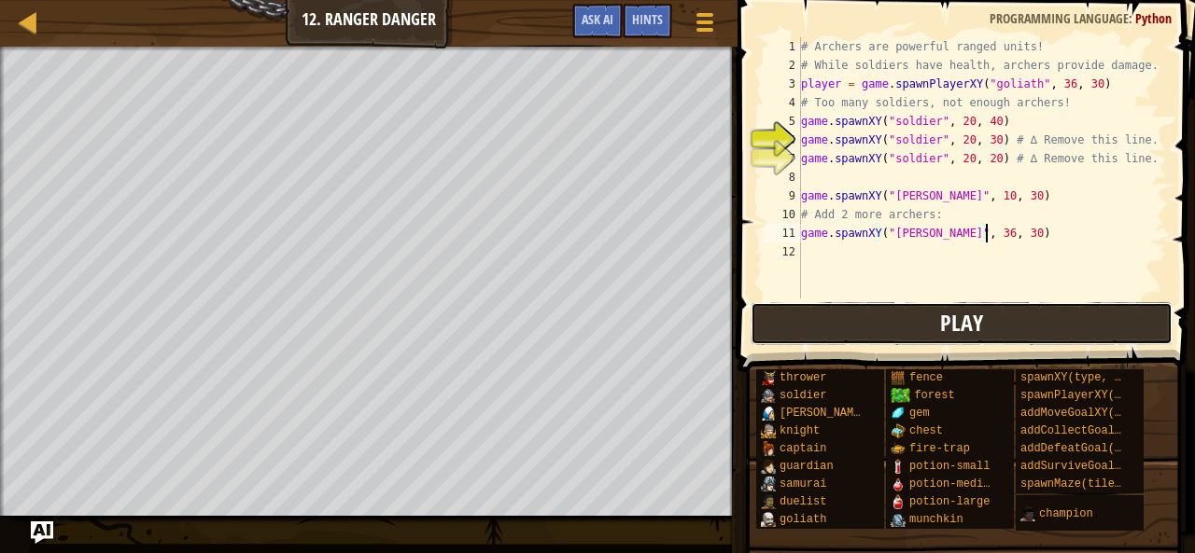
click at [955, 323] on span "Play" at bounding box center [961, 323] width 43 height 30
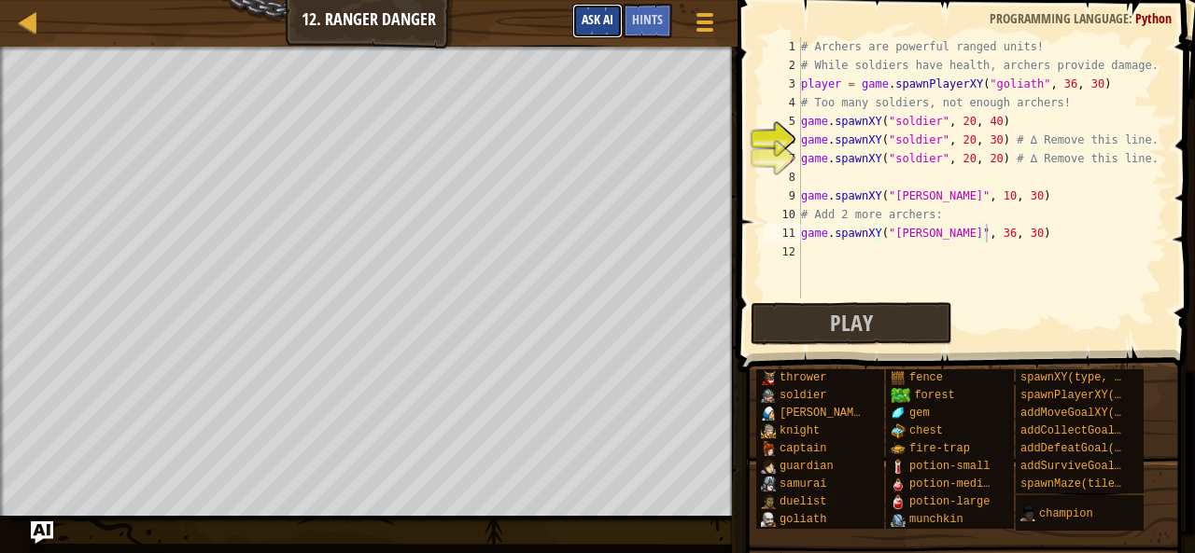
click at [608, 29] on button "Ask AI" at bounding box center [597, 21] width 50 height 35
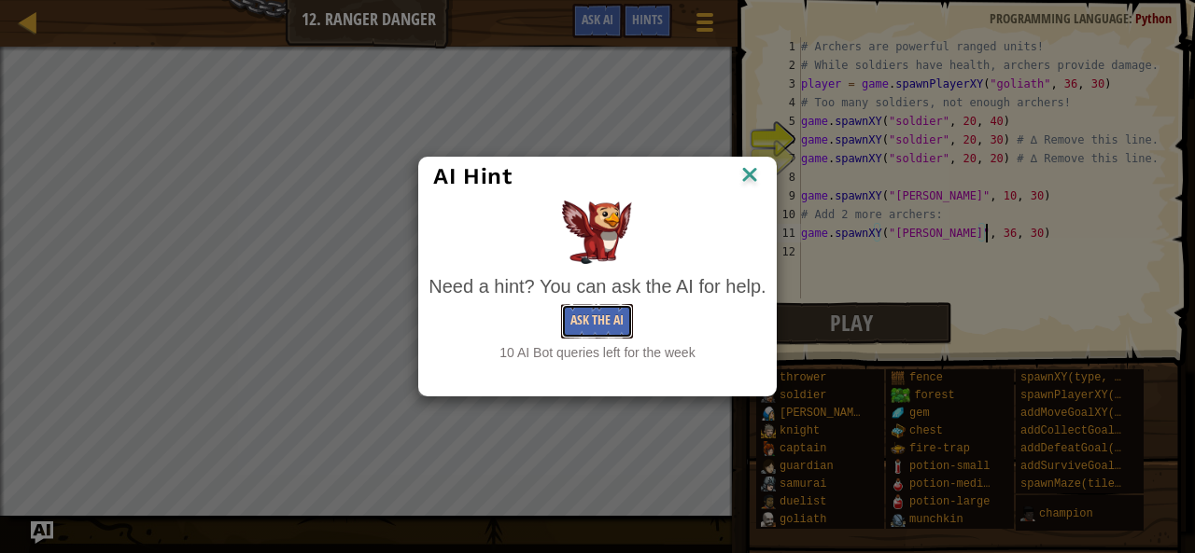
click at [577, 322] on button "Ask the AI" at bounding box center [597, 321] width 72 height 35
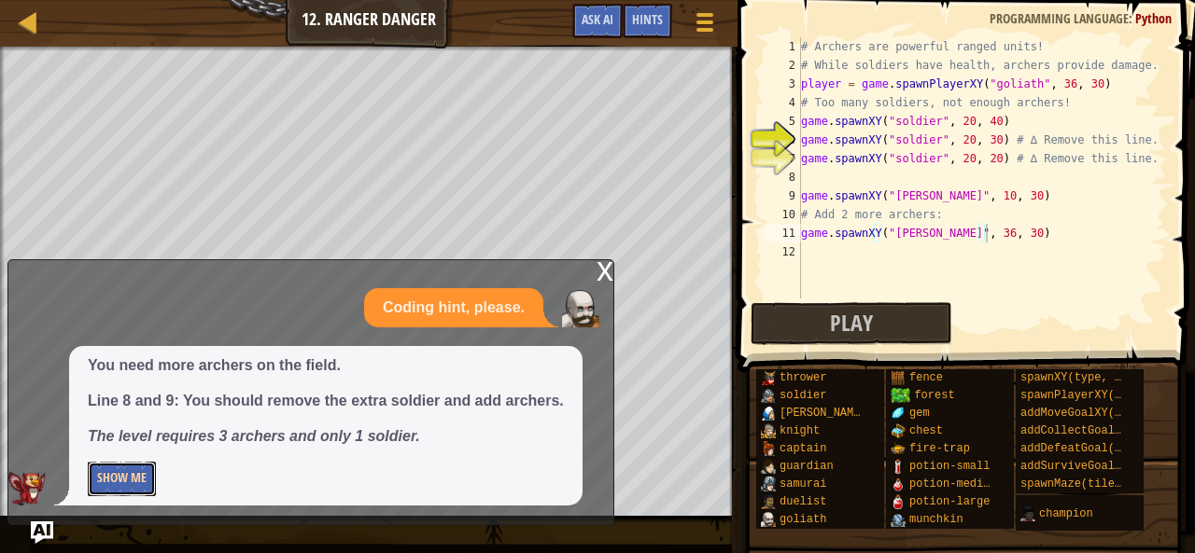
click at [120, 485] on button "Show Me" at bounding box center [122, 479] width 68 height 35
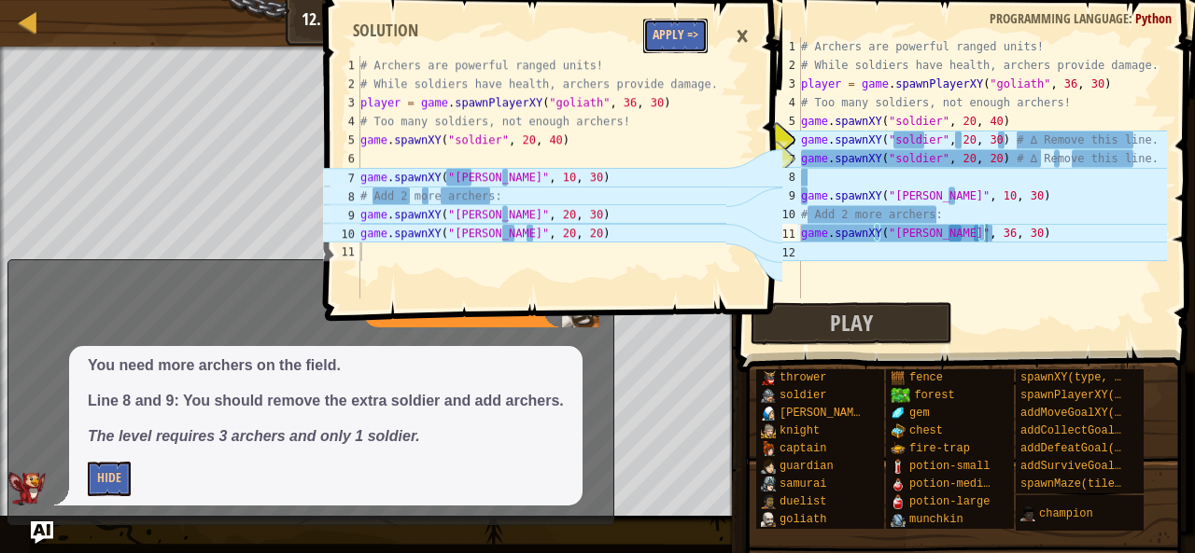
click at [673, 36] on button "Apply =>" at bounding box center [675, 36] width 64 height 35
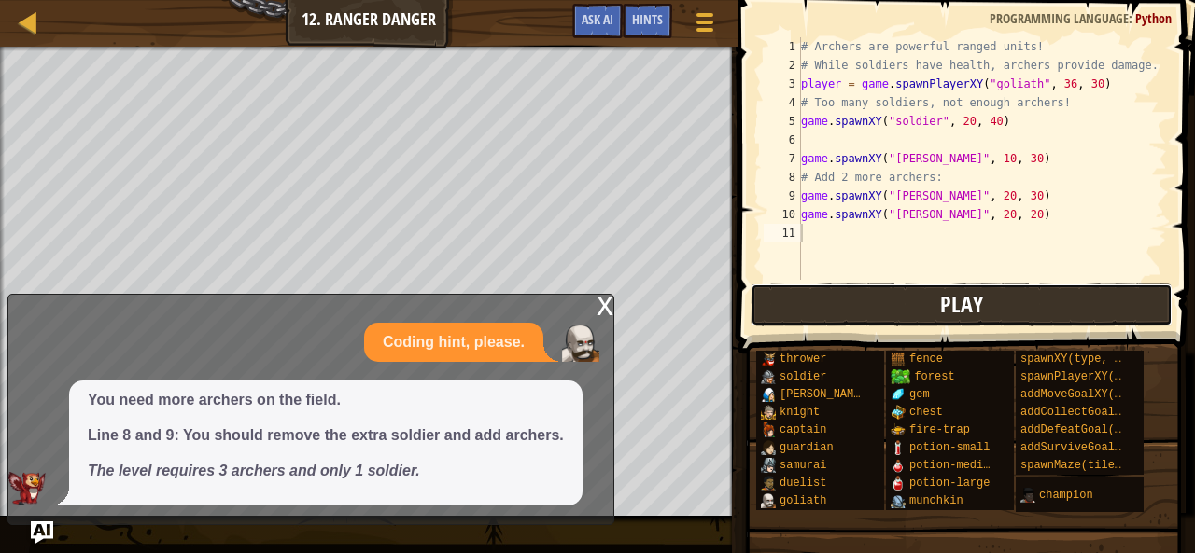
click at [818, 316] on button "Play" at bounding box center [961, 305] width 422 height 43
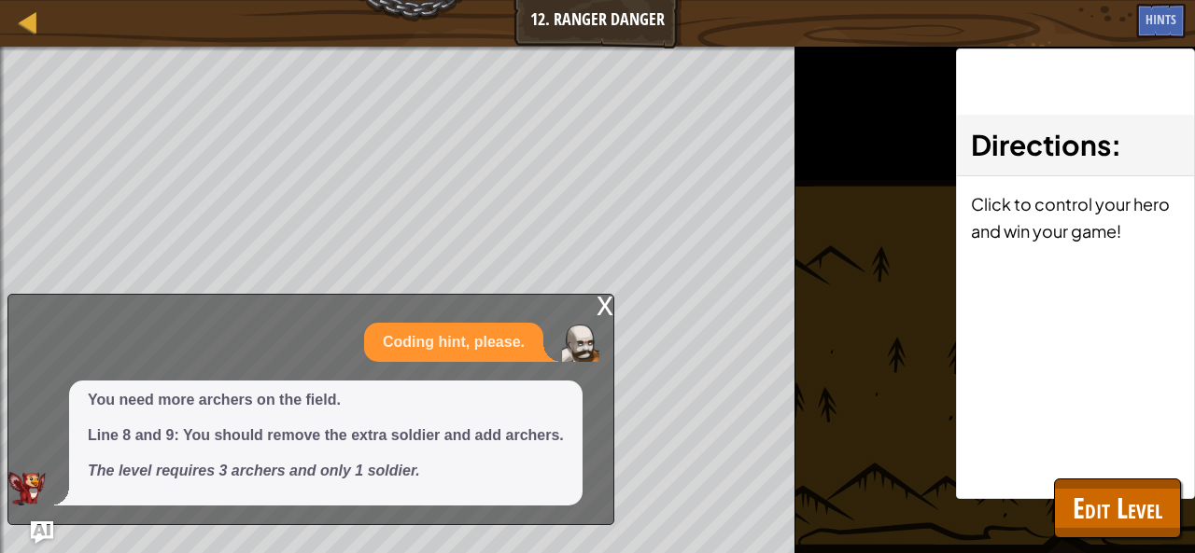
click at [603, 303] on div "x" at bounding box center [604, 304] width 17 height 19
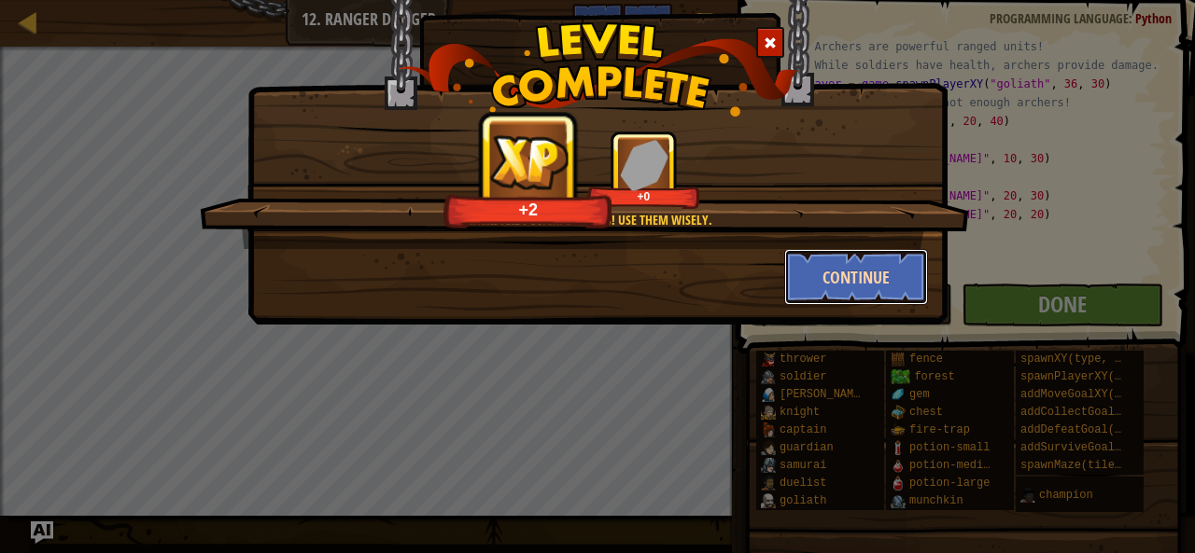
click at [821, 288] on button "Continue" at bounding box center [856, 277] width 145 height 56
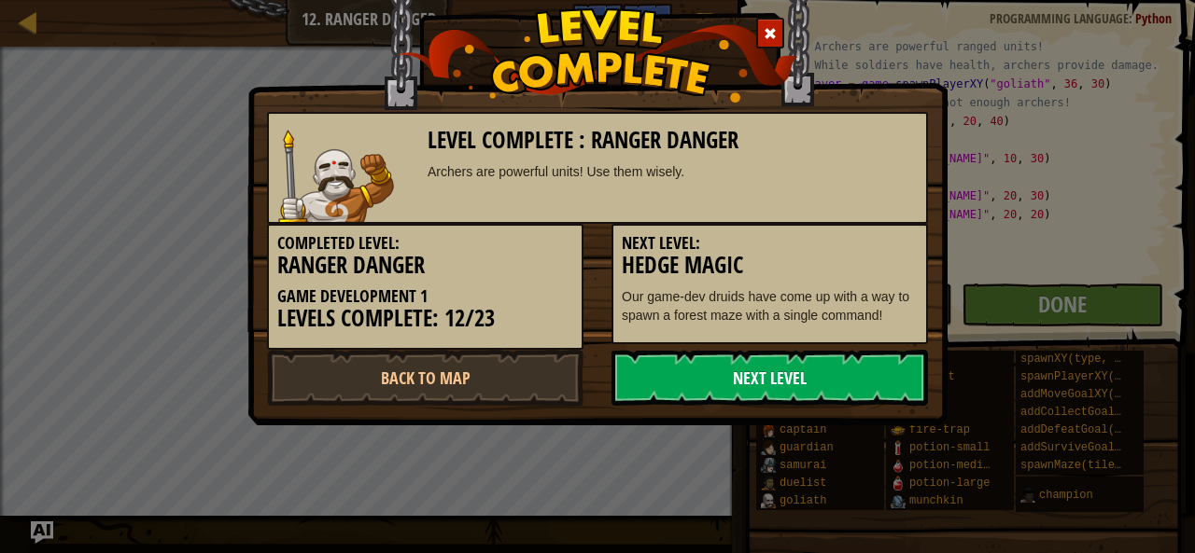
click at [799, 385] on link "Next Level" at bounding box center [769, 378] width 316 height 56
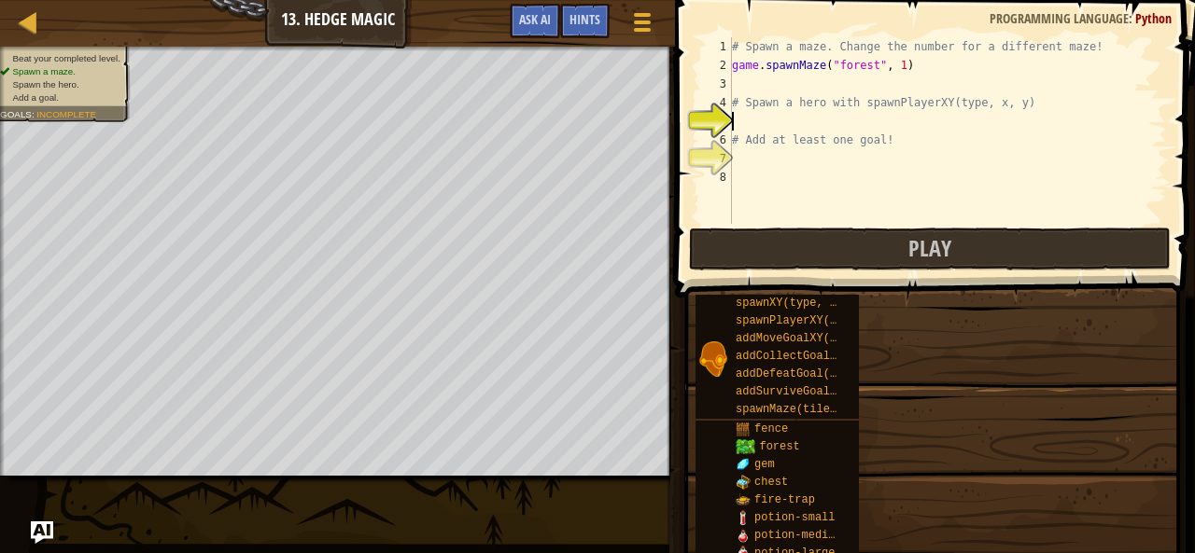
drag, startPoint x: 799, startPoint y: 385, endPoint x: 756, endPoint y: 436, distance: 66.2
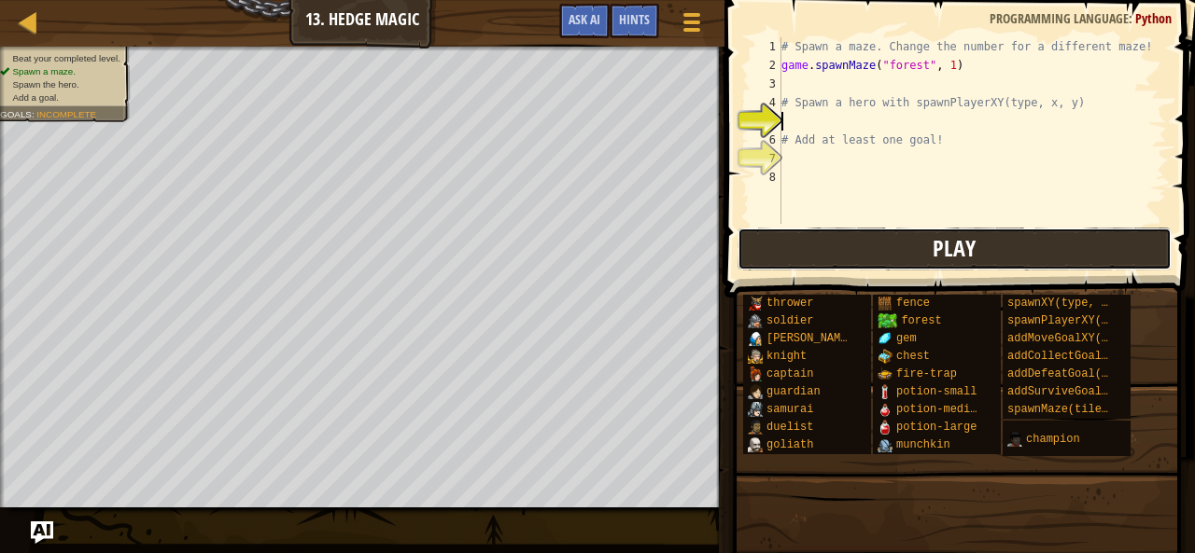
click at [932, 253] on button "Play" at bounding box center [954, 249] width 435 height 43
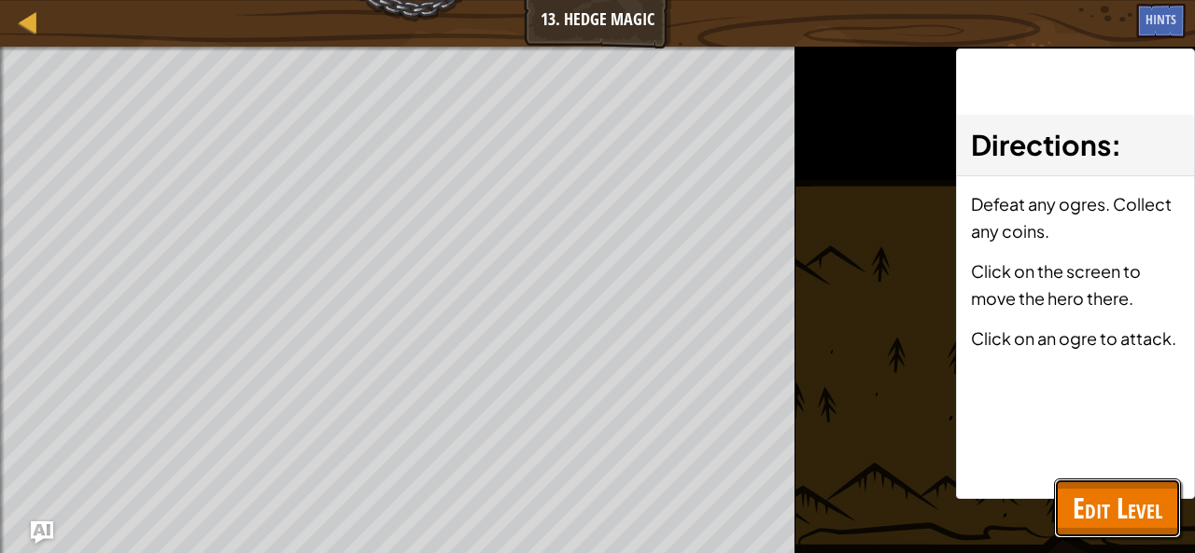
click at [1105, 510] on span "Edit Level" at bounding box center [1117, 508] width 90 height 38
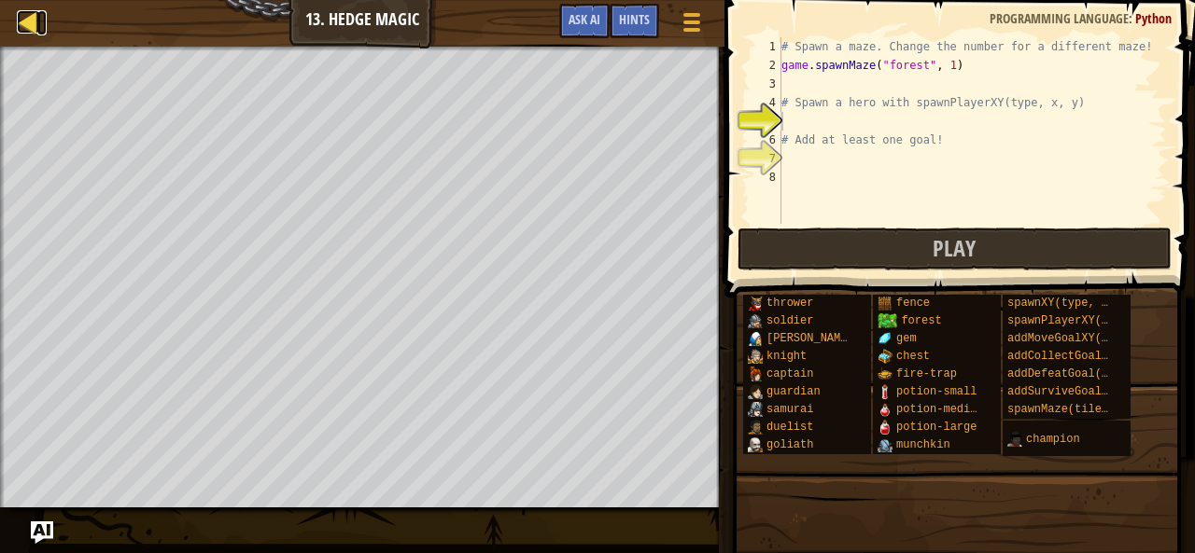
click at [26, 27] on div at bounding box center [28, 21] width 23 height 23
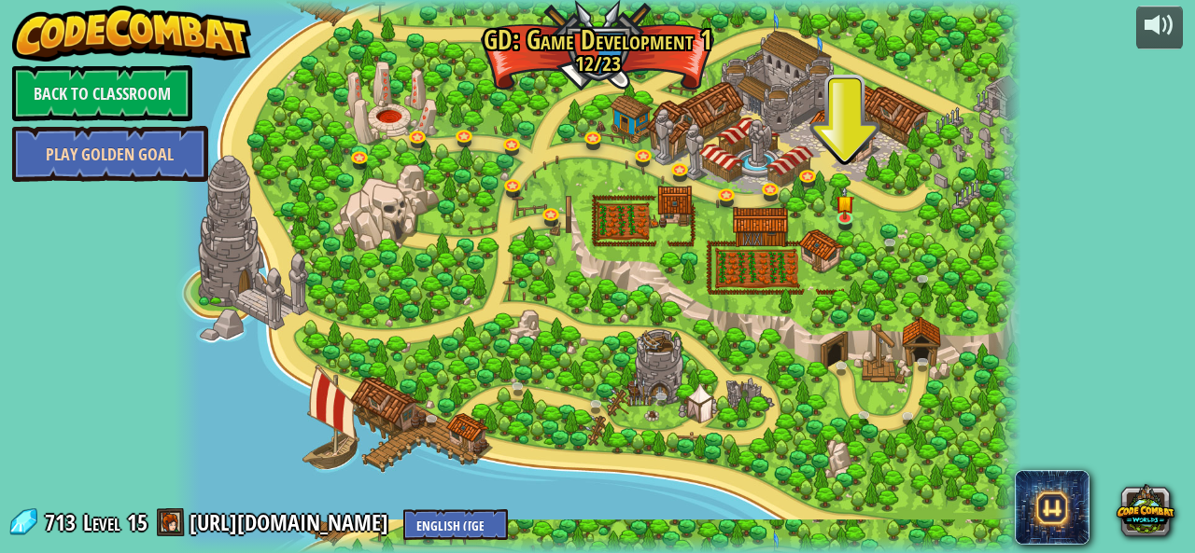
click at [129, 146] on link "Play Golden Goal" at bounding box center [110, 154] width 196 height 56
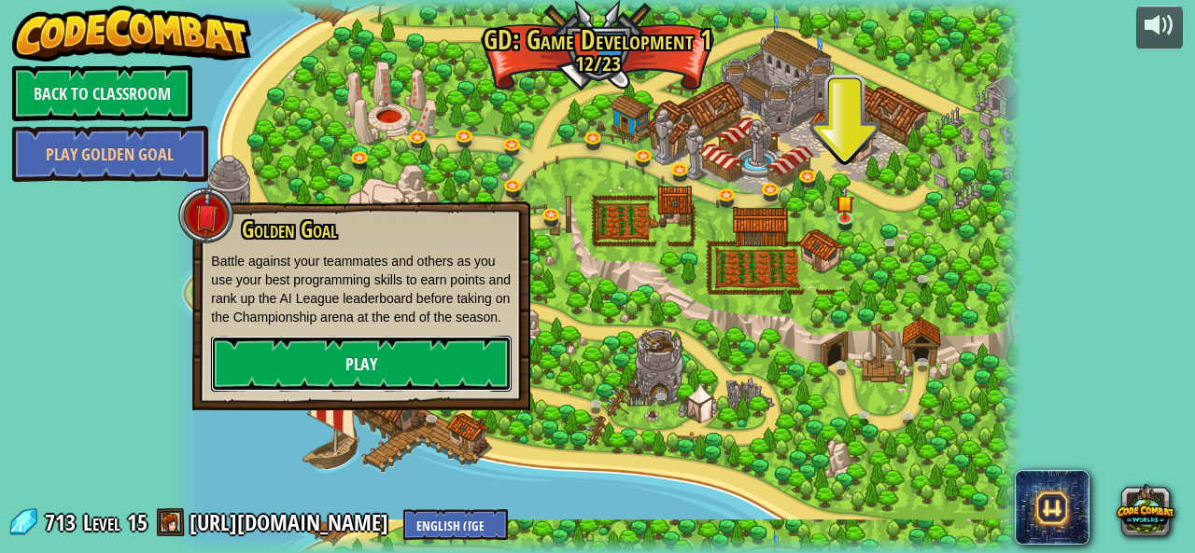
click at [289, 375] on link "Play" at bounding box center [361, 364] width 301 height 56
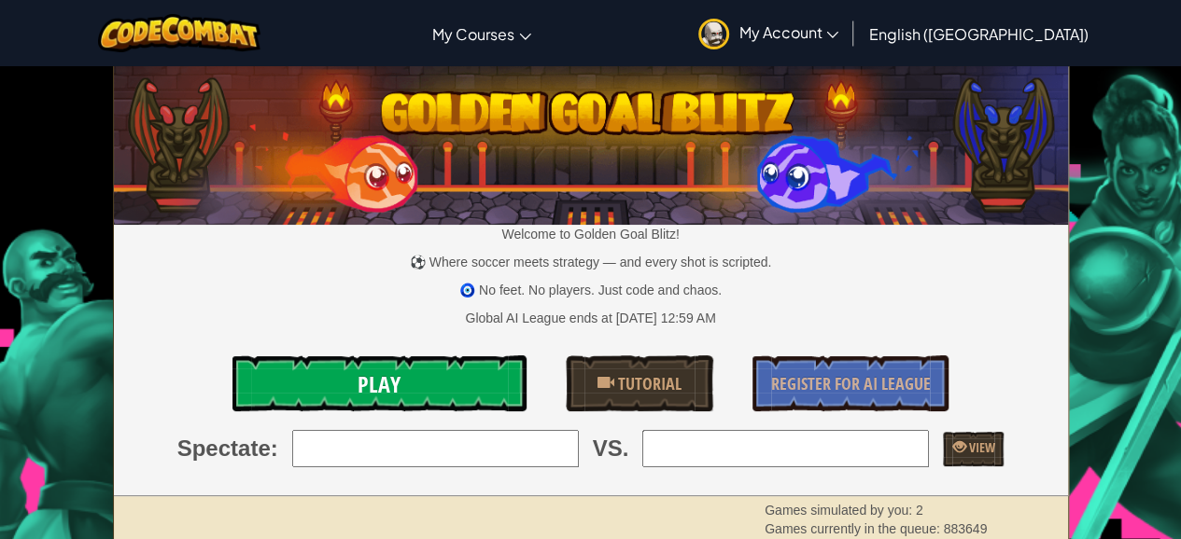
click at [399, 389] on span "Play" at bounding box center [378, 385] width 43 height 30
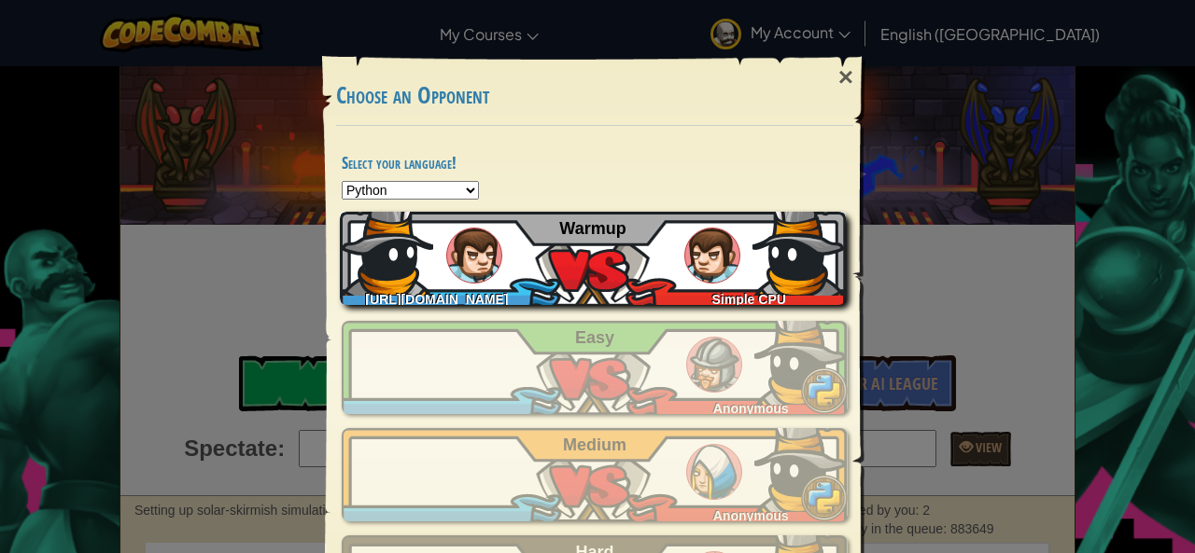
click at [425, 256] on img at bounding box center [386, 249] width 93 height 93
